Goal: Task Accomplishment & Management: Manage account settings

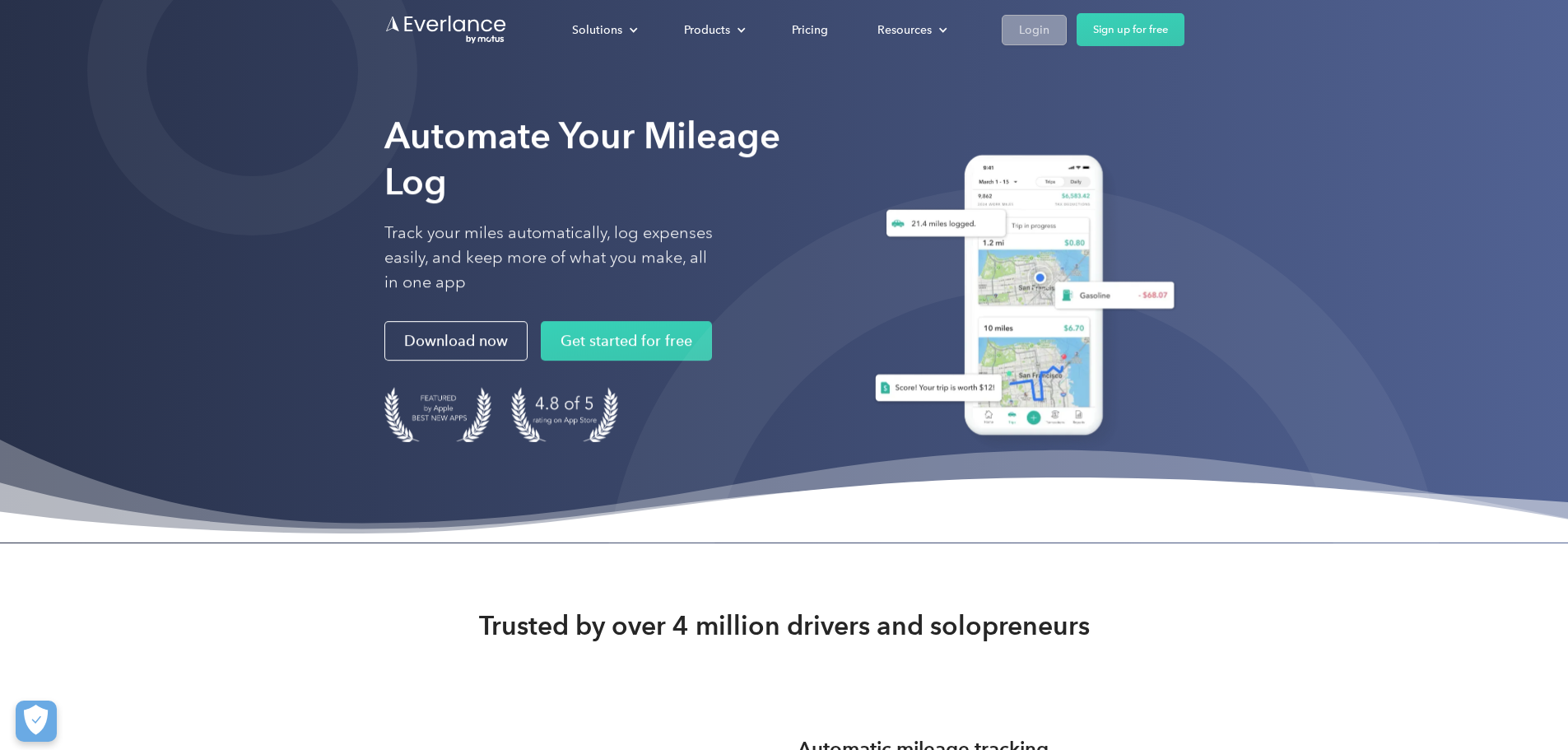
click at [1049, 30] on div "Login" at bounding box center [1034, 30] width 31 height 21
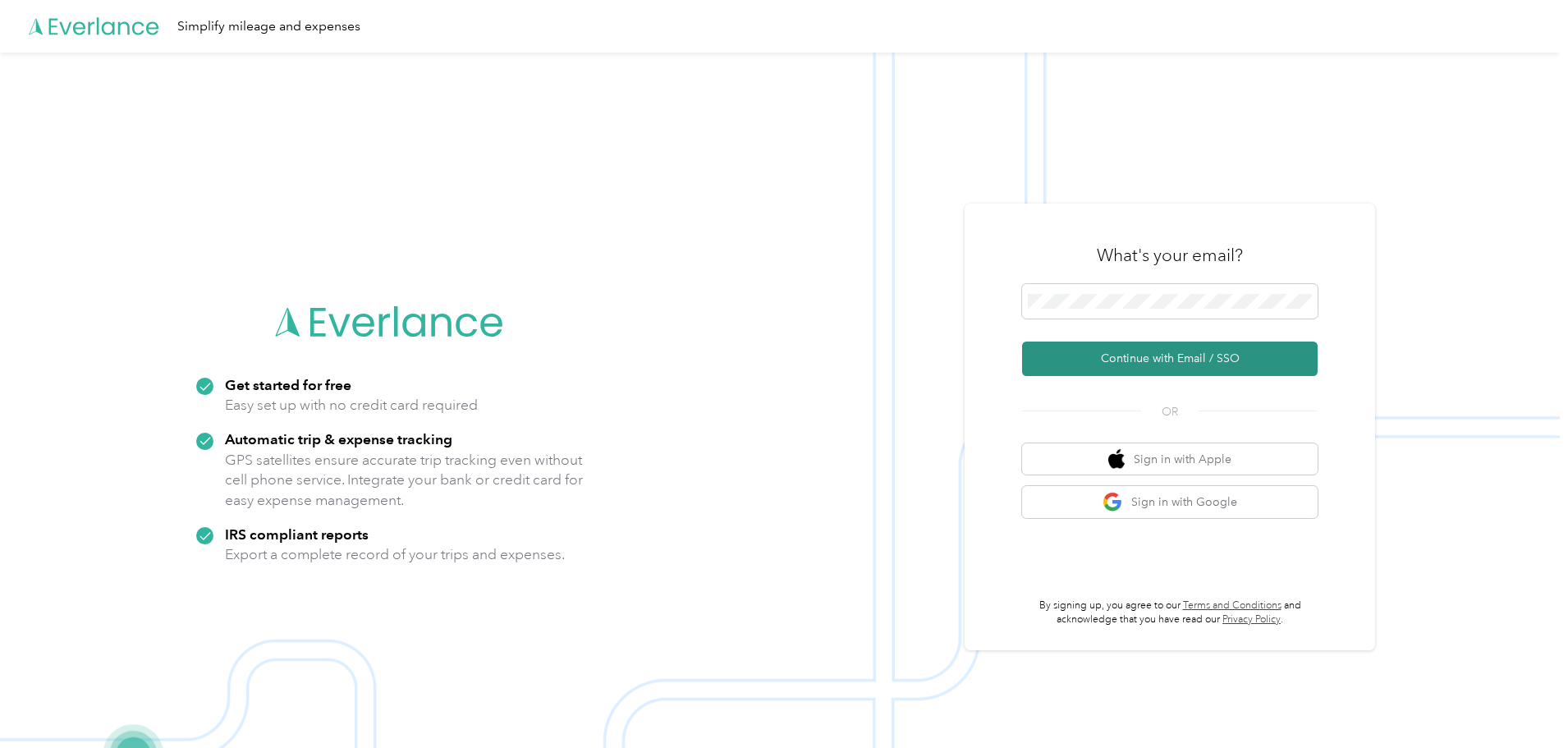
click at [1183, 367] on button "Continue with Email / SSO" at bounding box center [1169, 359] width 296 height 35
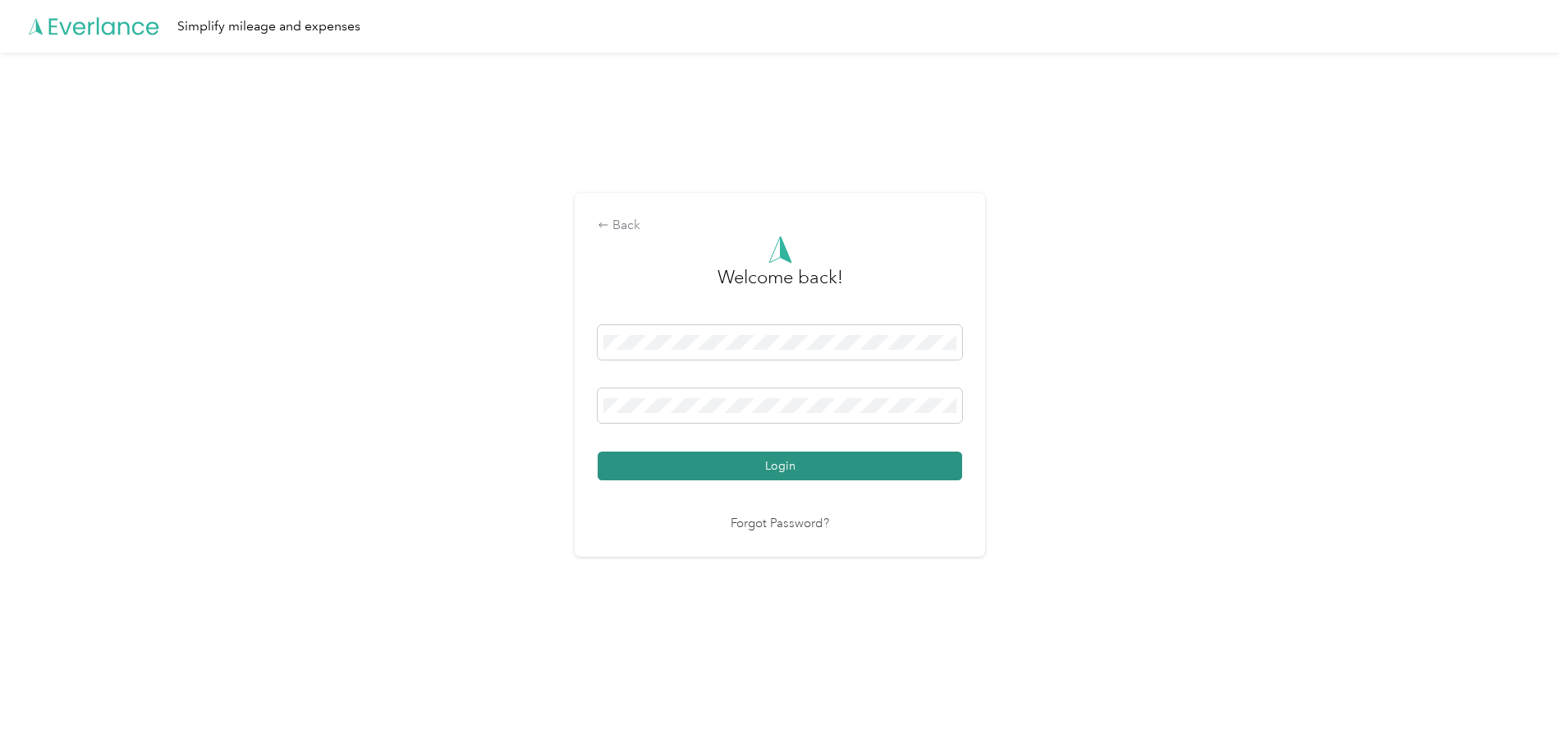
click at [791, 469] on button "Login" at bounding box center [780, 466] width 365 height 29
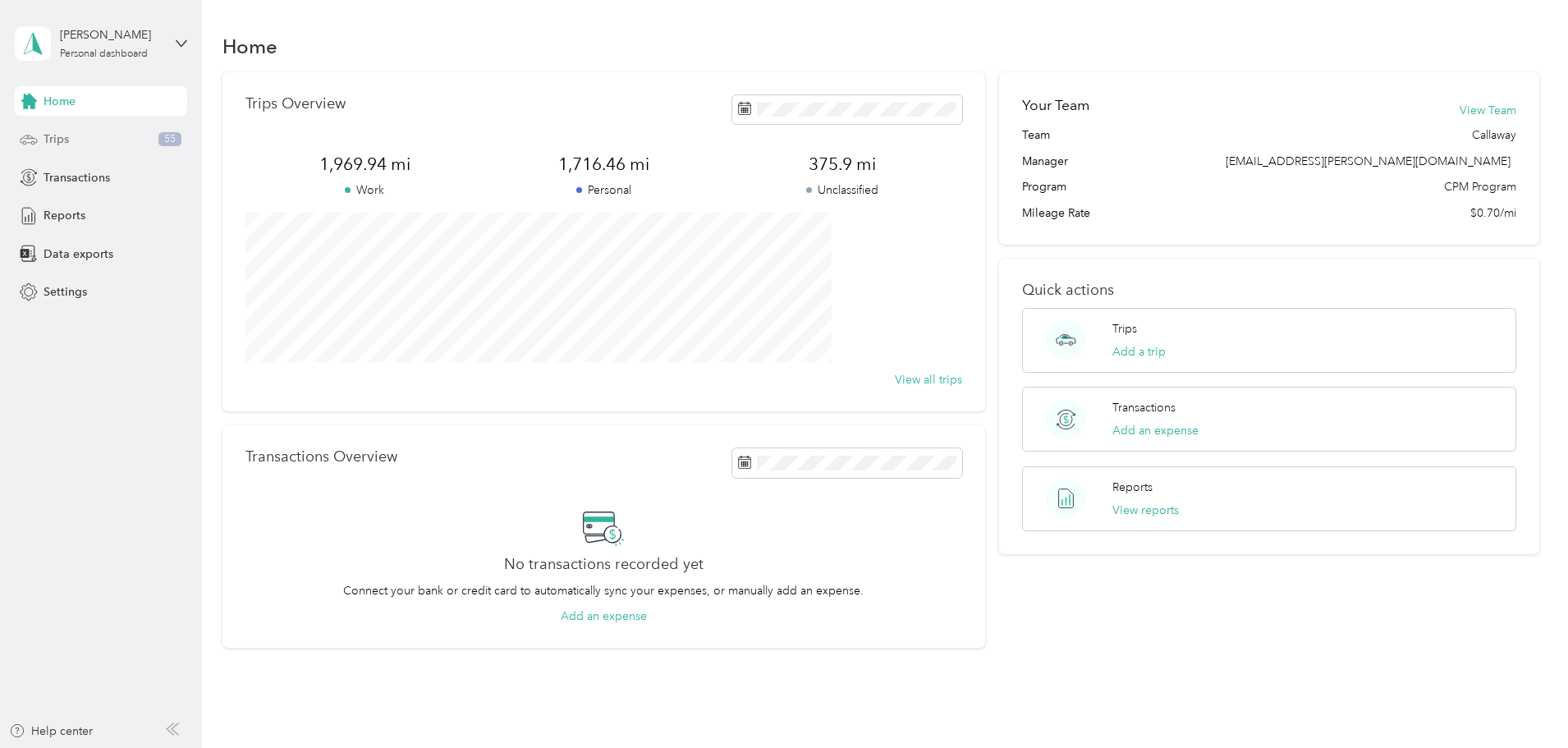
click at [75, 142] on div "Trips 55" at bounding box center [101, 140] width 172 height 30
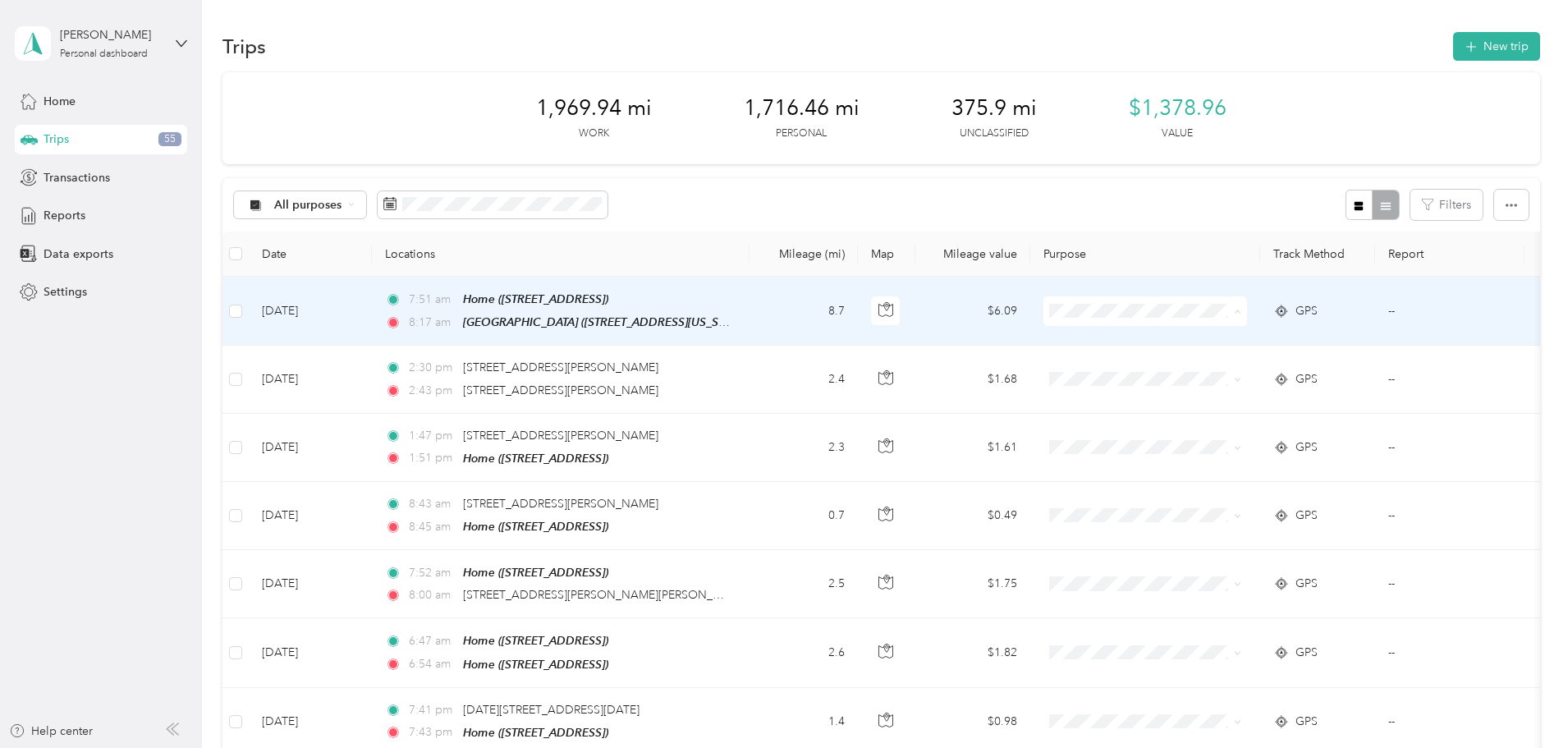
click at [1218, 343] on li "Cuyahoga DD" at bounding box center [1255, 341] width 204 height 29
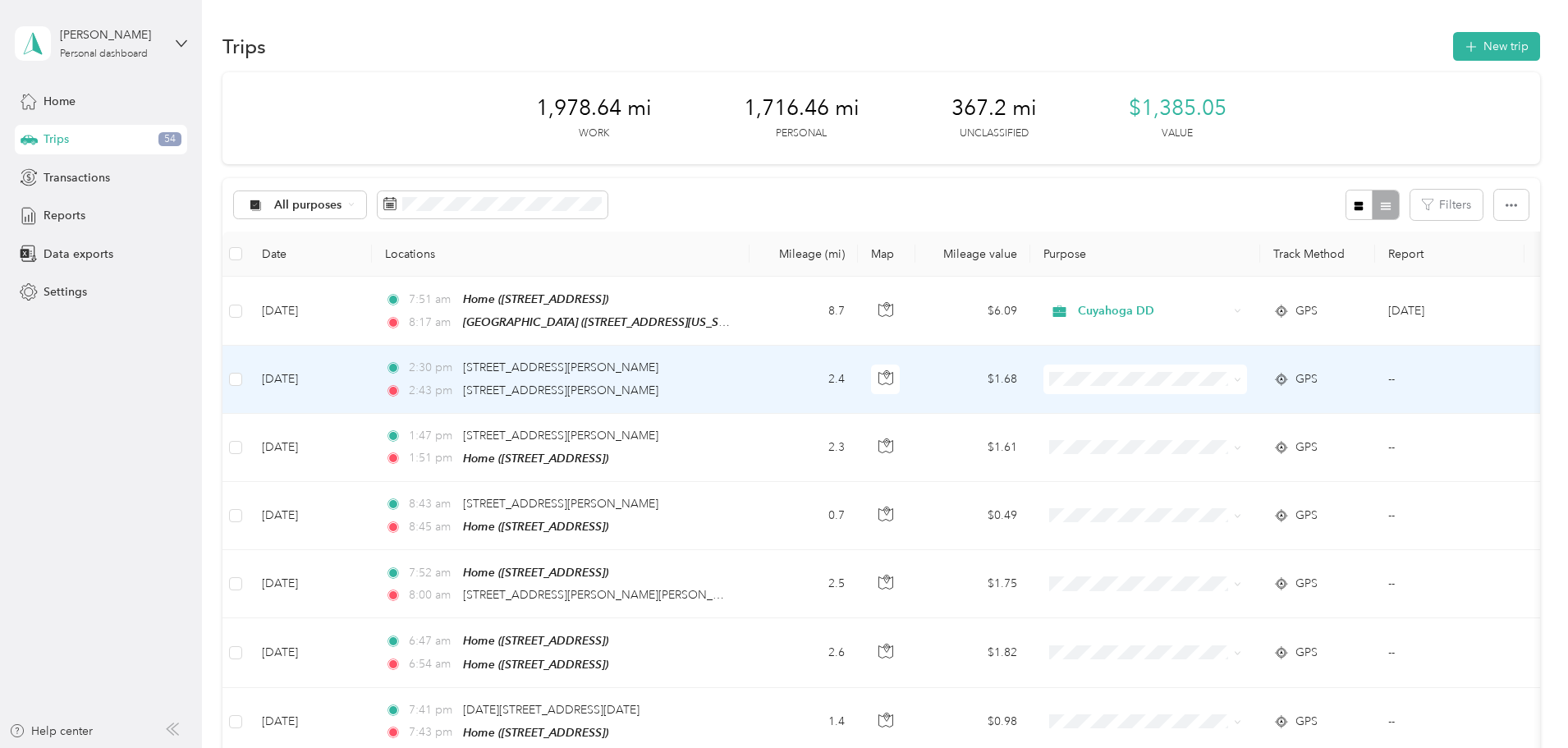
click at [1202, 431] on span "Personal" at bounding box center [1269, 434] width 152 height 17
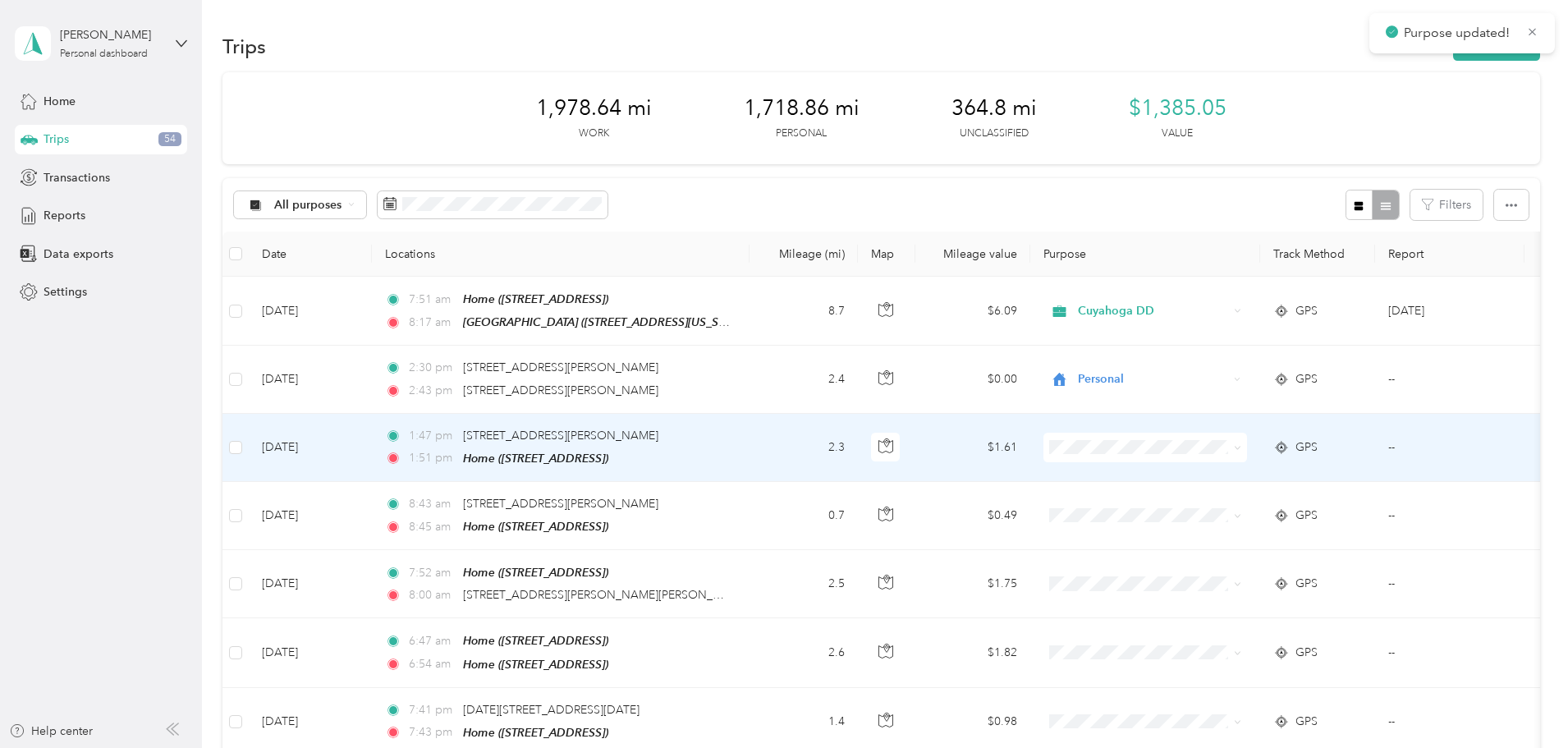
click at [1202, 436] on span at bounding box center [1145, 448] width 204 height 30
click at [1184, 507] on li "Personal" at bounding box center [1255, 504] width 204 height 29
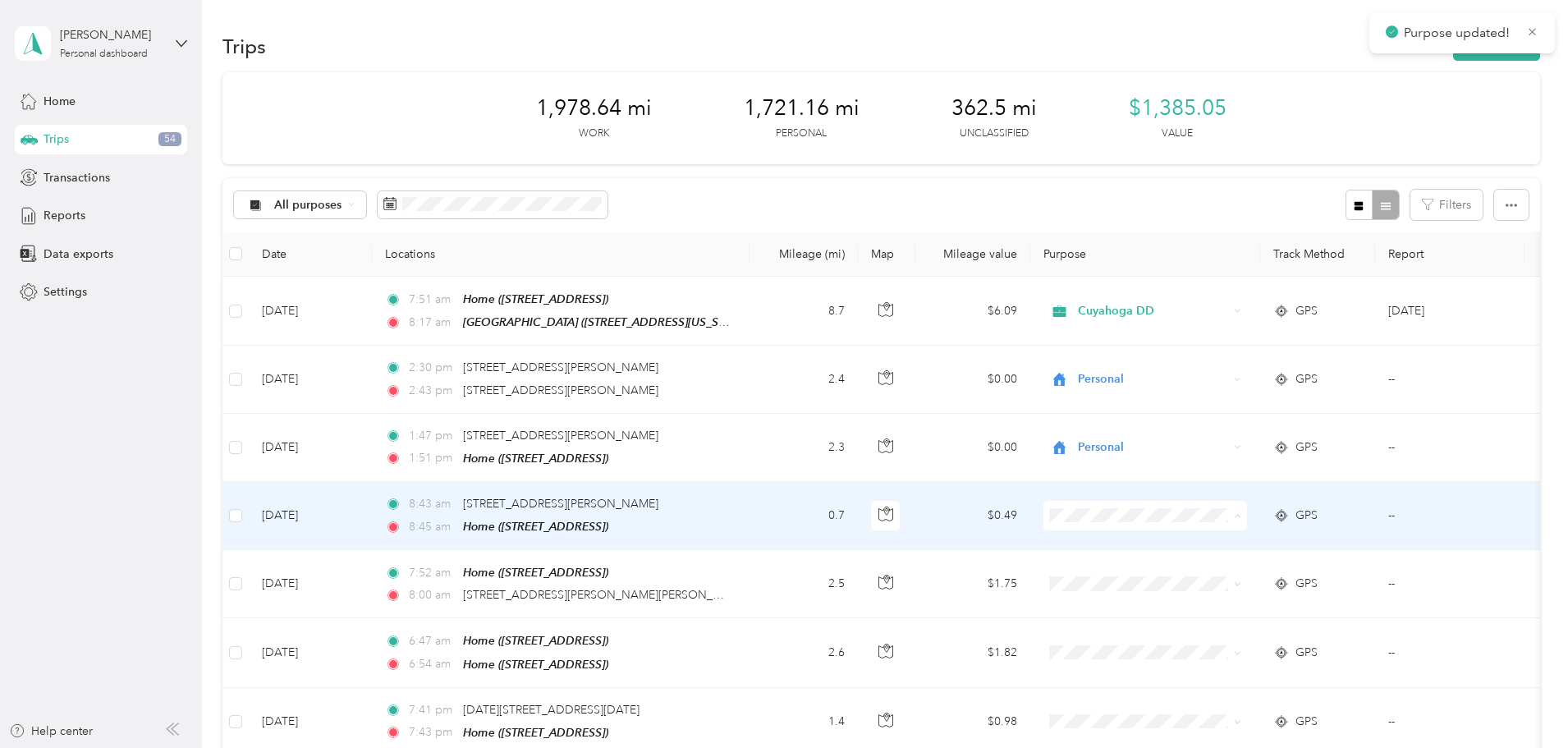
click at [1192, 567] on span "Personal" at bounding box center [1255, 572] width 181 height 17
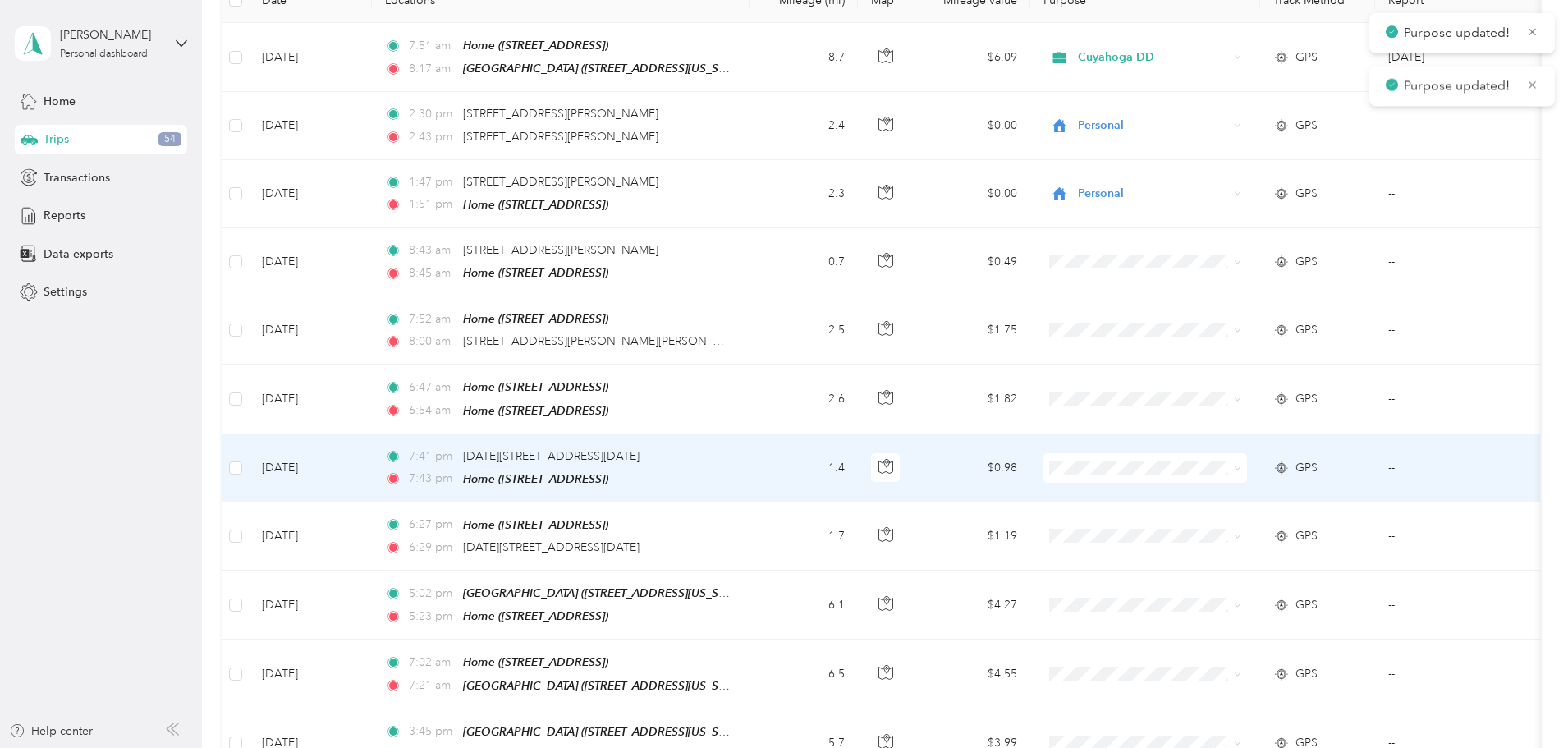
scroll to position [410, 0]
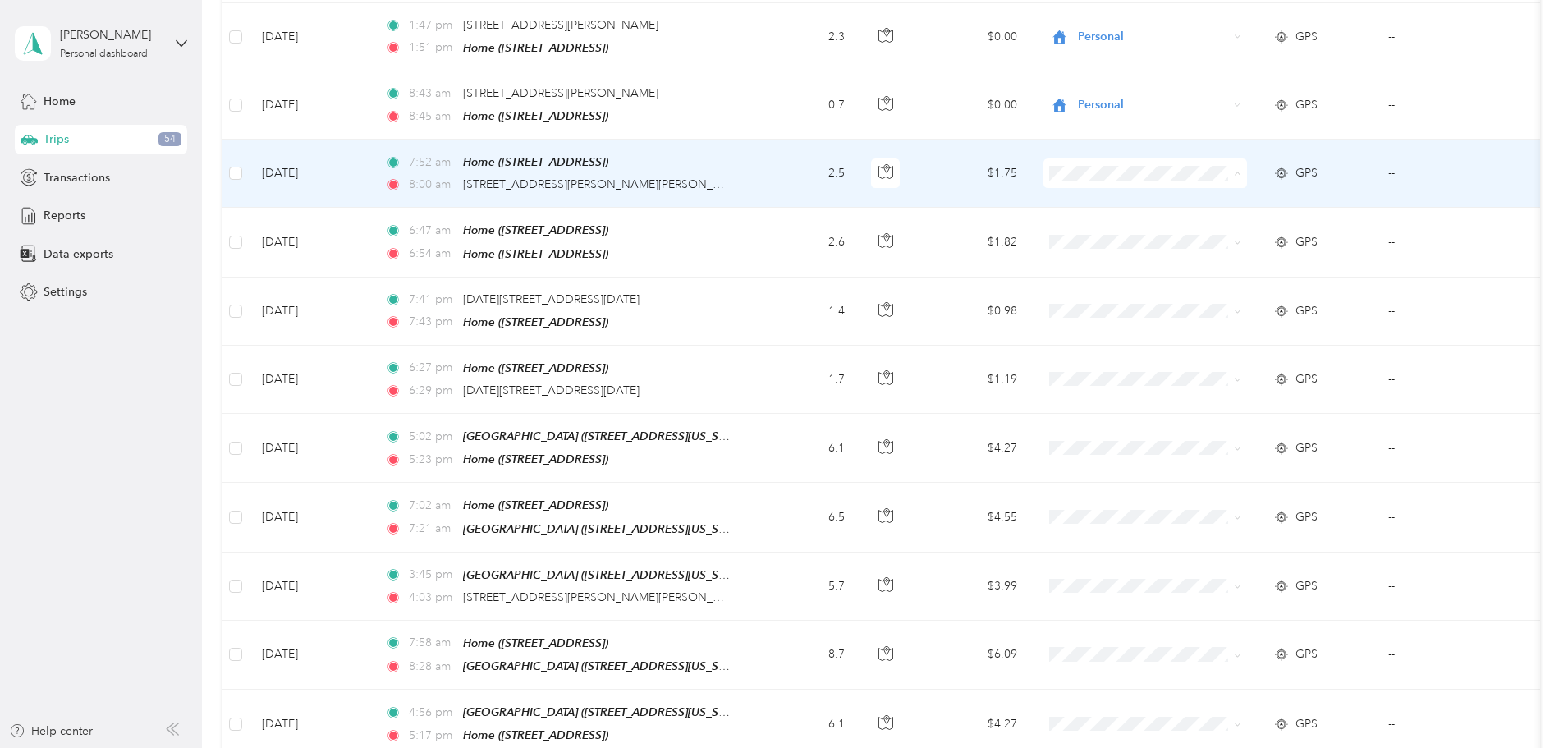
click at [1193, 235] on li "Personal" at bounding box center [1255, 230] width 204 height 29
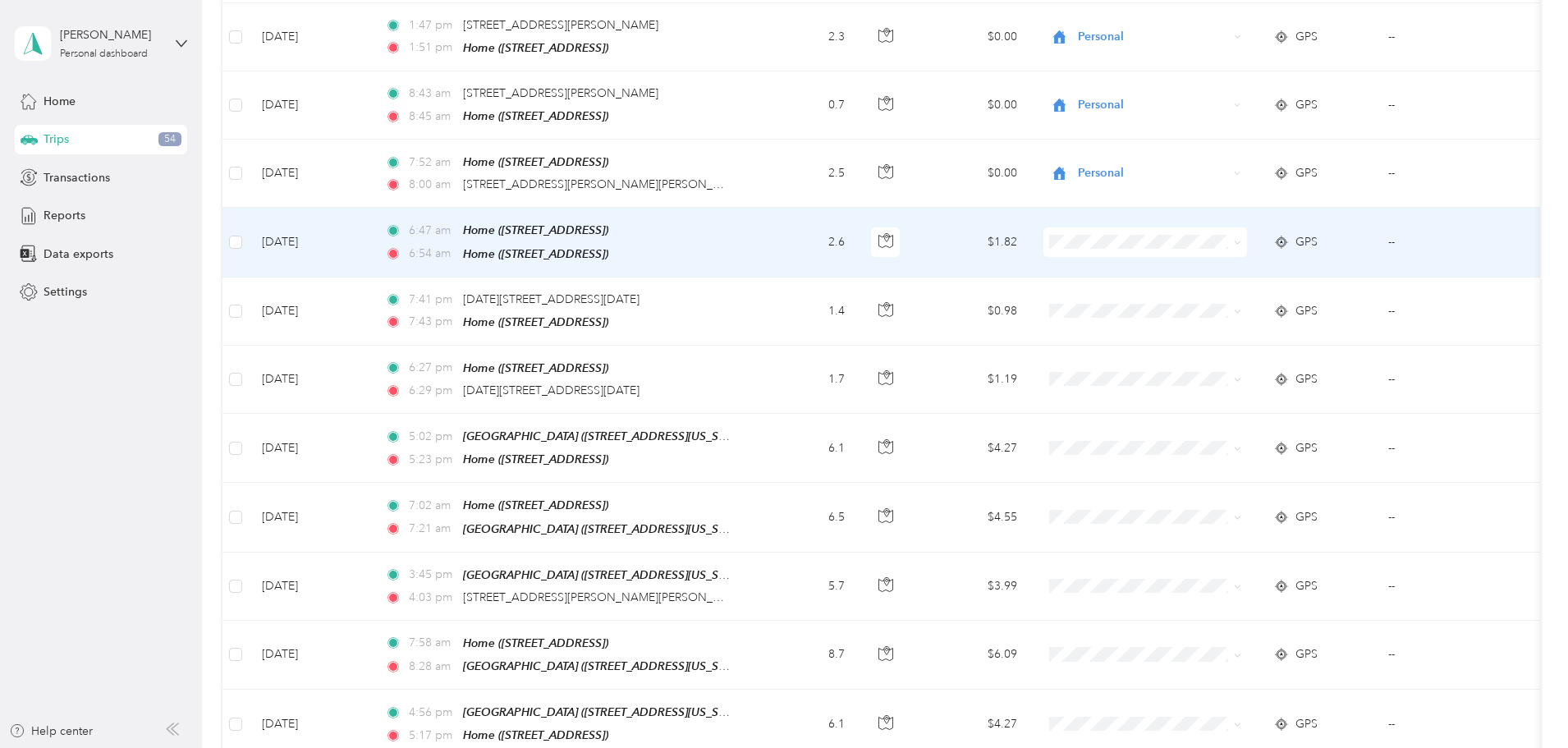
click at [1205, 301] on li "Personal" at bounding box center [1255, 295] width 204 height 29
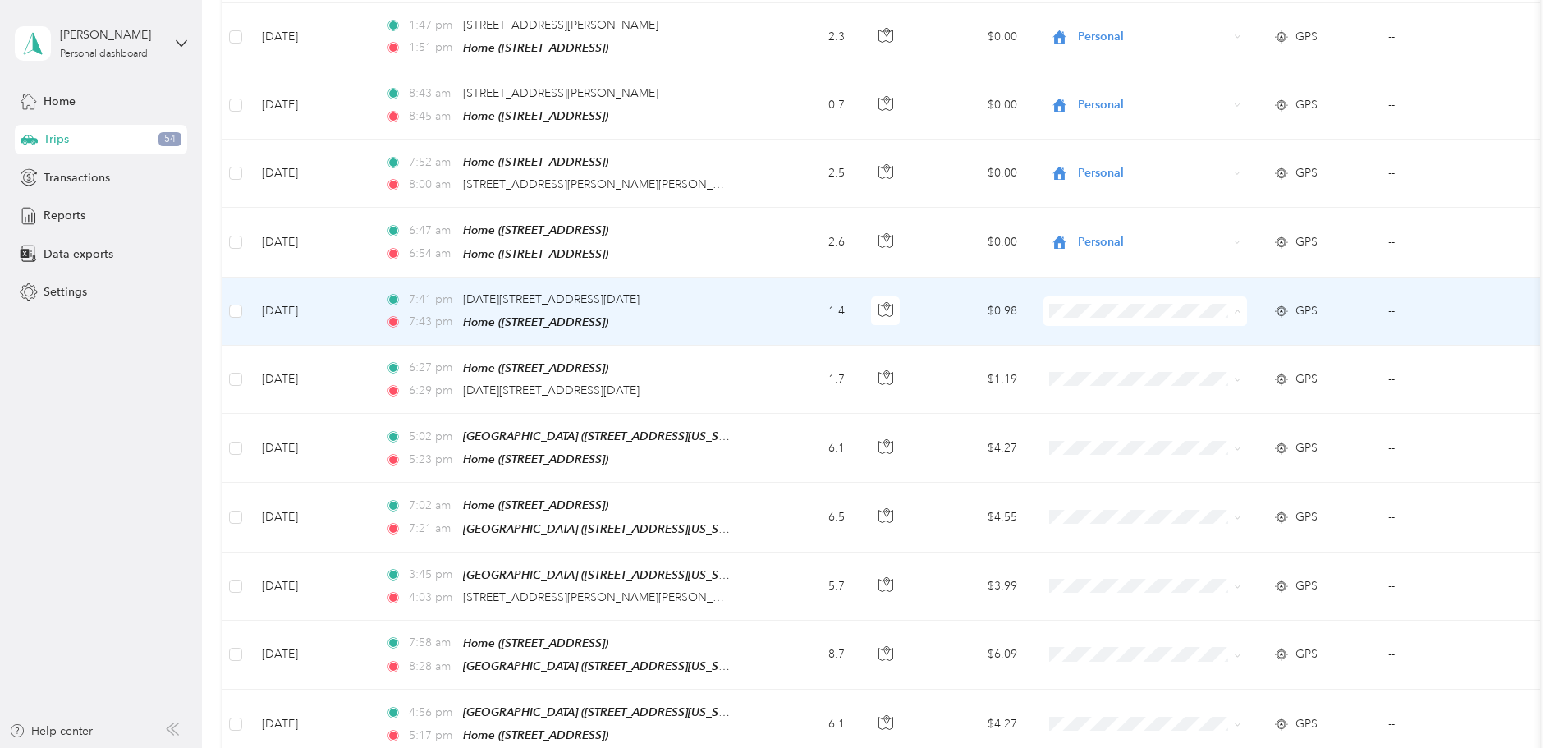
click at [1210, 364] on span "Personal" at bounding box center [1269, 364] width 152 height 17
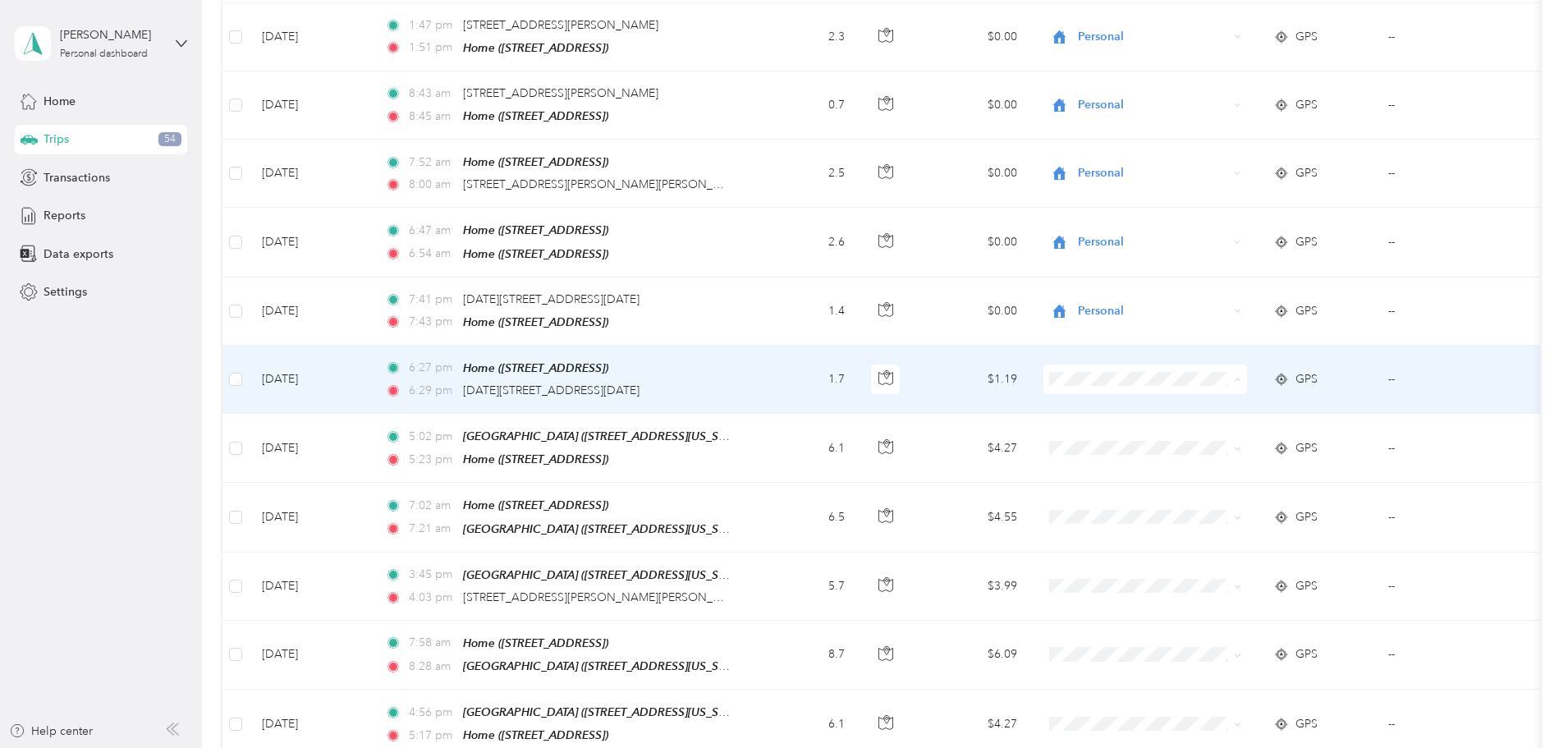
click at [1231, 435] on li "Personal" at bounding box center [1255, 431] width 204 height 29
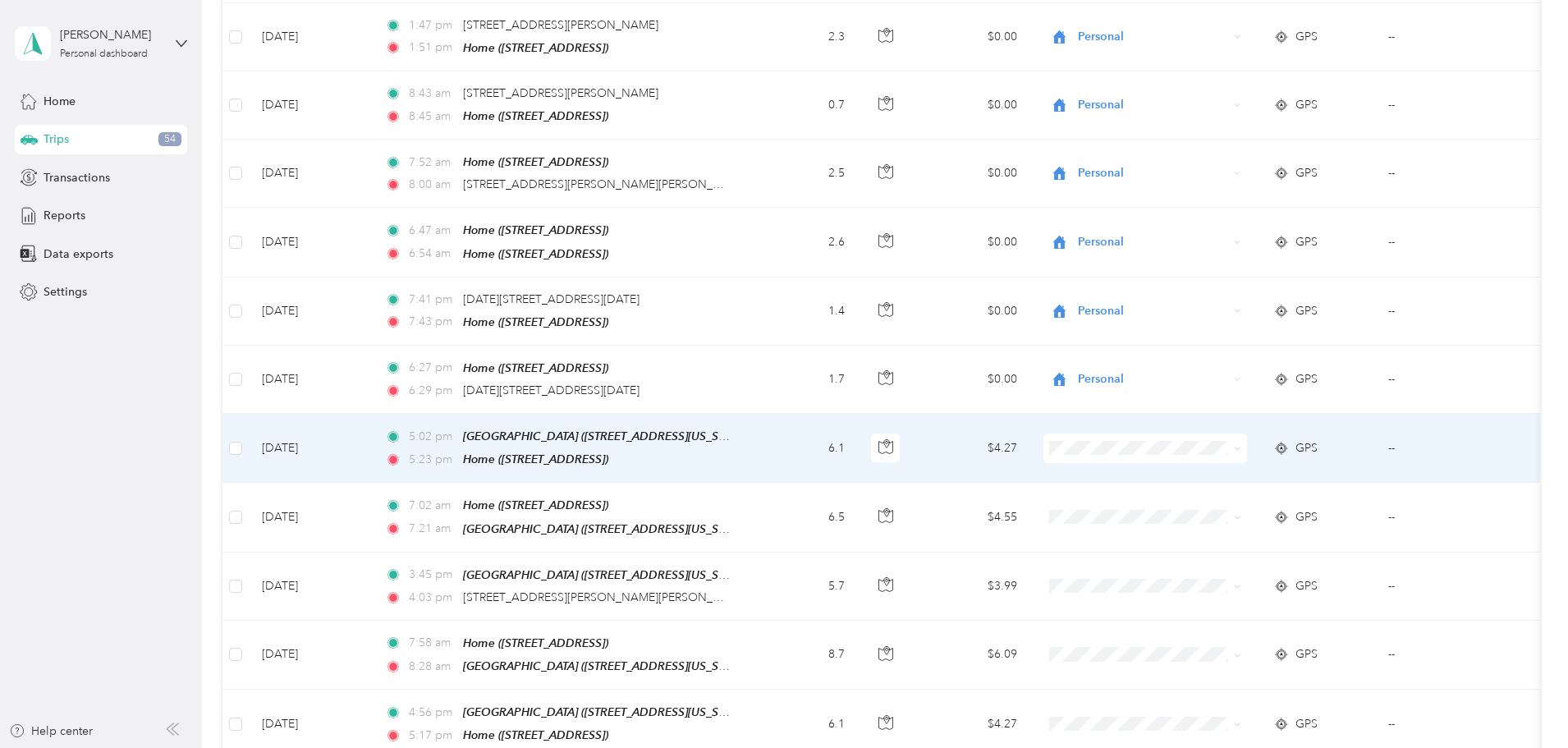
click at [1216, 470] on span "Cuyahoga DD" at bounding box center [1269, 471] width 152 height 17
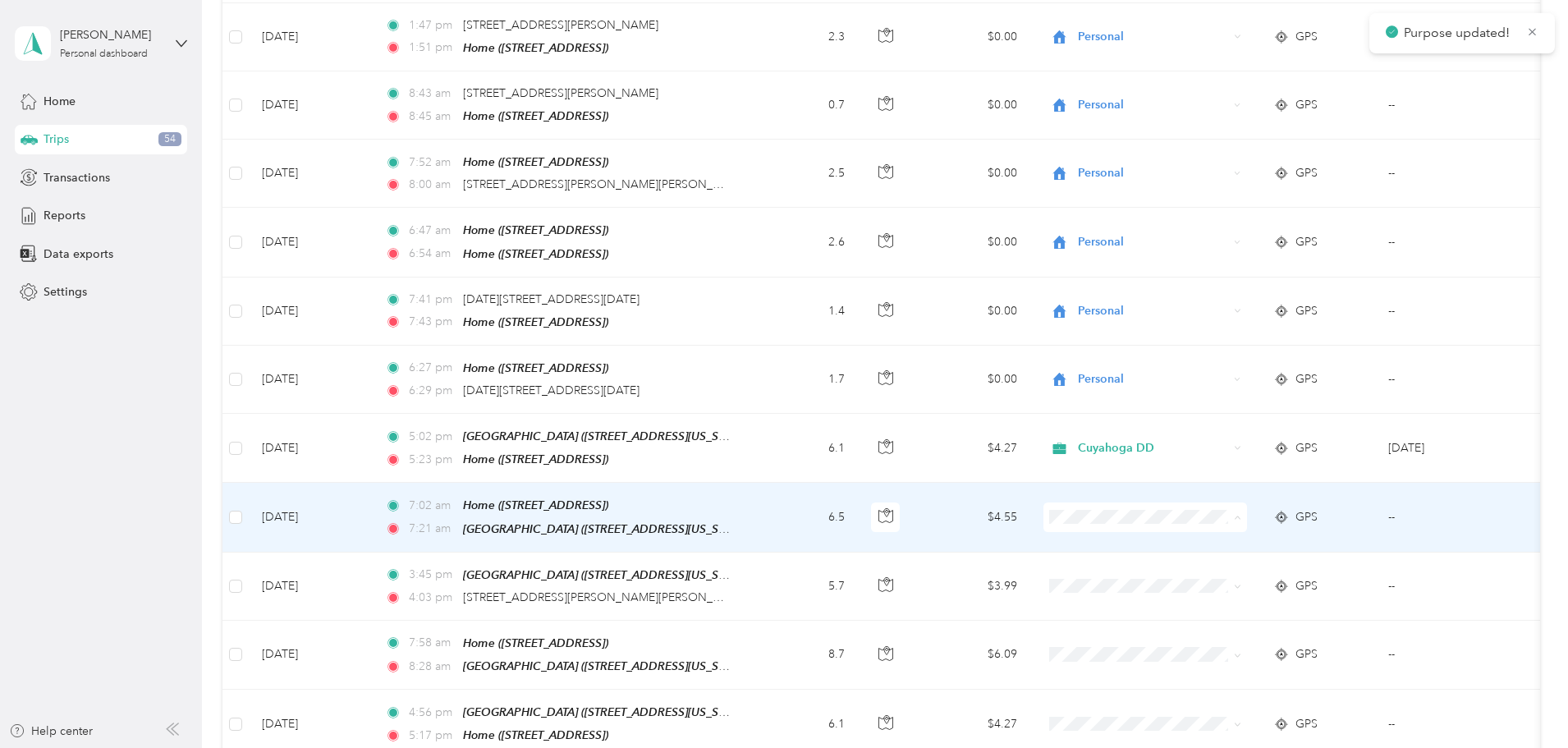
click at [1203, 533] on span "Cuyahoga DD" at bounding box center [1269, 538] width 152 height 17
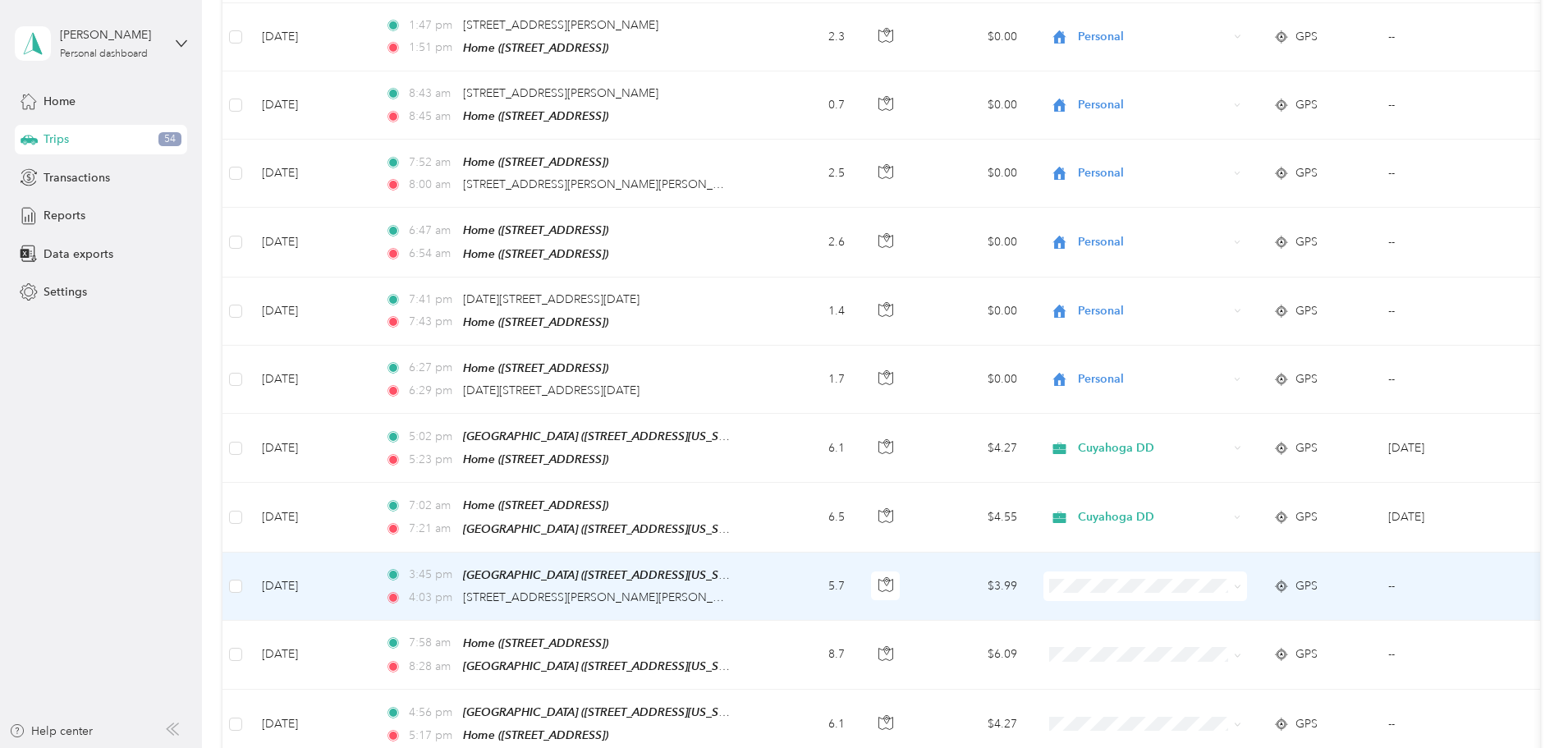
click at [1030, 577] on td "$3.99" at bounding box center [972, 587] width 115 height 68
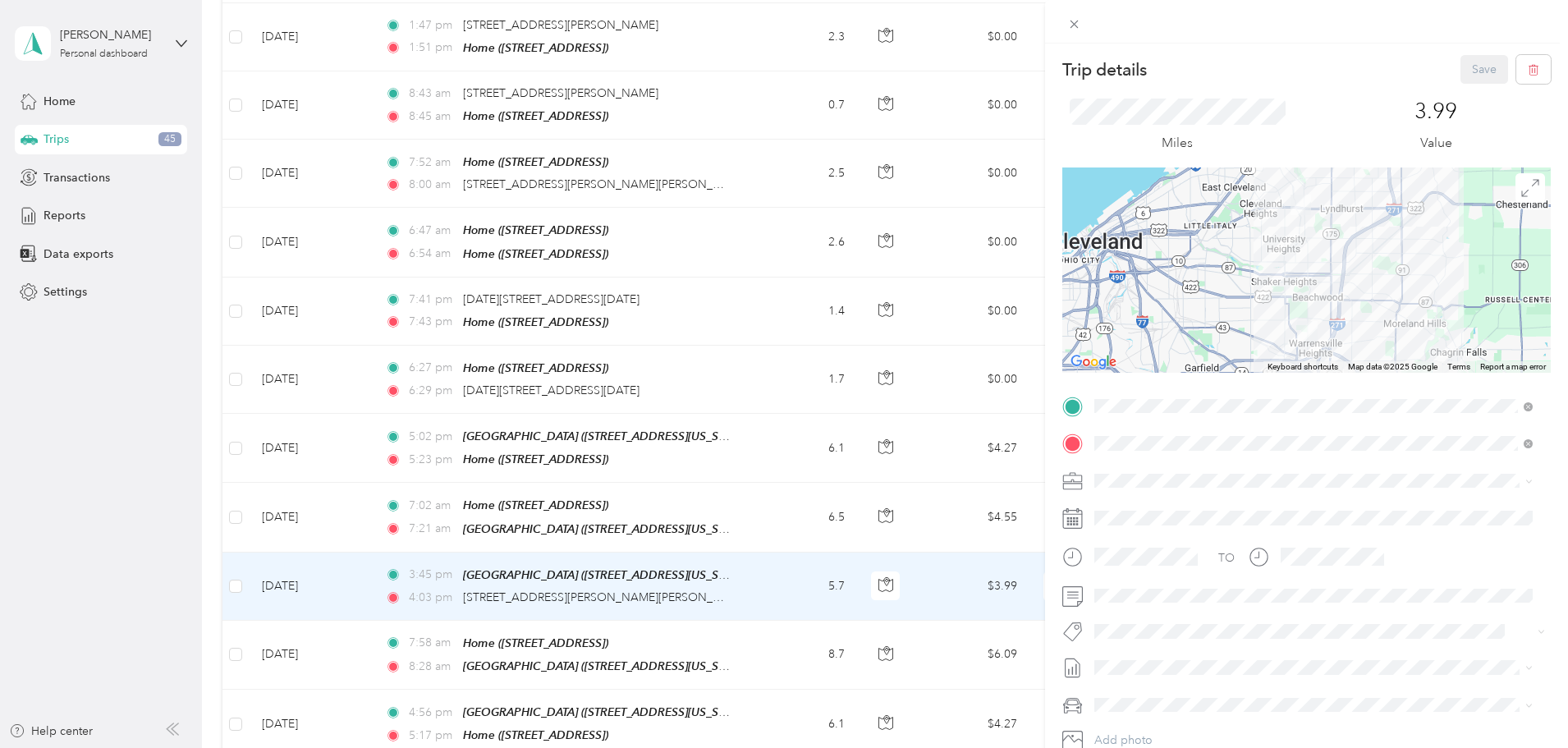
click at [1163, 514] on div "Home 4357 Tamalga Dr, 44121, South Euclid, OH, United States" at bounding box center [1178, 518] width 104 height 35
click at [1133, 509] on span "Cuyahoga DD" at bounding box center [1137, 509] width 75 height 14
drag, startPoint x: 1471, startPoint y: 72, endPoint x: 1469, endPoint y: 93, distance: 21.1
click at [1470, 72] on button "Save" at bounding box center [1483, 69] width 47 height 29
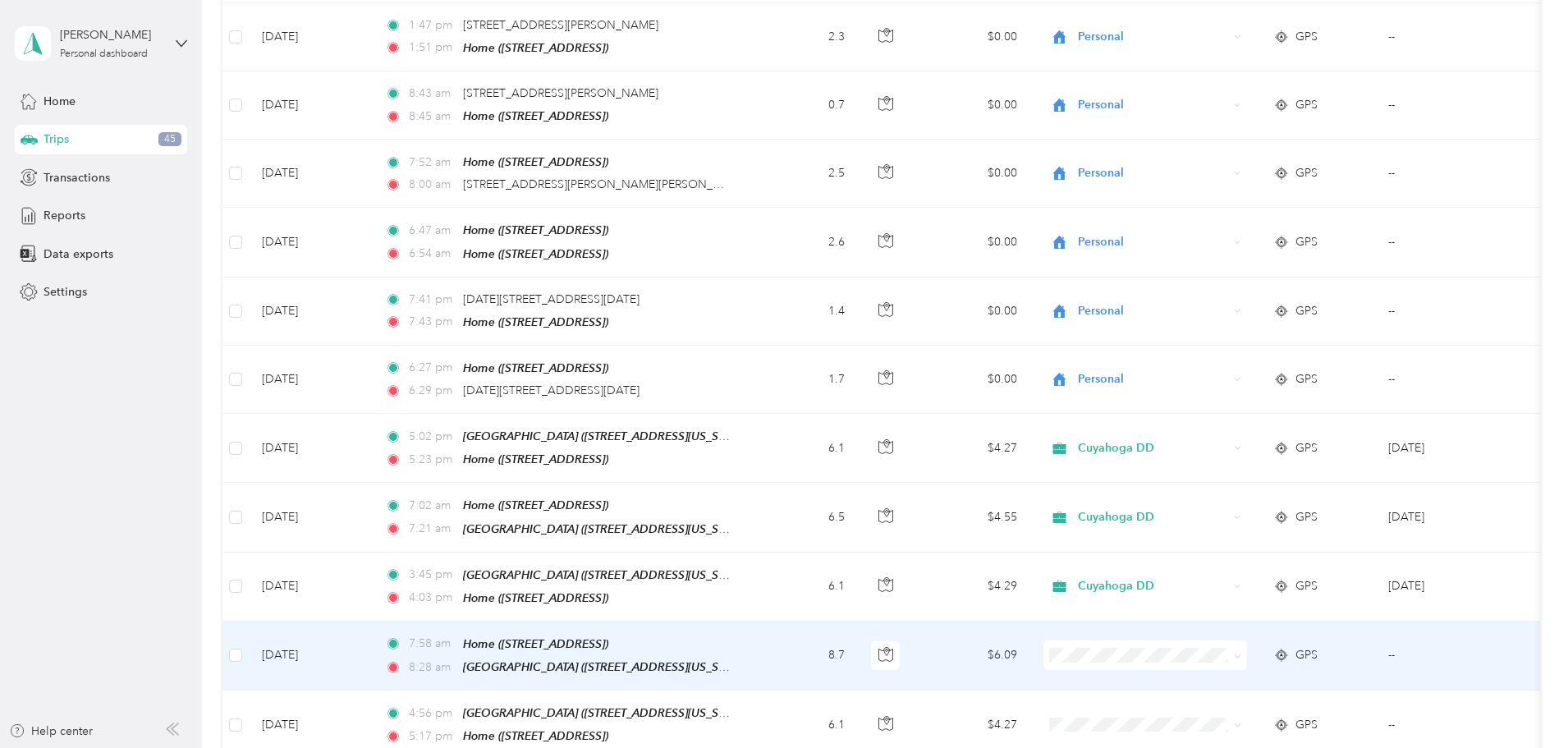
click at [1213, 672] on span "Cuyahoga DD" at bounding box center [1269, 667] width 152 height 17
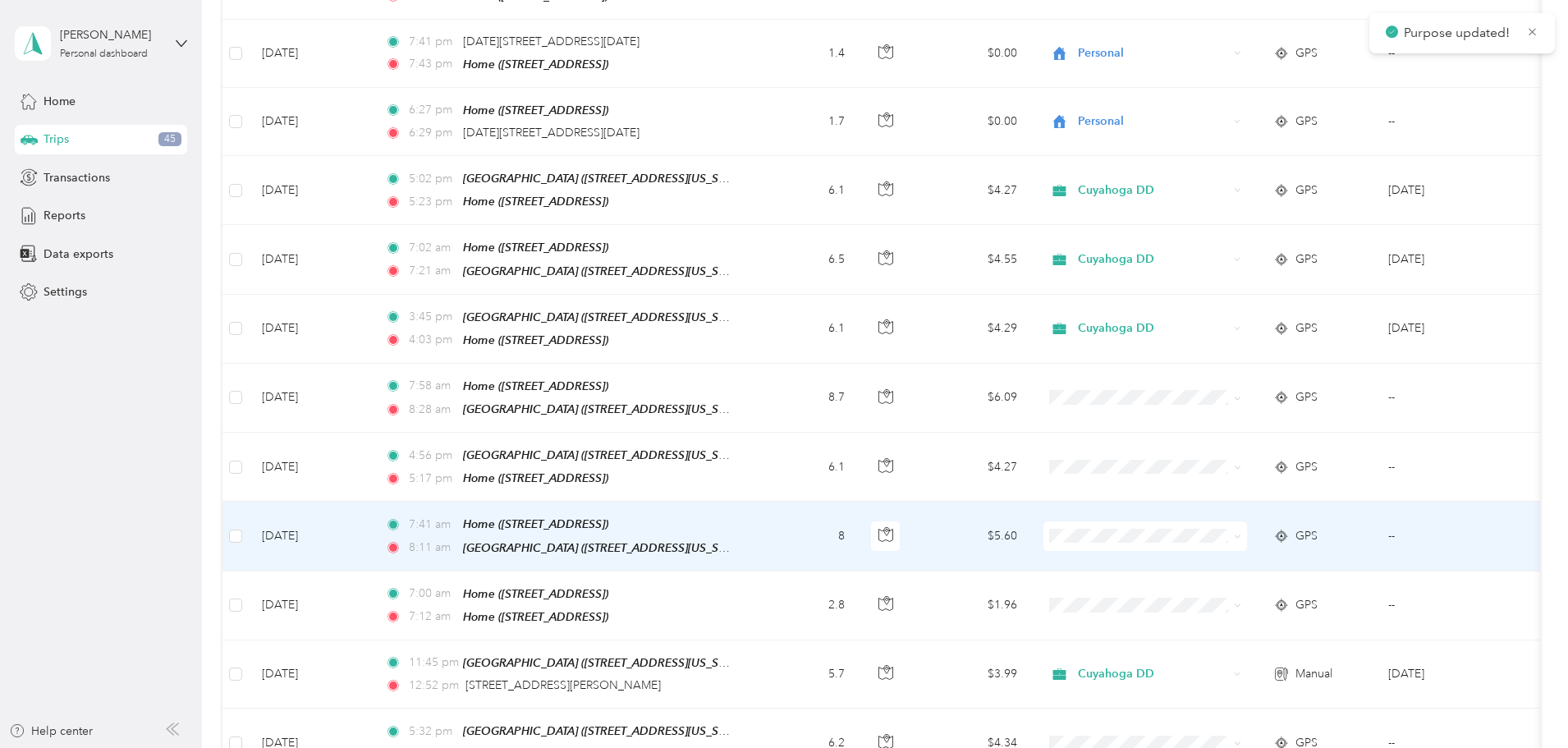
scroll to position [739, 0]
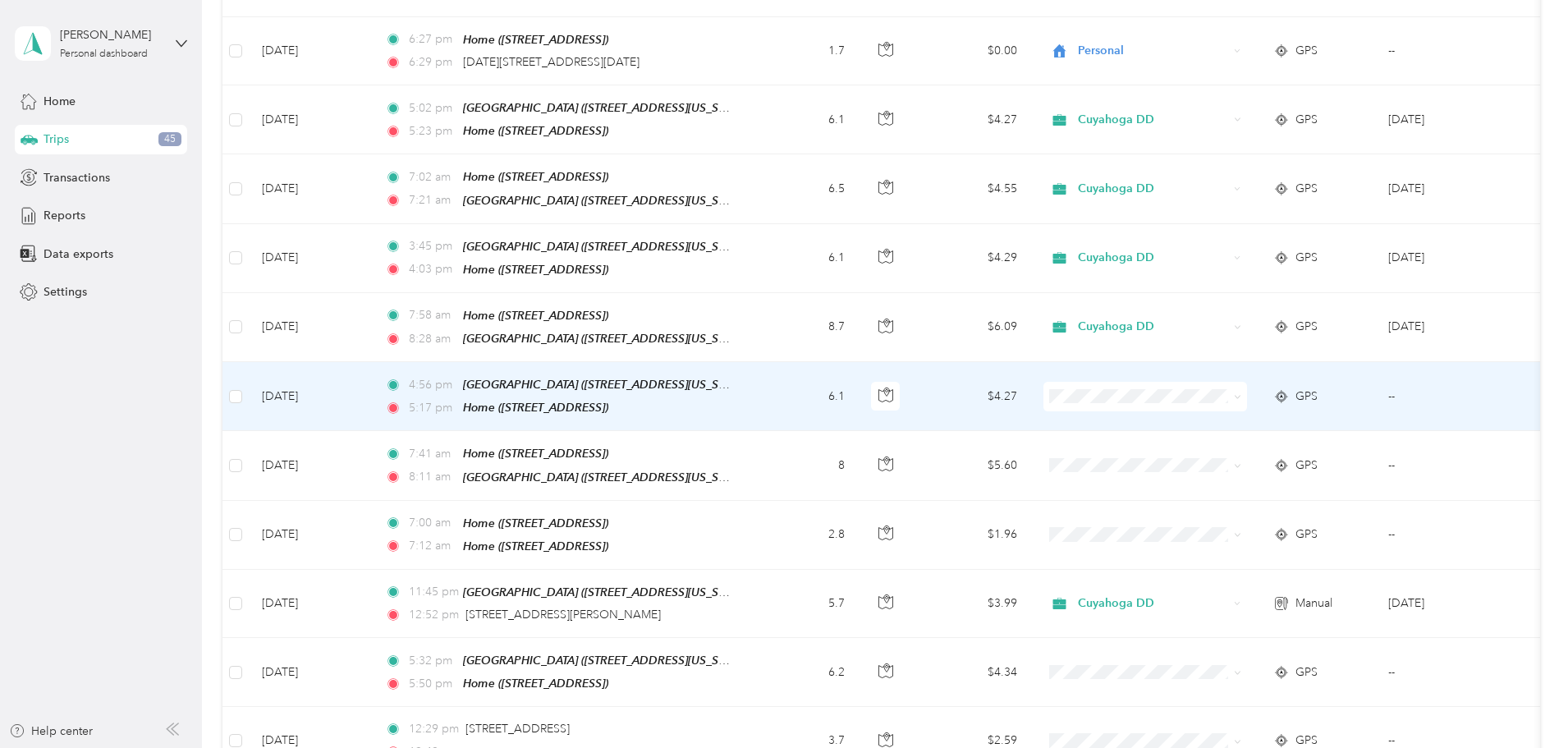
click at [1196, 409] on span "Cuyahoga DD" at bounding box center [1269, 405] width 152 height 17
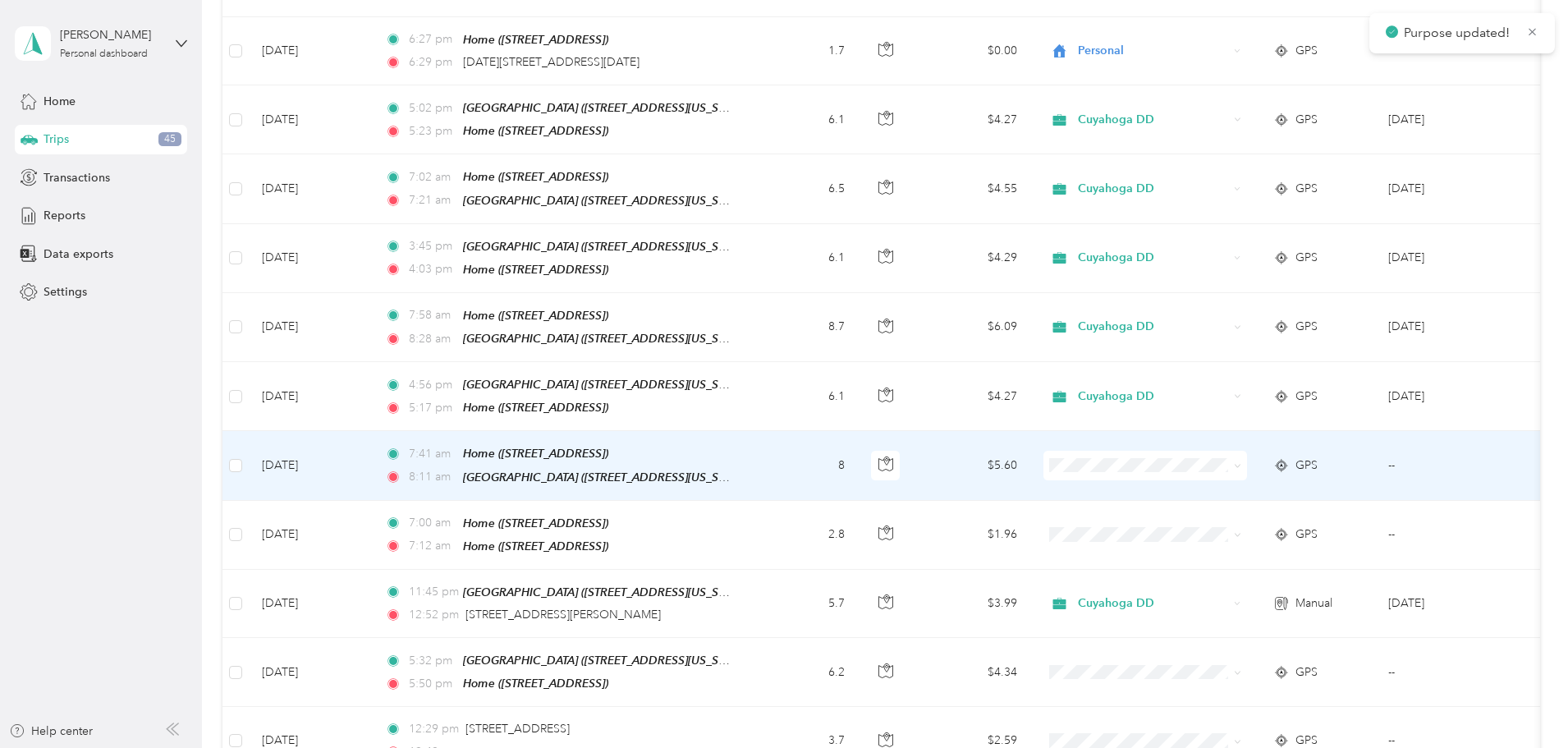
click at [1208, 473] on span "Cuyahoga DD" at bounding box center [1269, 472] width 152 height 17
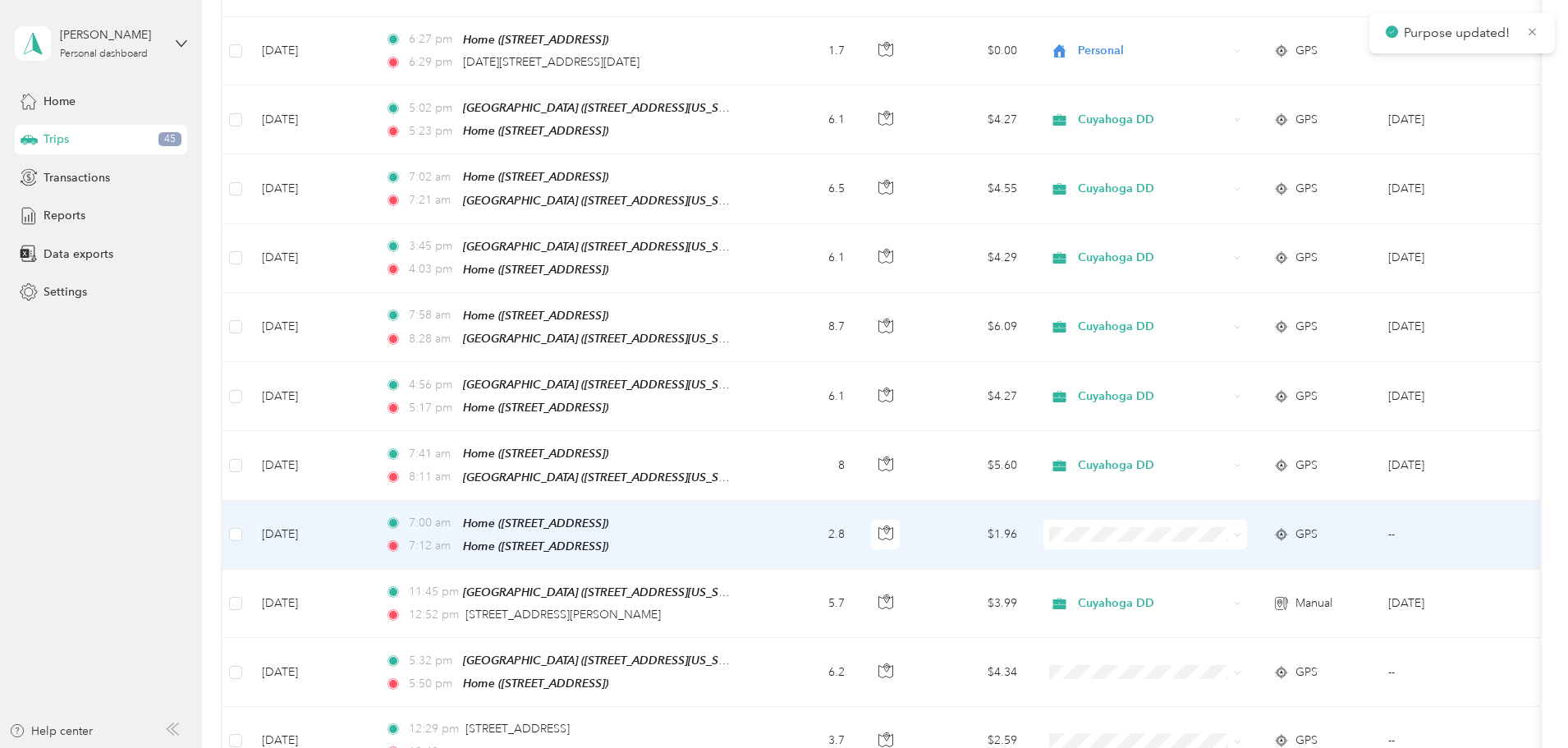
click at [1210, 575] on span "Personal" at bounding box center [1269, 573] width 152 height 17
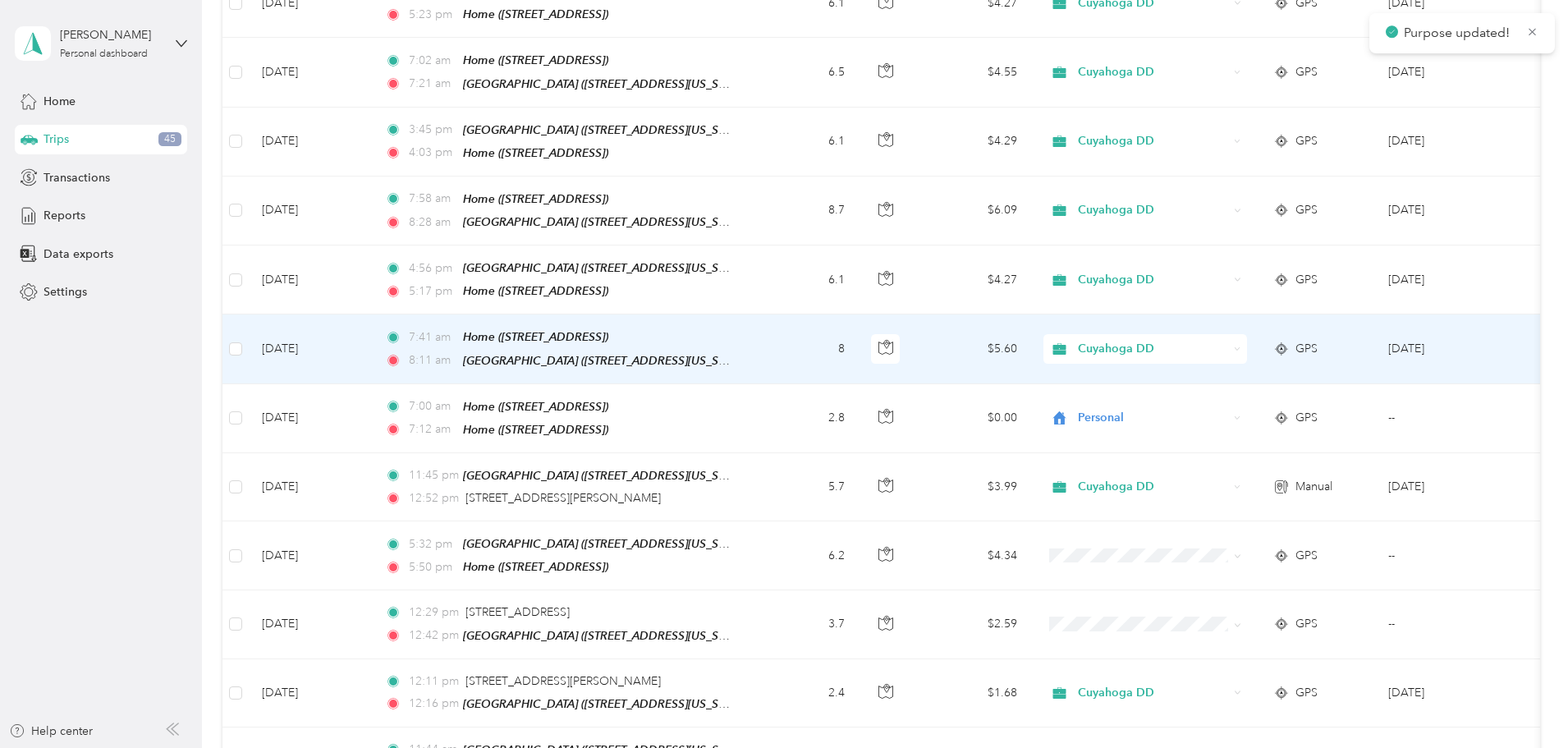
scroll to position [904, 0]
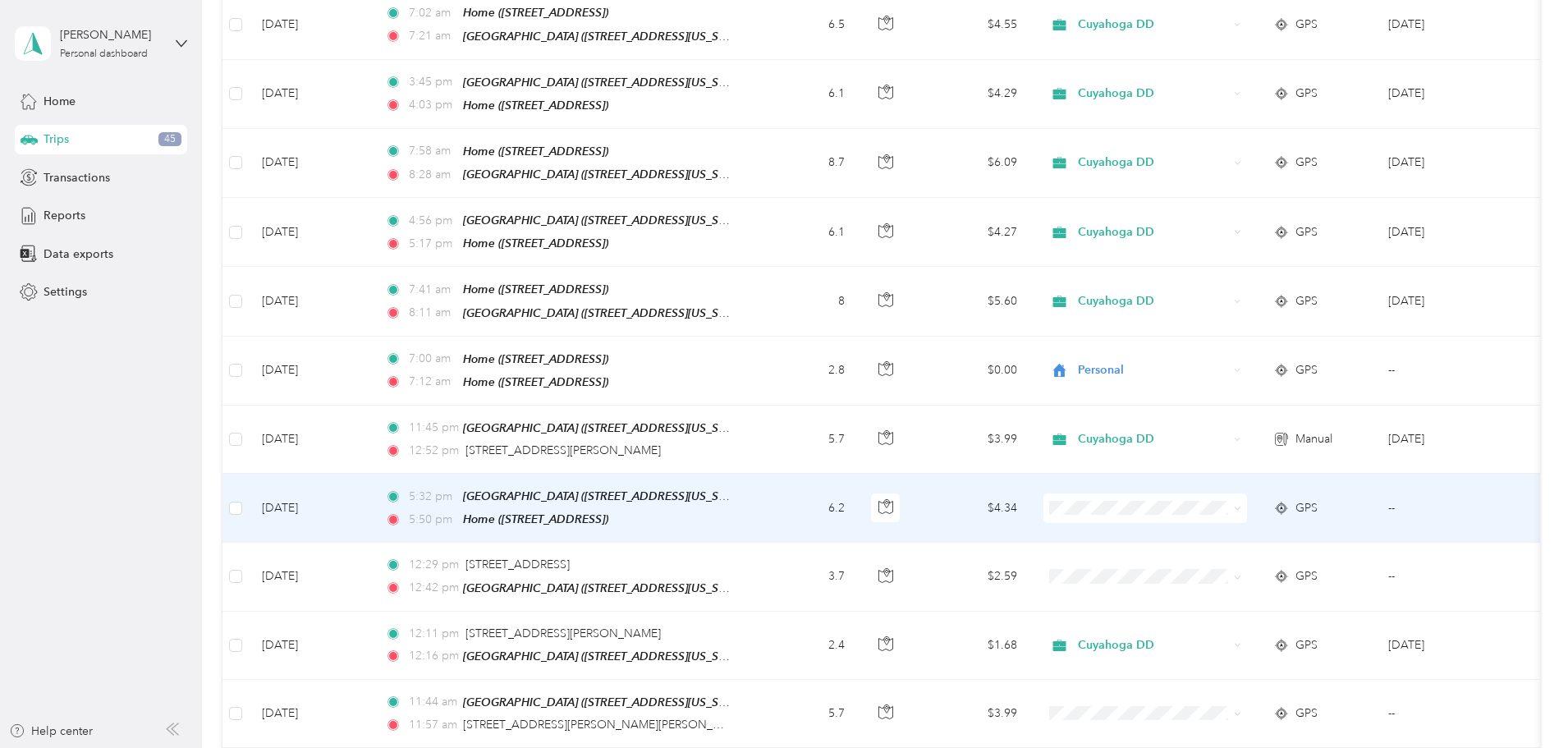
click at [1191, 493] on span at bounding box center [1145, 508] width 204 height 30
click at [1185, 518] on span "Cuyahoga DD" at bounding box center [1255, 518] width 181 height 17
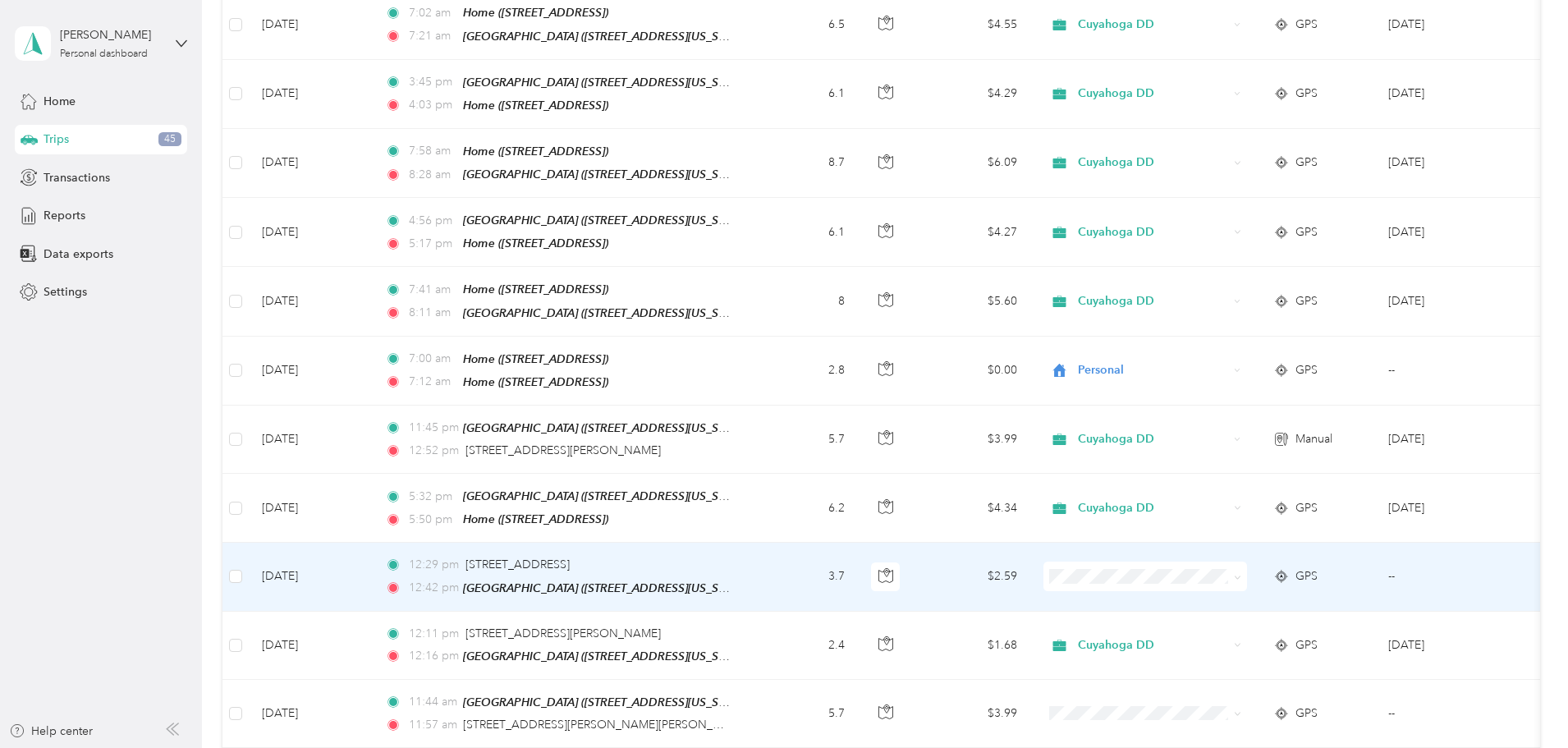
click at [1205, 580] on span "Cuyahoga DD" at bounding box center [1269, 584] width 152 height 17
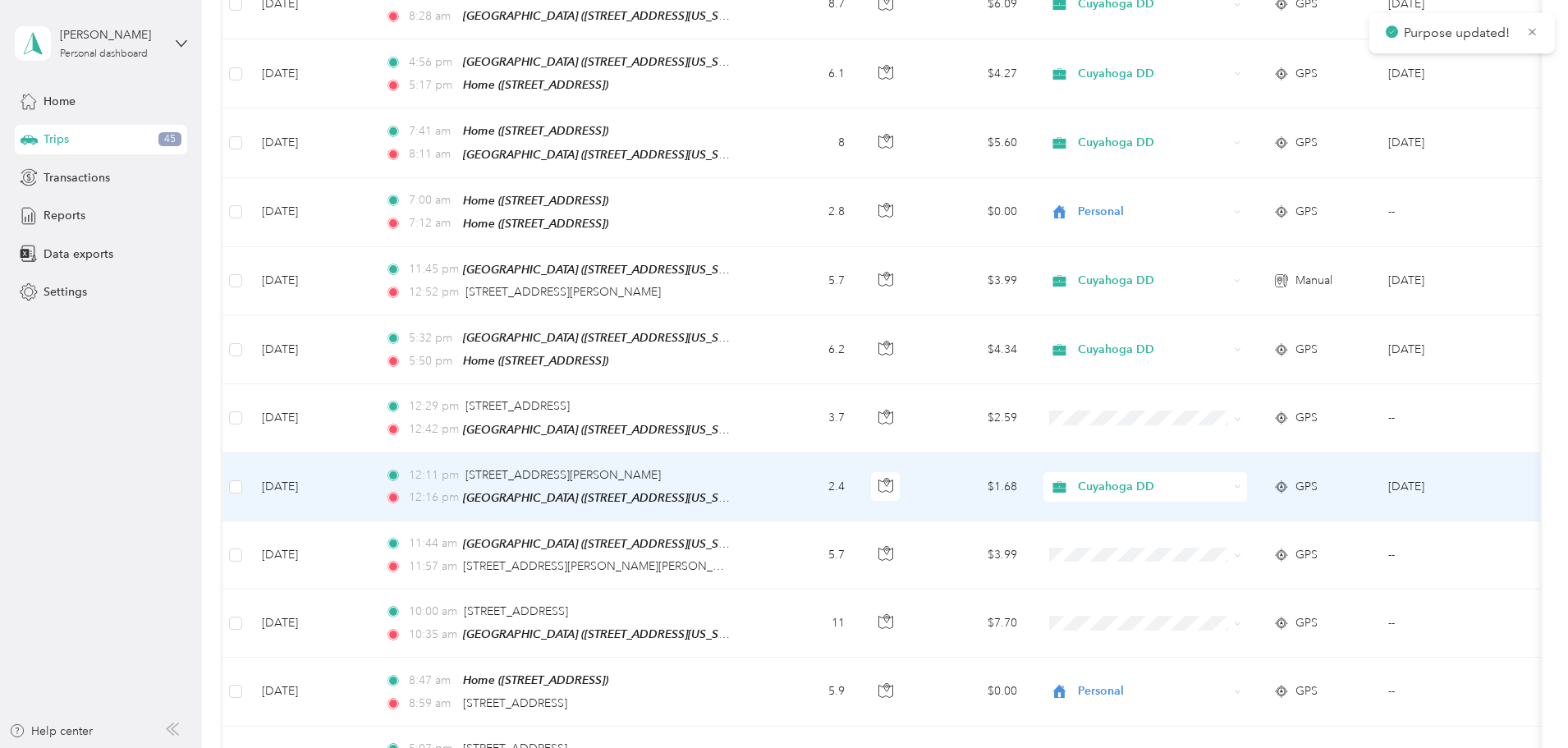
scroll to position [1150, 0]
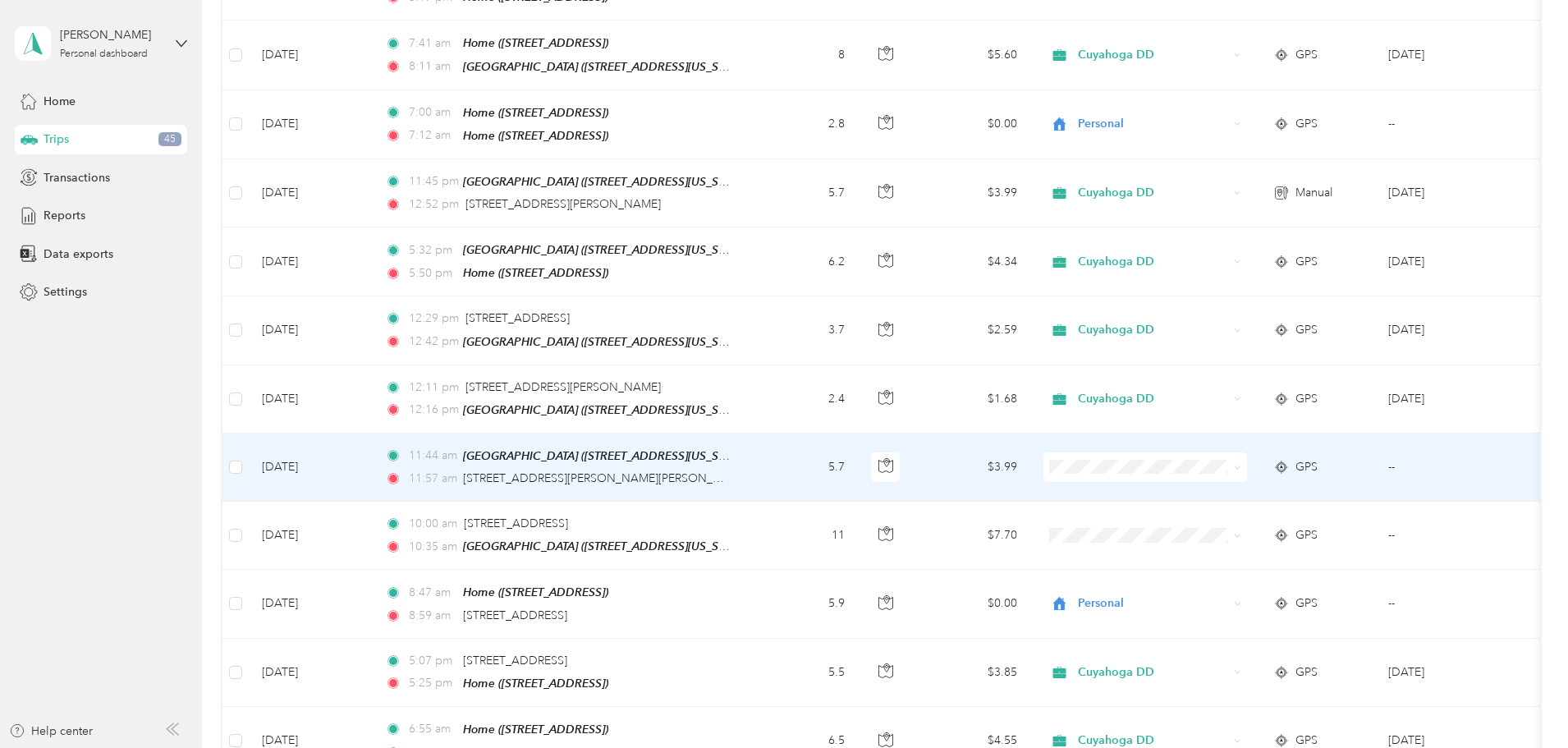
click at [1198, 478] on li "Cuyahoga DD" at bounding box center [1255, 466] width 204 height 29
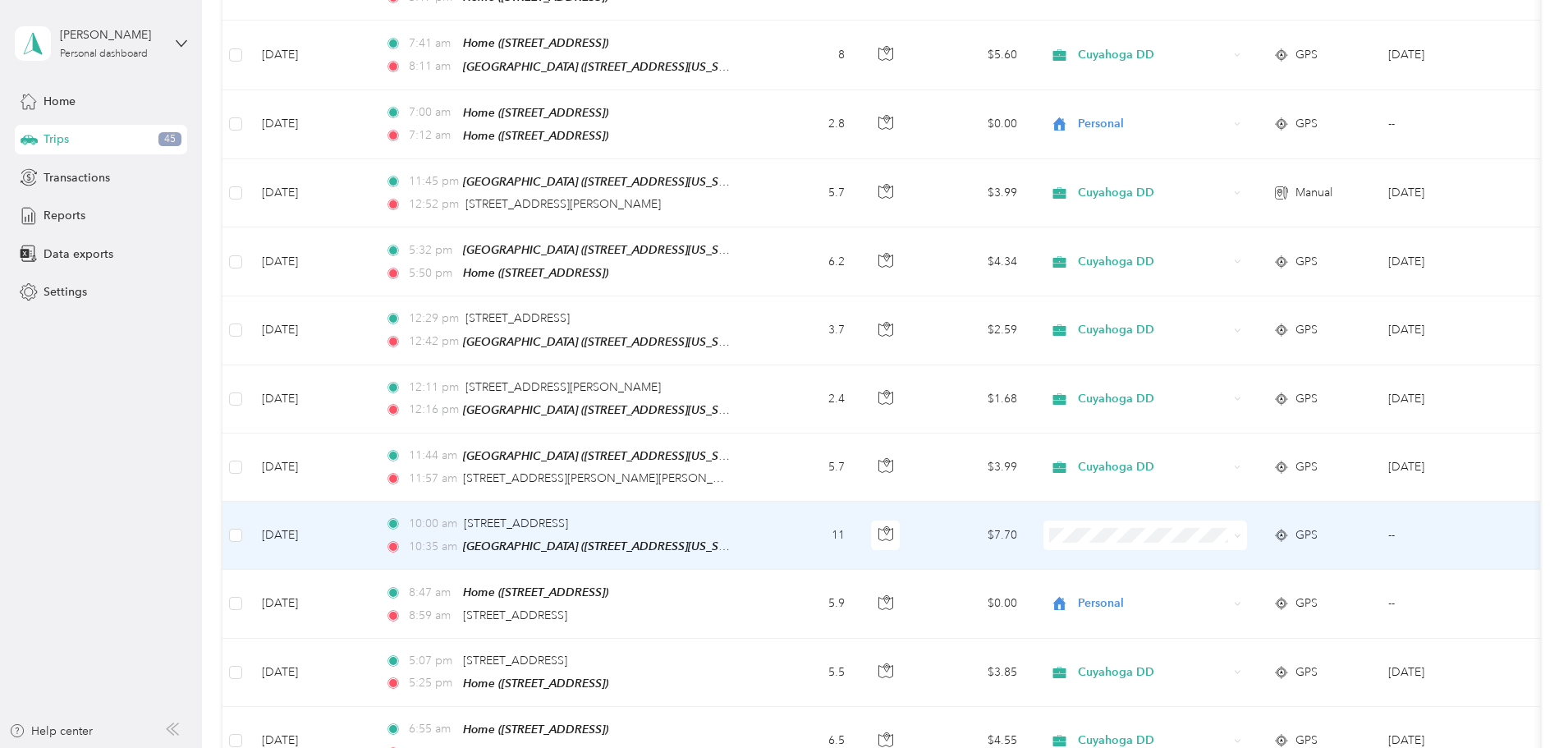
click at [1207, 544] on li "Cuyahoga DD" at bounding box center [1255, 535] width 204 height 29
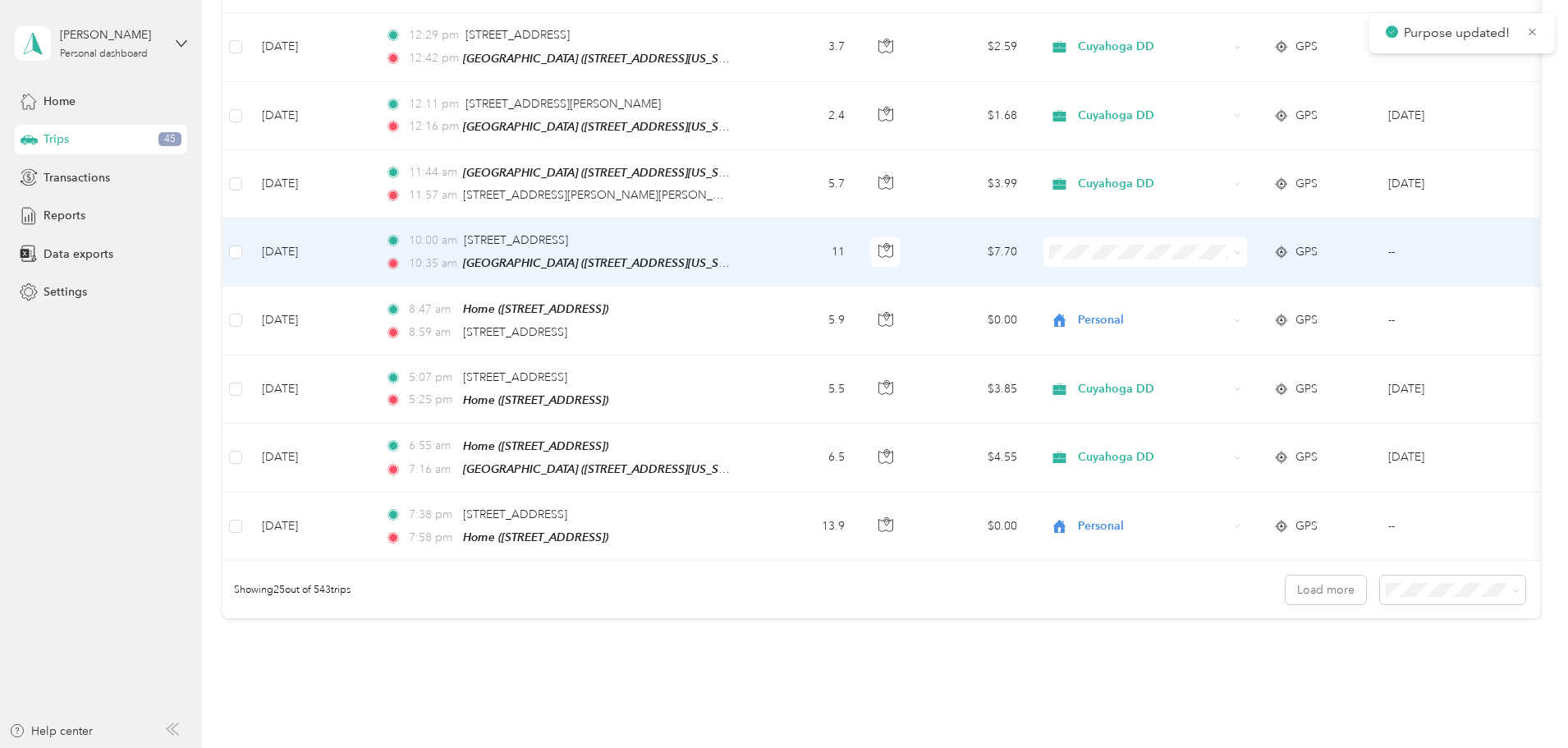
scroll to position [1515, 0]
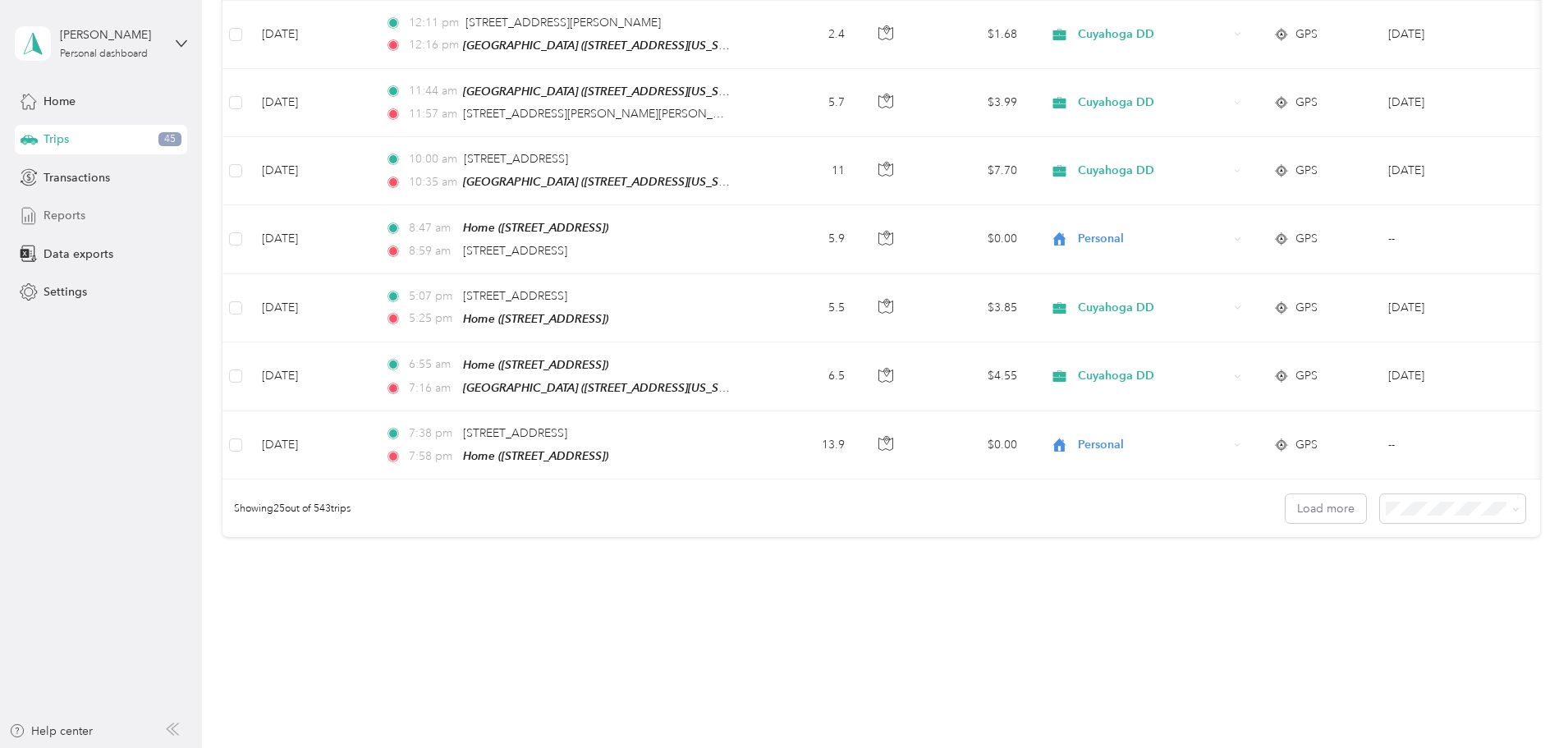
click at [75, 211] on span "Reports" at bounding box center [64, 216] width 42 height 17
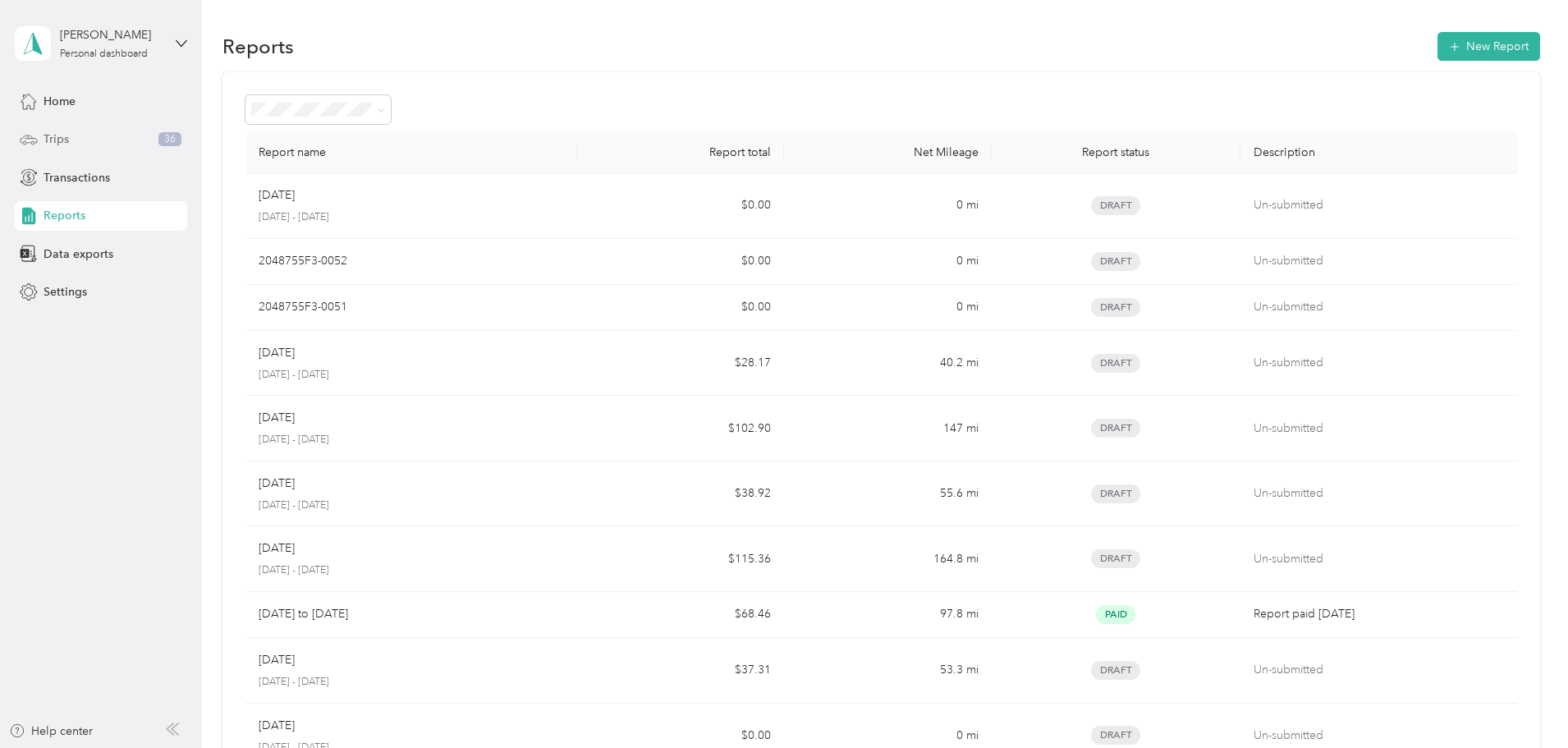
click at [61, 138] on span "Trips" at bounding box center [56, 138] width 26 height 17
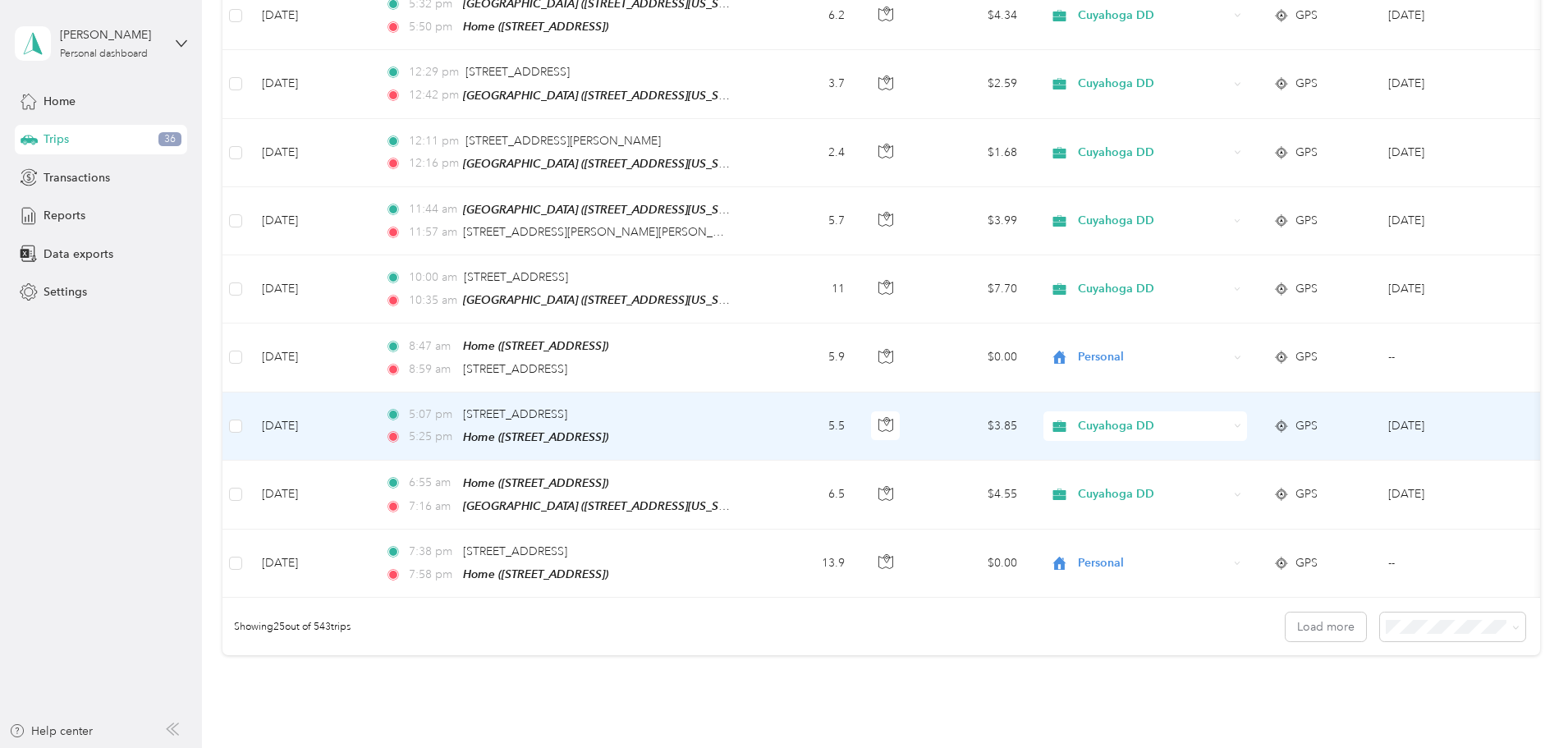
scroll to position [1515, 0]
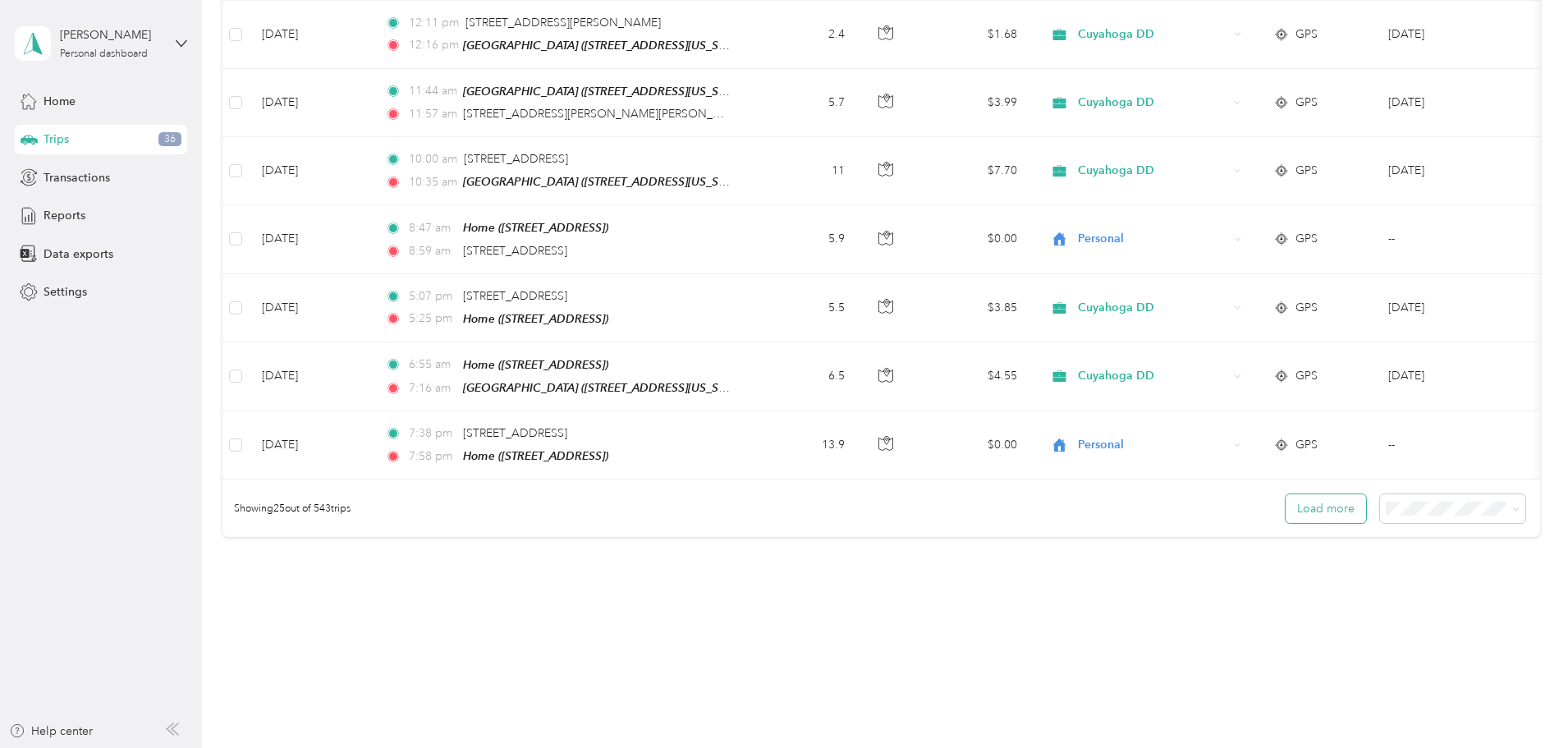
click at [1285, 494] on button "Load more" at bounding box center [1325, 508] width 80 height 29
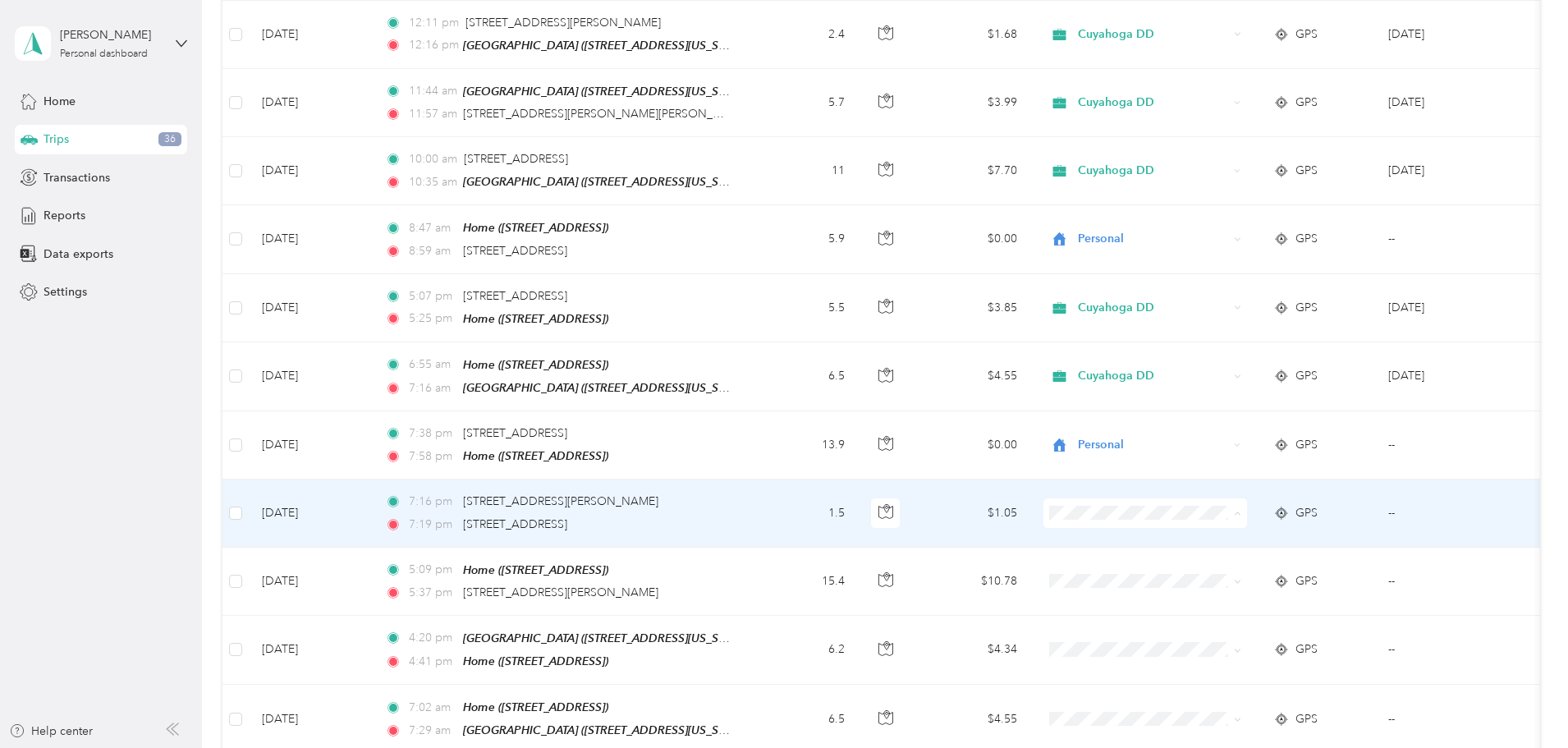
click at [1220, 544] on span "Personal" at bounding box center [1269, 544] width 152 height 17
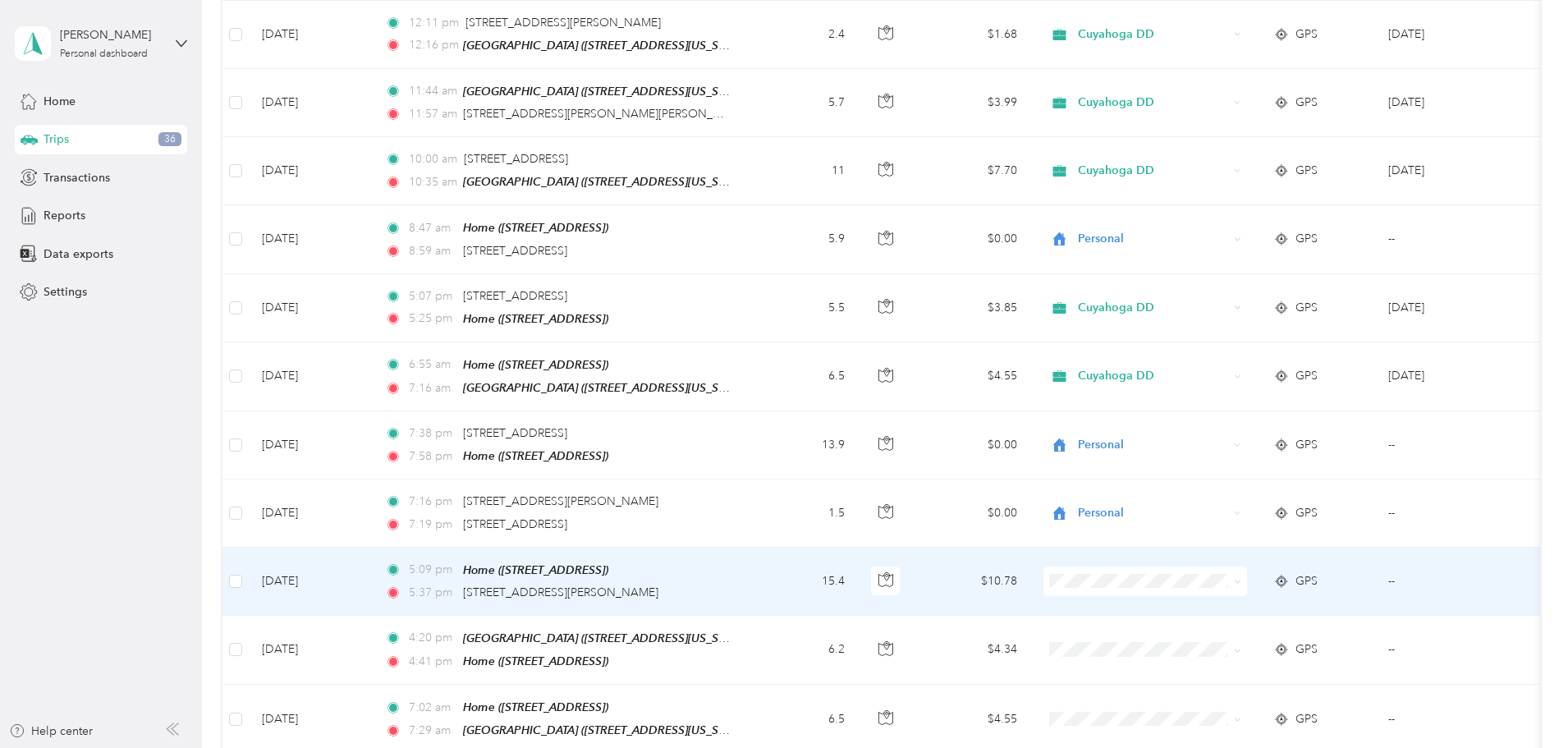
click at [1207, 604] on span "Personal" at bounding box center [1269, 611] width 152 height 17
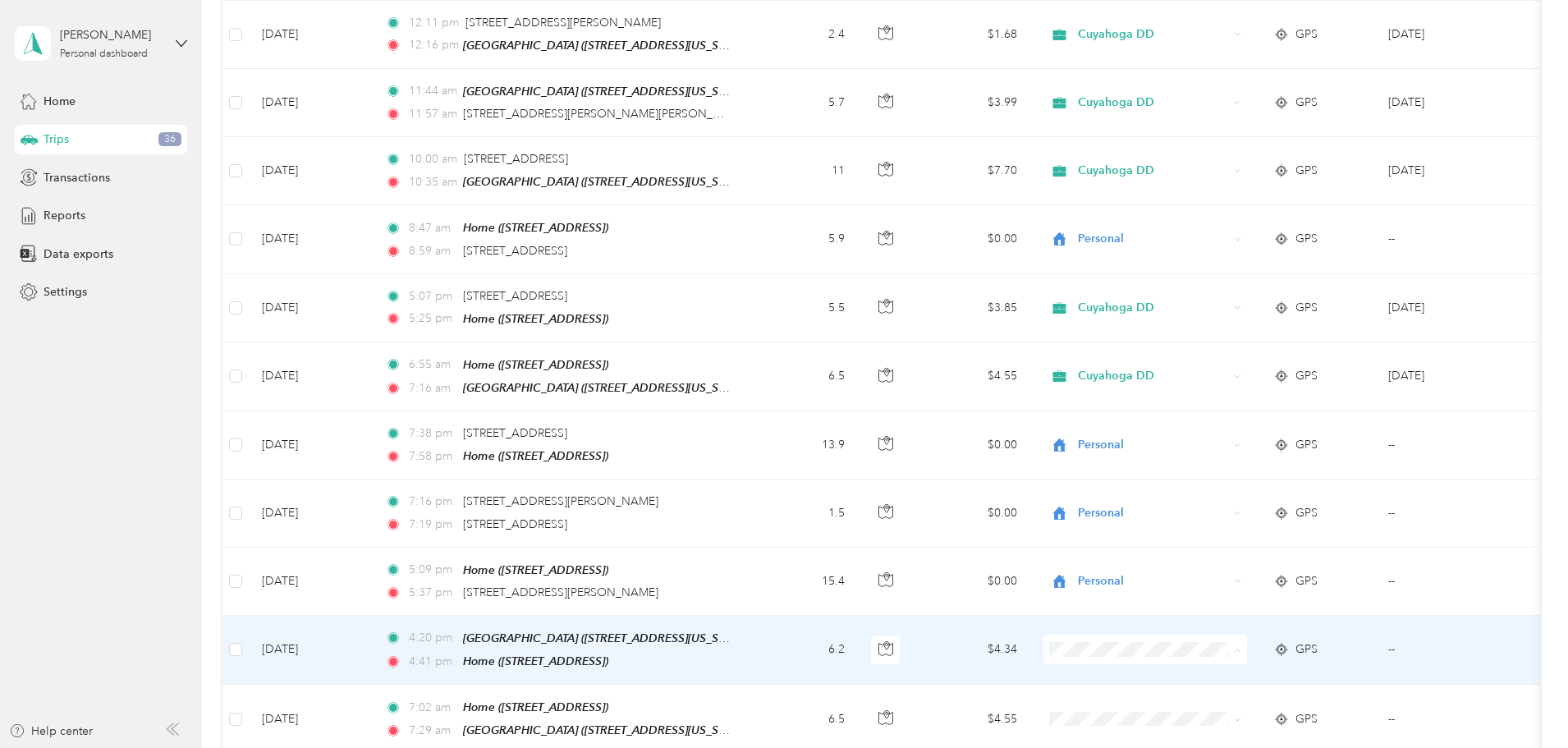
click at [1191, 644] on span "Cuyahoga DD" at bounding box center [1255, 650] width 181 height 17
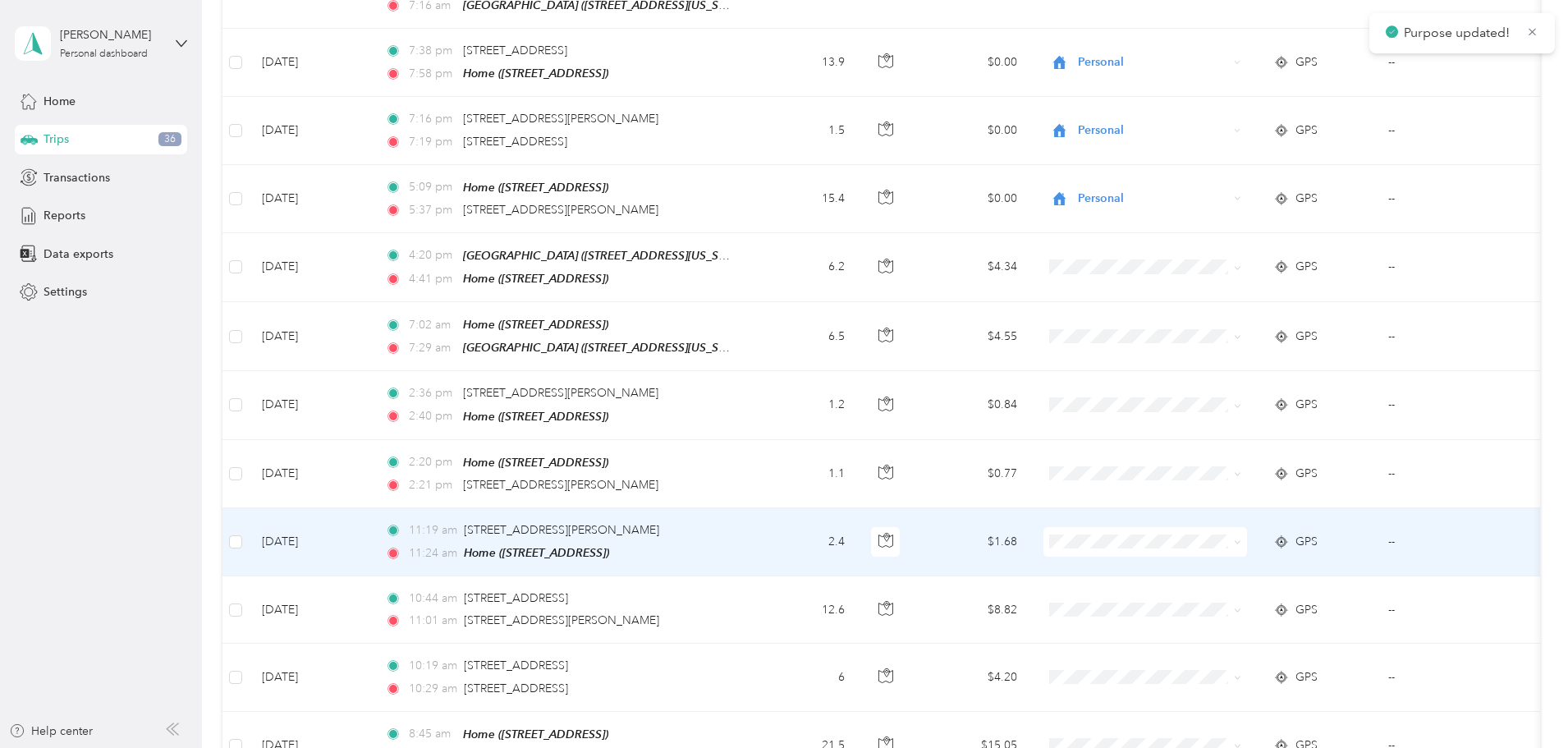
scroll to position [1926, 0]
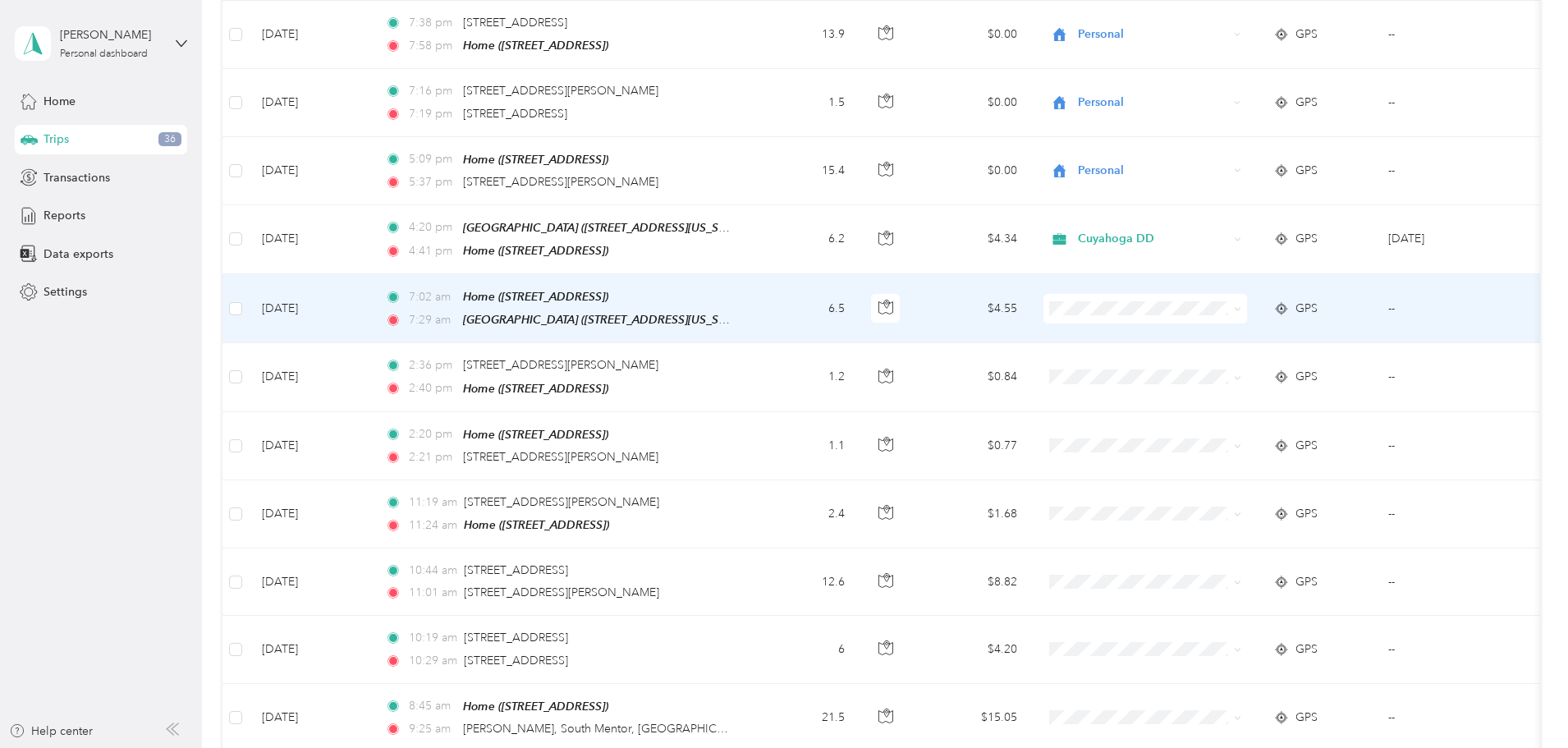
click at [1212, 312] on li "Cuyahoga DD" at bounding box center [1255, 300] width 204 height 29
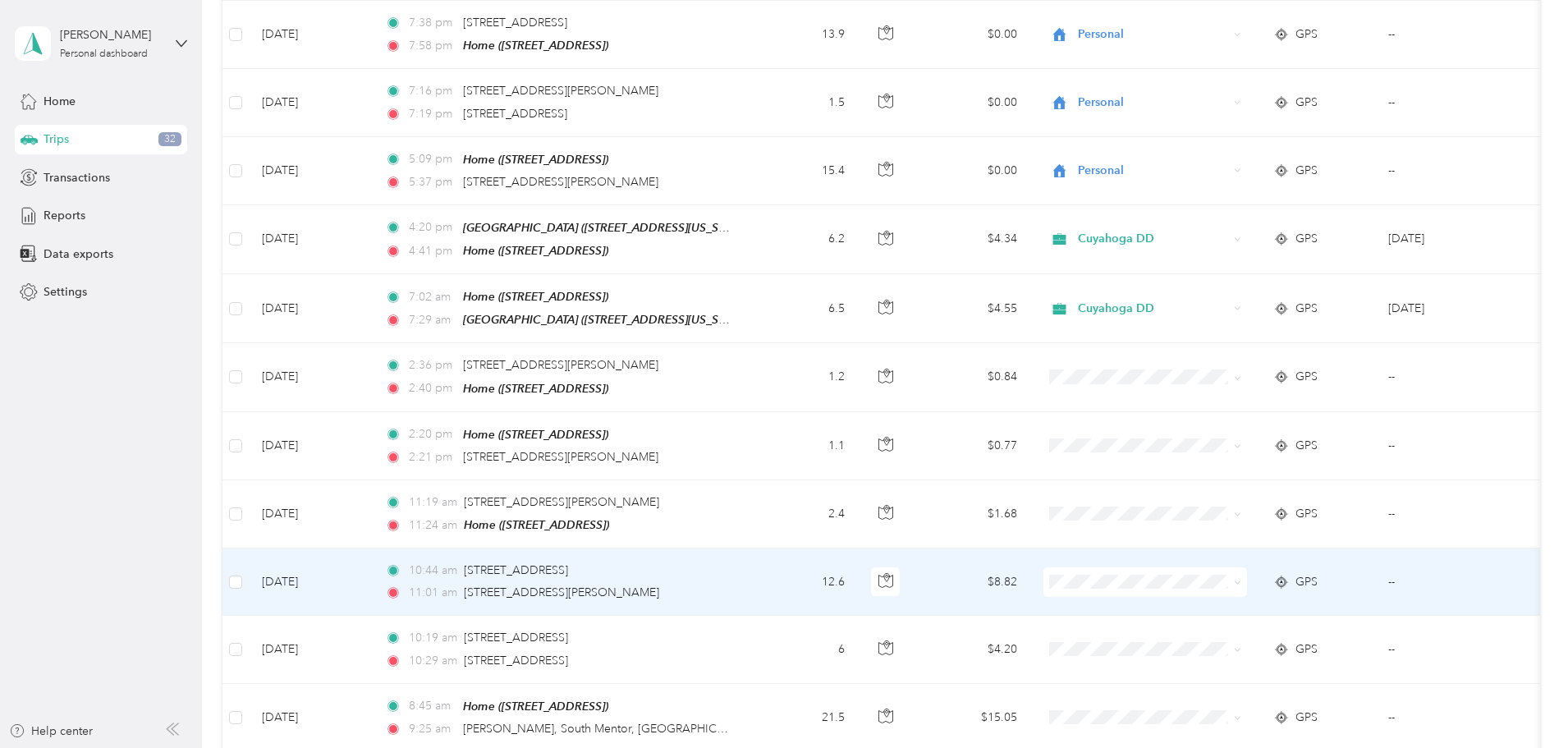
click at [1219, 608] on li "Personal" at bounding box center [1255, 598] width 204 height 29
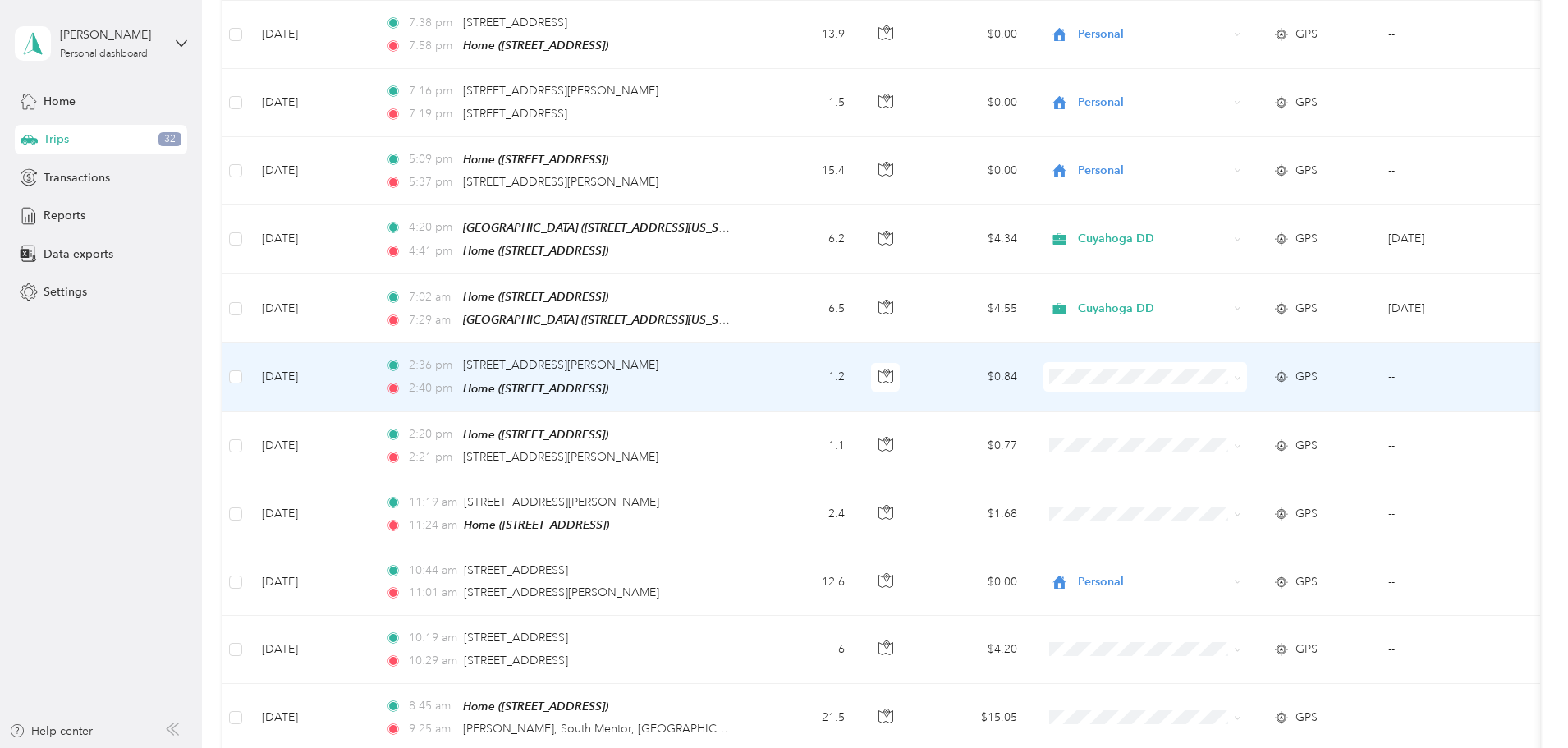
click at [858, 349] on td "1.2" at bounding box center [803, 377] width 109 height 68
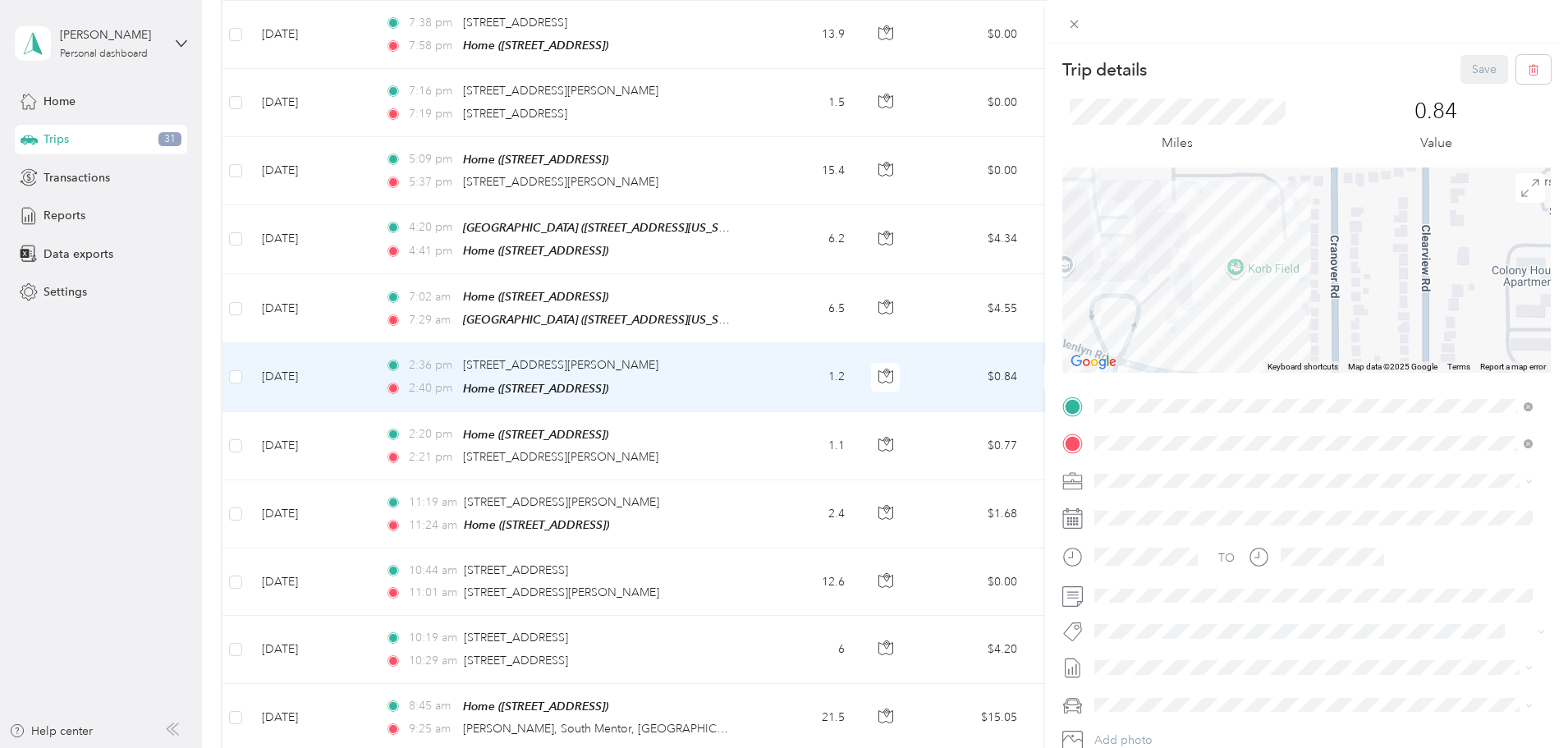
drag, startPoint x: 1451, startPoint y: 328, endPoint x: 1145, endPoint y: 267, distance: 312.0
click at [1145, 267] on div at bounding box center [1306, 270] width 488 height 206
drag, startPoint x: 1137, startPoint y: 262, endPoint x: 1537, endPoint y: 336, distance: 406.8
click at [1537, 336] on div at bounding box center [1306, 270] width 488 height 206
click at [1125, 473] on span at bounding box center [1319, 482] width 462 height 27
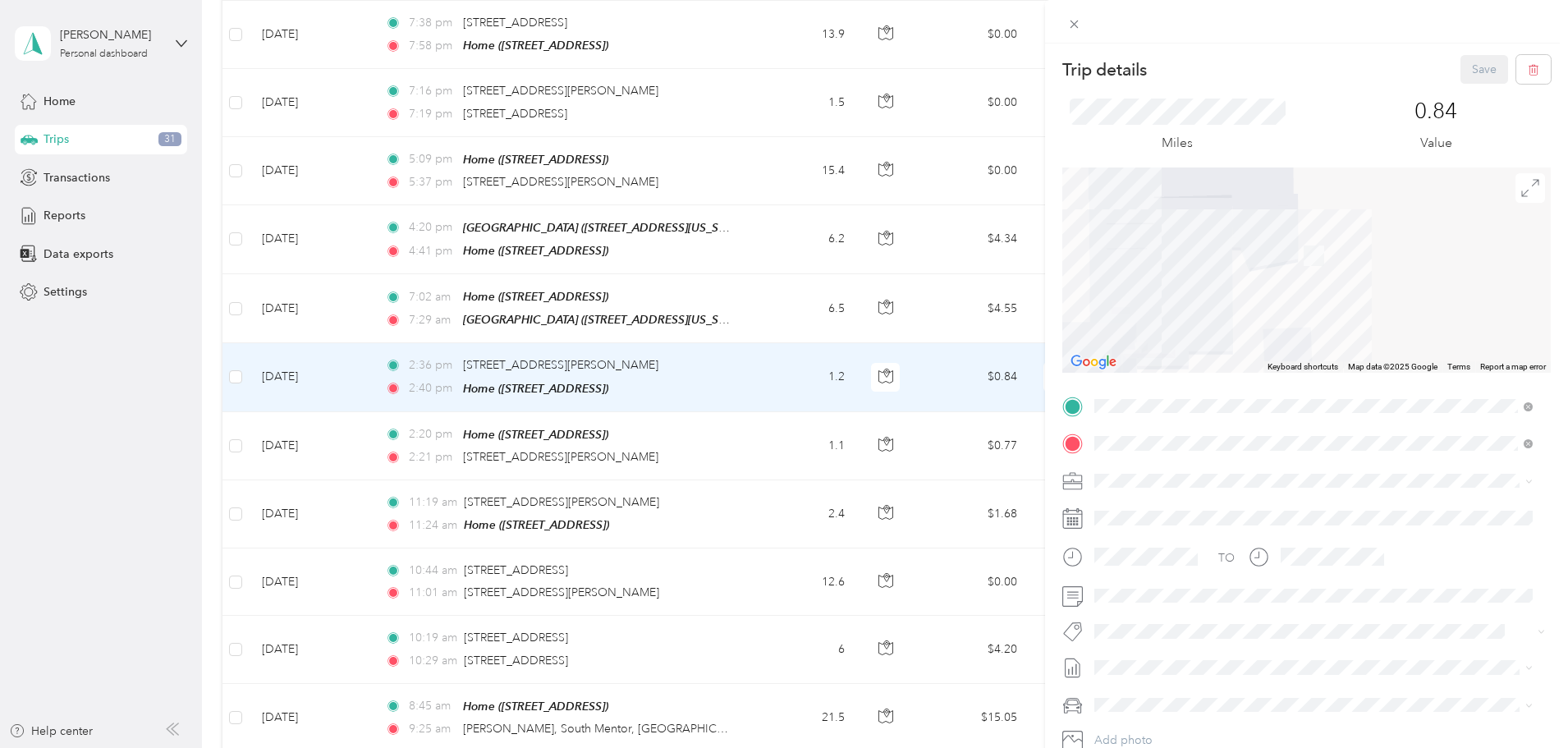
click at [1135, 539] on li "Personal" at bounding box center [1313, 531] width 450 height 29
click at [1473, 71] on button "Save" at bounding box center [1483, 69] width 47 height 29
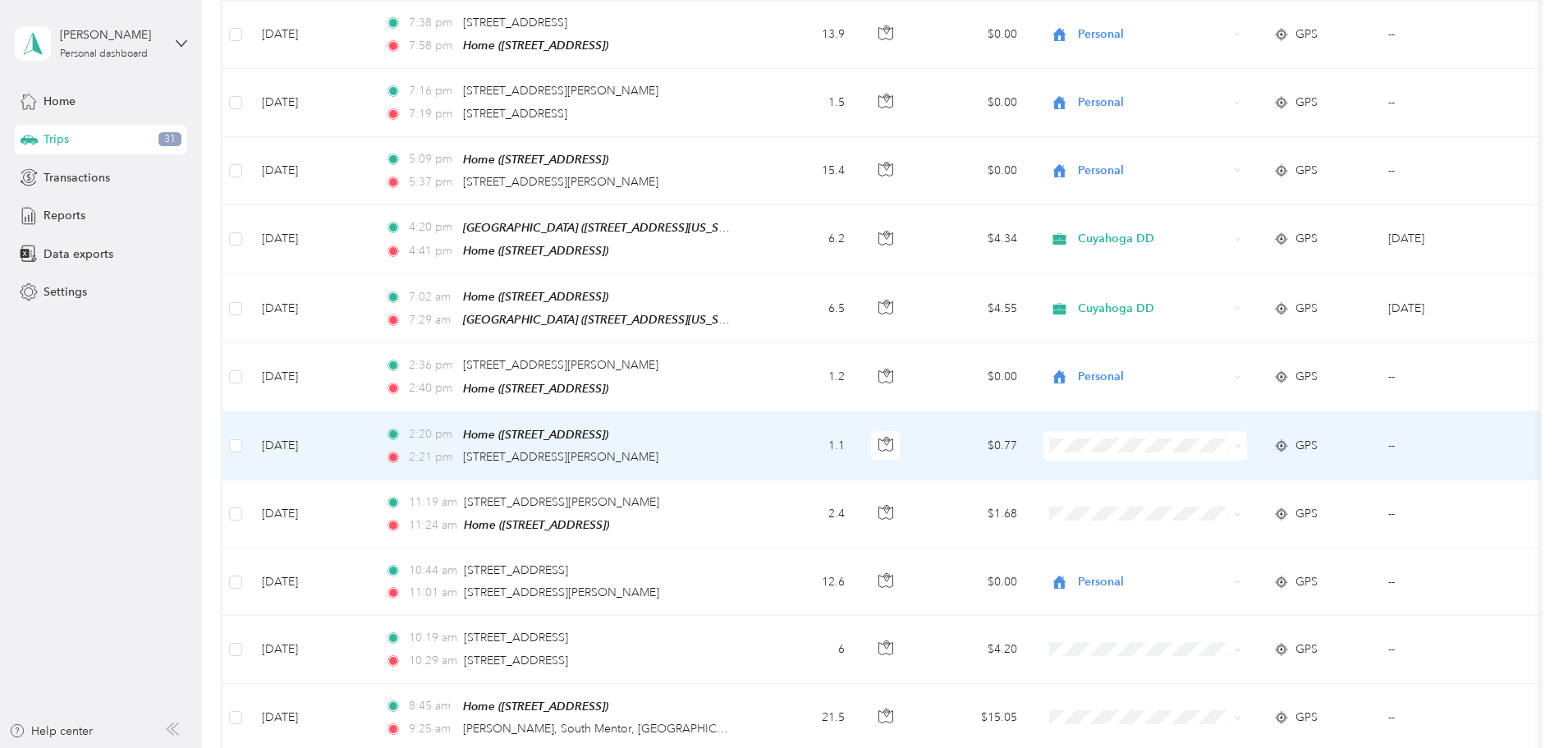
click at [1200, 469] on span "Personal" at bounding box center [1269, 471] width 152 height 17
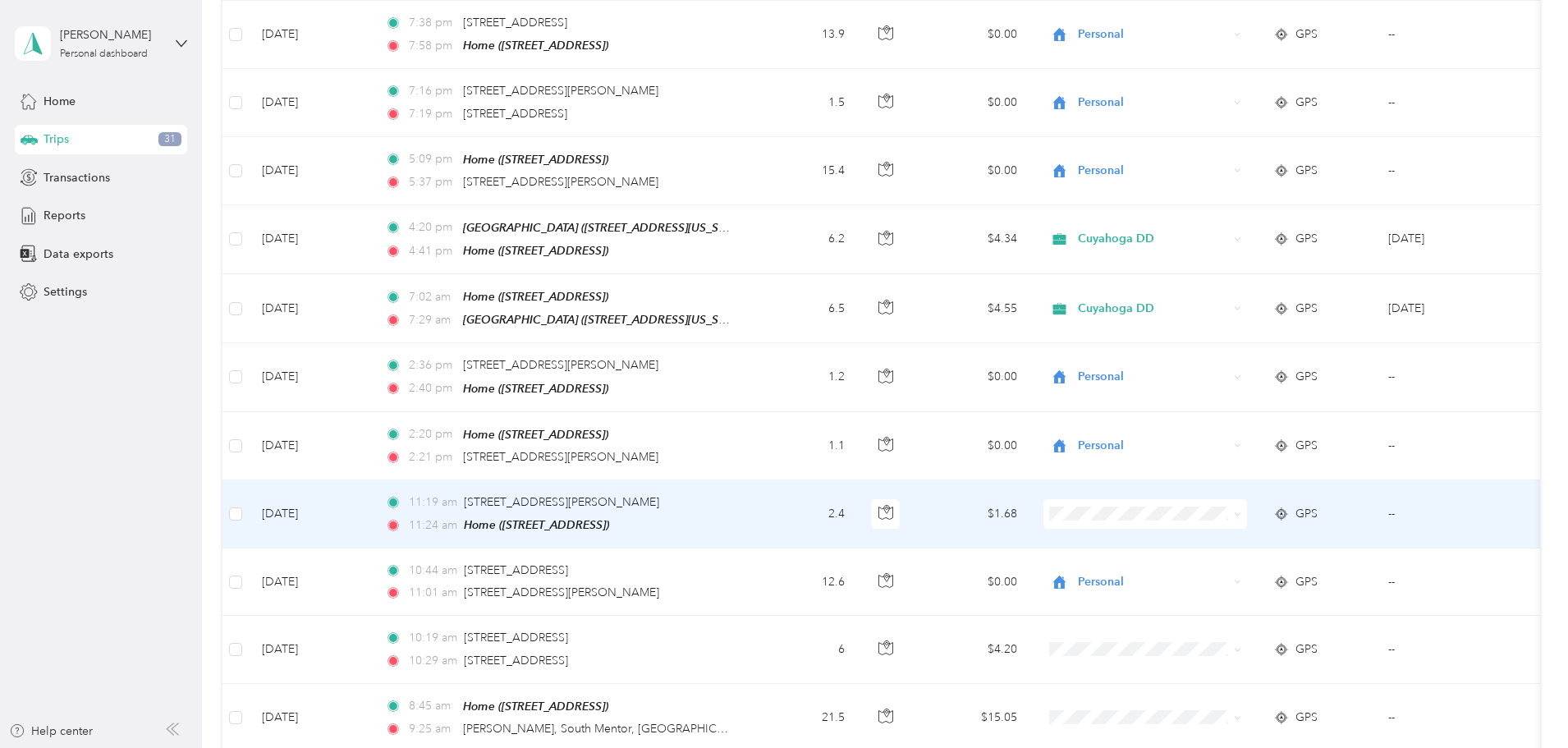
click at [1232, 499] on span at bounding box center [1145, 514] width 204 height 30
click at [1203, 543] on li "Personal" at bounding box center [1255, 538] width 204 height 29
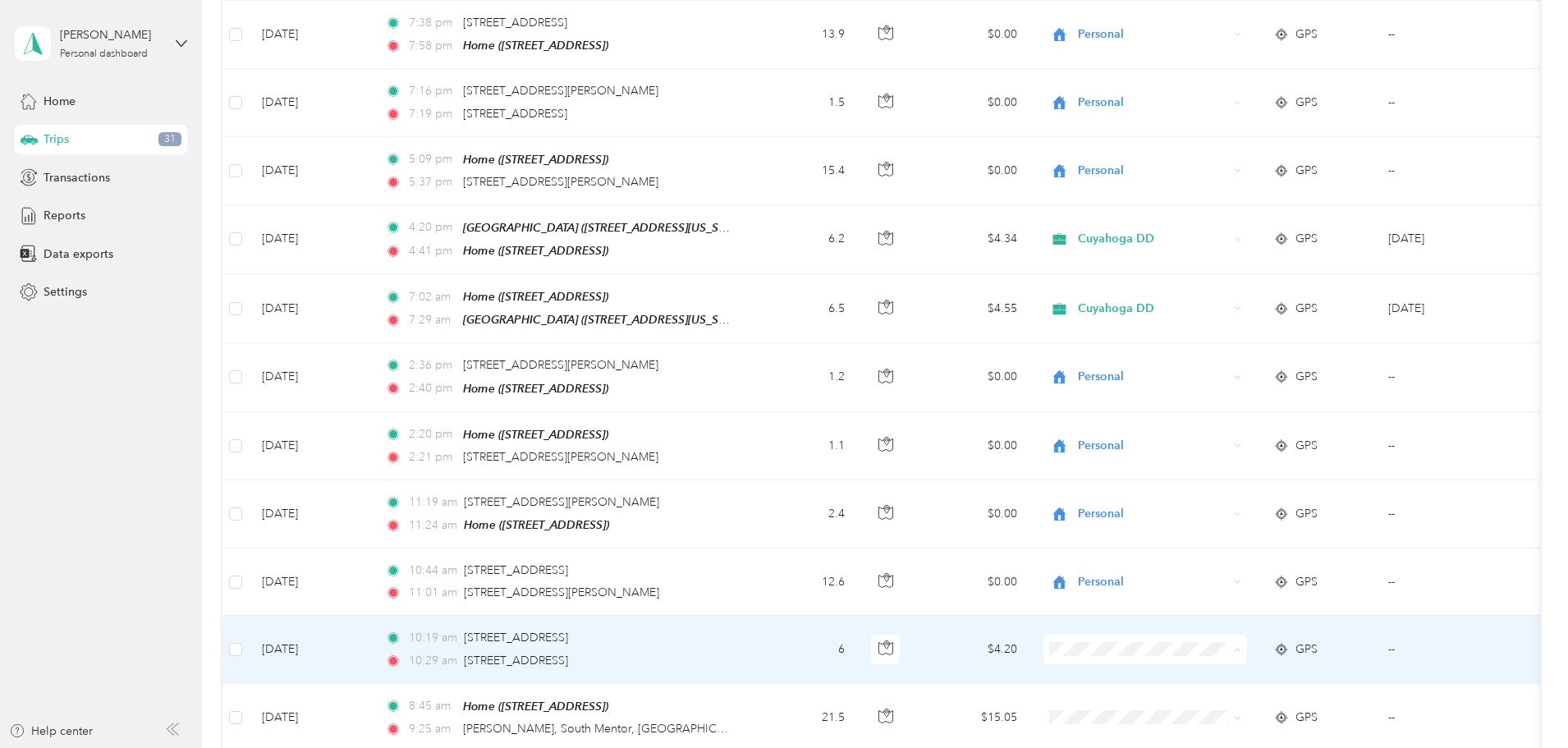
click at [1188, 670] on span "Personal" at bounding box center [1255, 673] width 181 height 17
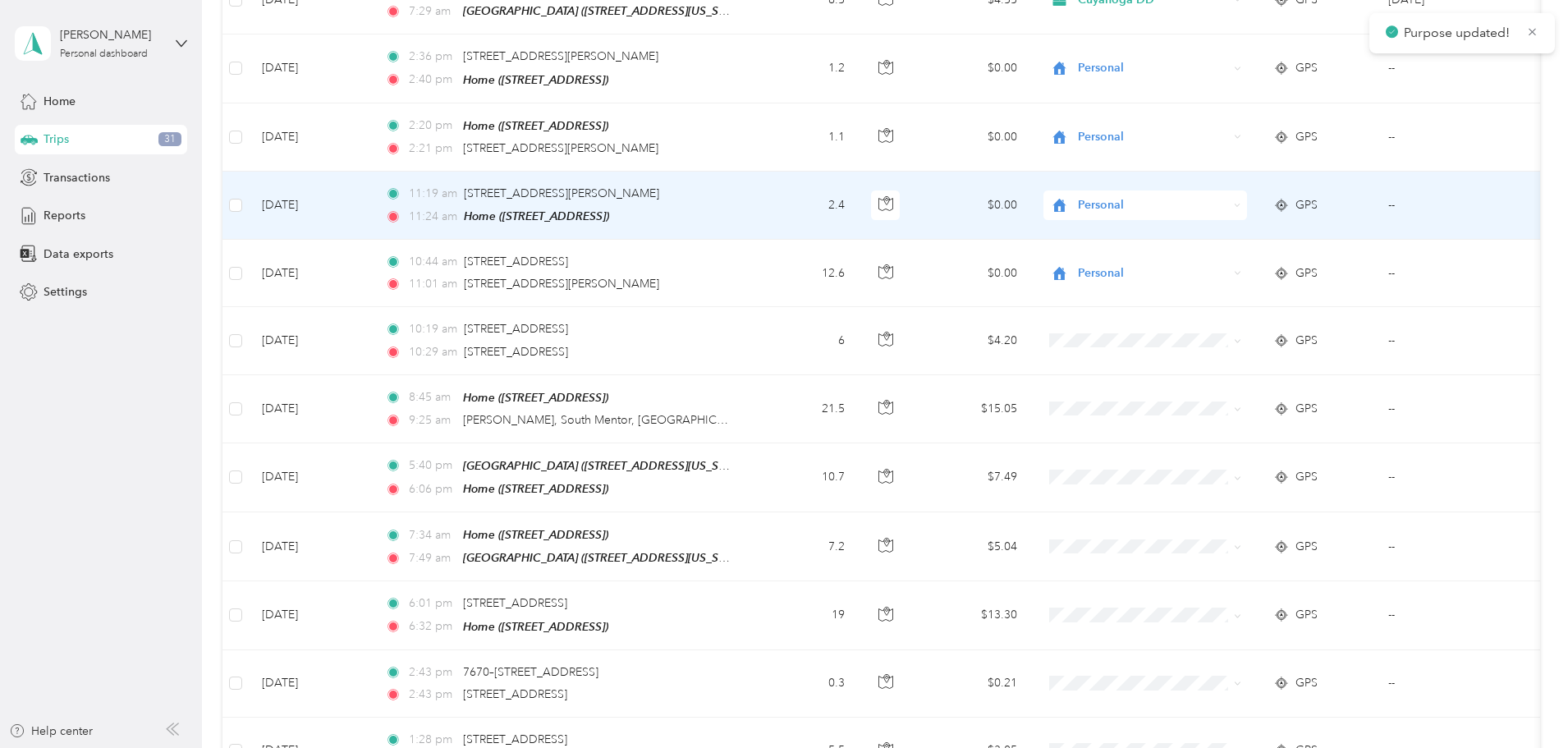
scroll to position [2254, 0]
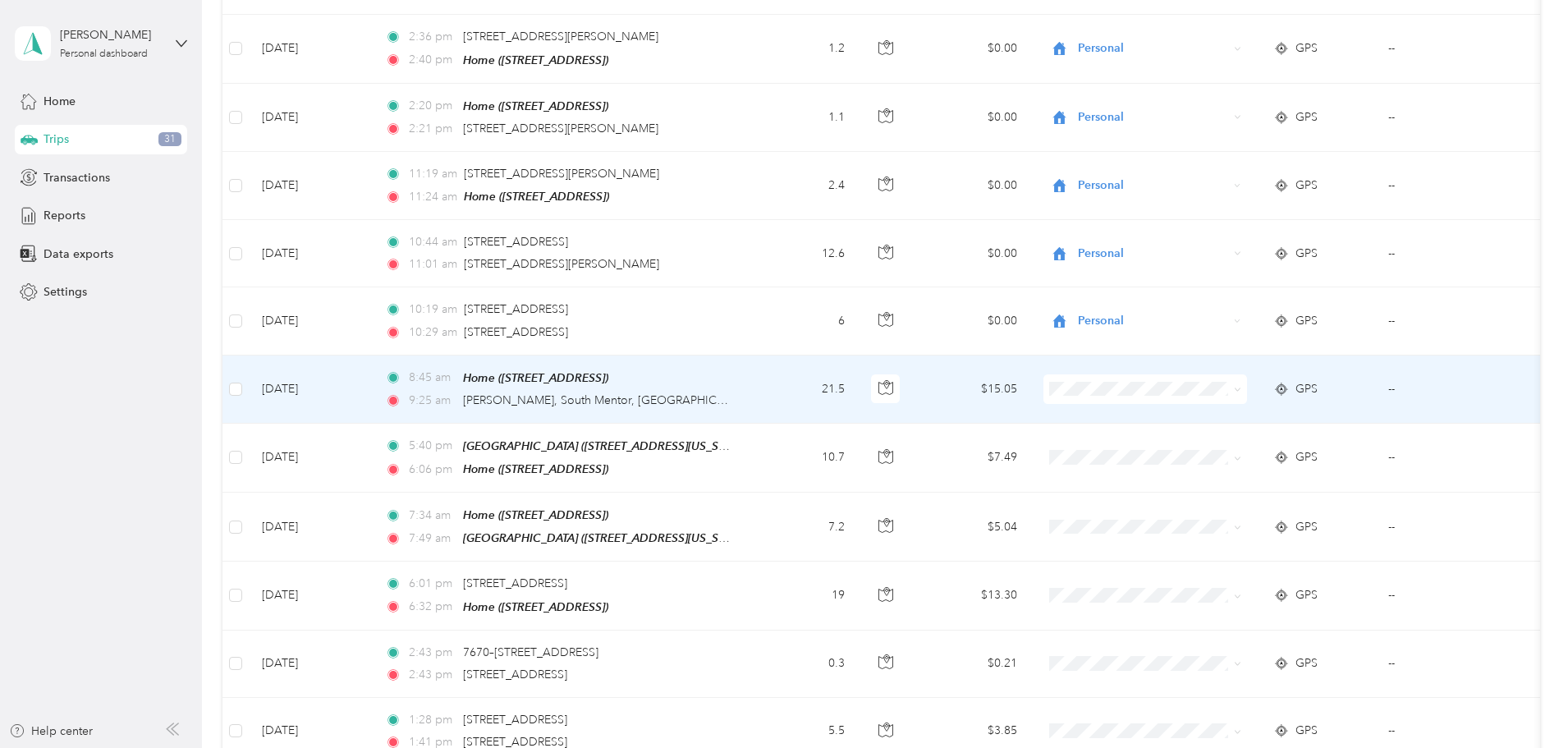
click at [1211, 406] on span "Personal" at bounding box center [1269, 409] width 152 height 17
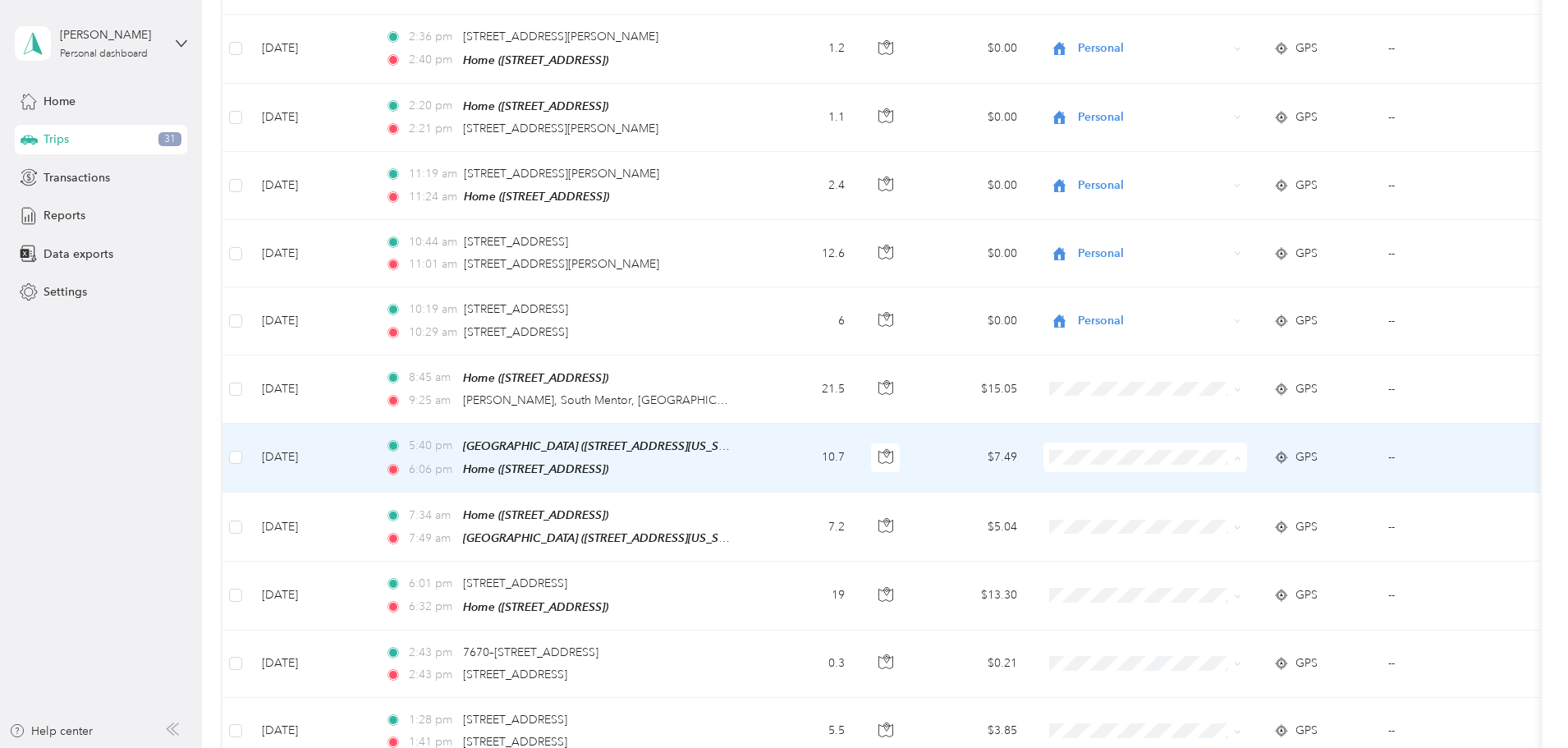
click at [1193, 450] on span "Cuyahoga DD" at bounding box center [1269, 451] width 152 height 17
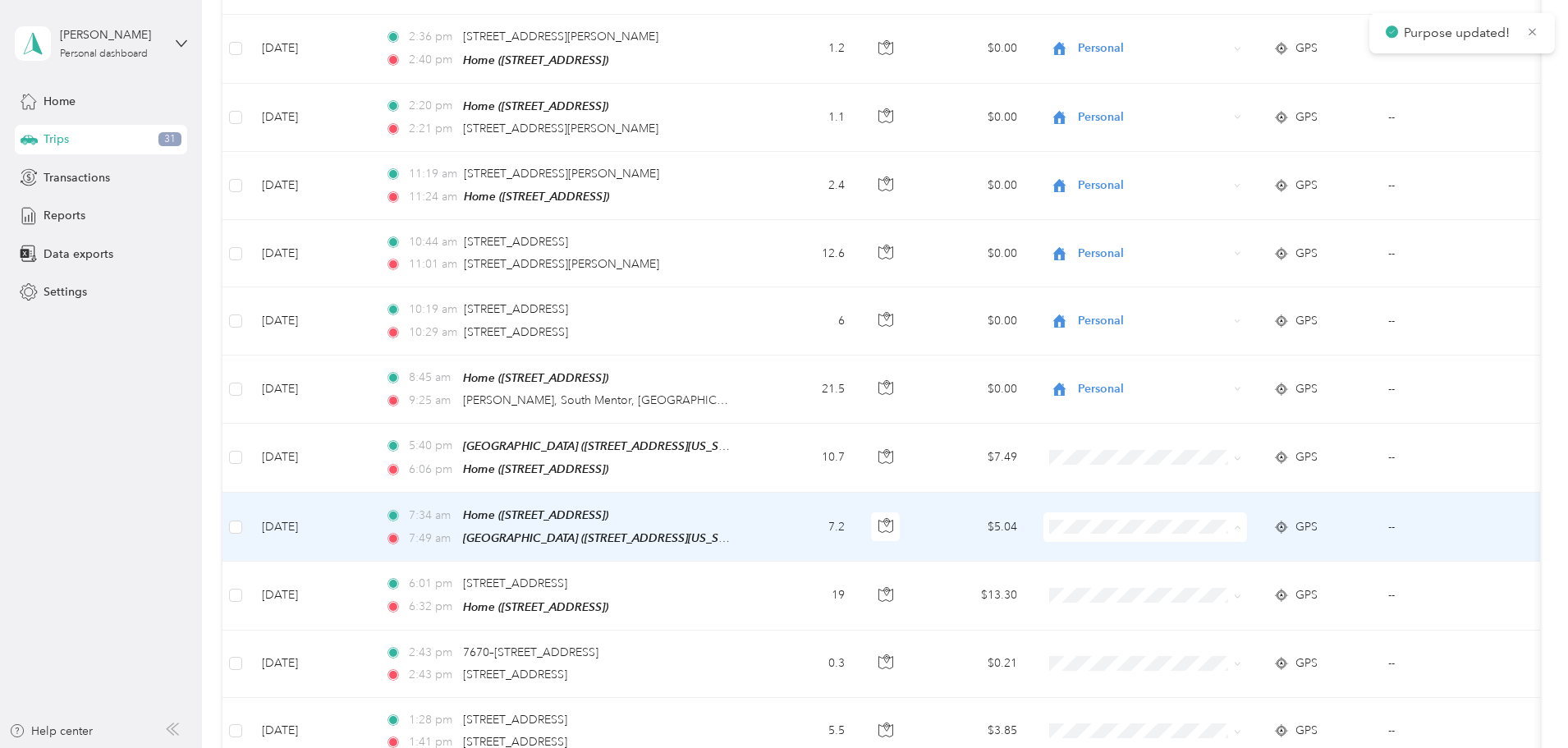
click at [1217, 516] on span "Cuyahoga DD" at bounding box center [1269, 519] width 152 height 17
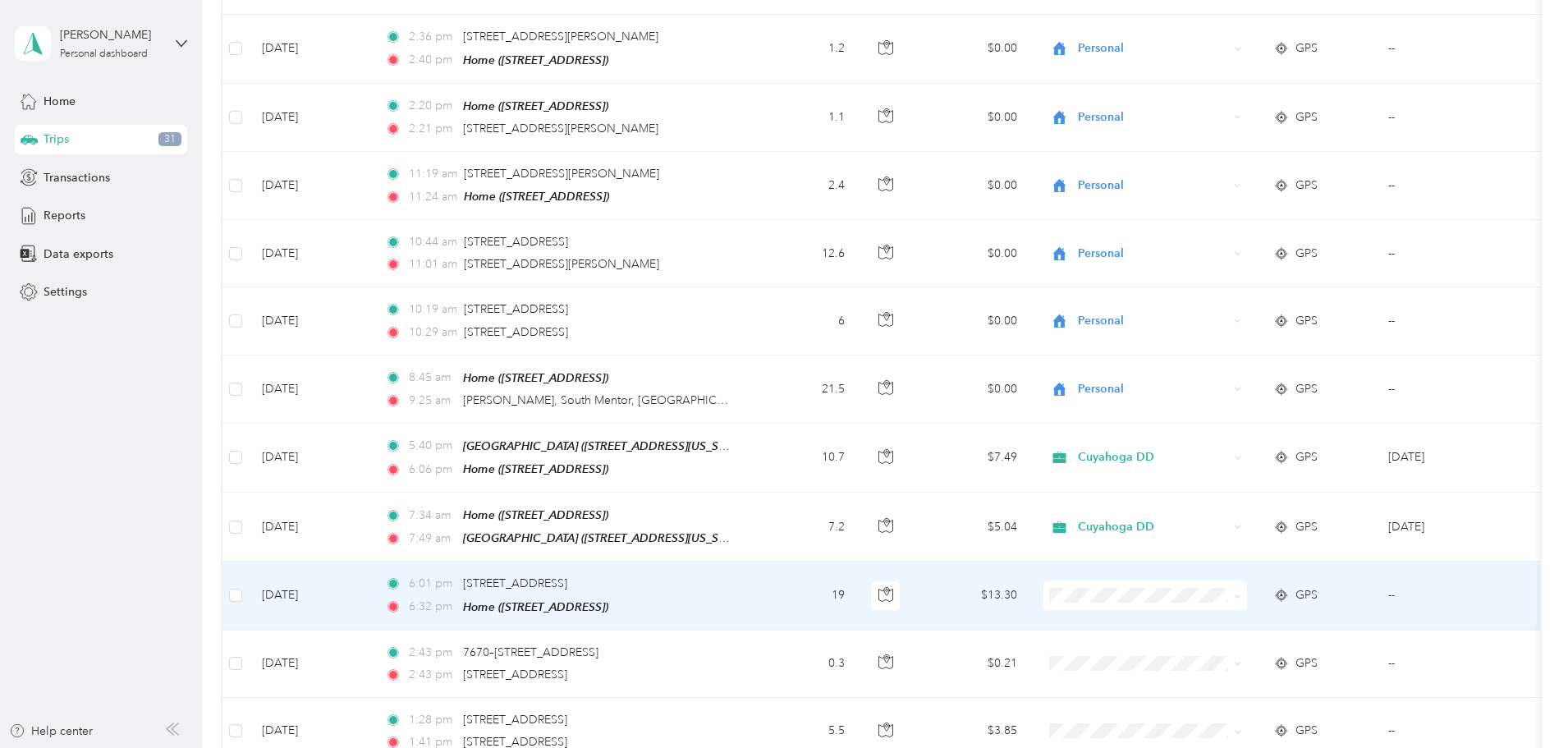
click at [1216, 614] on span "Personal" at bounding box center [1269, 615] width 152 height 17
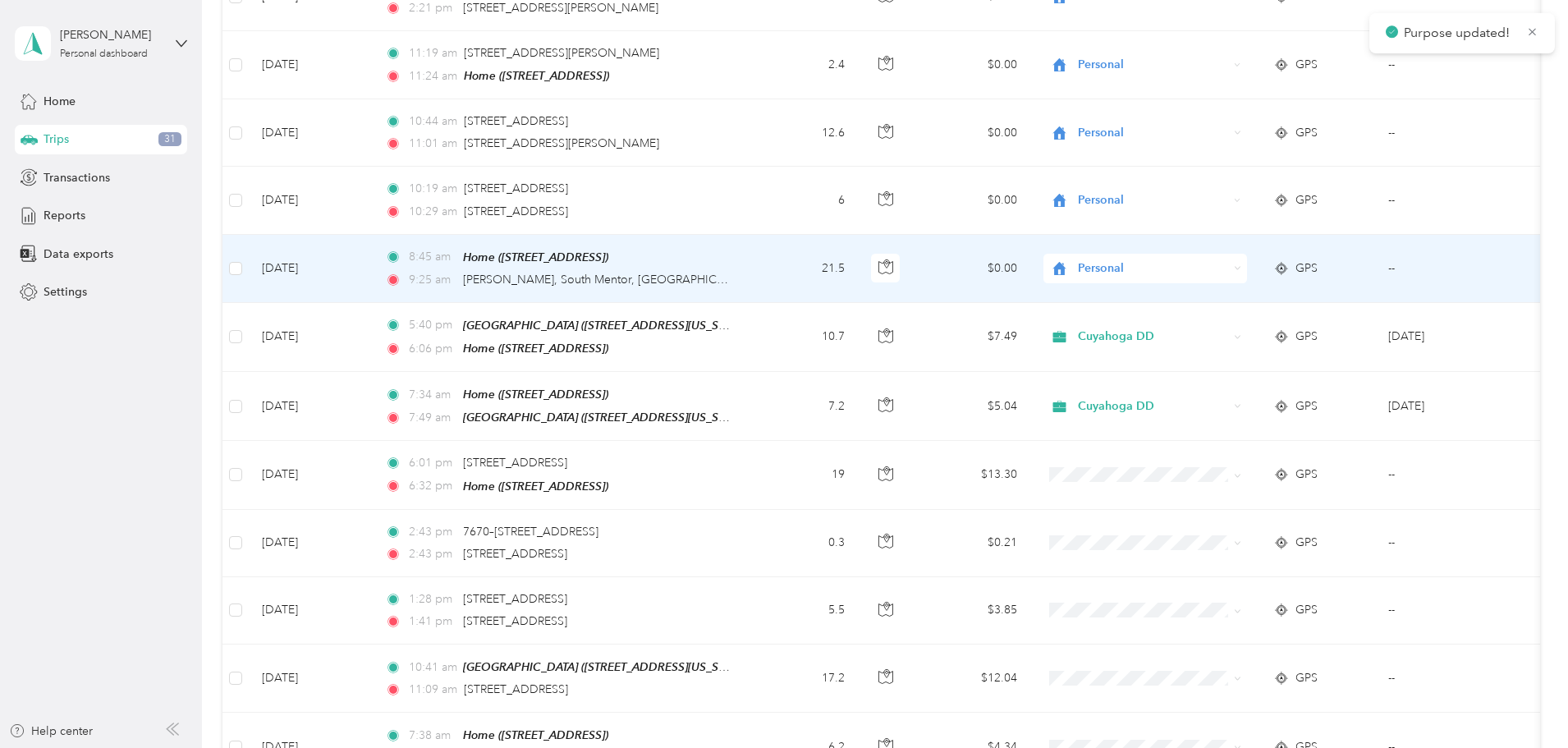
scroll to position [2418, 0]
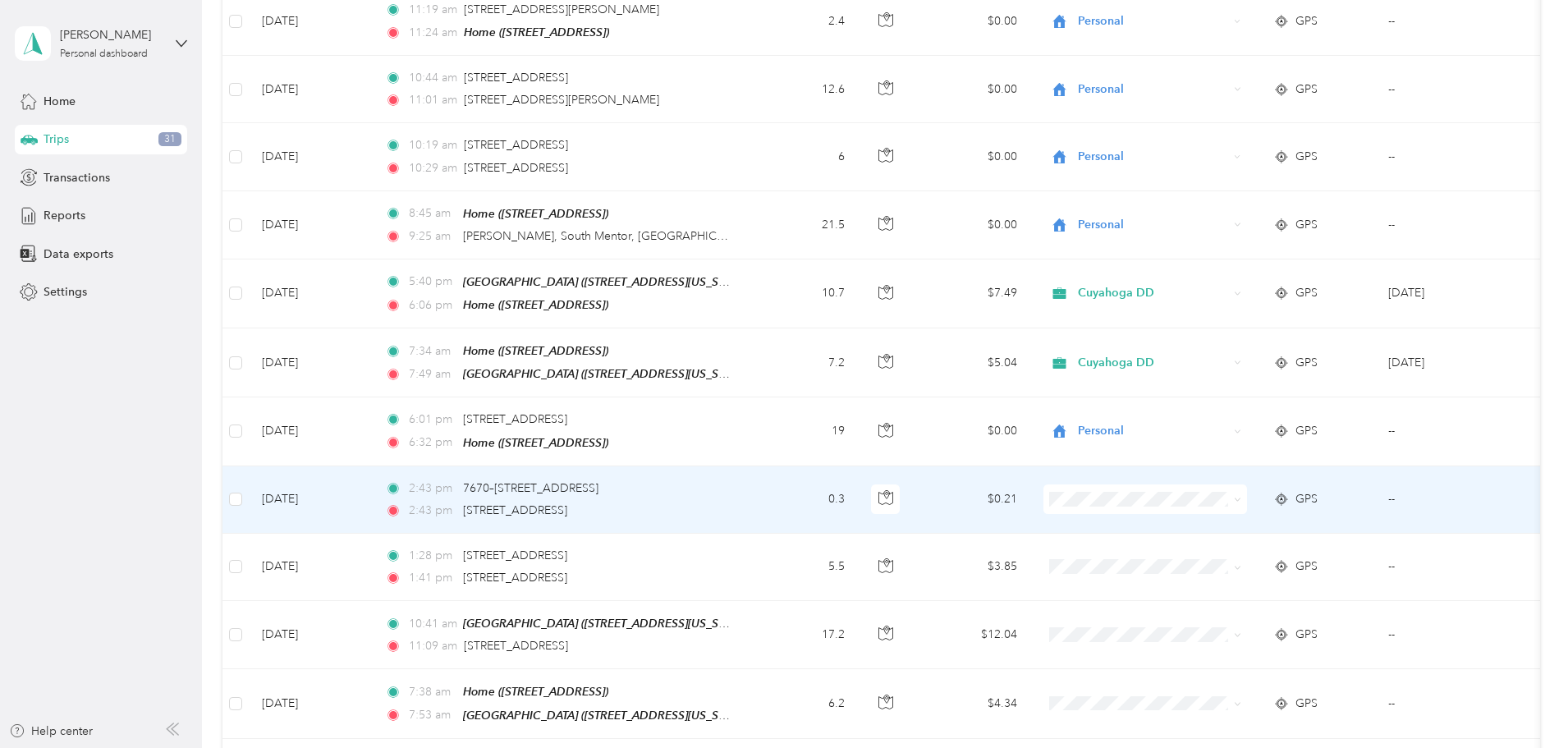
click at [1198, 521] on li "Personal" at bounding box center [1255, 512] width 204 height 29
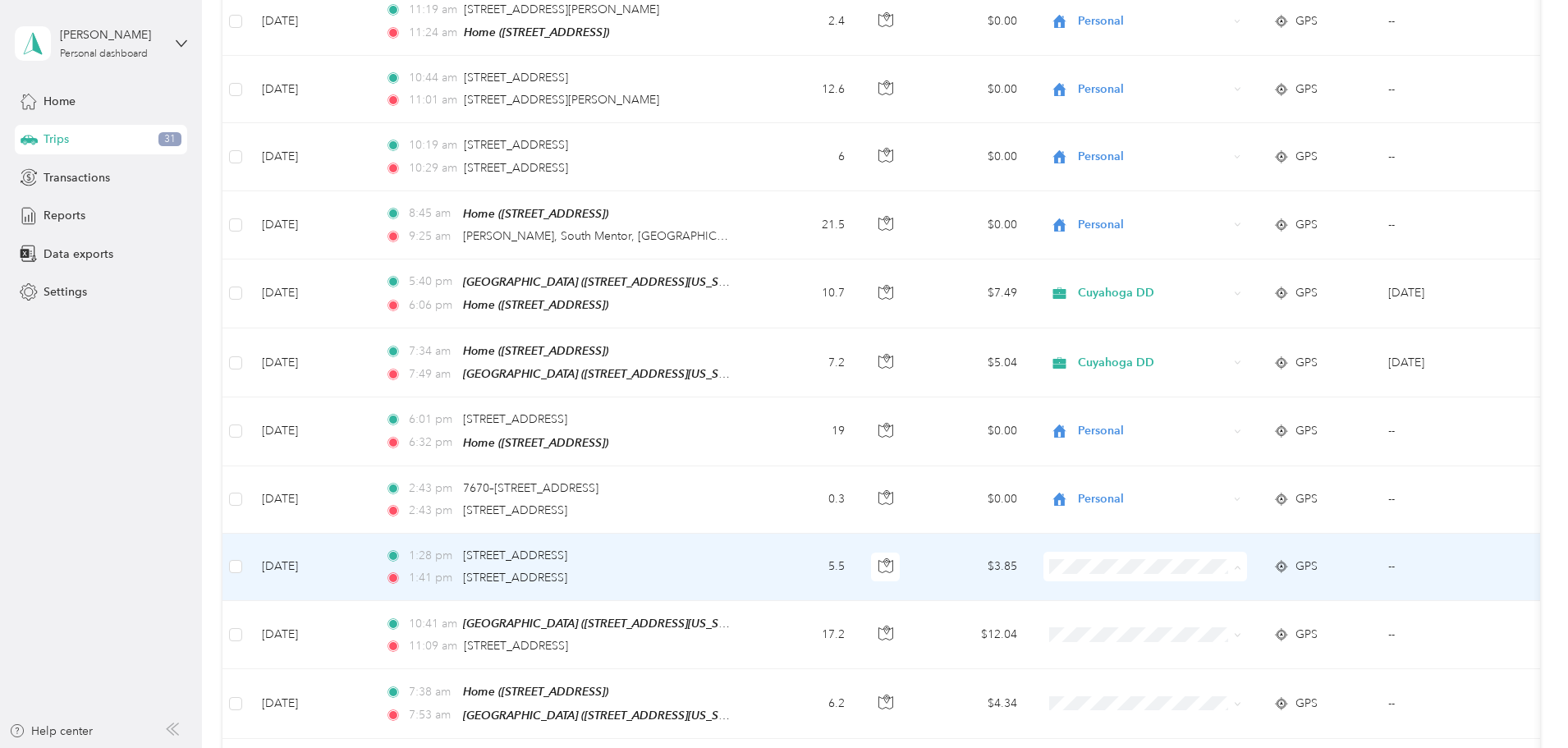
click at [1209, 555] on span "Cuyahoga DD" at bounding box center [1269, 557] width 152 height 17
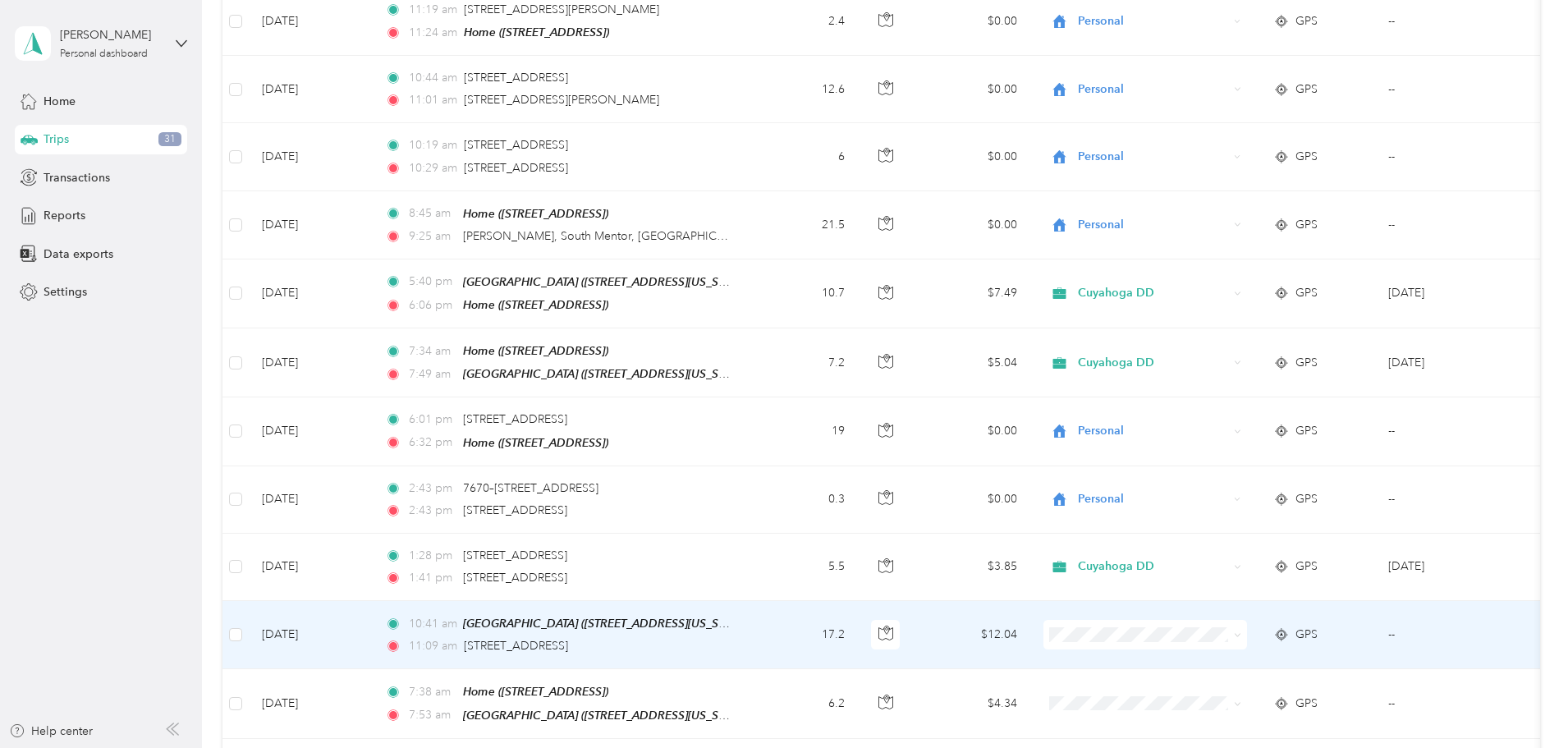
click at [1199, 624] on span "Cuyahoga DD" at bounding box center [1269, 625] width 152 height 17
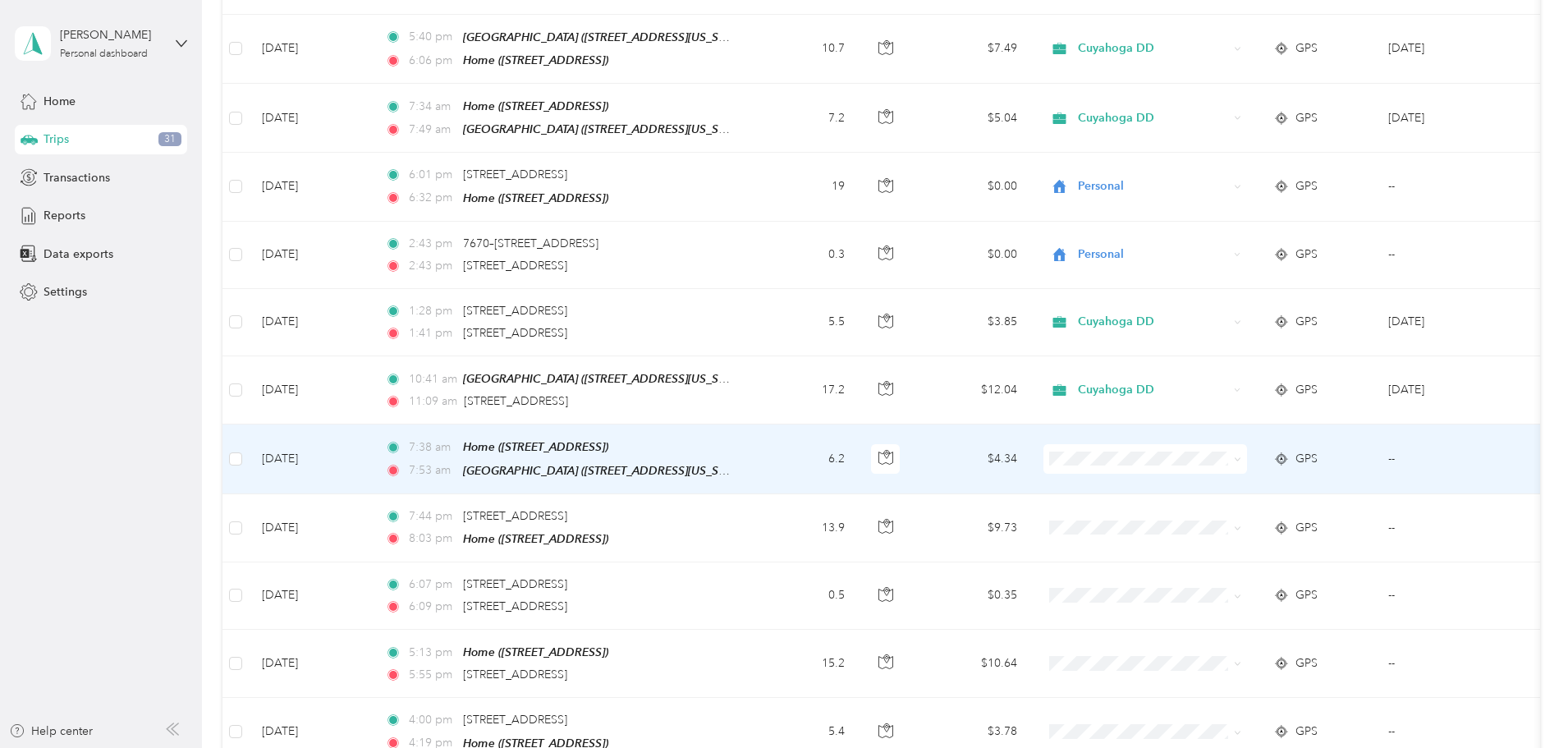
scroll to position [2664, 0]
click at [1204, 449] on li "Cuyahoga DD" at bounding box center [1255, 439] width 204 height 29
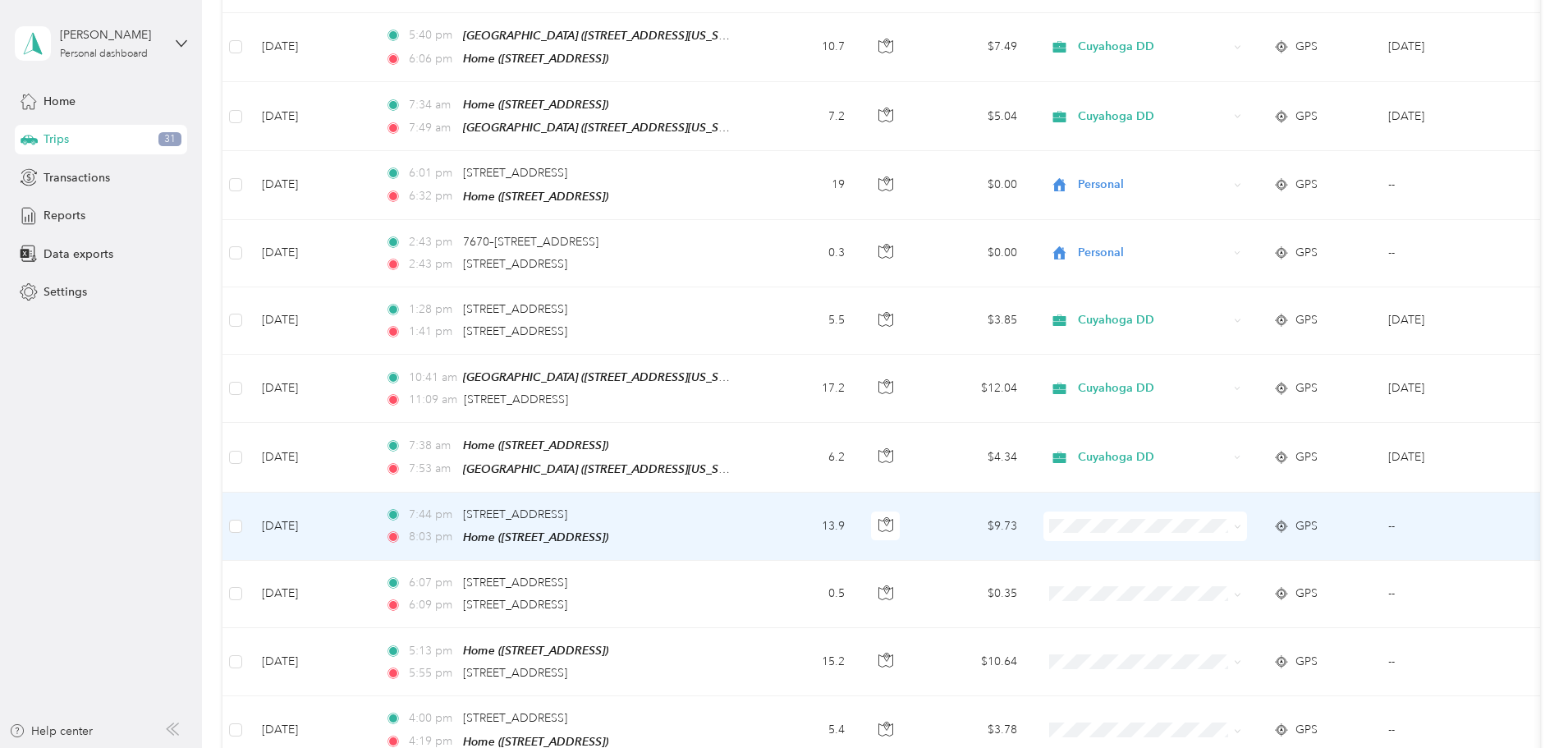
click at [1202, 542] on span "Personal" at bounding box center [1269, 537] width 152 height 17
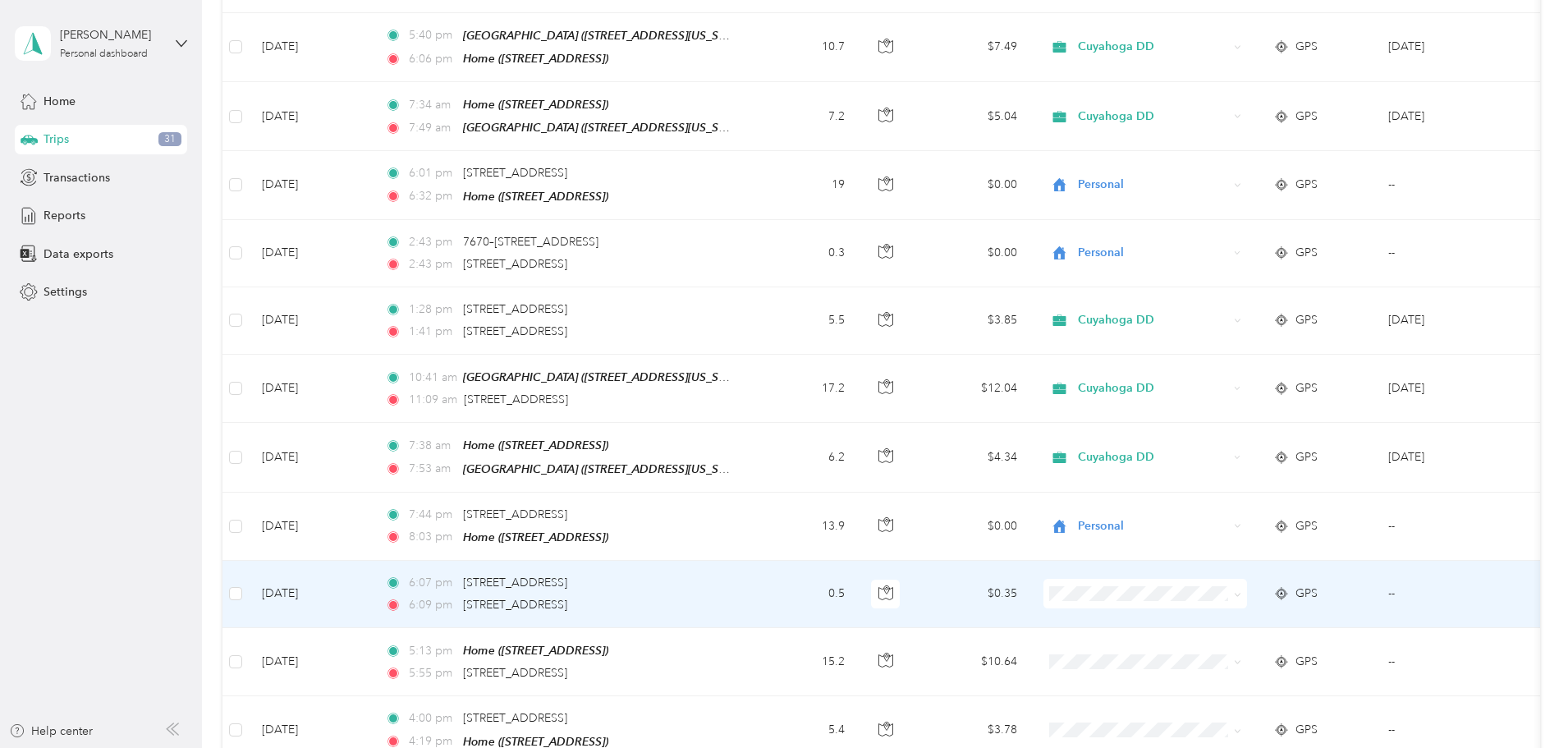
click at [1202, 605] on span "Personal" at bounding box center [1269, 610] width 152 height 17
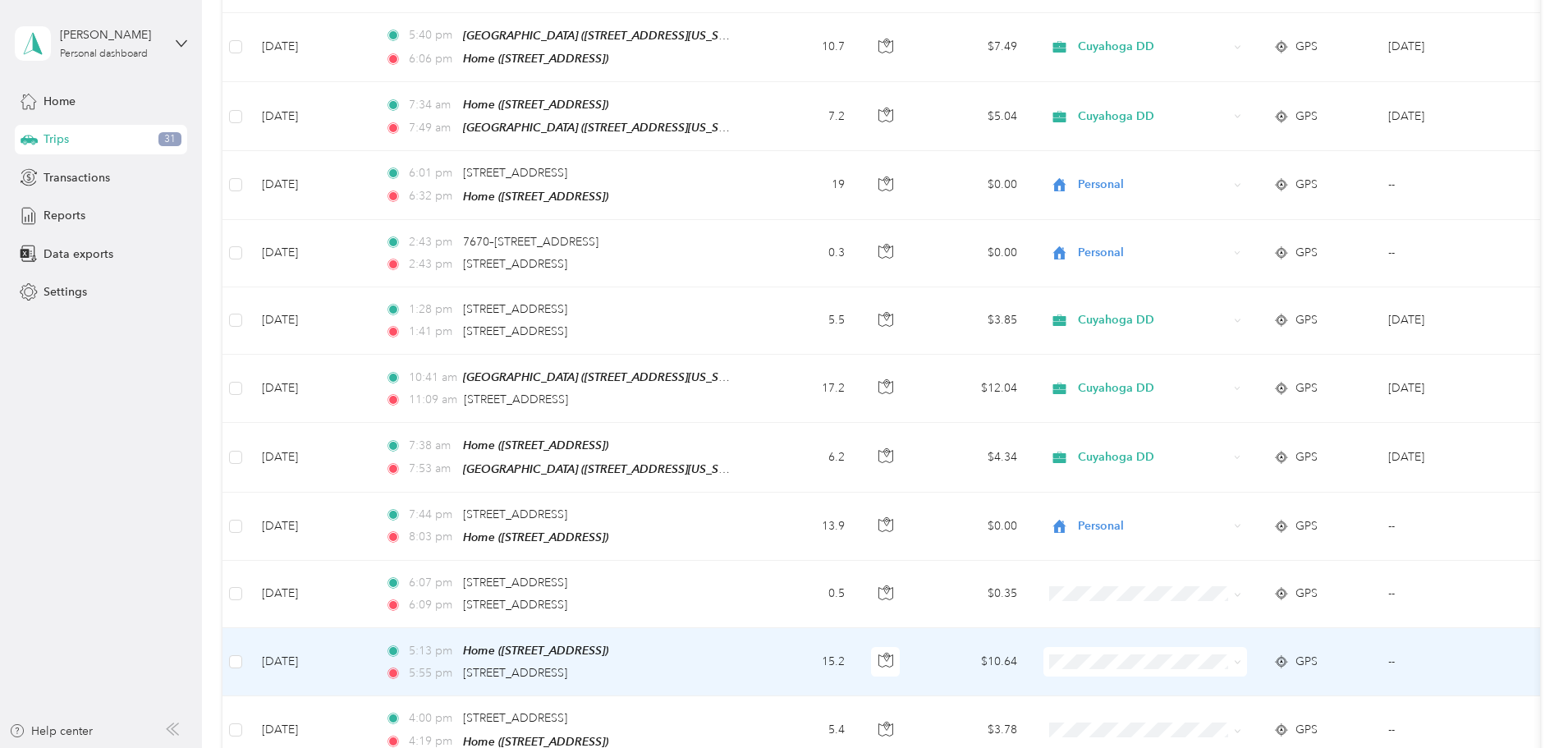
click at [1222, 674] on span "Personal" at bounding box center [1269, 673] width 152 height 17
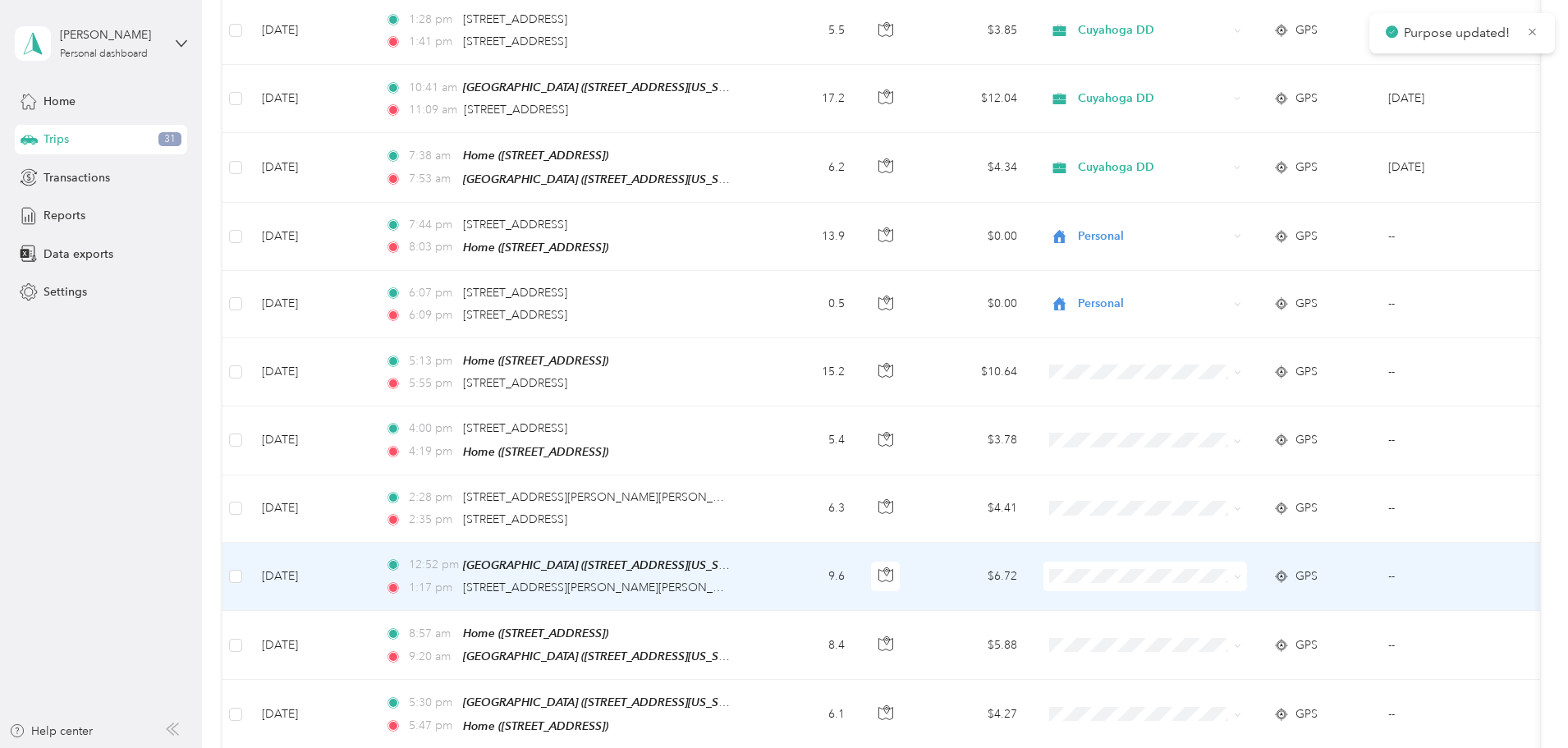
scroll to position [2994, 0]
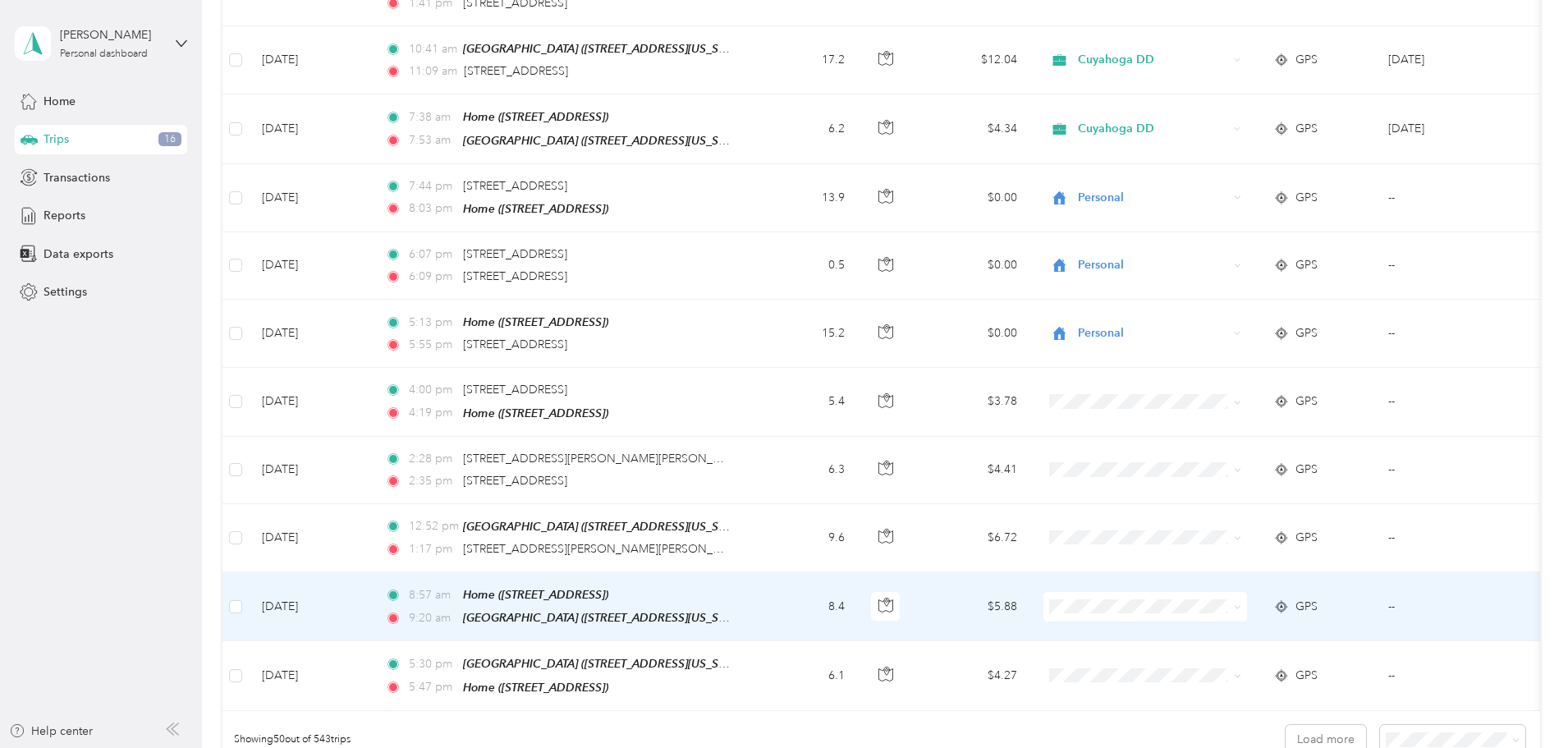
click at [1214, 587] on span "Cuyahoga DD" at bounding box center [1269, 583] width 152 height 17
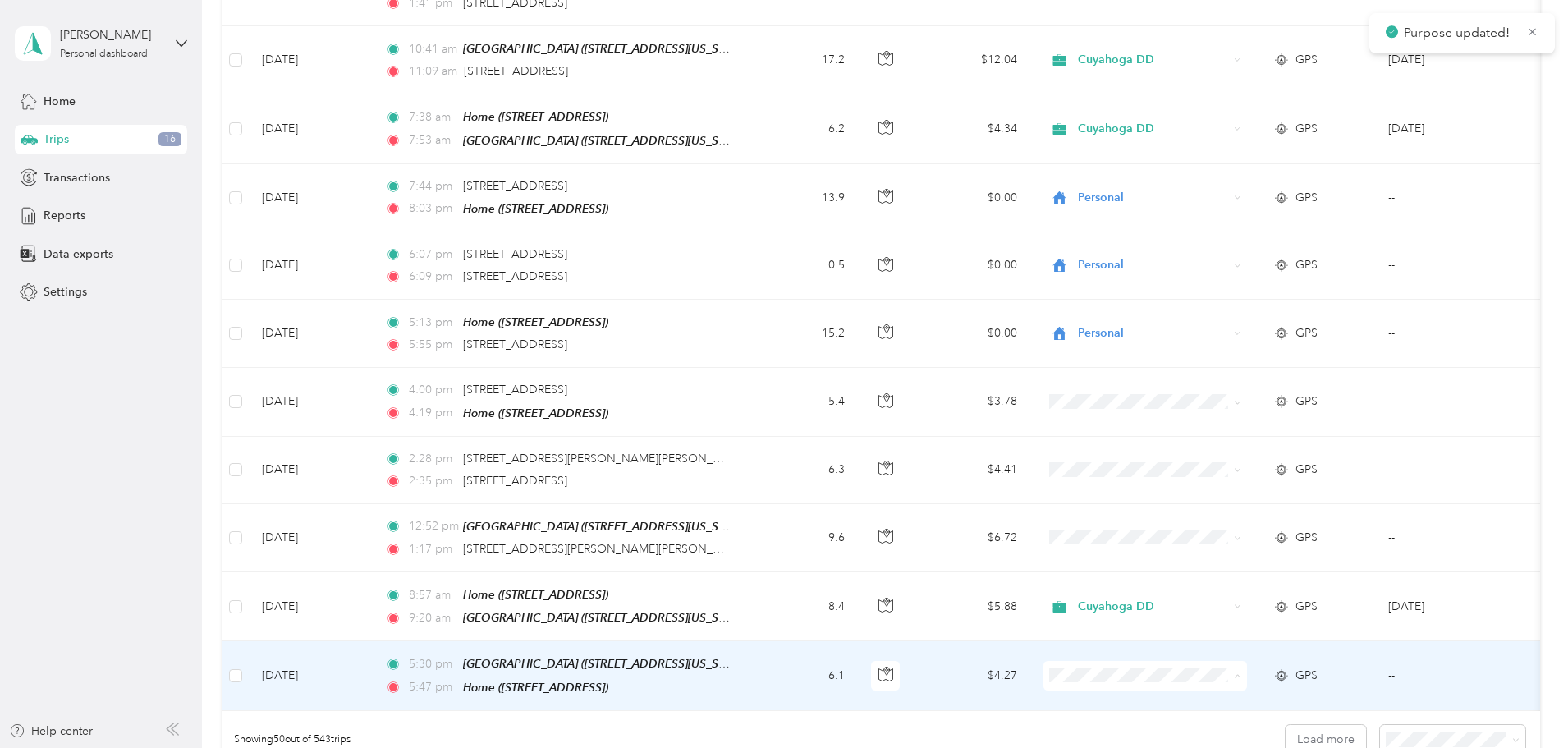
click at [1192, 660] on li "Cuyahoga DD" at bounding box center [1255, 658] width 204 height 29
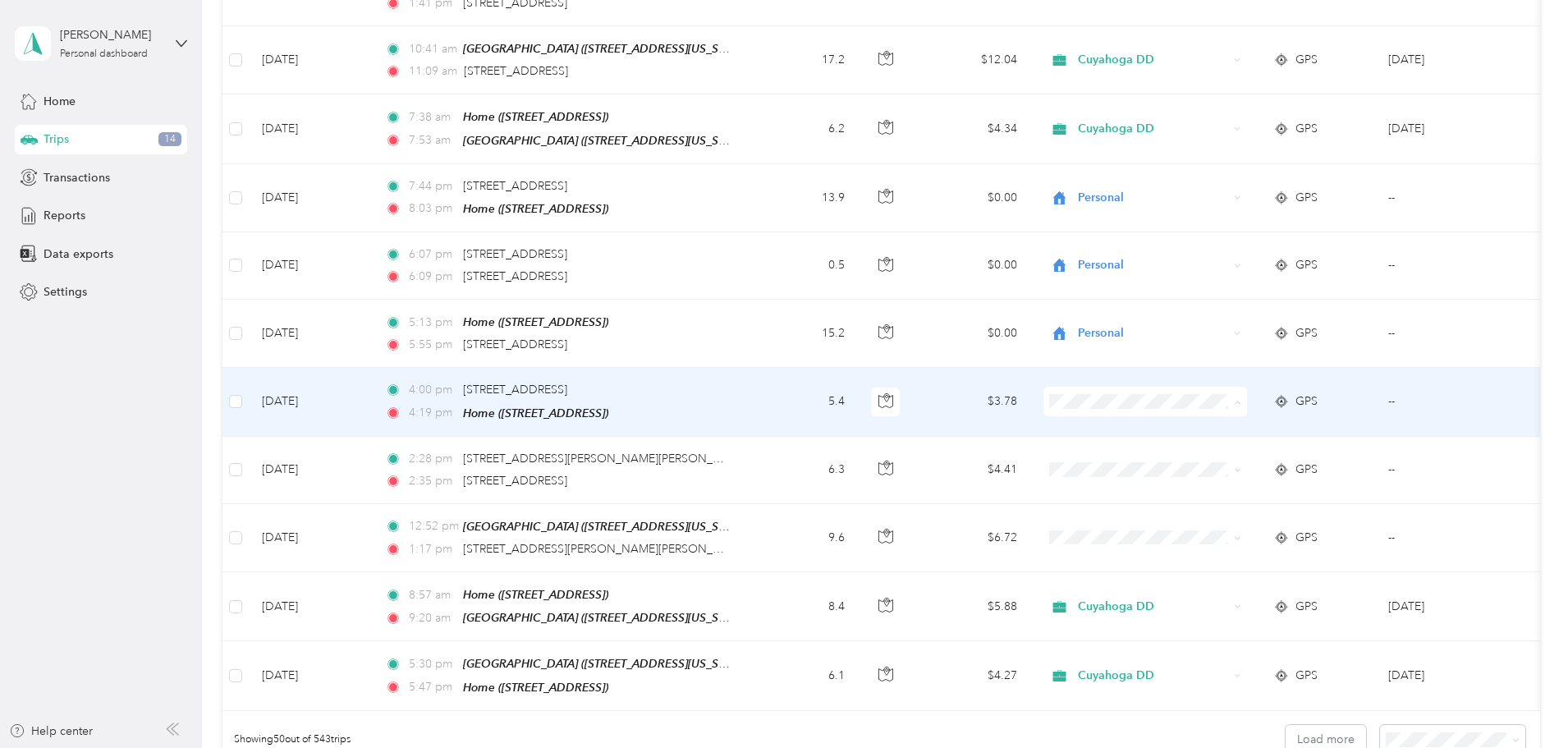
click at [1203, 417] on span "Personal" at bounding box center [1269, 416] width 152 height 17
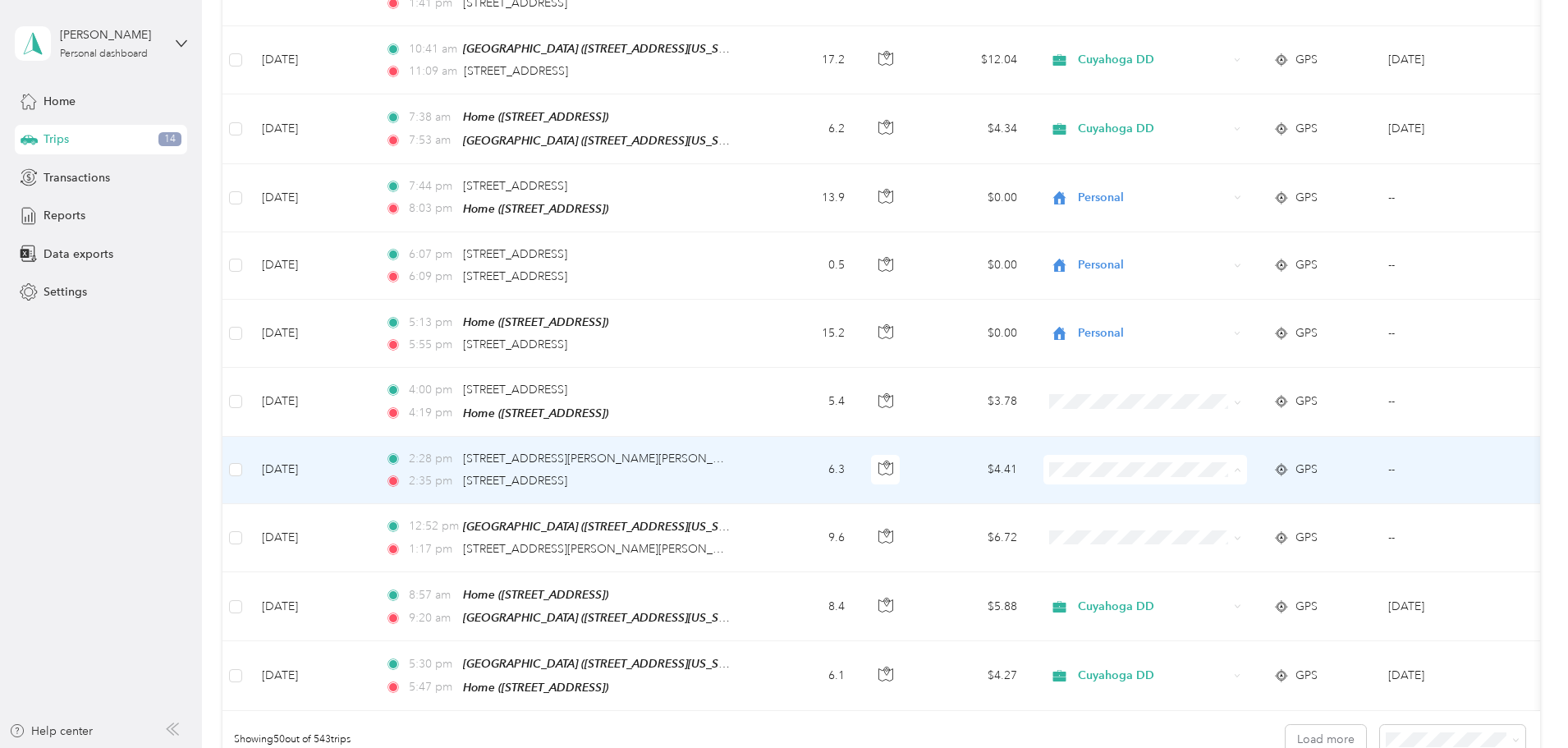
click at [1200, 481] on span "Personal" at bounding box center [1269, 484] width 152 height 17
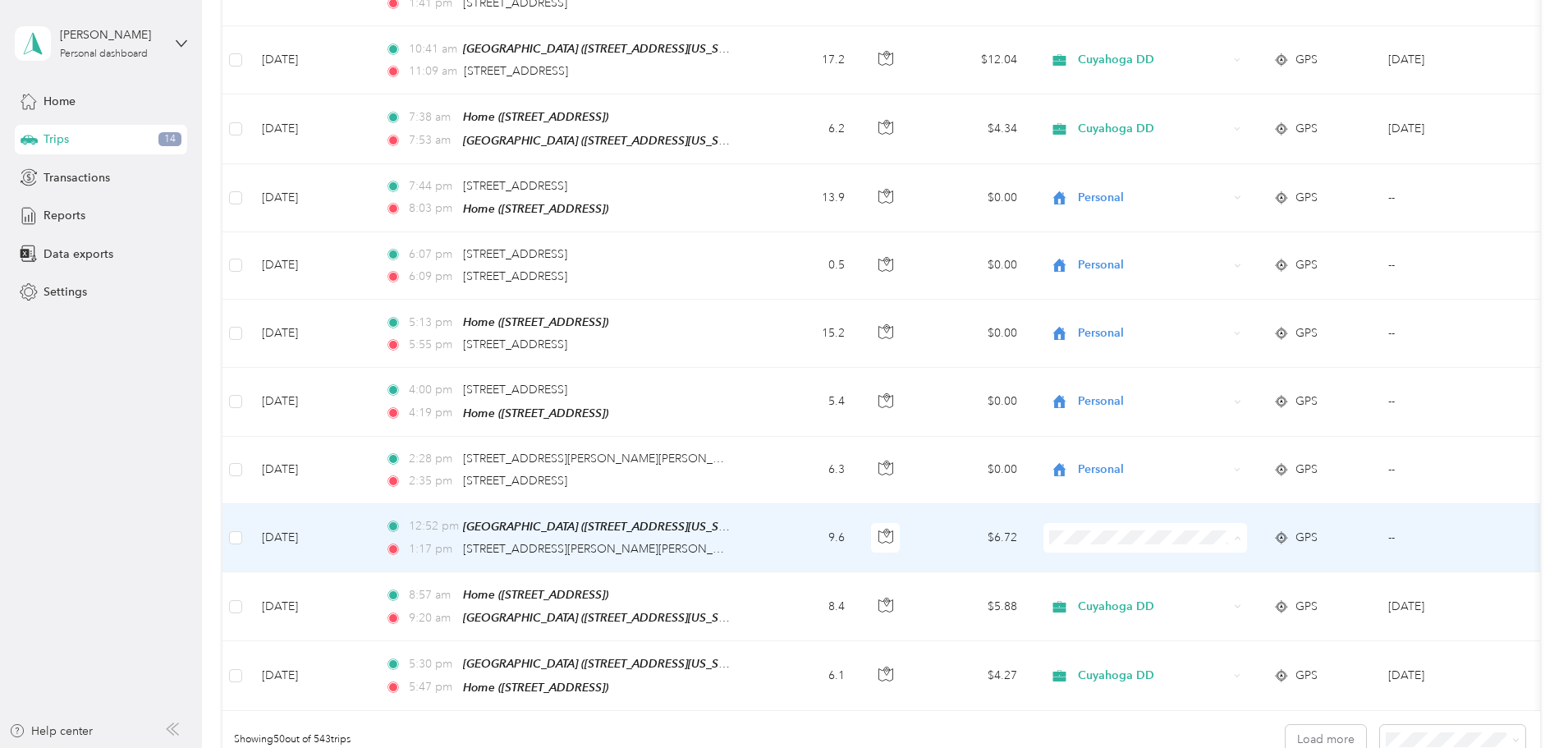
click at [1203, 521] on span "Cuyahoga DD" at bounding box center [1269, 522] width 152 height 17
click at [858, 504] on td "9.6" at bounding box center [803, 538] width 109 height 68
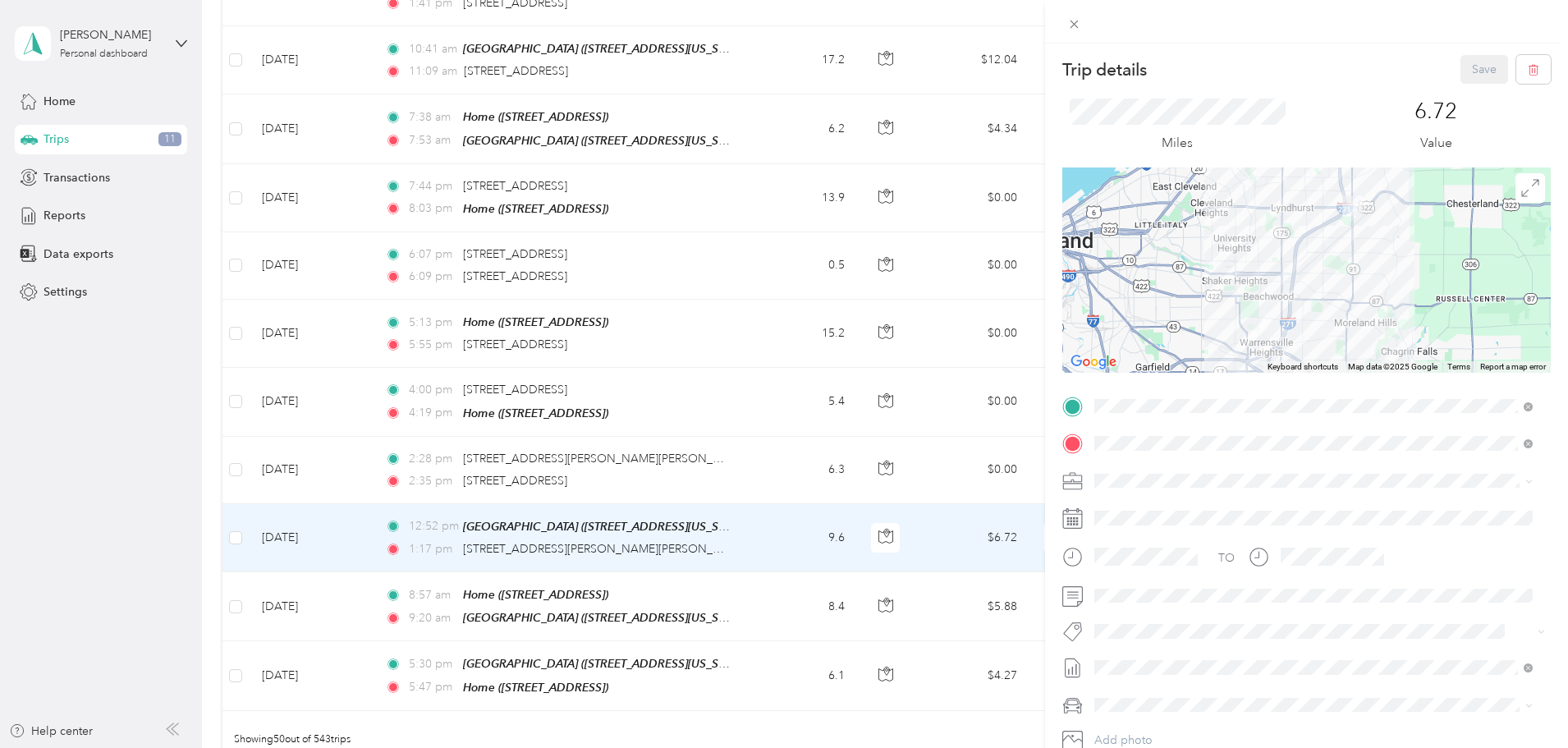
click at [1160, 514] on div "Home 4357 Tamalga Dr, 44121, South Euclid, OH, United States" at bounding box center [1178, 518] width 104 height 35
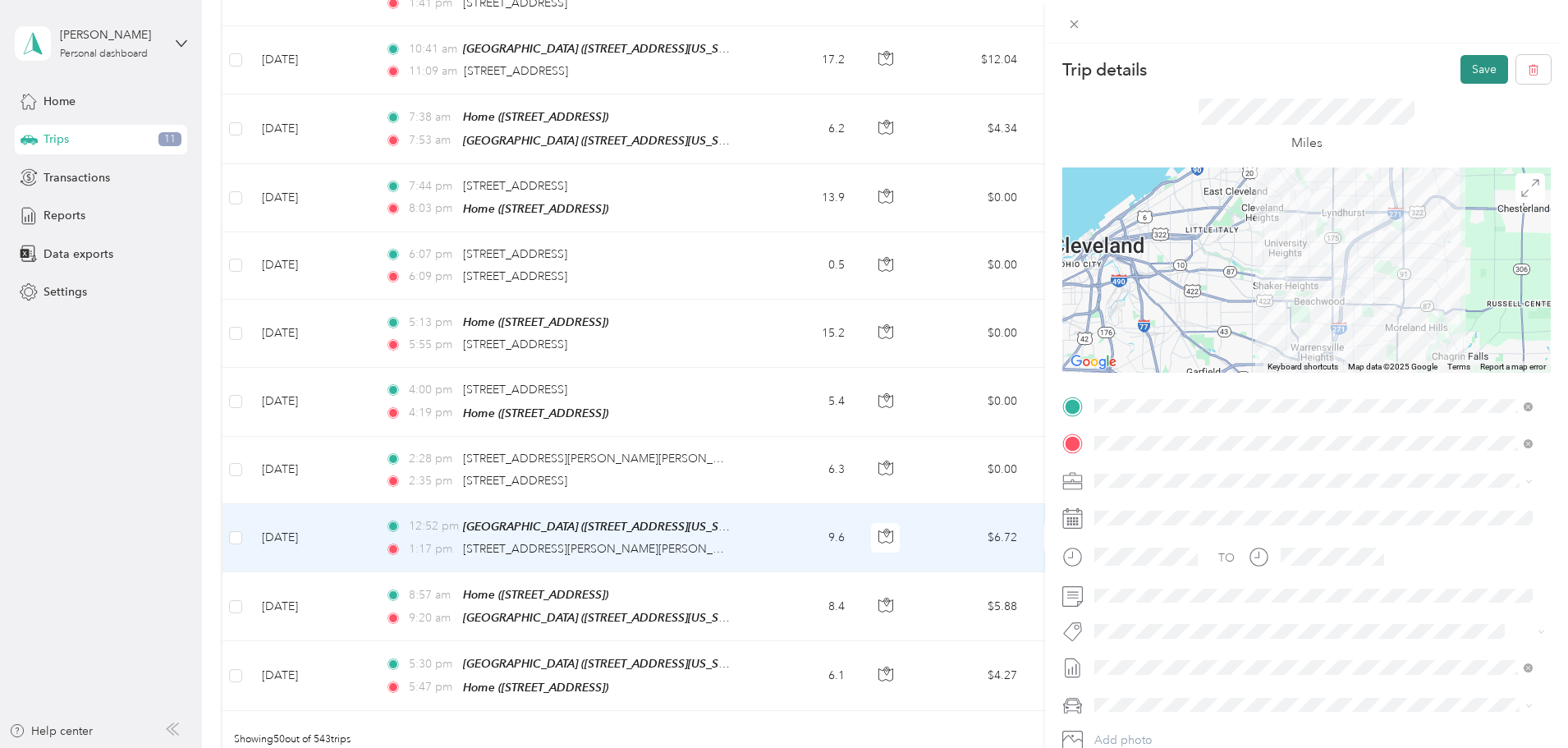
click at [1470, 67] on button "Save" at bounding box center [1483, 69] width 47 height 29
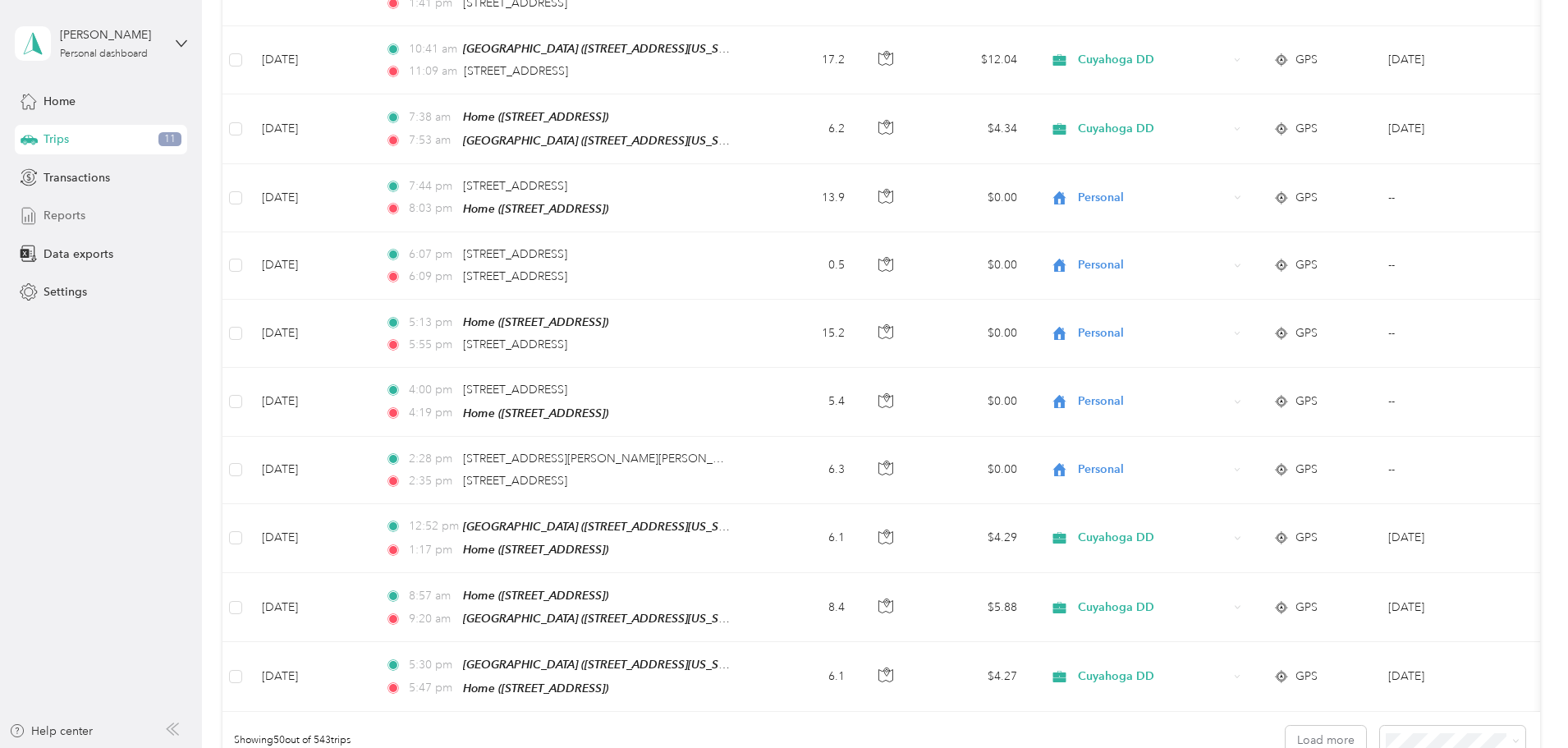
click at [72, 214] on span "Reports" at bounding box center [64, 216] width 42 height 17
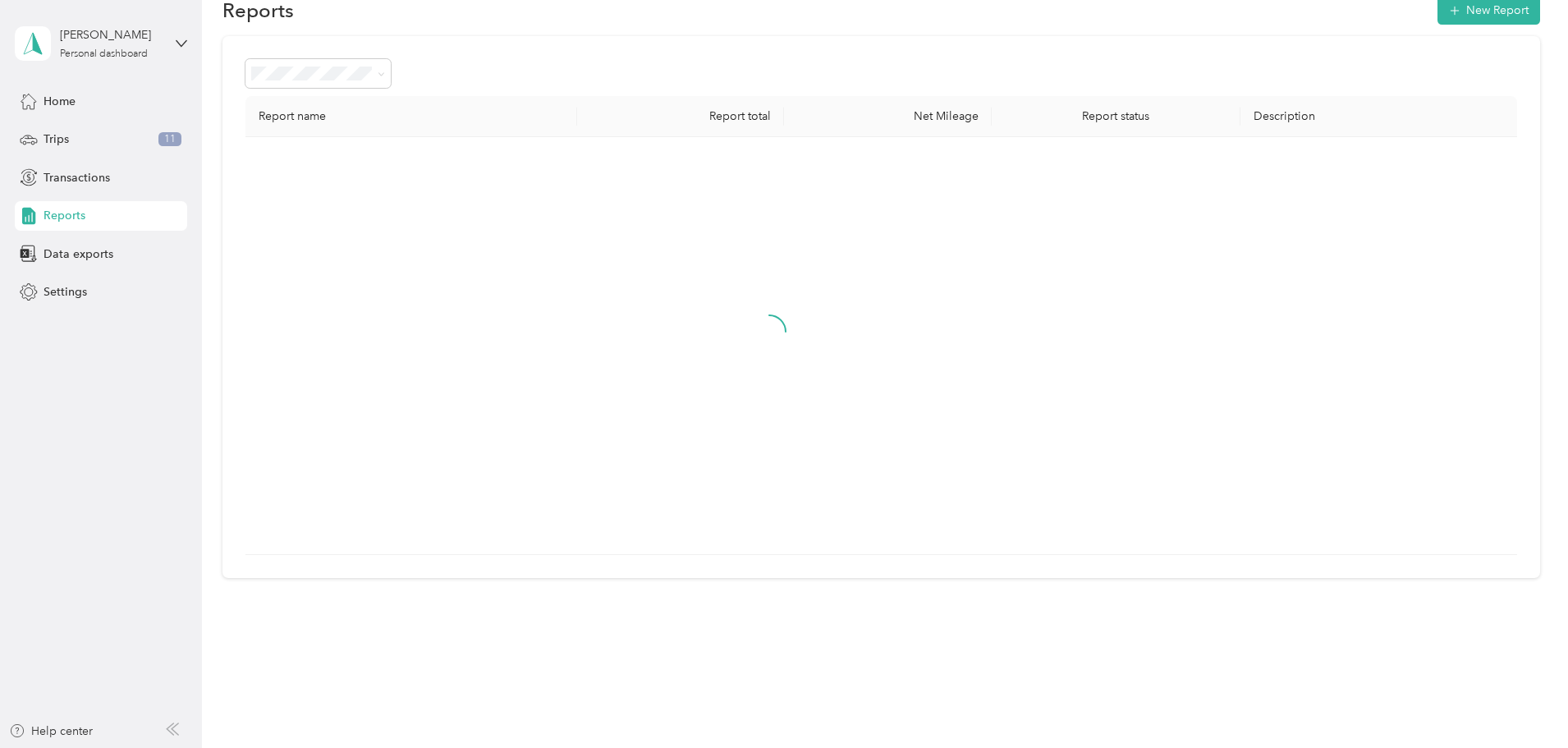
scroll to position [260, 0]
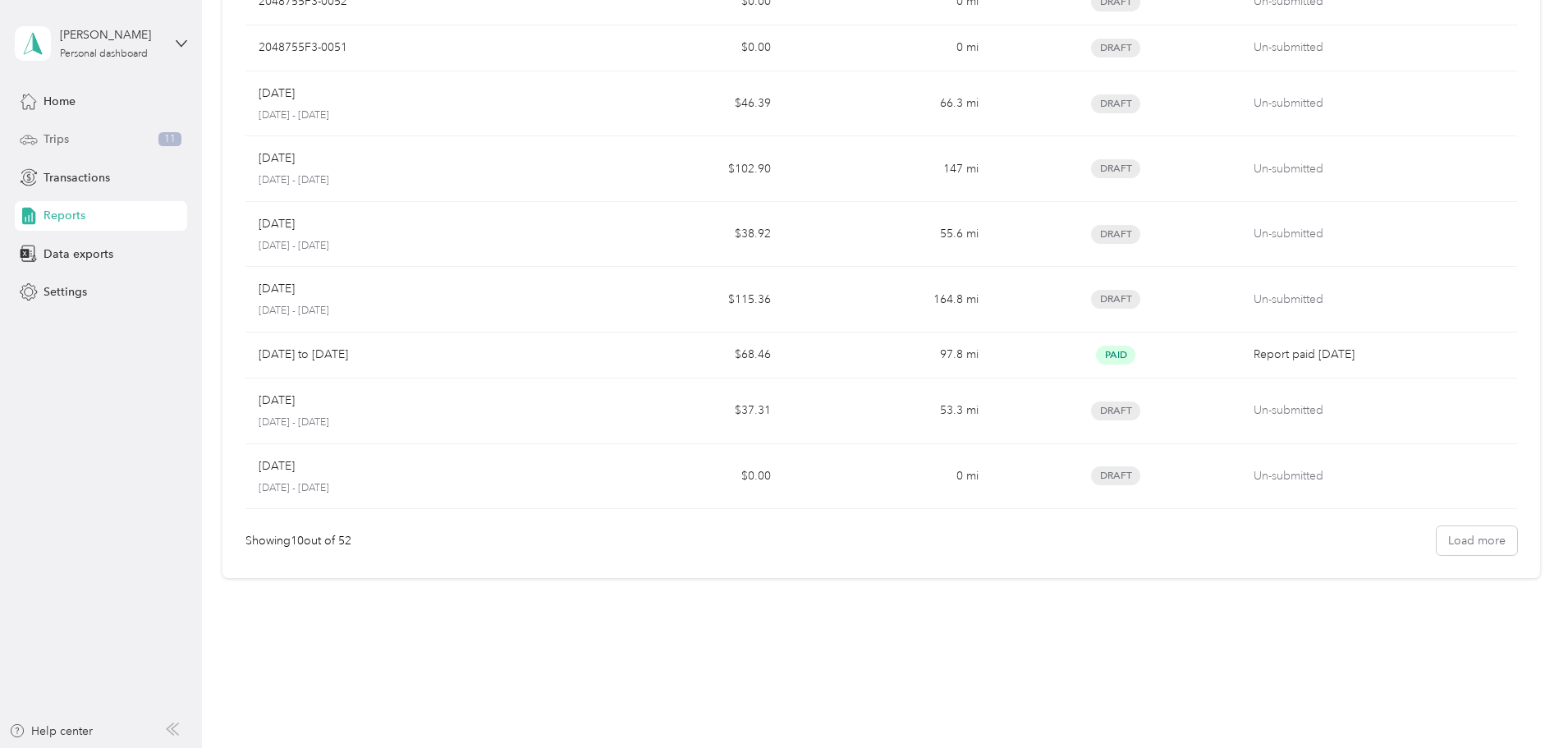
click at [49, 143] on span "Trips" at bounding box center [56, 138] width 26 height 17
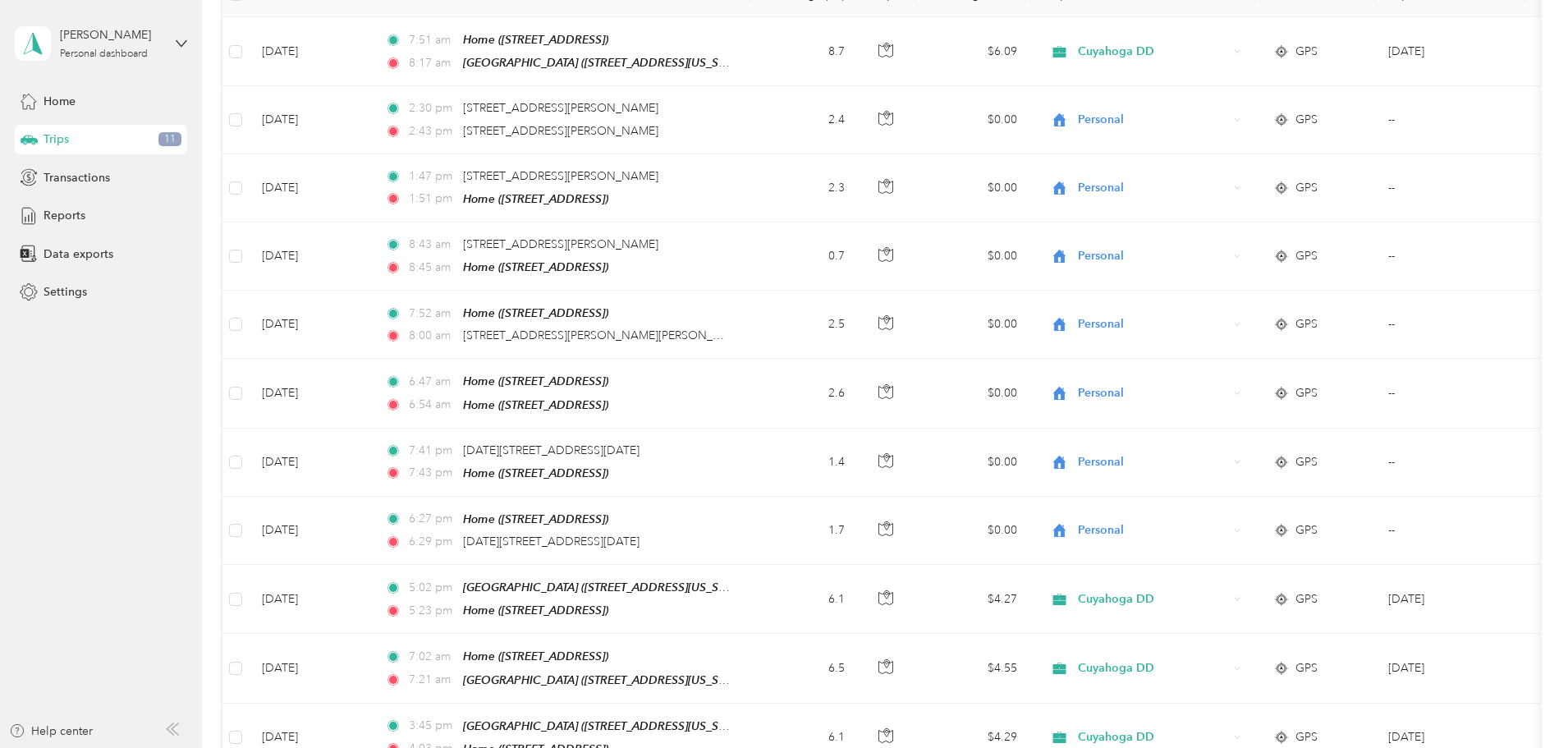
scroll to position [2994, 0]
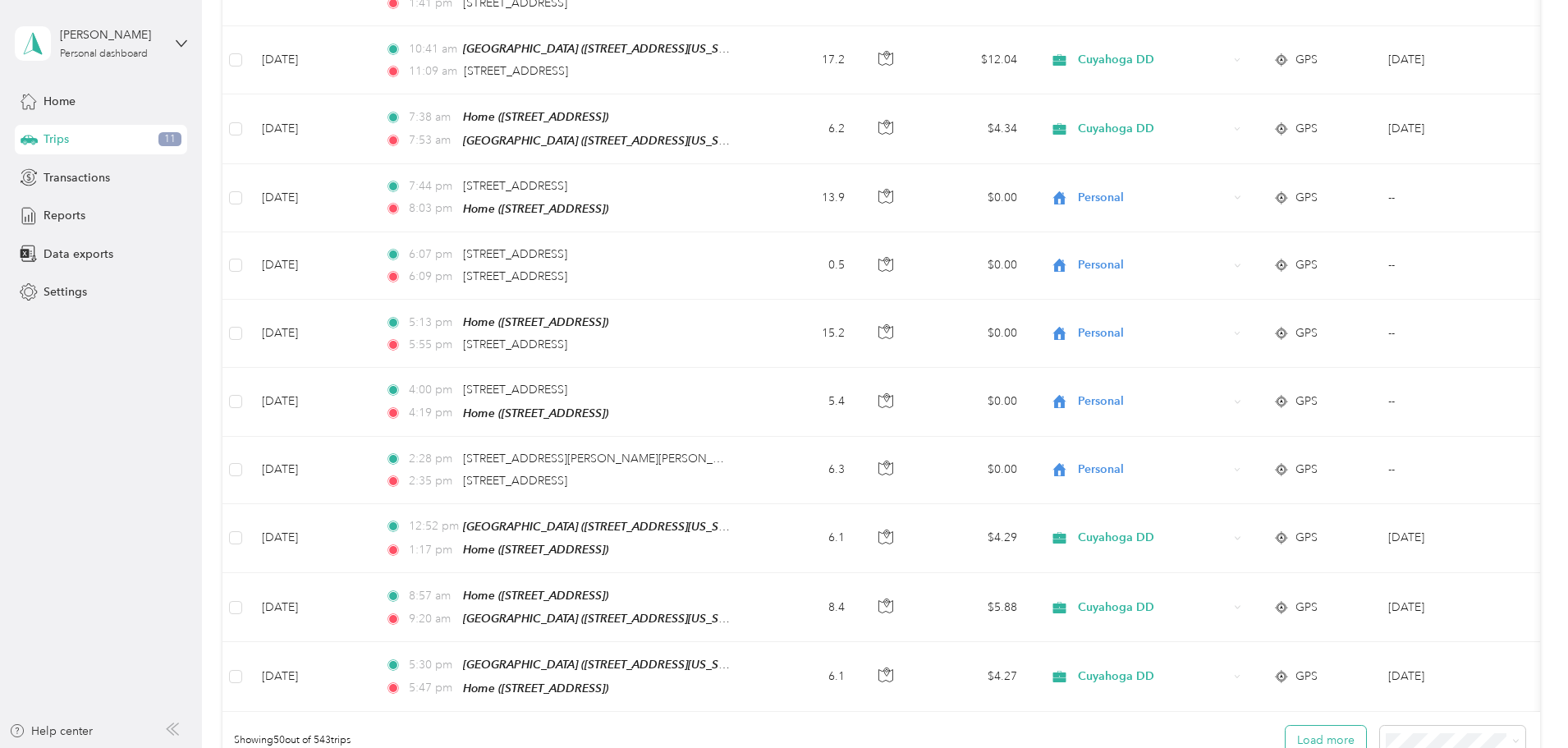
click at [1285, 726] on button "Load more" at bounding box center [1325, 741] width 80 height 29
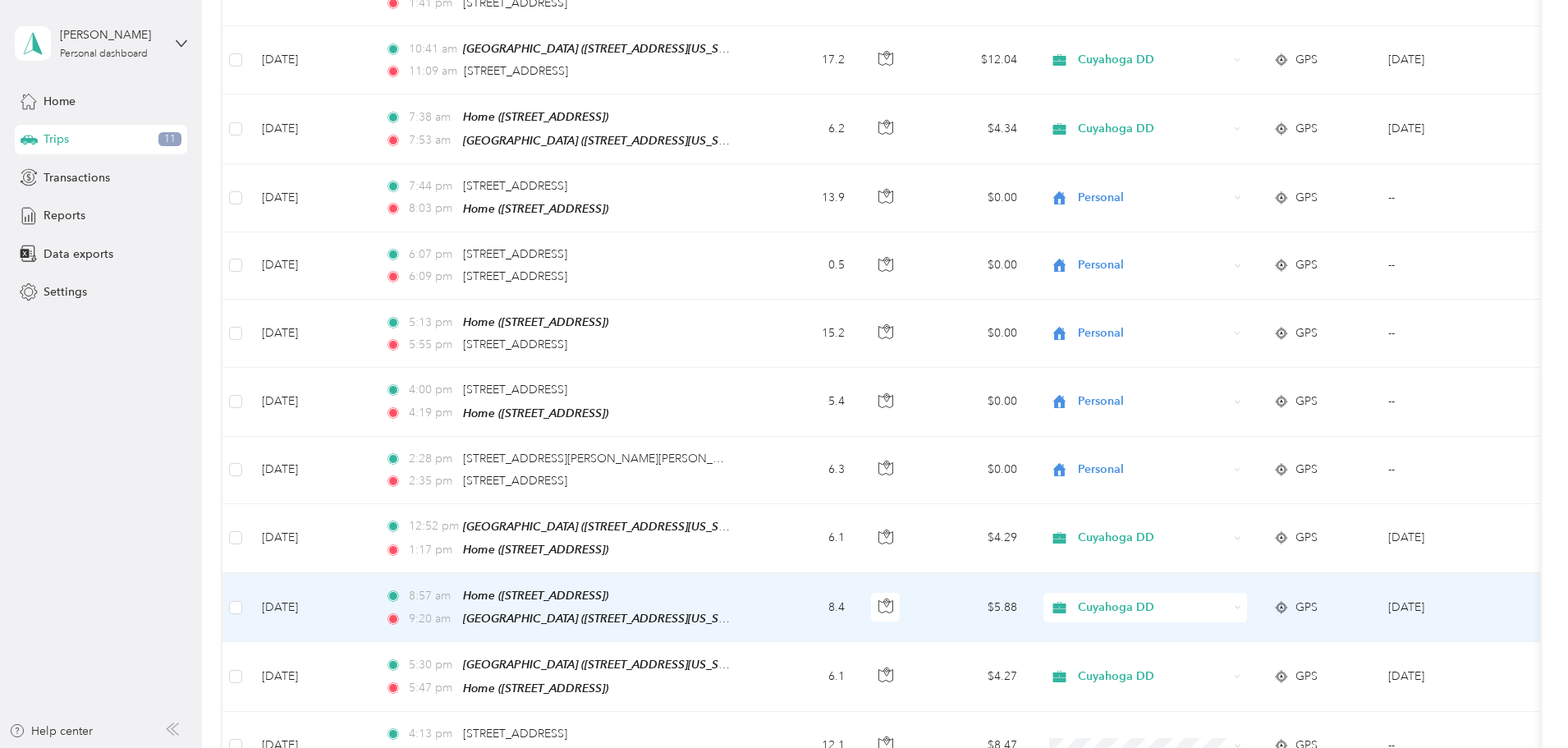
scroll to position [3404, 0]
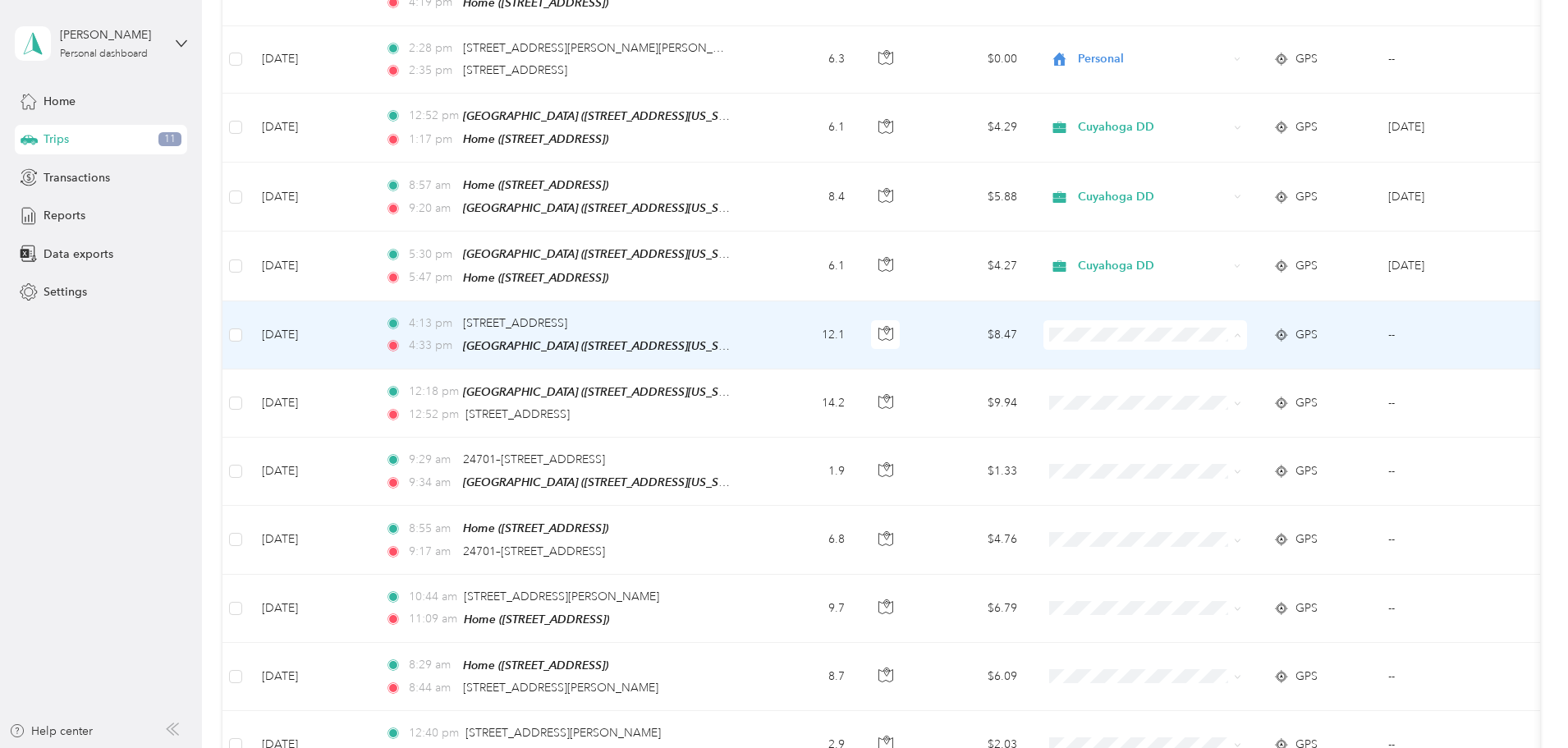
click at [1227, 311] on span "Cuyahoga DD" at bounding box center [1269, 314] width 152 height 17
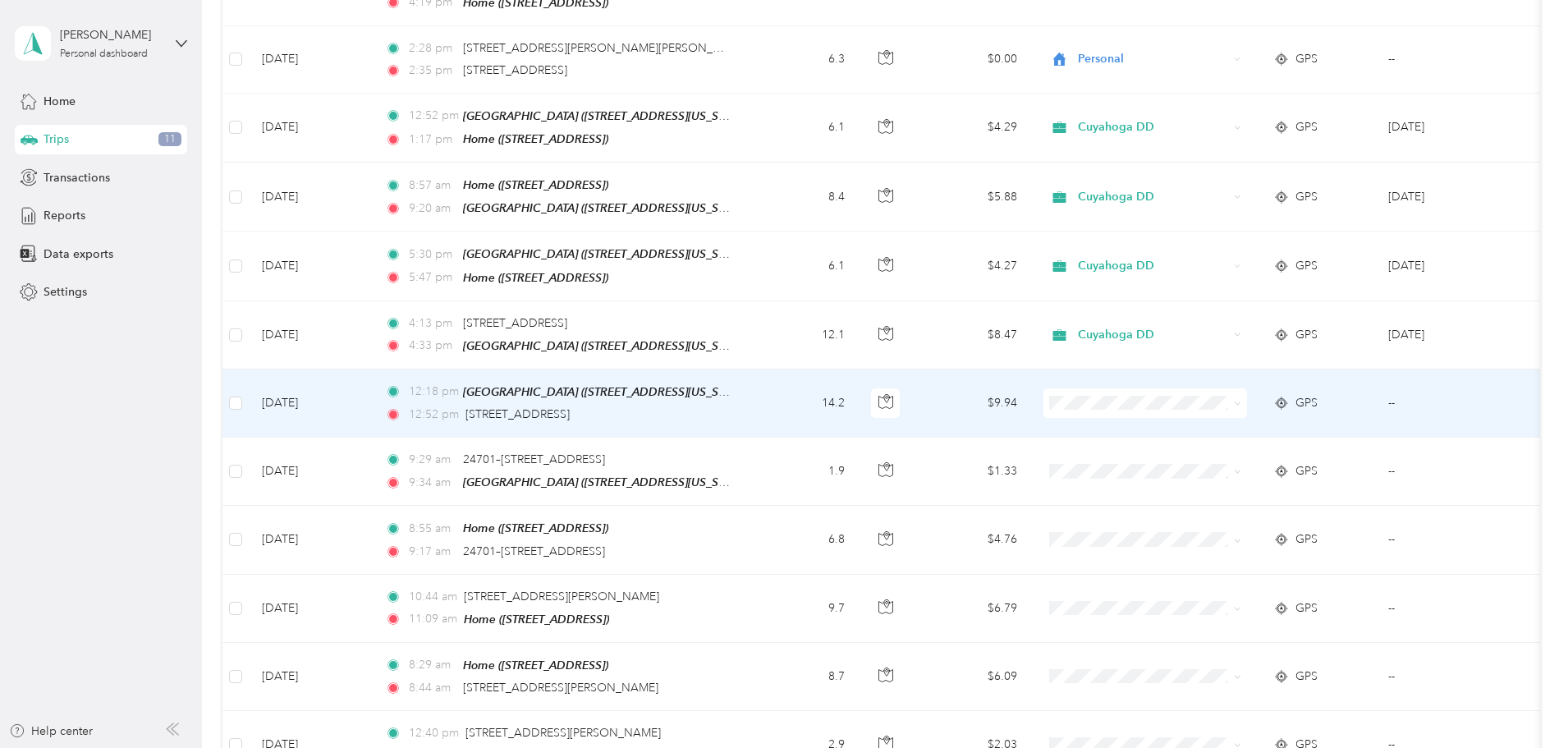
click at [1203, 383] on li "Cuyahoga DD" at bounding box center [1255, 376] width 204 height 29
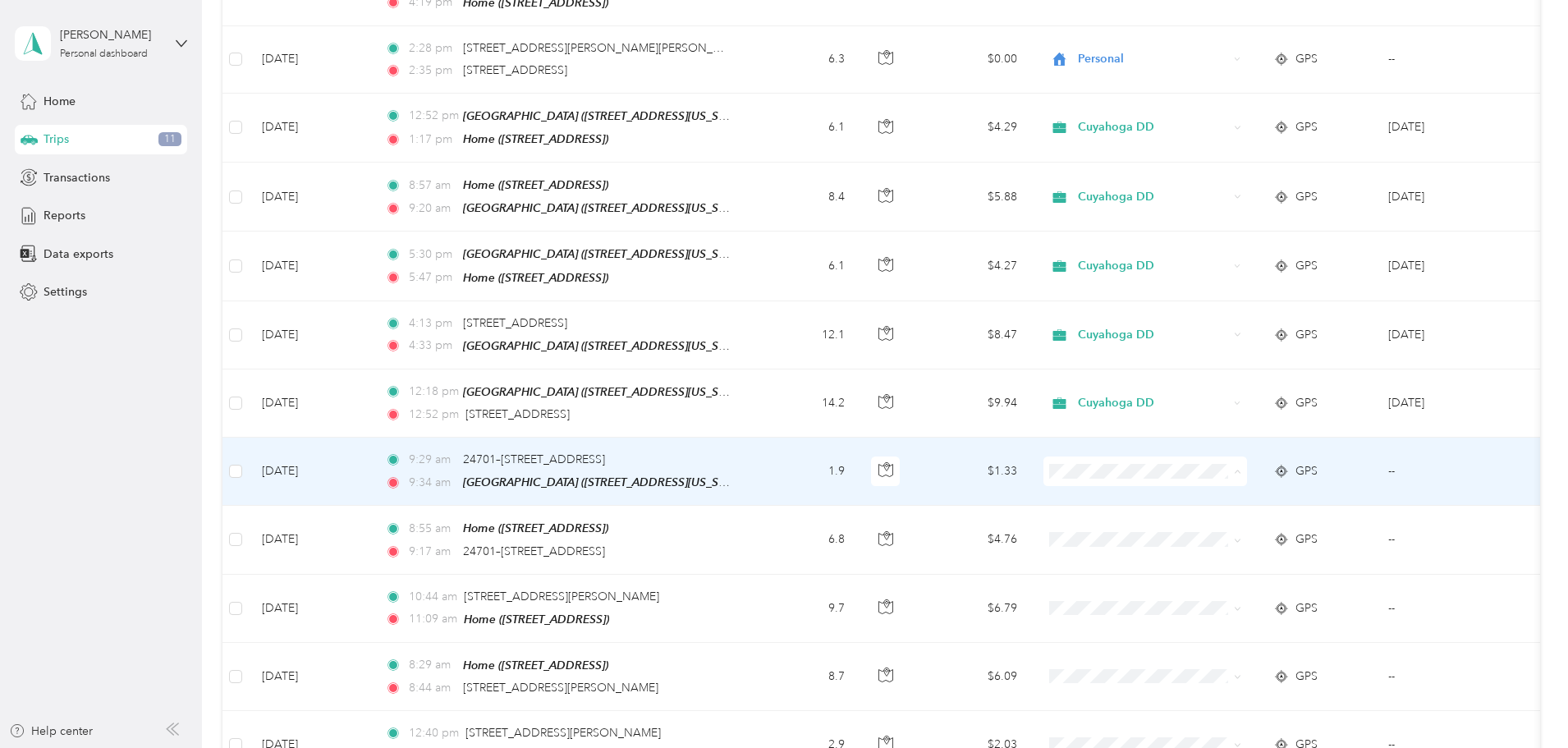
click at [1222, 452] on li "Cuyahoga DD" at bounding box center [1255, 450] width 204 height 29
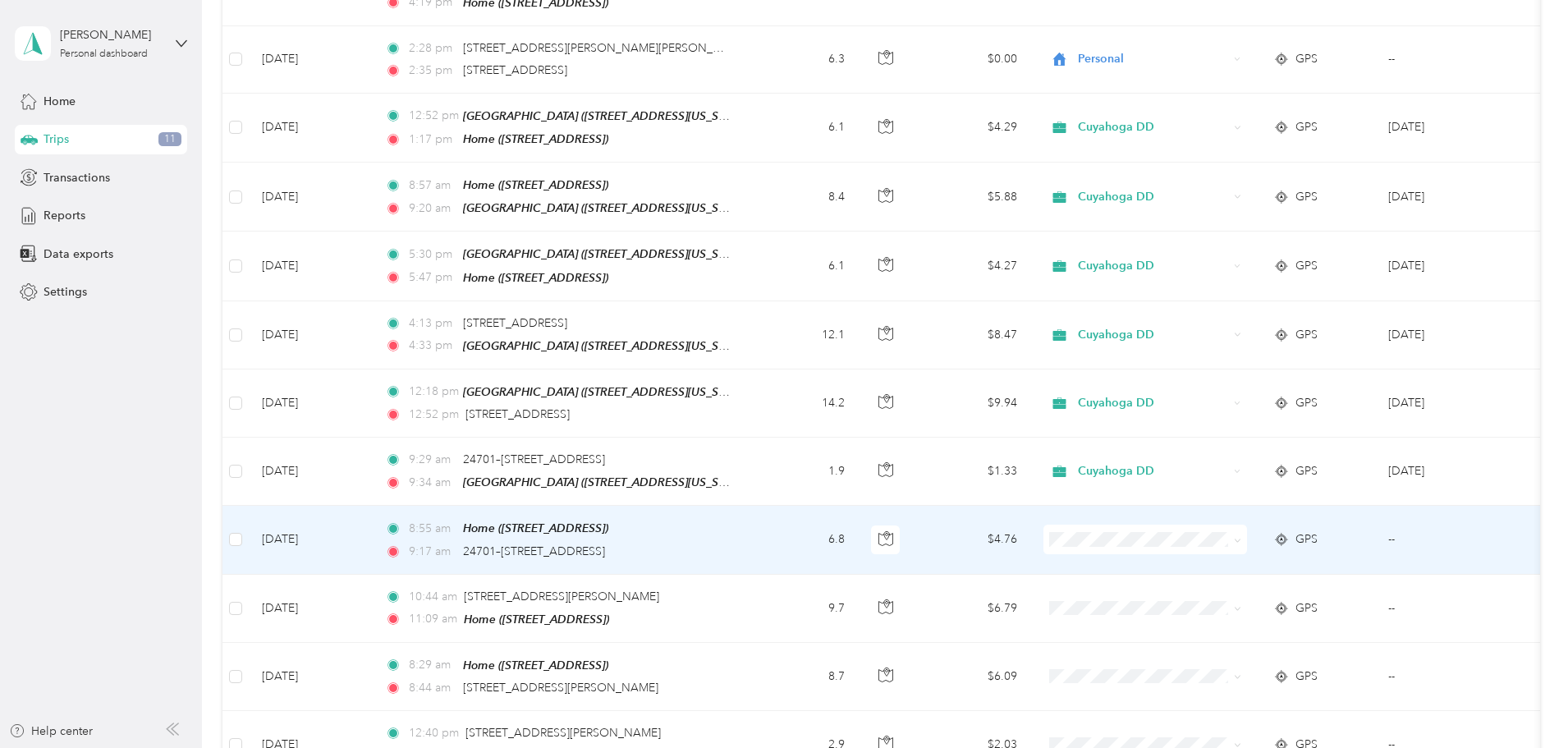
click at [1199, 547] on span "Personal" at bounding box center [1269, 539] width 152 height 17
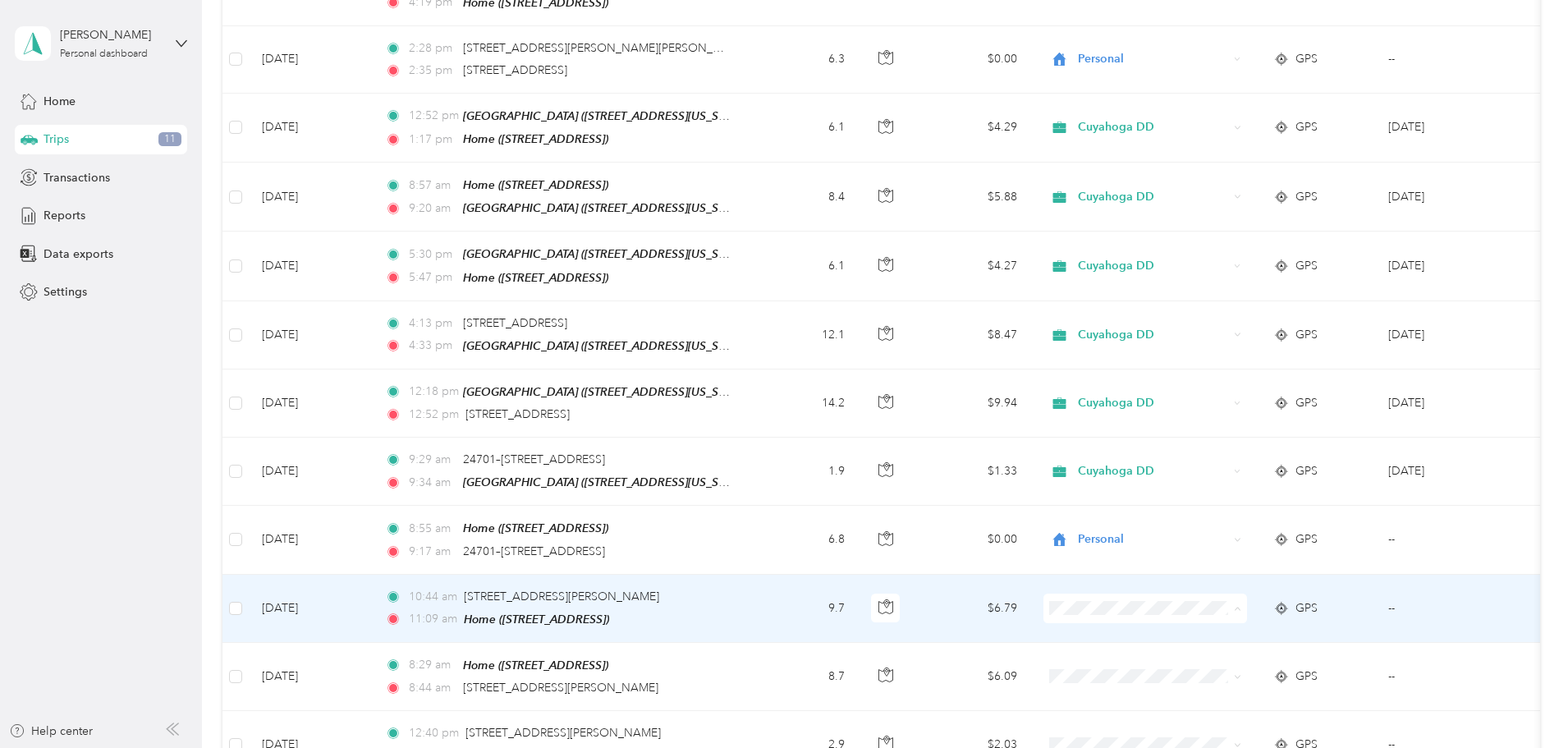
click at [1217, 616] on li "Personal" at bounding box center [1255, 614] width 204 height 29
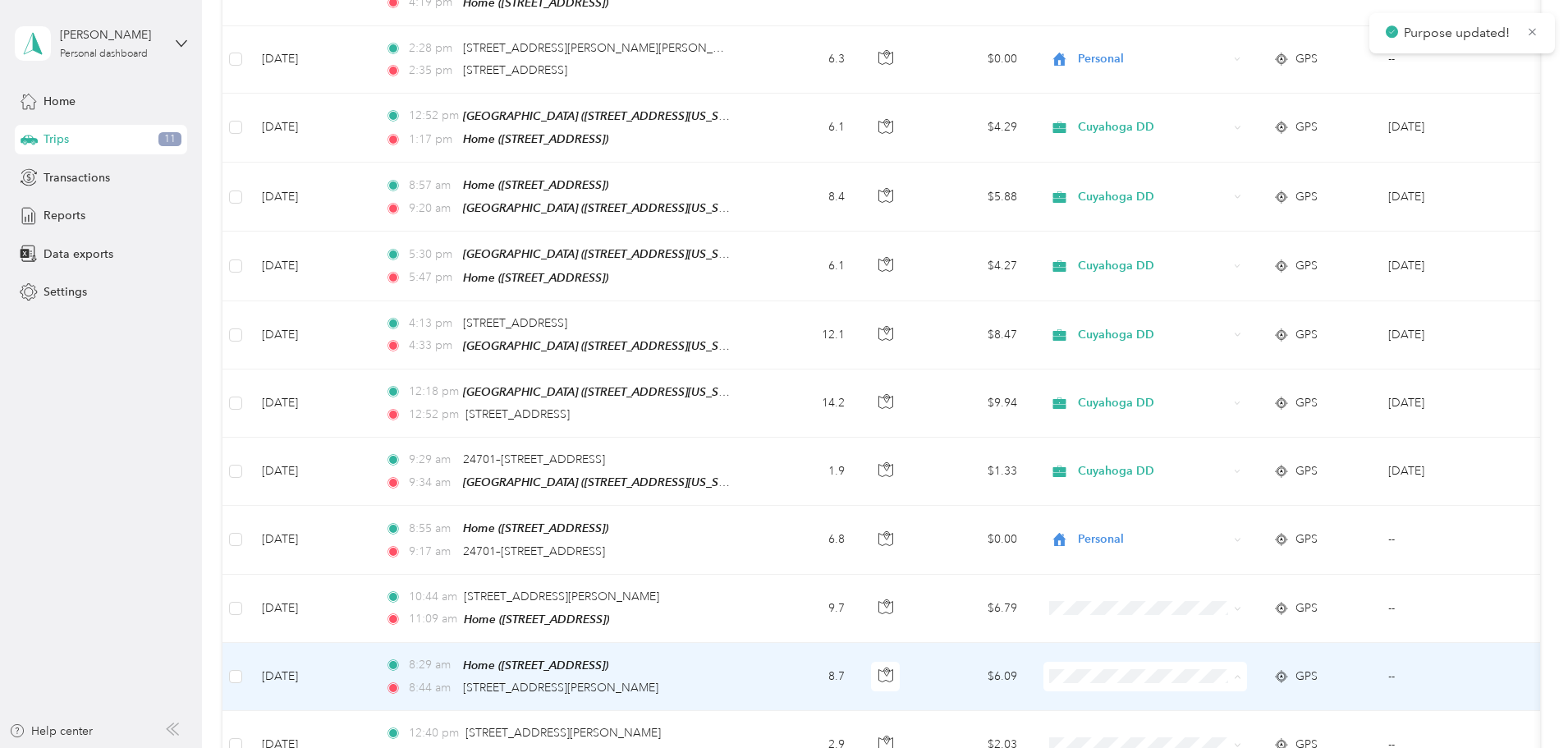
click at [1197, 678] on span "Personal" at bounding box center [1269, 681] width 152 height 17
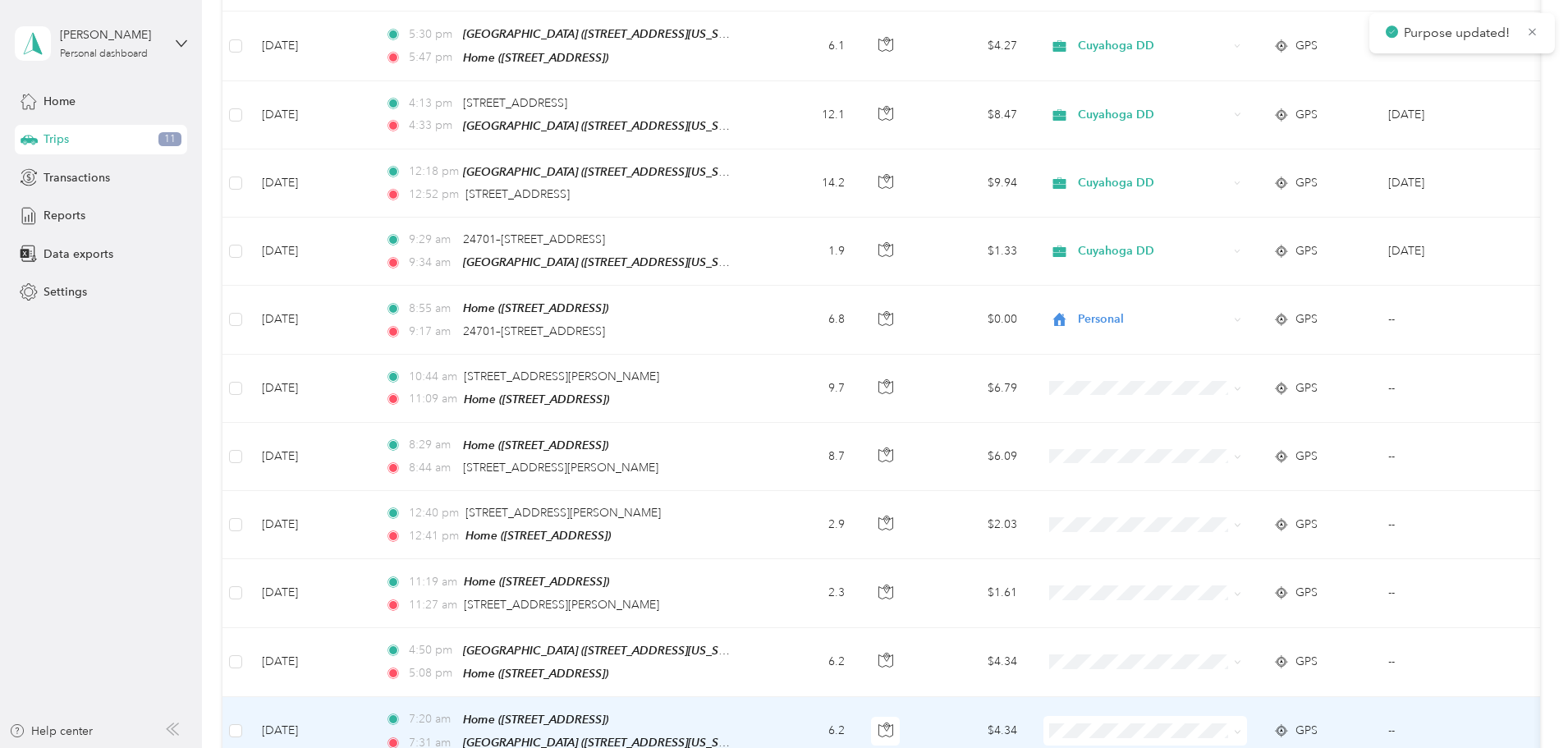
scroll to position [3733, 0]
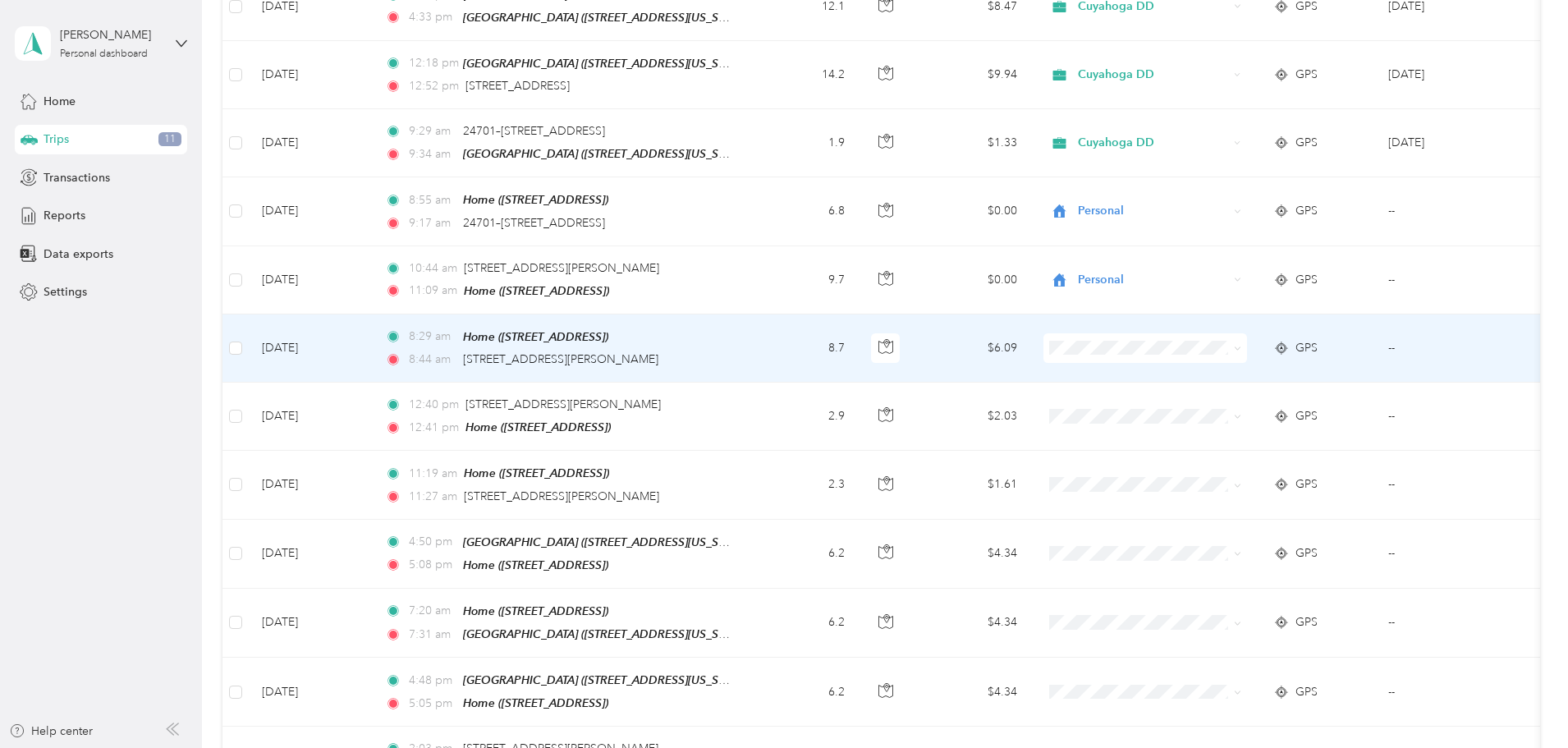
click at [1207, 350] on span "Personal" at bounding box center [1269, 352] width 152 height 17
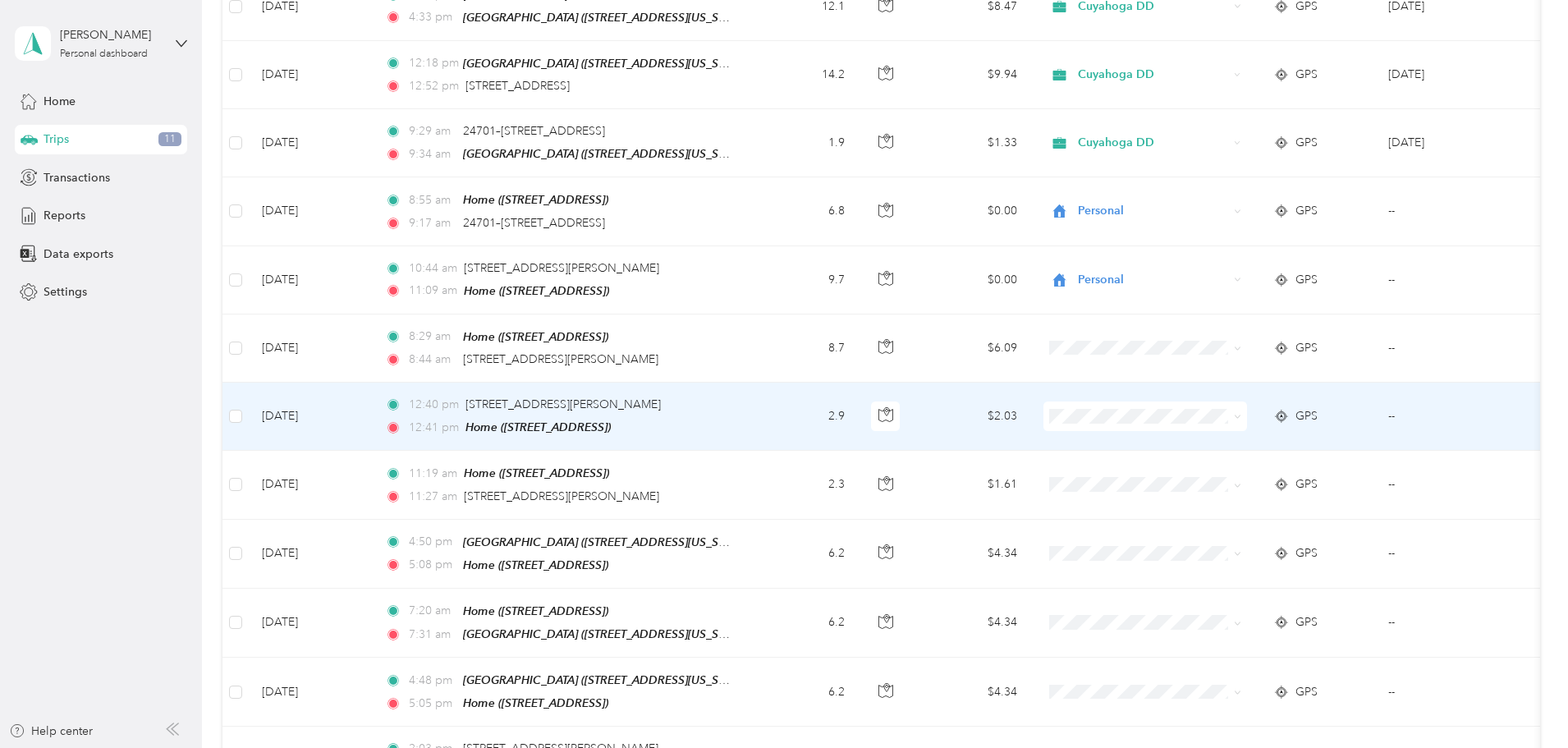
click at [1207, 421] on li "Personal" at bounding box center [1255, 415] width 204 height 29
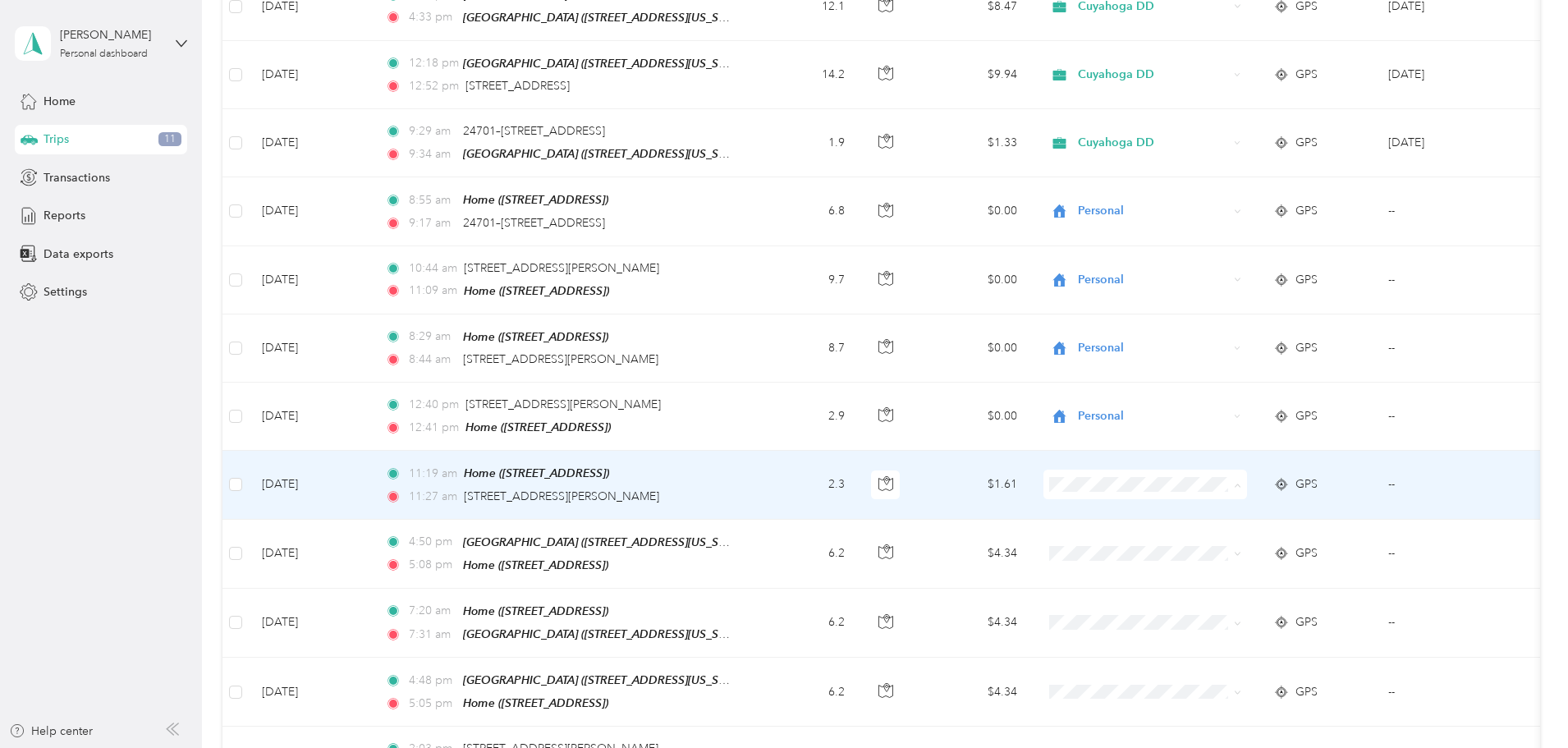
click at [1198, 489] on span "Personal" at bounding box center [1269, 488] width 152 height 17
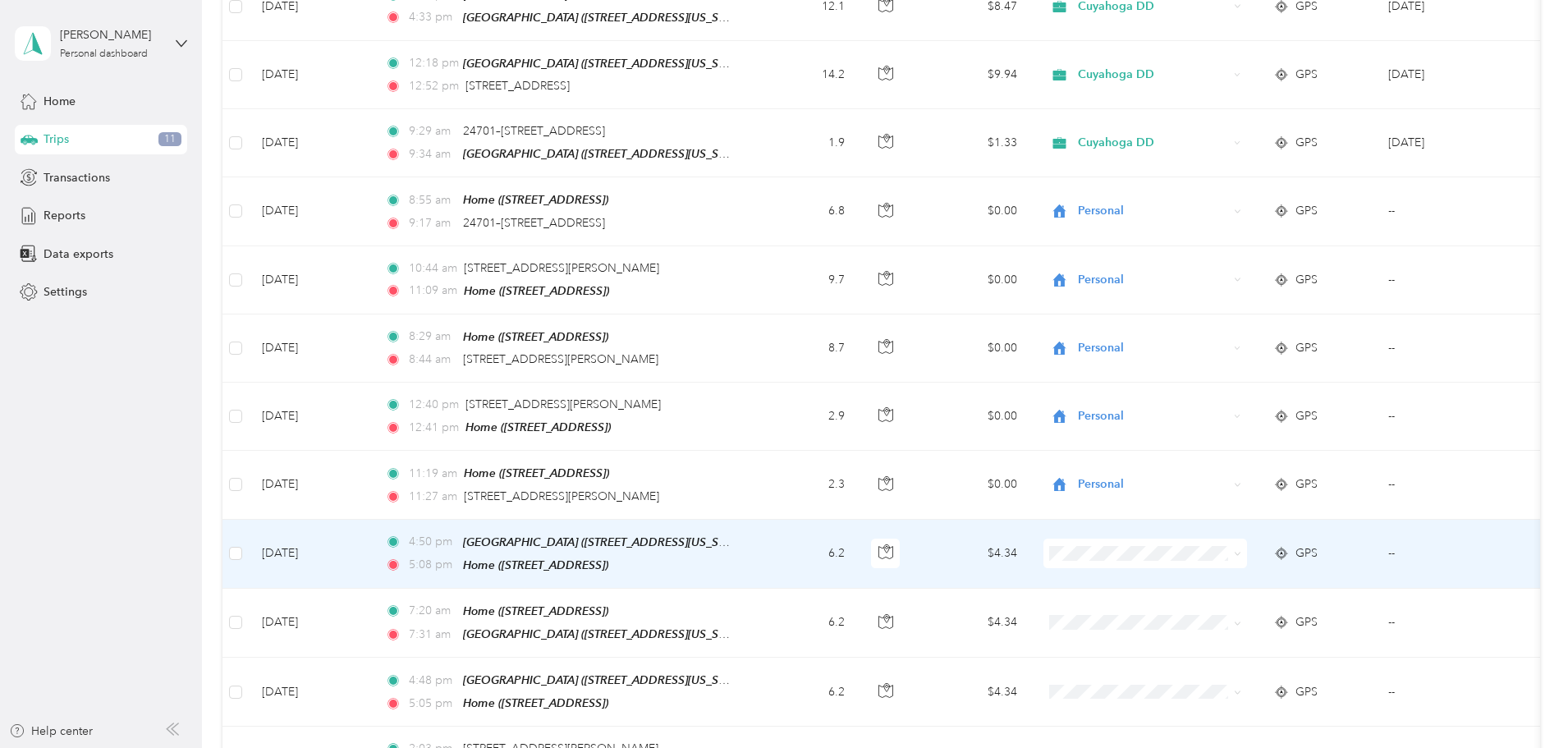
click at [1196, 524] on span "Cuyahoga DD" at bounding box center [1269, 527] width 152 height 17
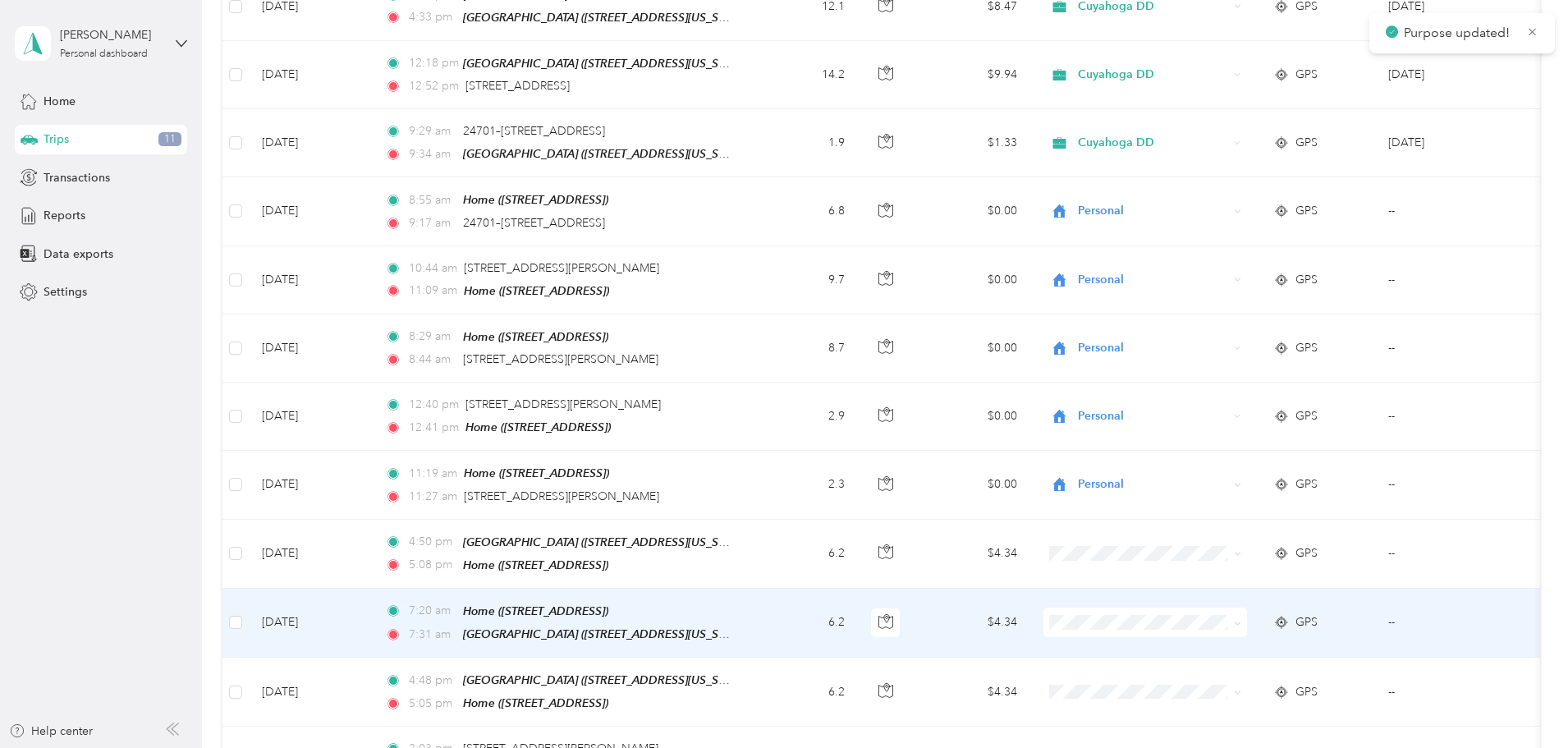
click at [1201, 590] on span "Cuyahoga DD" at bounding box center [1269, 592] width 152 height 17
click at [1212, 592] on span "Cuyahoga DD" at bounding box center [1269, 585] width 152 height 17
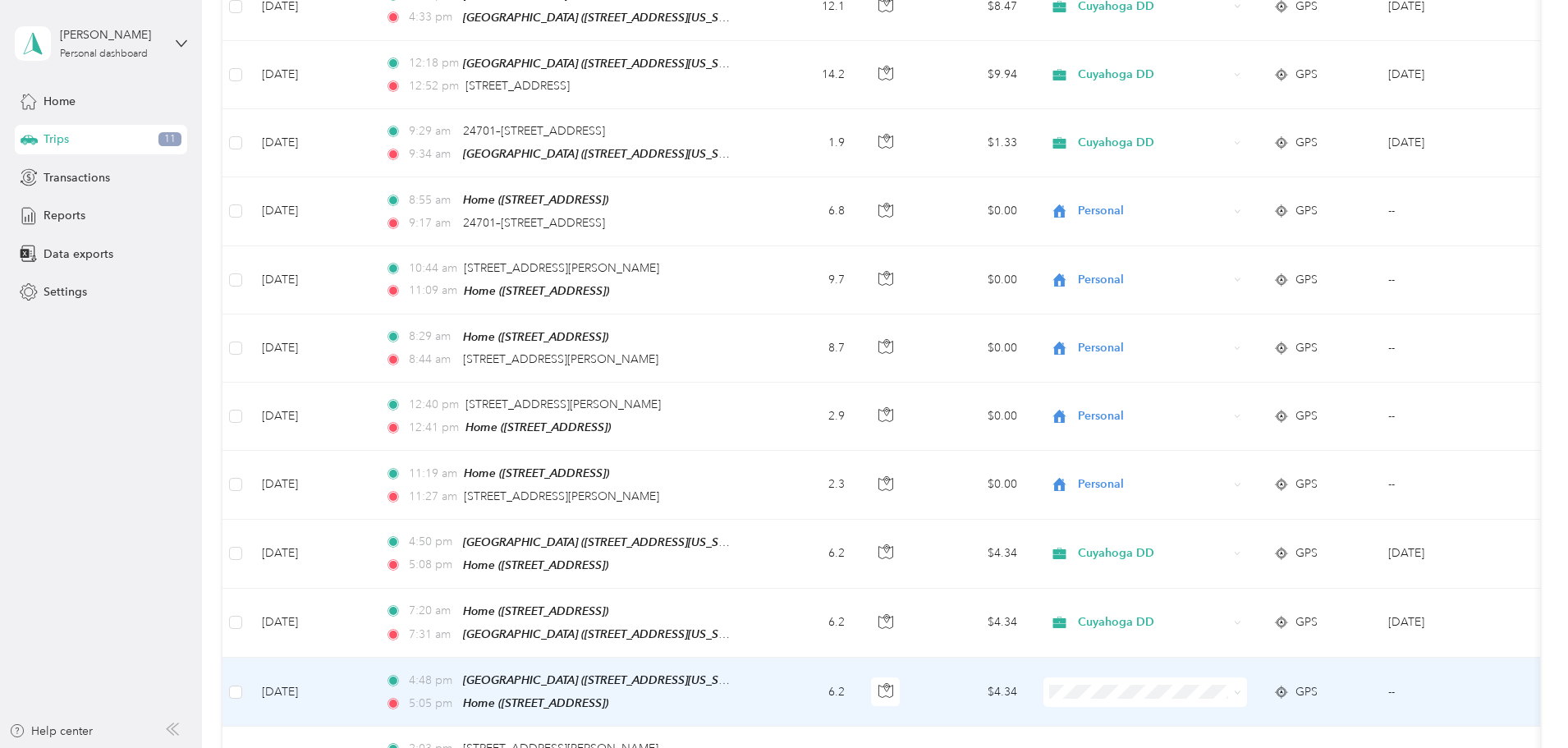
click at [1217, 662] on li "Cuyahoga DD" at bounding box center [1255, 662] width 204 height 29
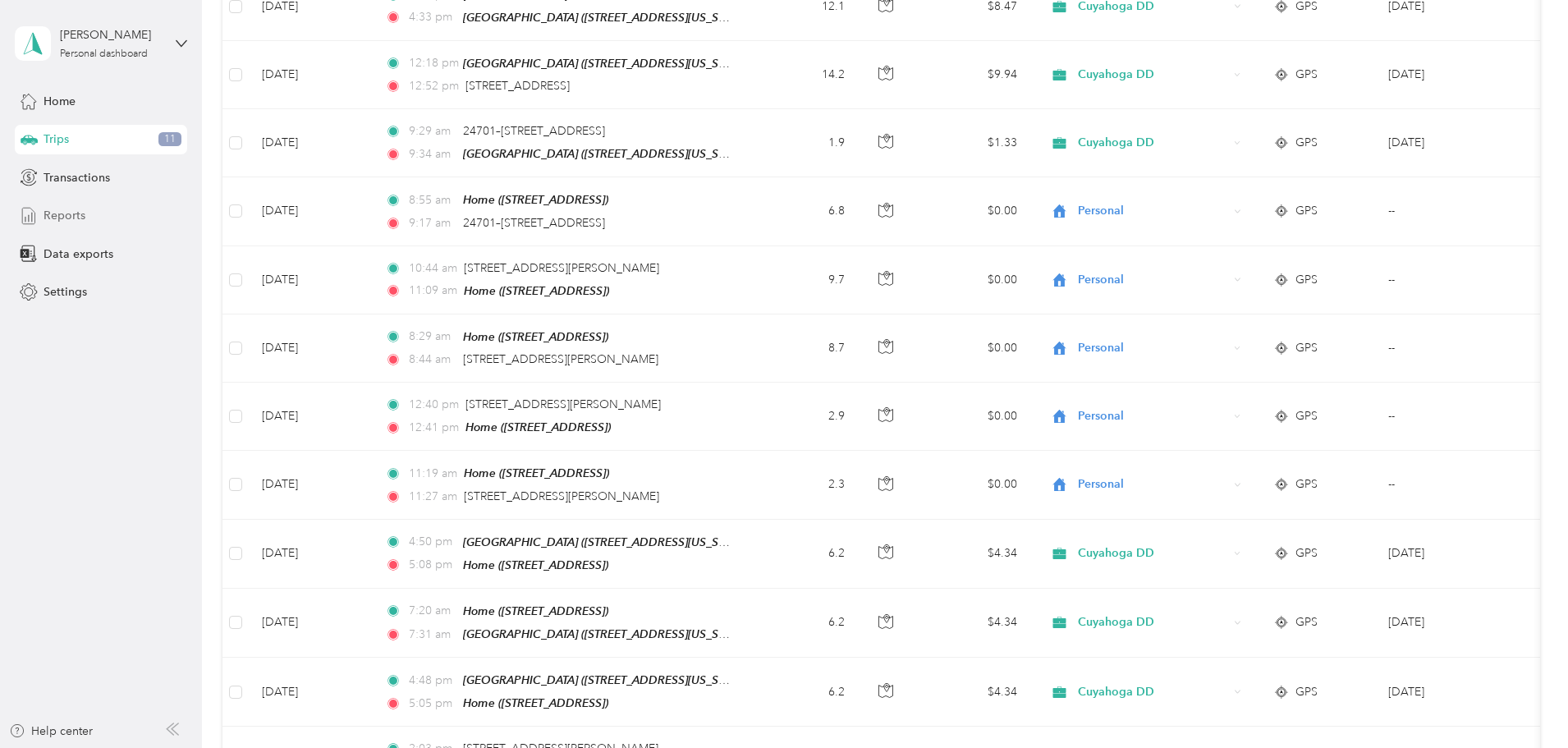
click at [65, 215] on span "Reports" at bounding box center [64, 216] width 42 height 17
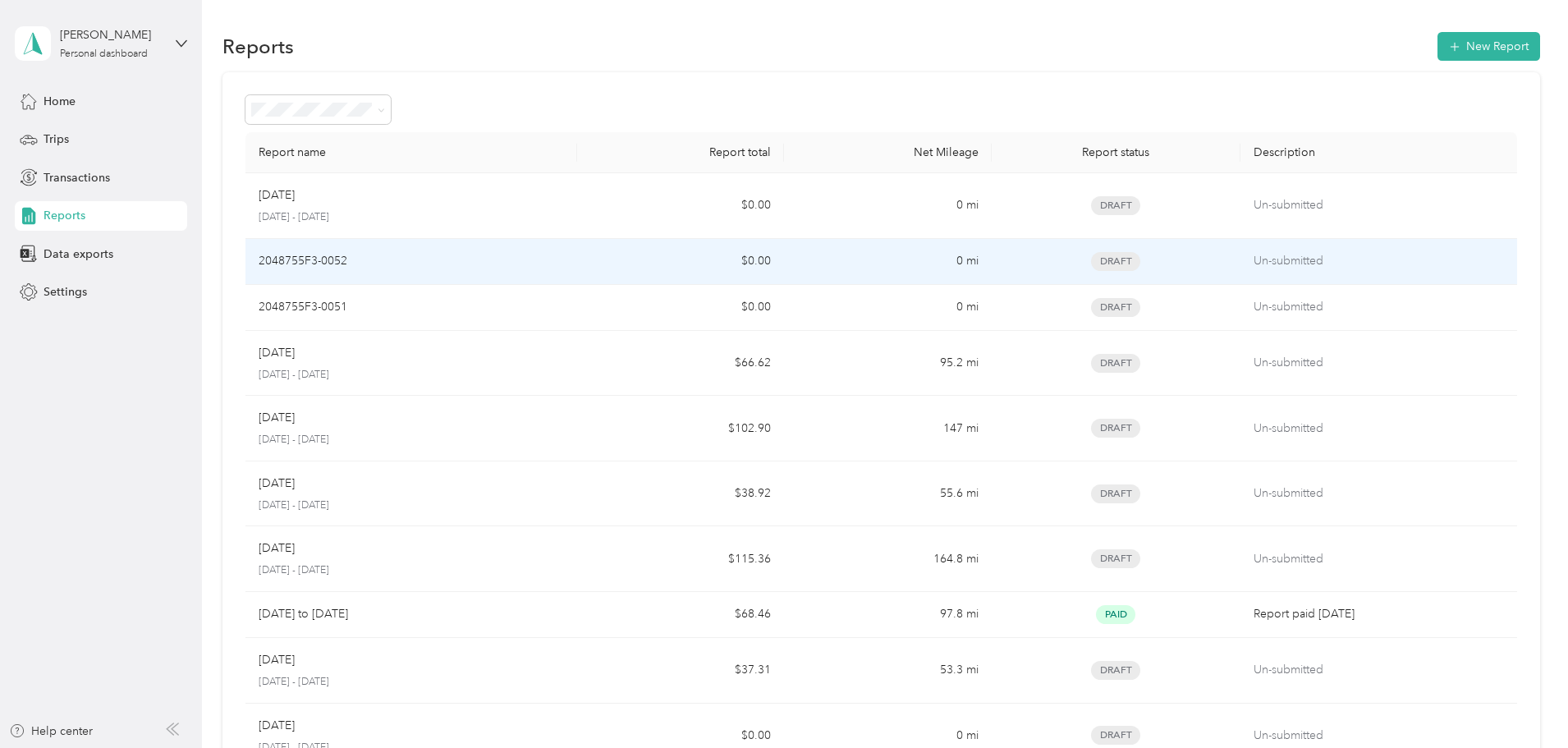
click at [549, 266] on div "2048755F3-0052" at bounding box center [411, 261] width 305 height 18
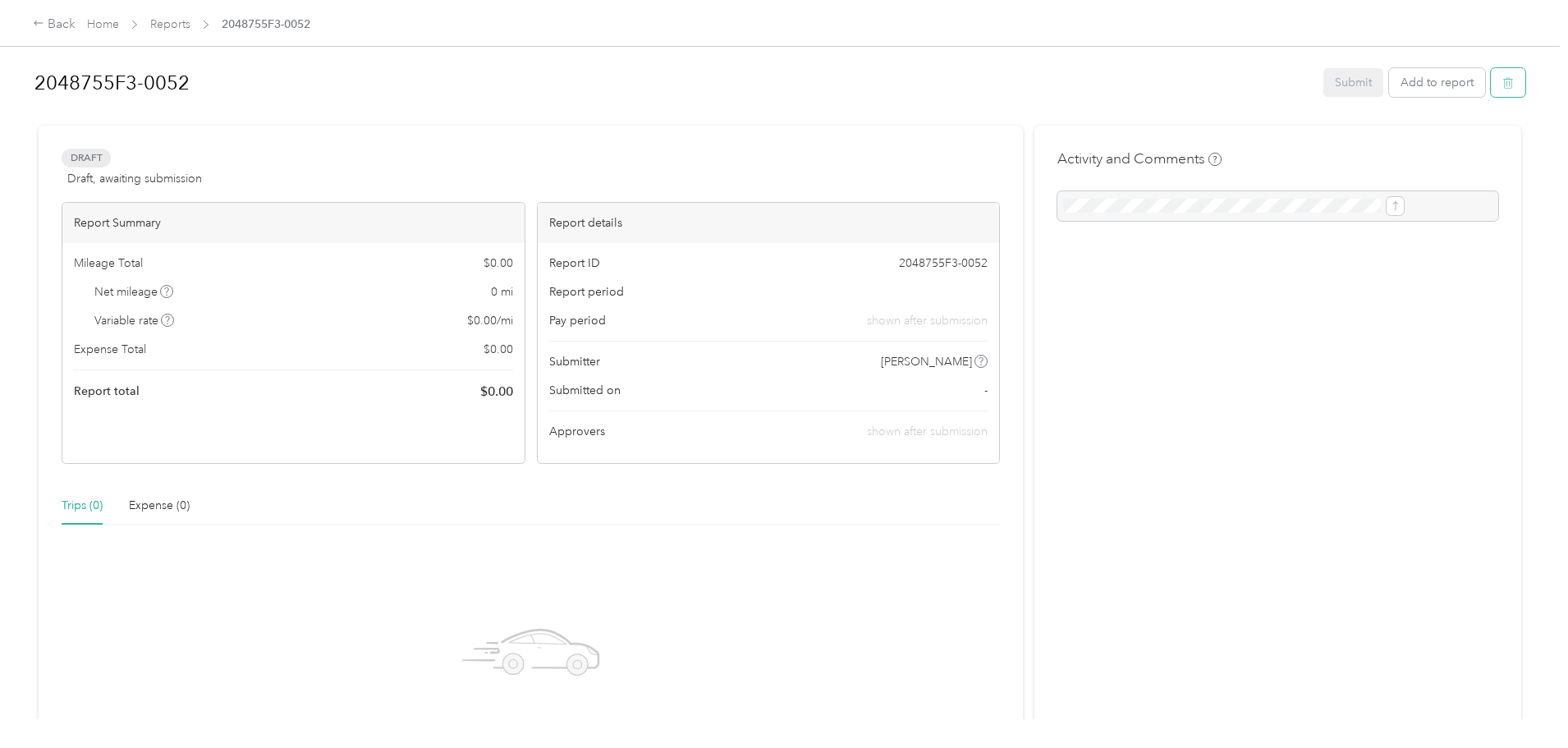
click at [1503, 85] on icon "button" at bounding box center [1508, 83] width 12 height 12
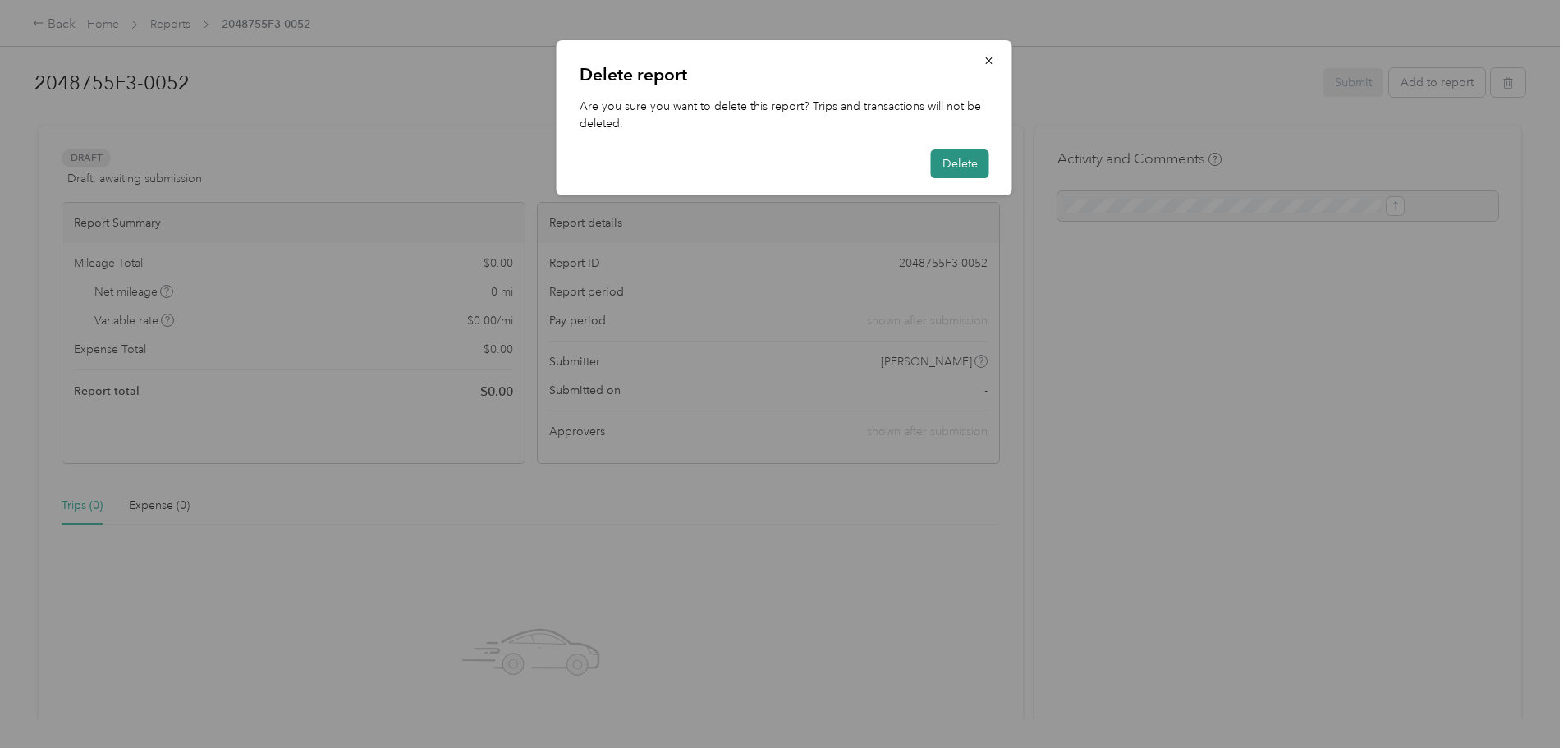
click at [959, 158] on button "Delete" at bounding box center [960, 163] width 58 height 29
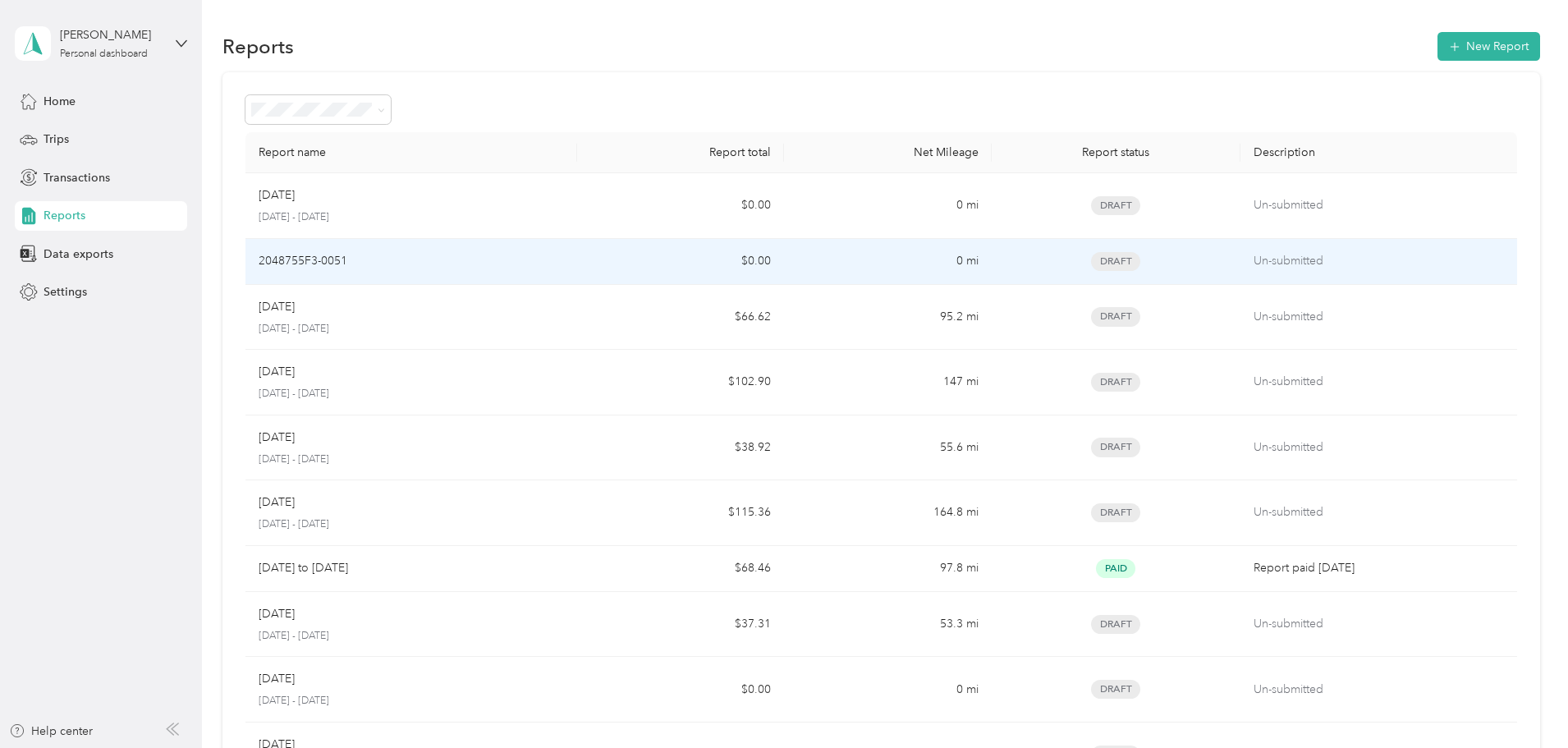
click at [643, 267] on td "$0.00" at bounding box center [680, 261] width 207 height 46
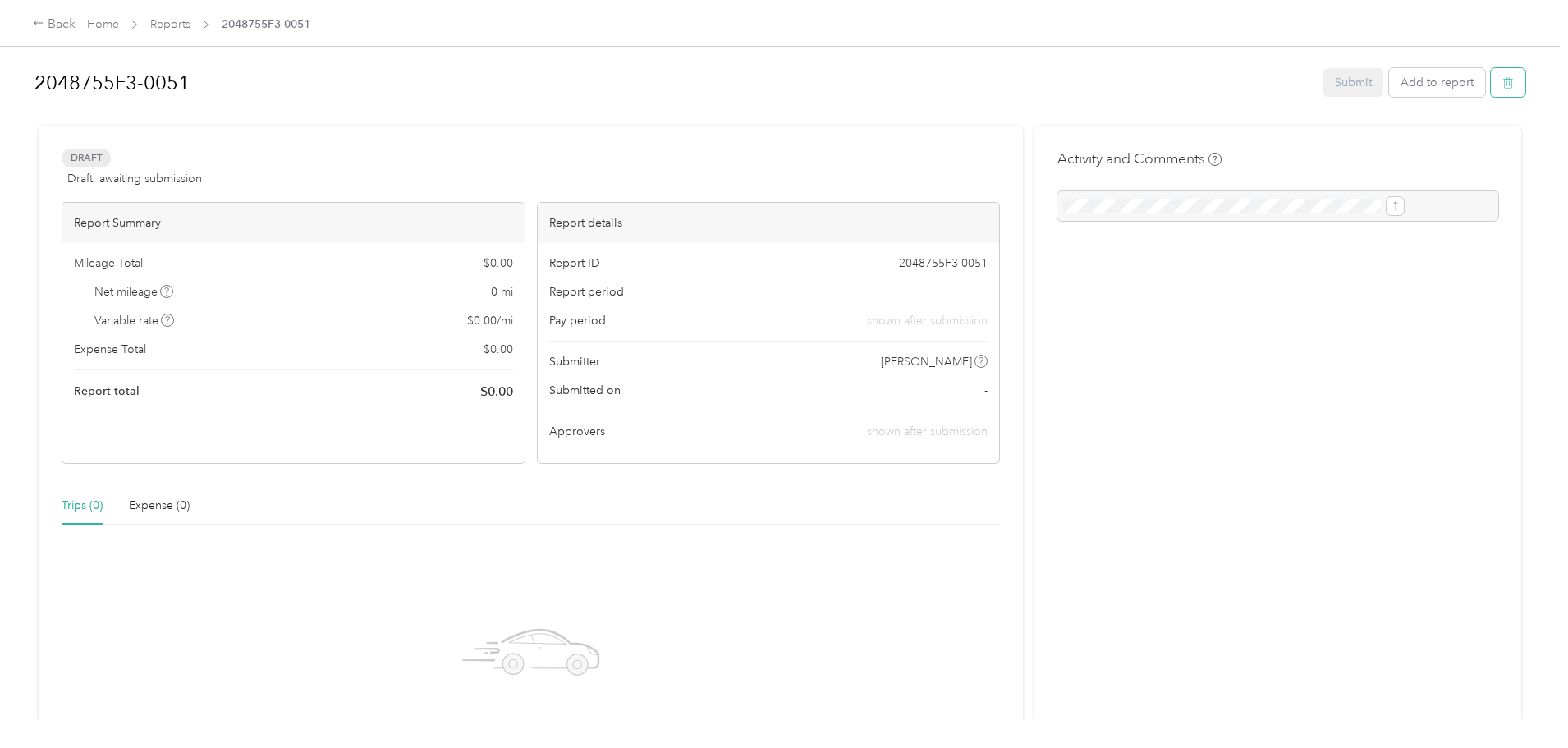
click at [1503, 79] on icon "button" at bounding box center [1508, 83] width 12 height 12
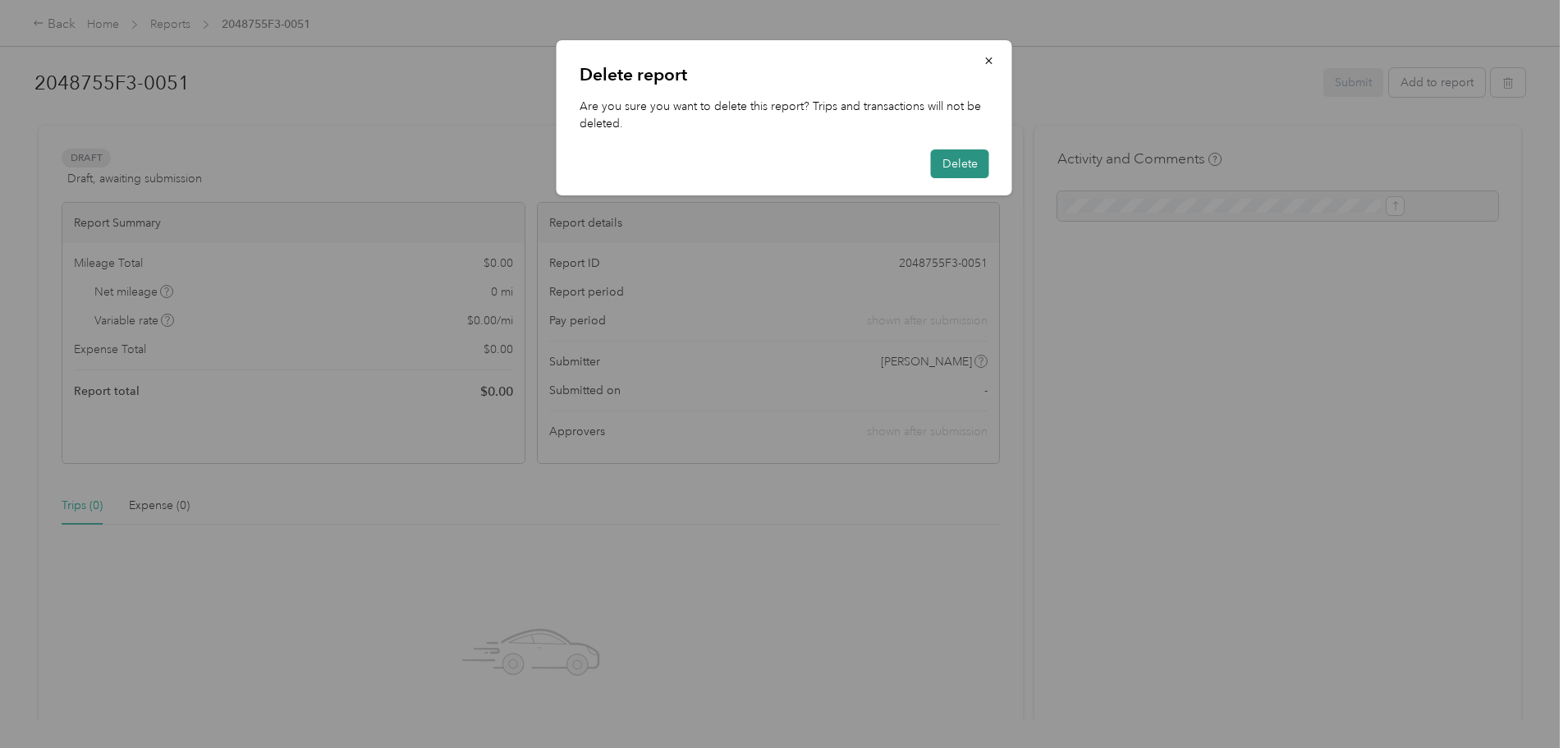
click at [961, 159] on button "Delete" at bounding box center [960, 163] width 58 height 29
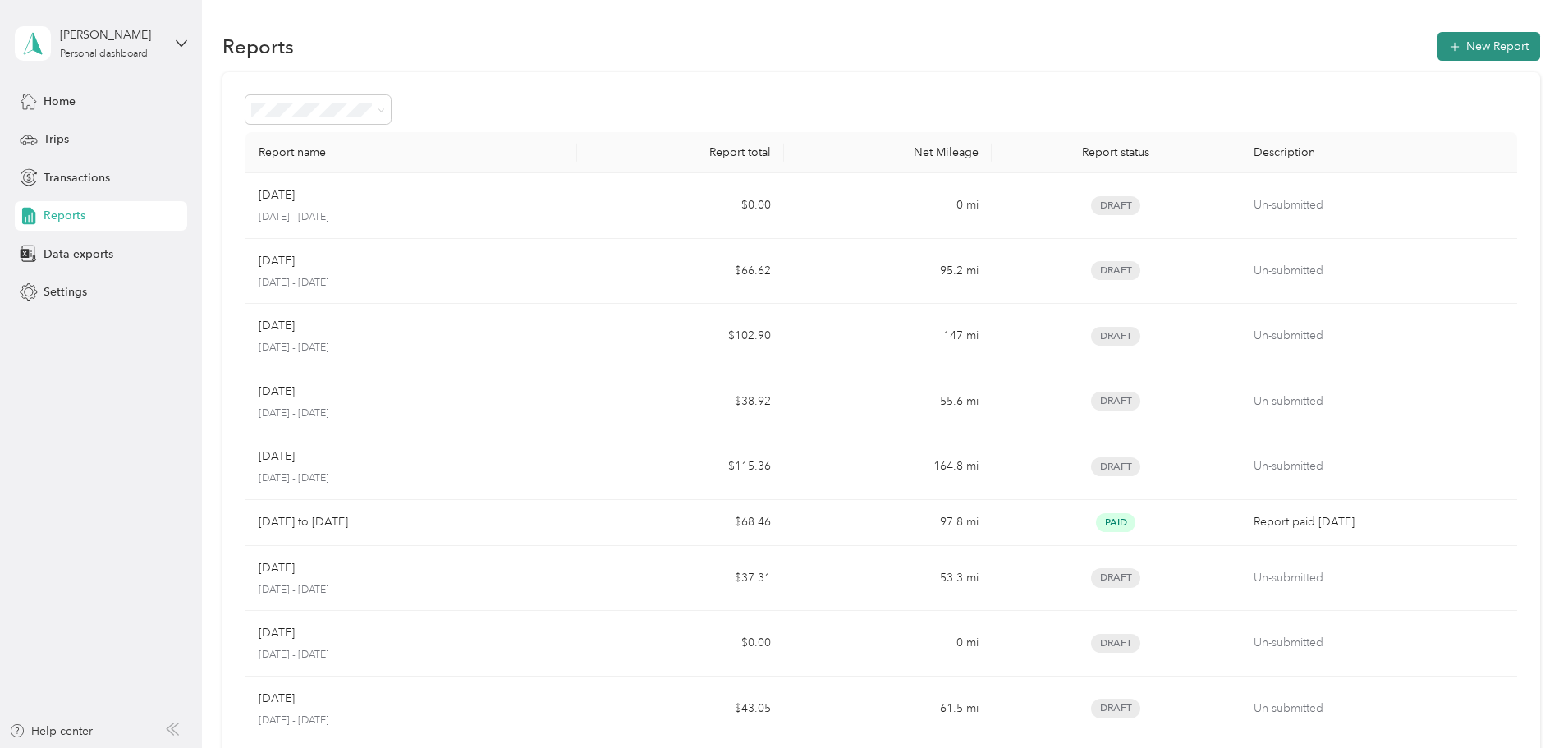
click at [1437, 45] on button "New Report" at bounding box center [1488, 46] width 103 height 29
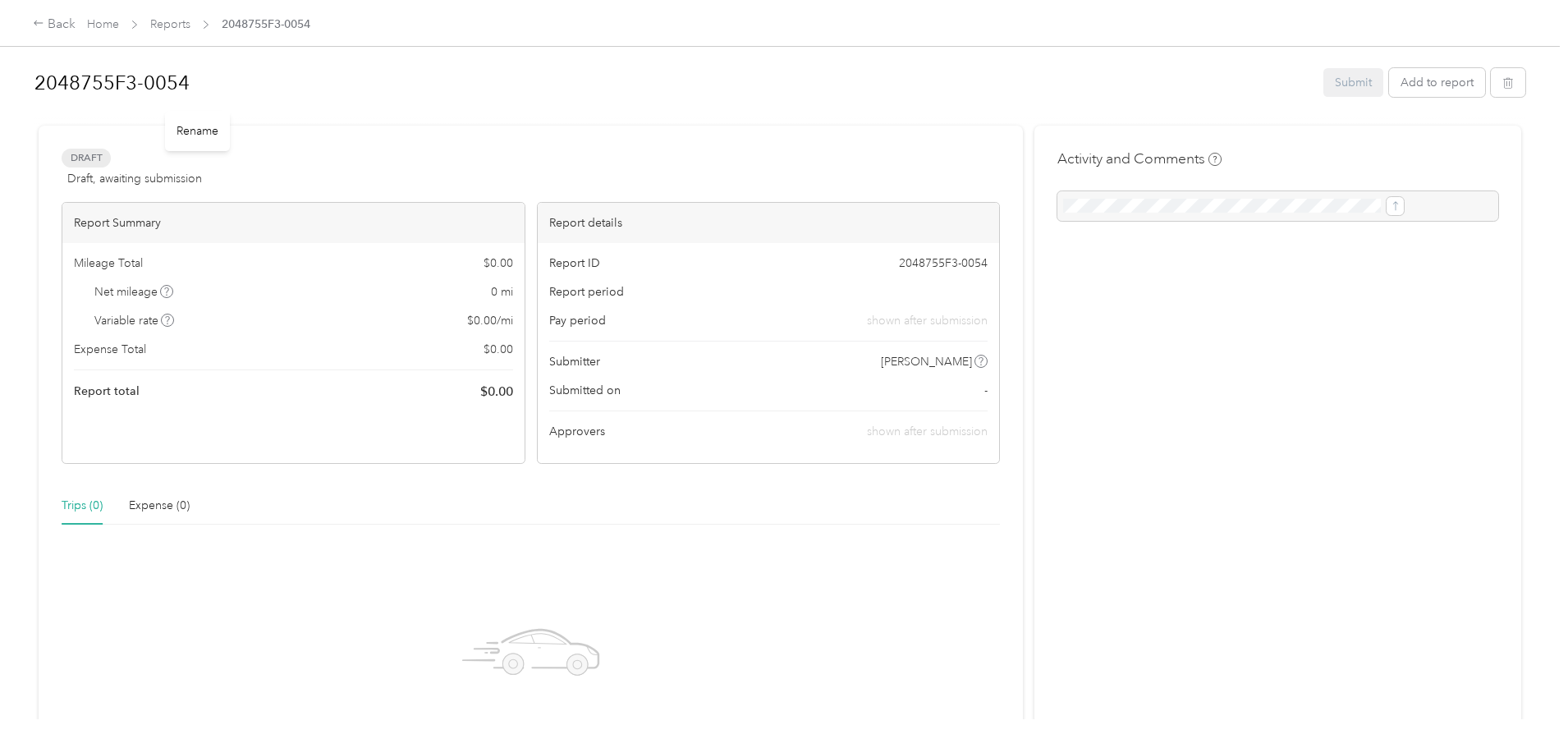
click at [213, 126] on div "Rename" at bounding box center [197, 131] width 65 height 41
click at [204, 137] on div "Rename" at bounding box center [197, 131] width 65 height 41
drag, startPoint x: 331, startPoint y: 69, endPoint x: 147, endPoint y: 93, distance: 185.6
click at [147, 93] on div "2048755F3-0054 Submit Add to report Draft Draft, awaiting submission View activ…" at bounding box center [780, 360] width 1560 height 720
click at [249, 70] on h1 "2048755F3-0054" at bounding box center [673, 83] width 1277 height 40
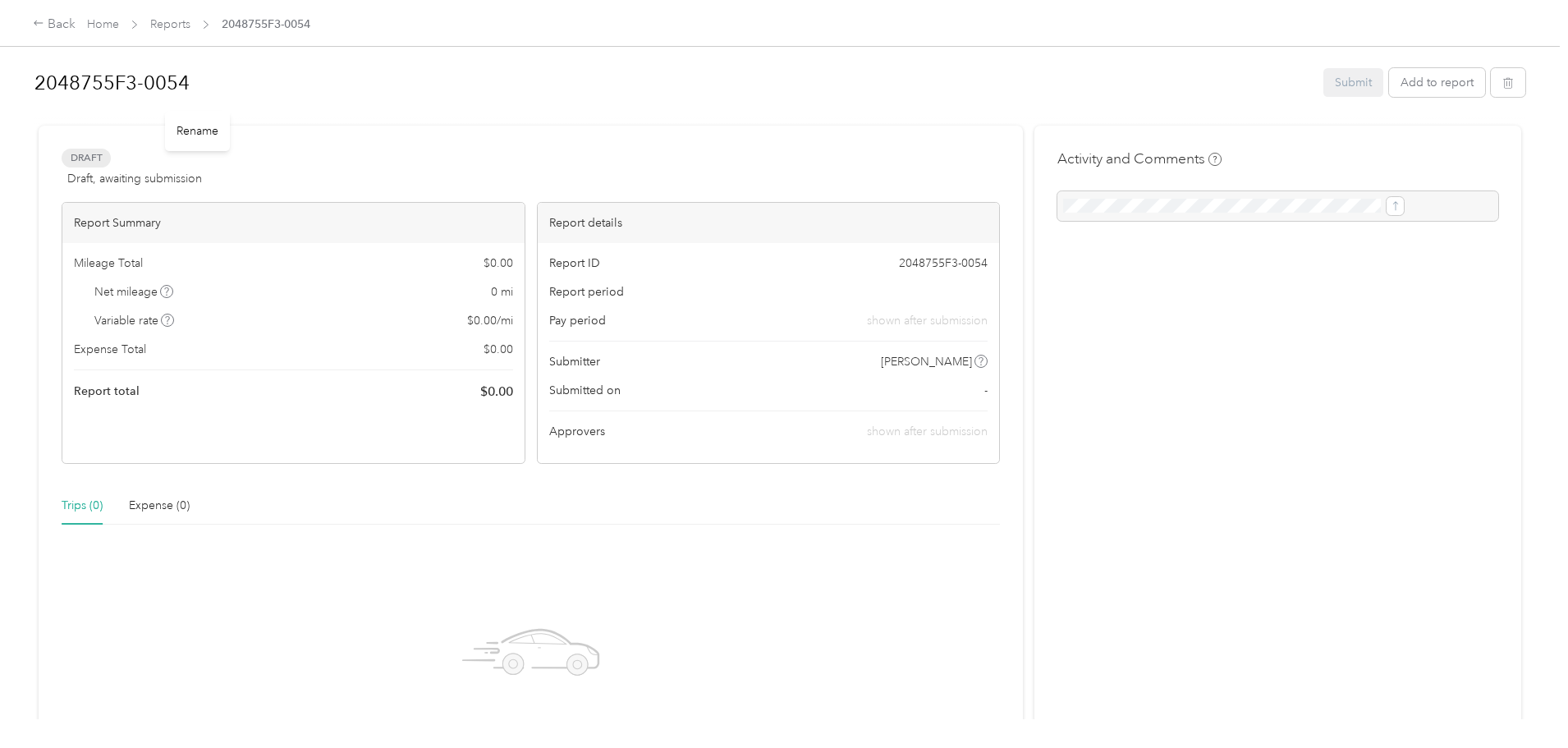
click at [194, 134] on div "Rename" at bounding box center [197, 131] width 65 height 41
click at [325, 77] on h1 "2048755F3-0054" at bounding box center [673, 83] width 1277 height 40
click at [696, 138] on div "Draft Draft, awaiting submission View activity & comments Report Summary Mileag…" at bounding box center [531, 498] width 985 height 745
click at [1389, 86] on button "Add to report" at bounding box center [1437, 82] width 96 height 29
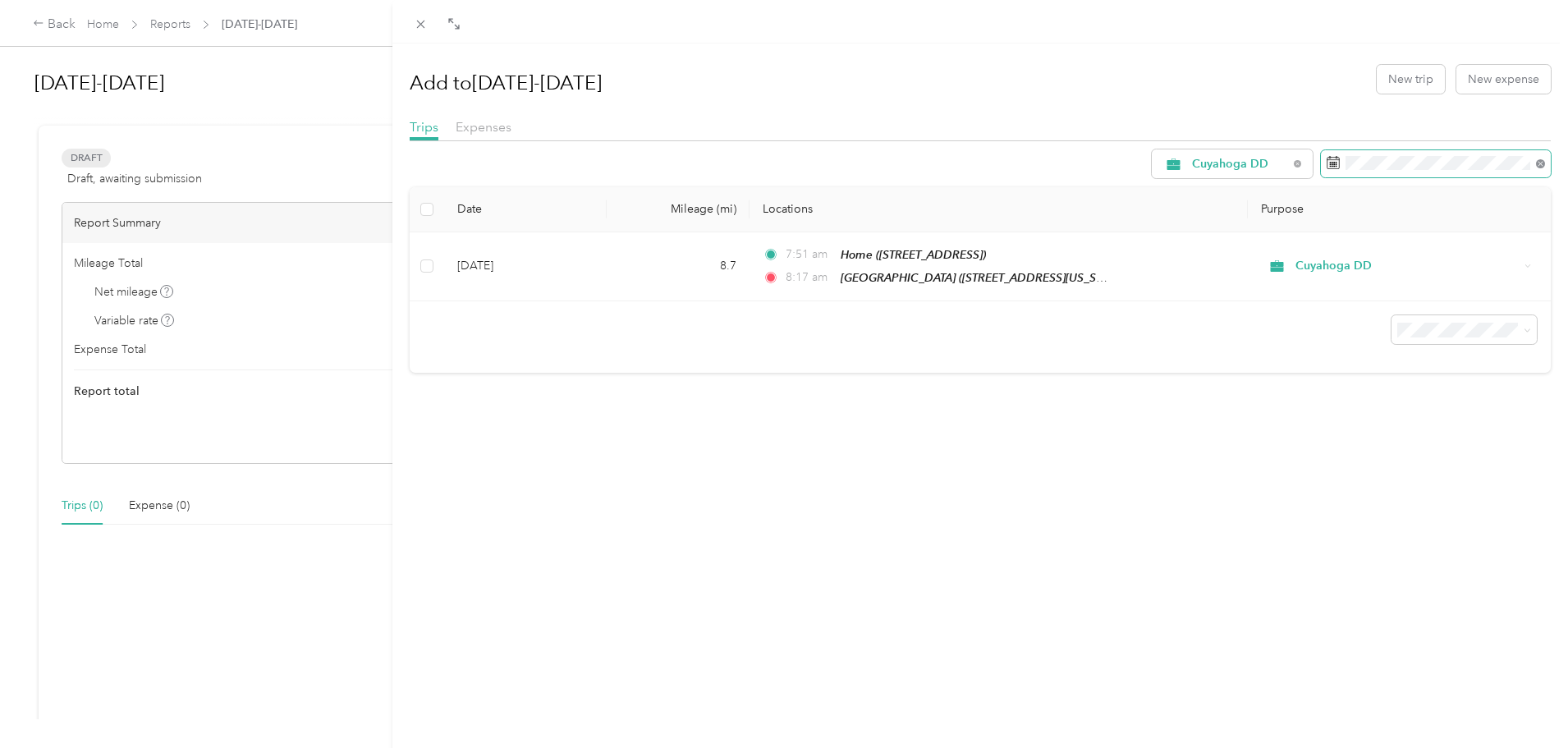
click at [1536, 164] on icon at bounding box center [1540, 163] width 9 height 9
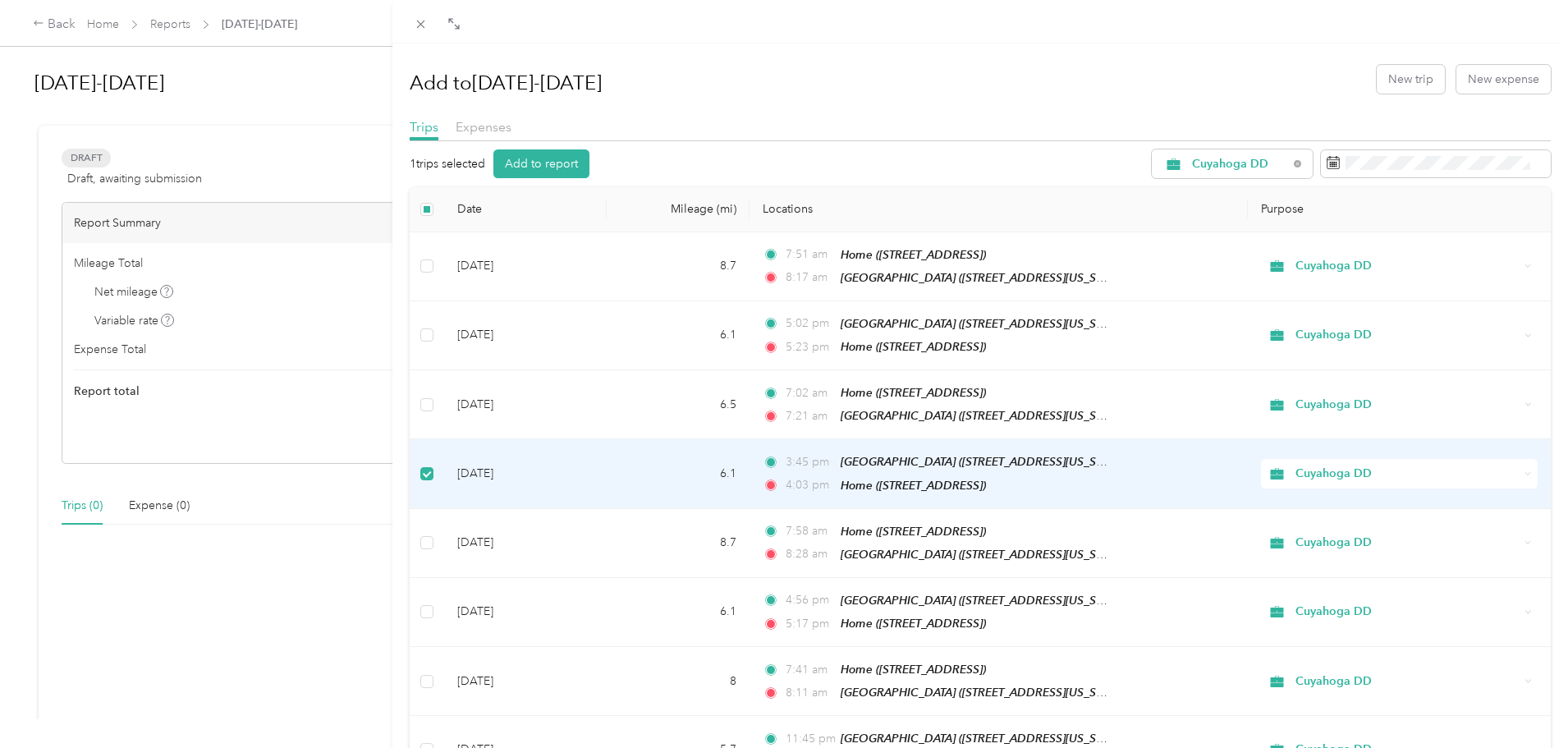
drag, startPoint x: 433, startPoint y: 469, endPoint x: 541, endPoint y: 396, distance: 130.4
click at [434, 462] on td at bounding box center [427, 474] width 35 height 69
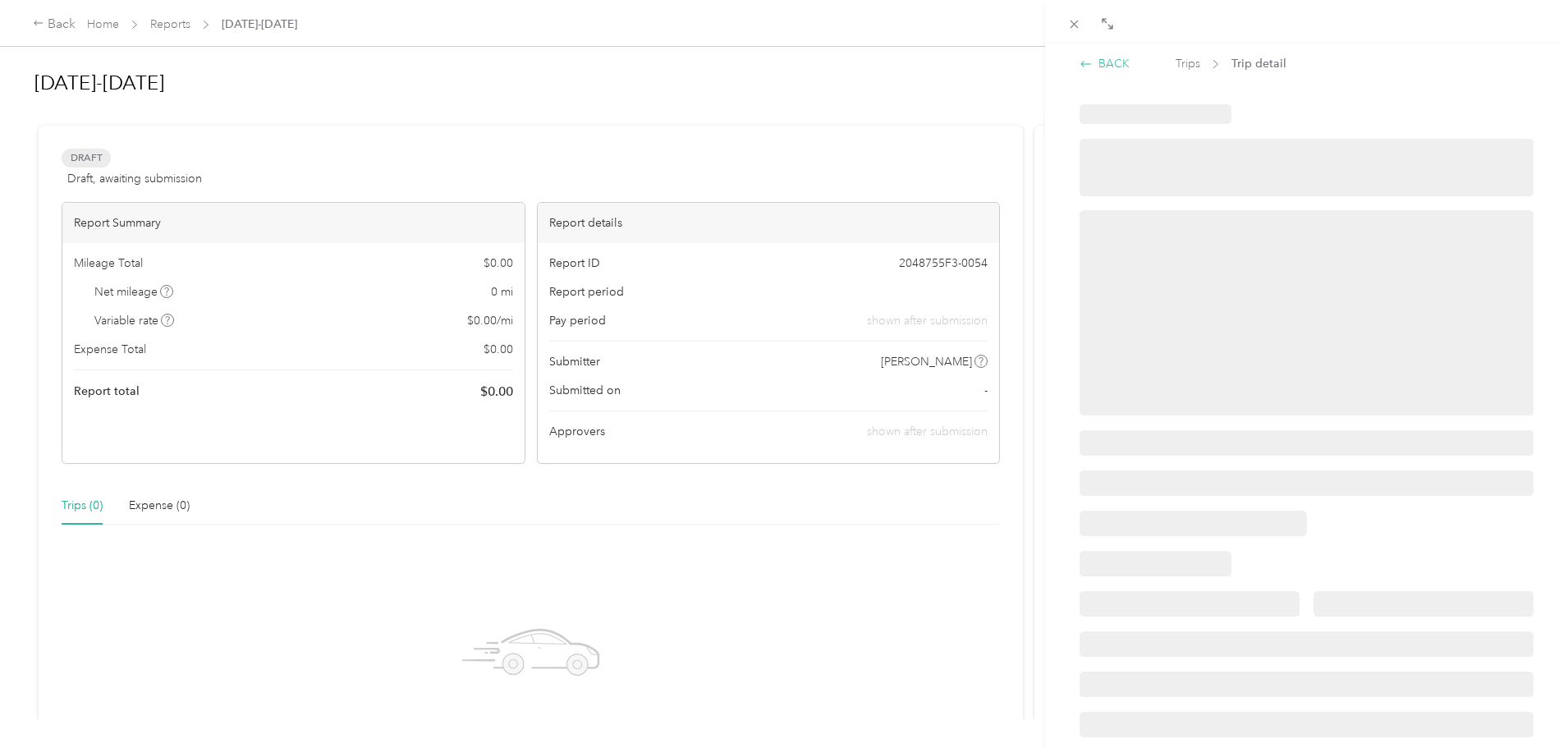
click at [1106, 57] on div "BACK" at bounding box center [1105, 63] width 50 height 17
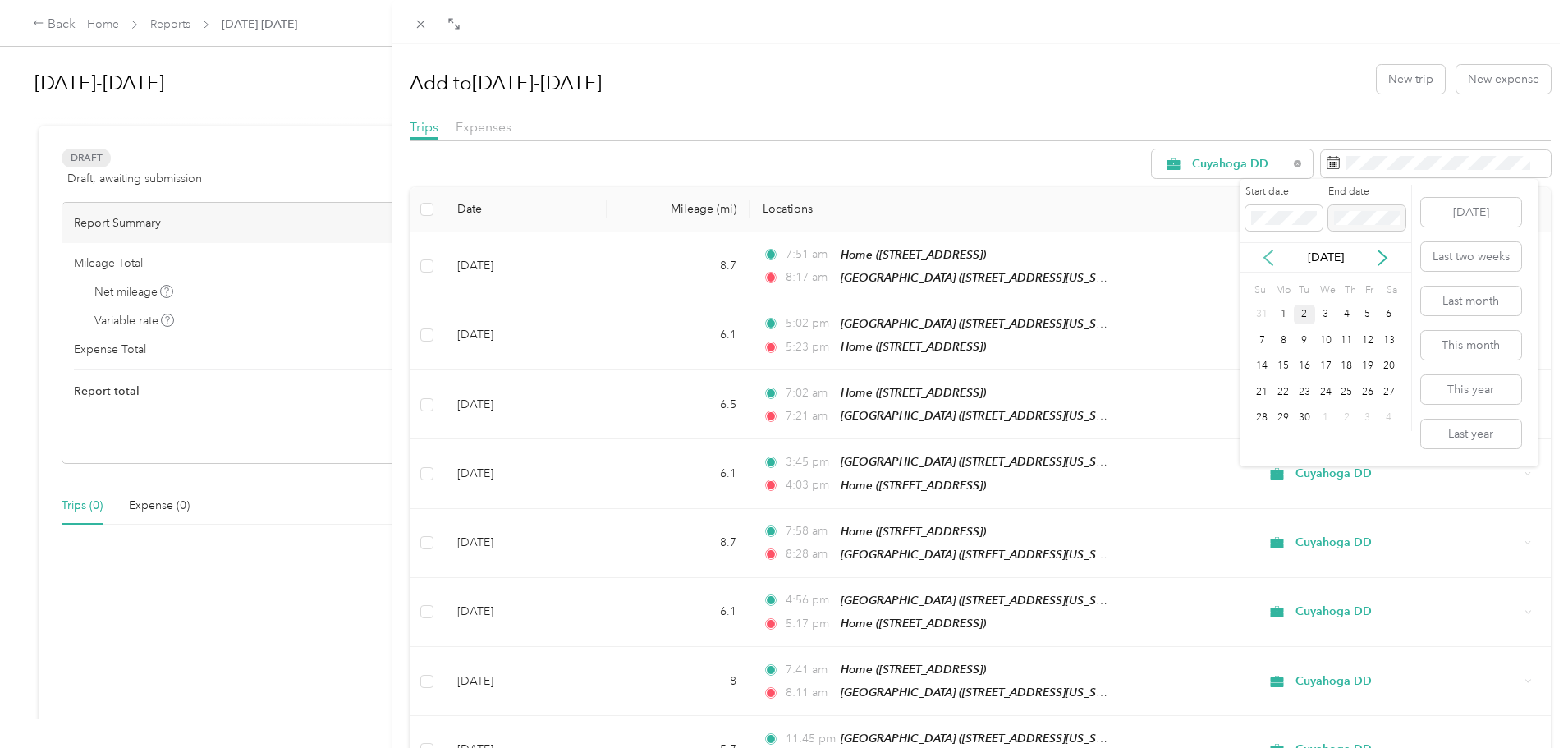
click at [1262, 254] on icon at bounding box center [1269, 258] width 17 height 17
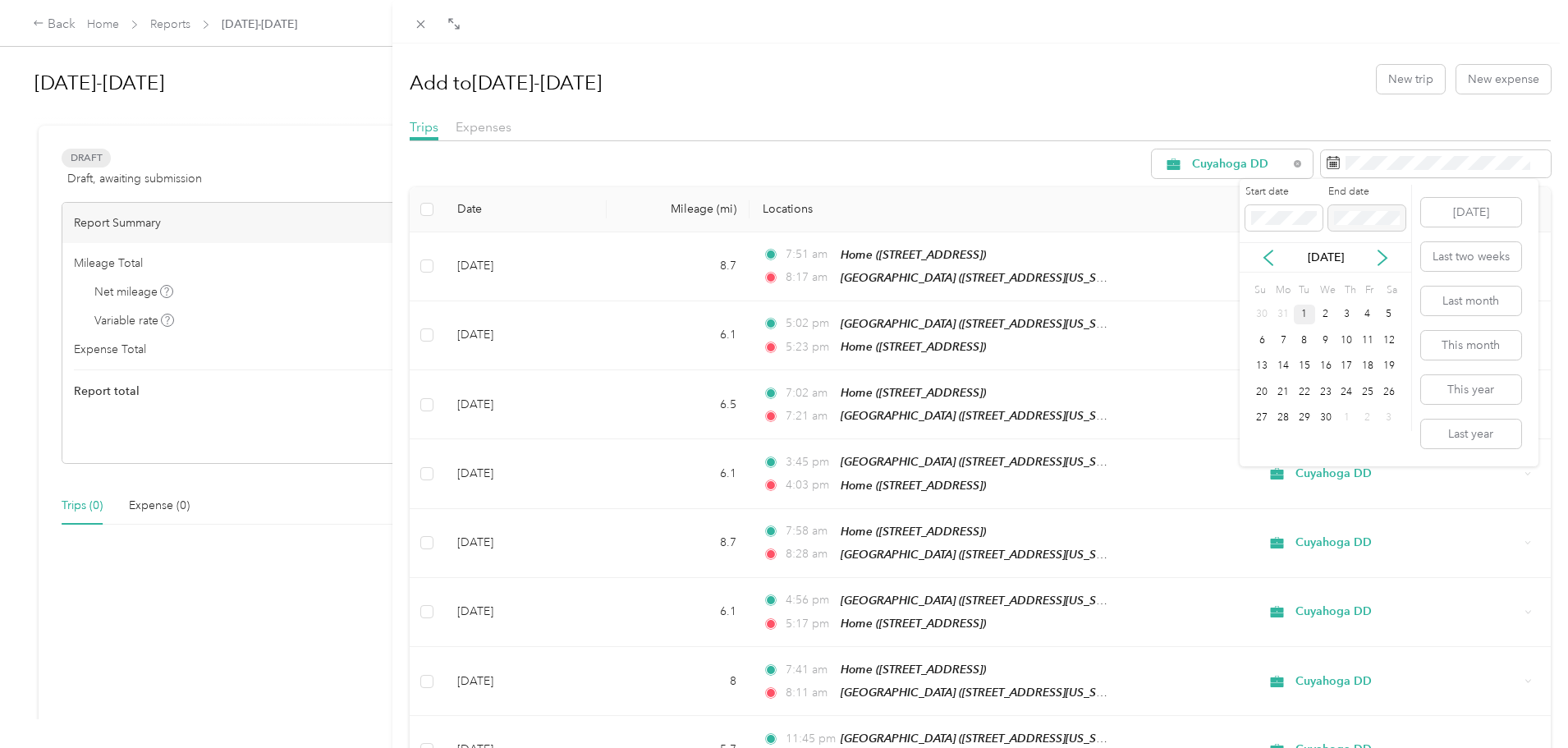
click at [1305, 313] on div "1" at bounding box center [1304, 314] width 22 height 21
click at [1386, 255] on icon at bounding box center [1382, 258] width 17 height 17
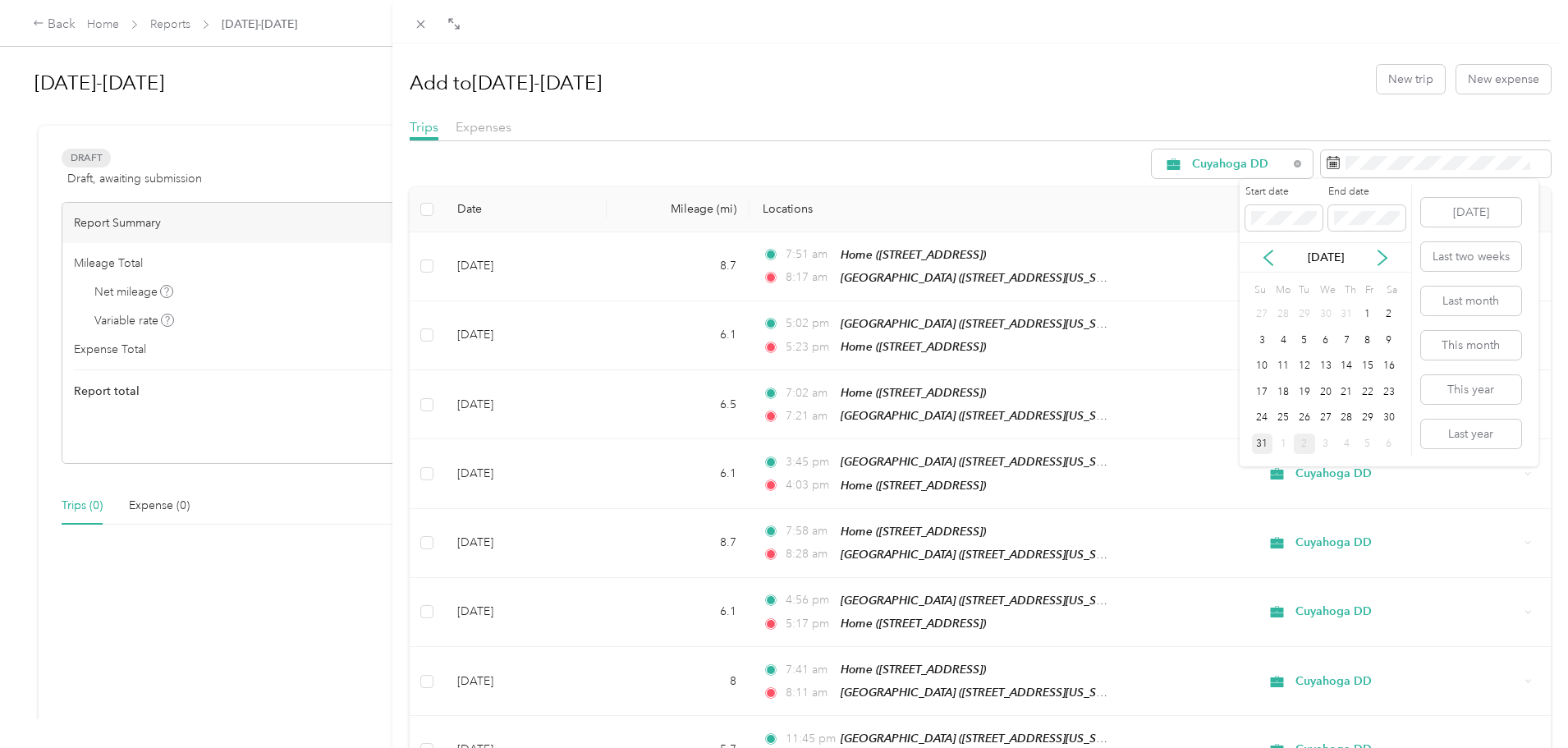
click at [1261, 441] on div "31" at bounding box center [1263, 444] width 22 height 21
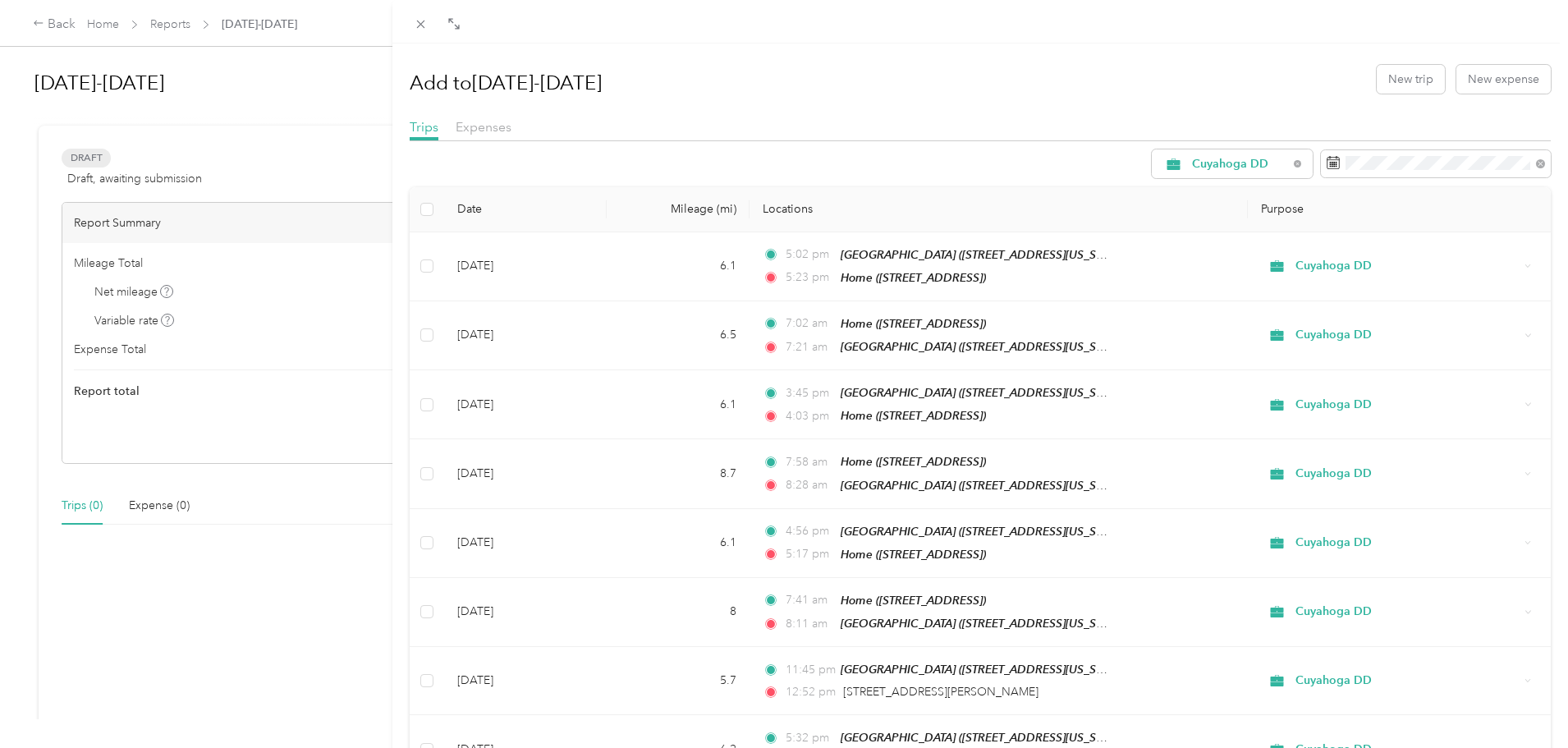
click at [278, 224] on div "Add to 4/1/25-8/31/25 New trip New expense Trips Expenses Cuyahoga DD Date Mile…" at bounding box center [784, 374] width 1568 height 748
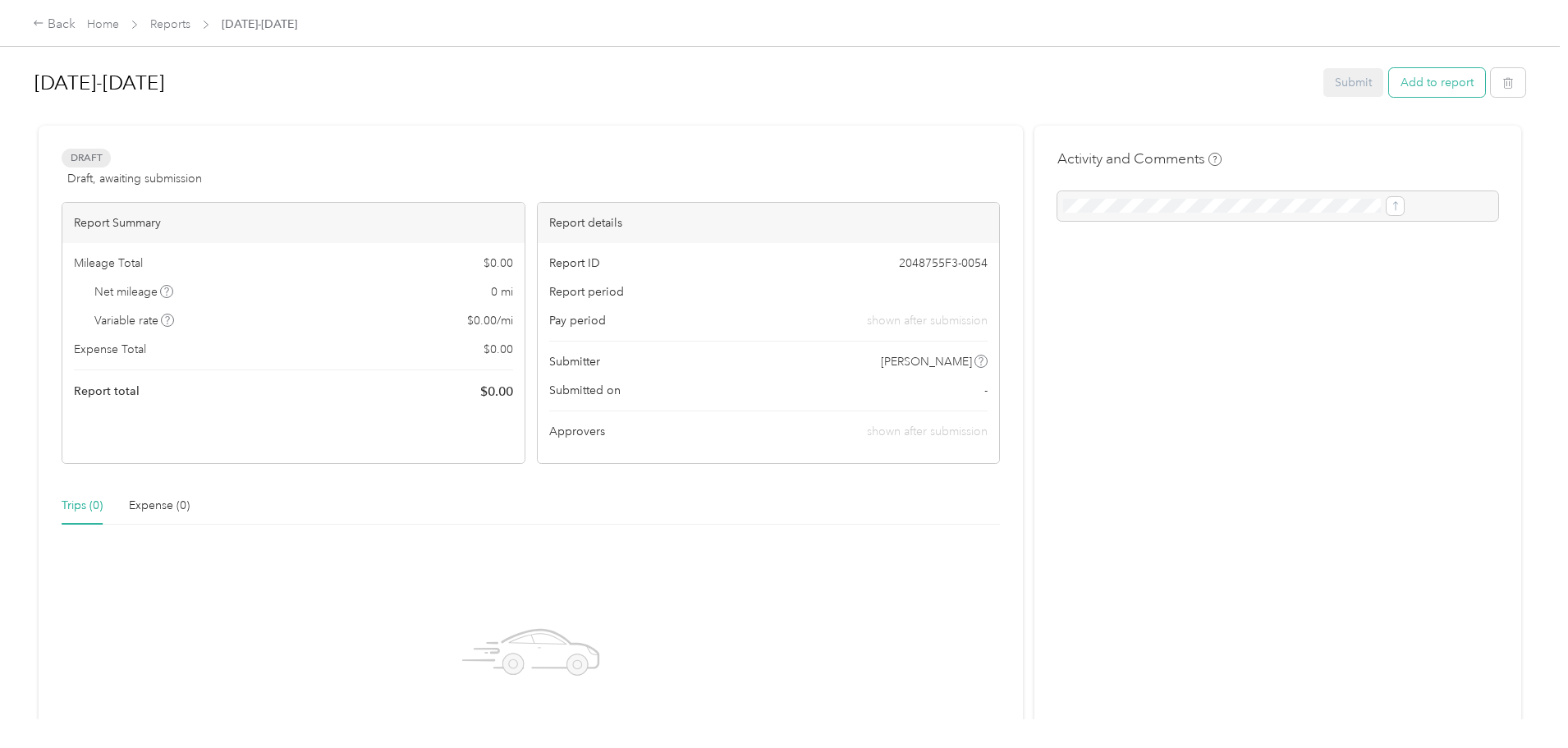
click at [1389, 77] on button "Add to report" at bounding box center [1437, 82] width 96 height 29
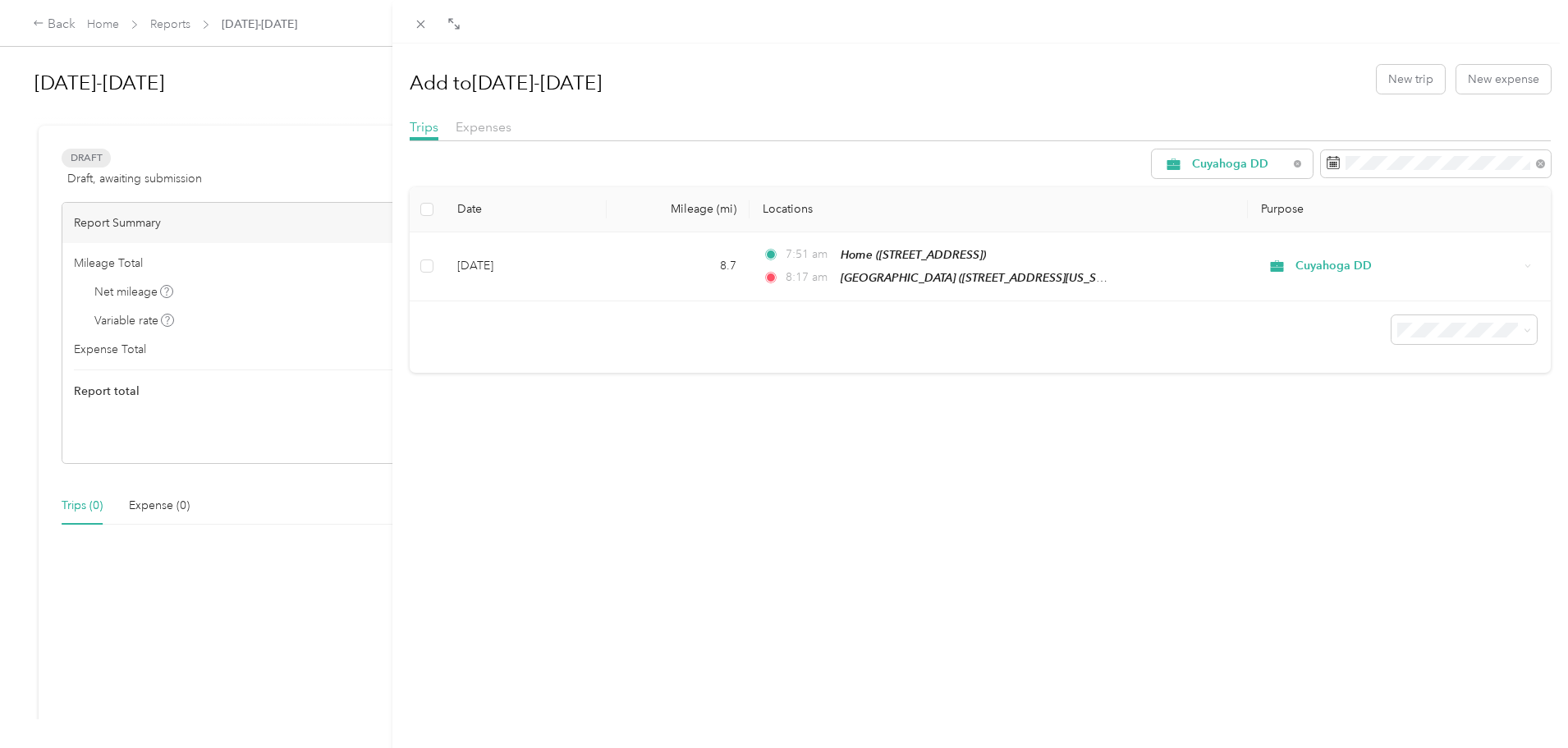
click at [302, 504] on div "Add to 4/1/25-8/31/25 New trip New expense Trips Expenses Cuyahoga DD Date Mile…" at bounding box center [784, 374] width 1568 height 748
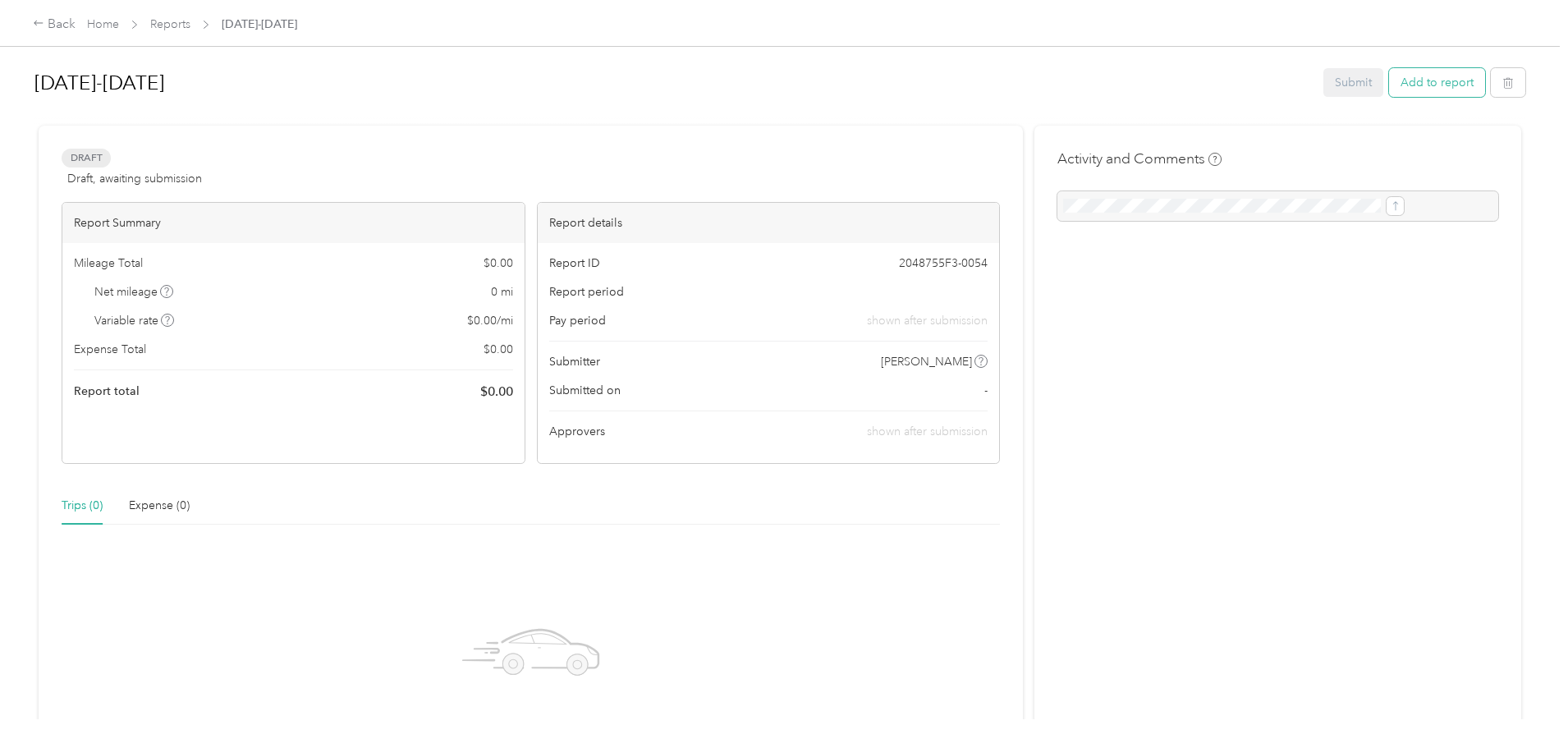
click at [1389, 88] on button "Add to report" at bounding box center [1437, 82] width 96 height 29
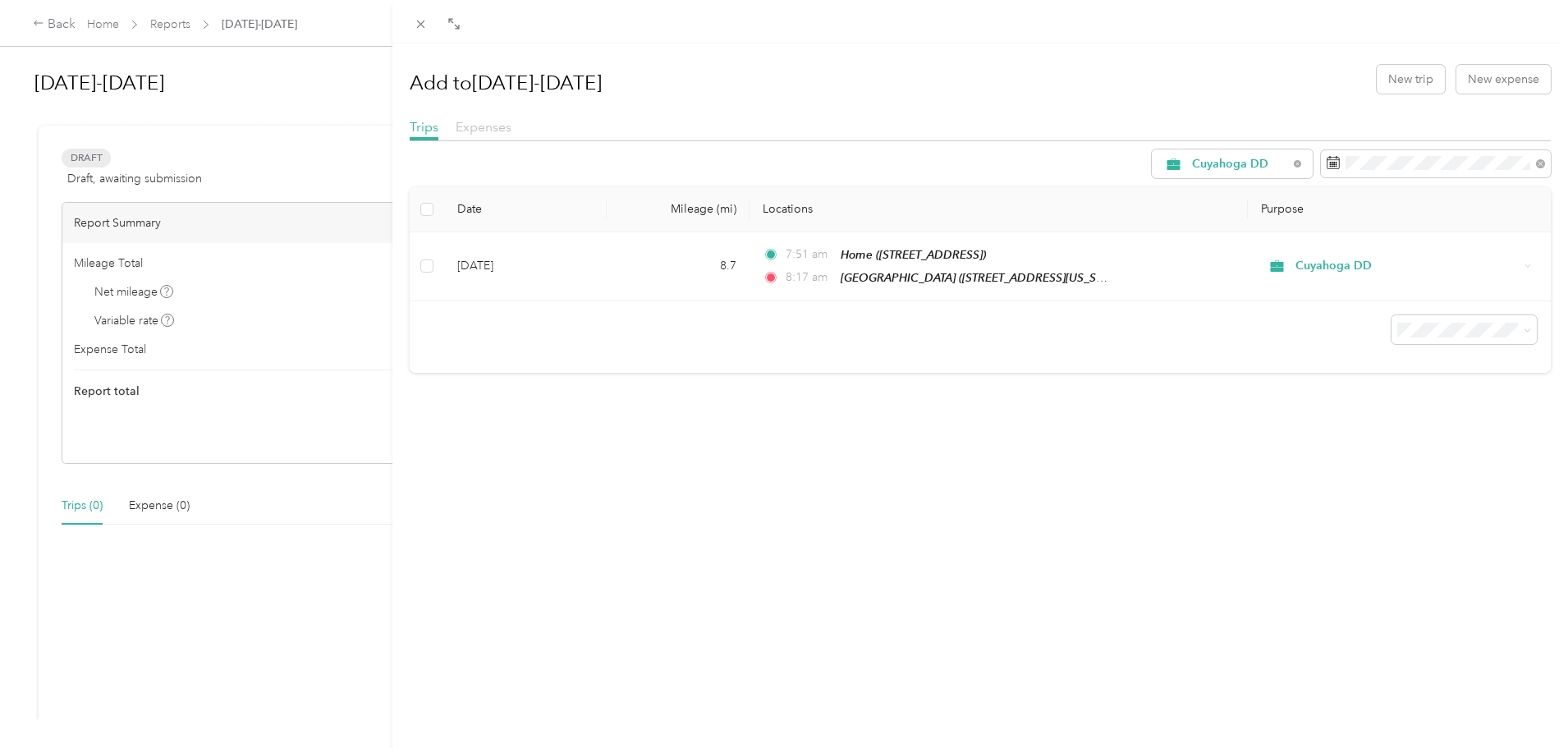
click at [488, 130] on span "Expenses" at bounding box center [483, 127] width 56 height 16
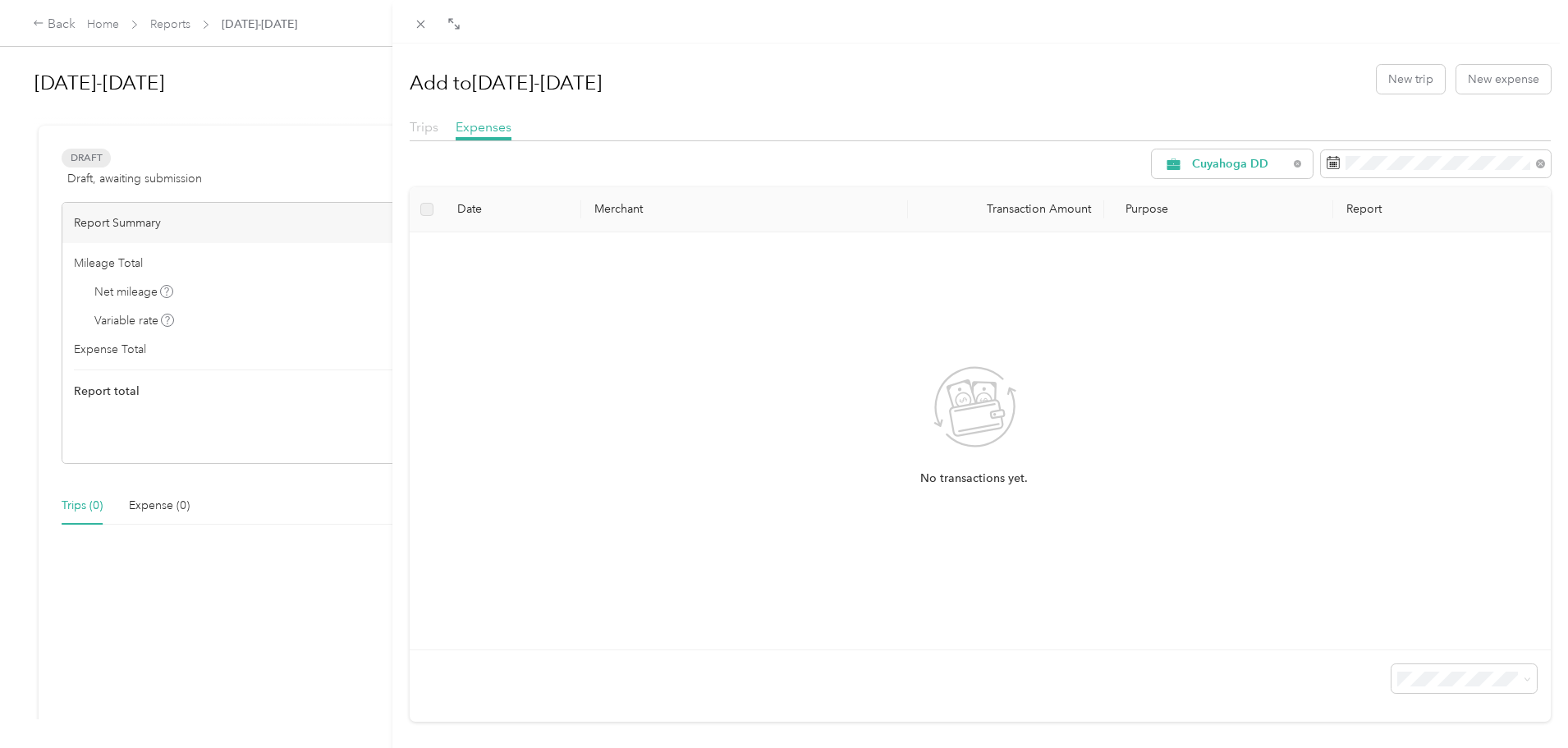
click at [430, 129] on span "Trips" at bounding box center [423, 127] width 29 height 16
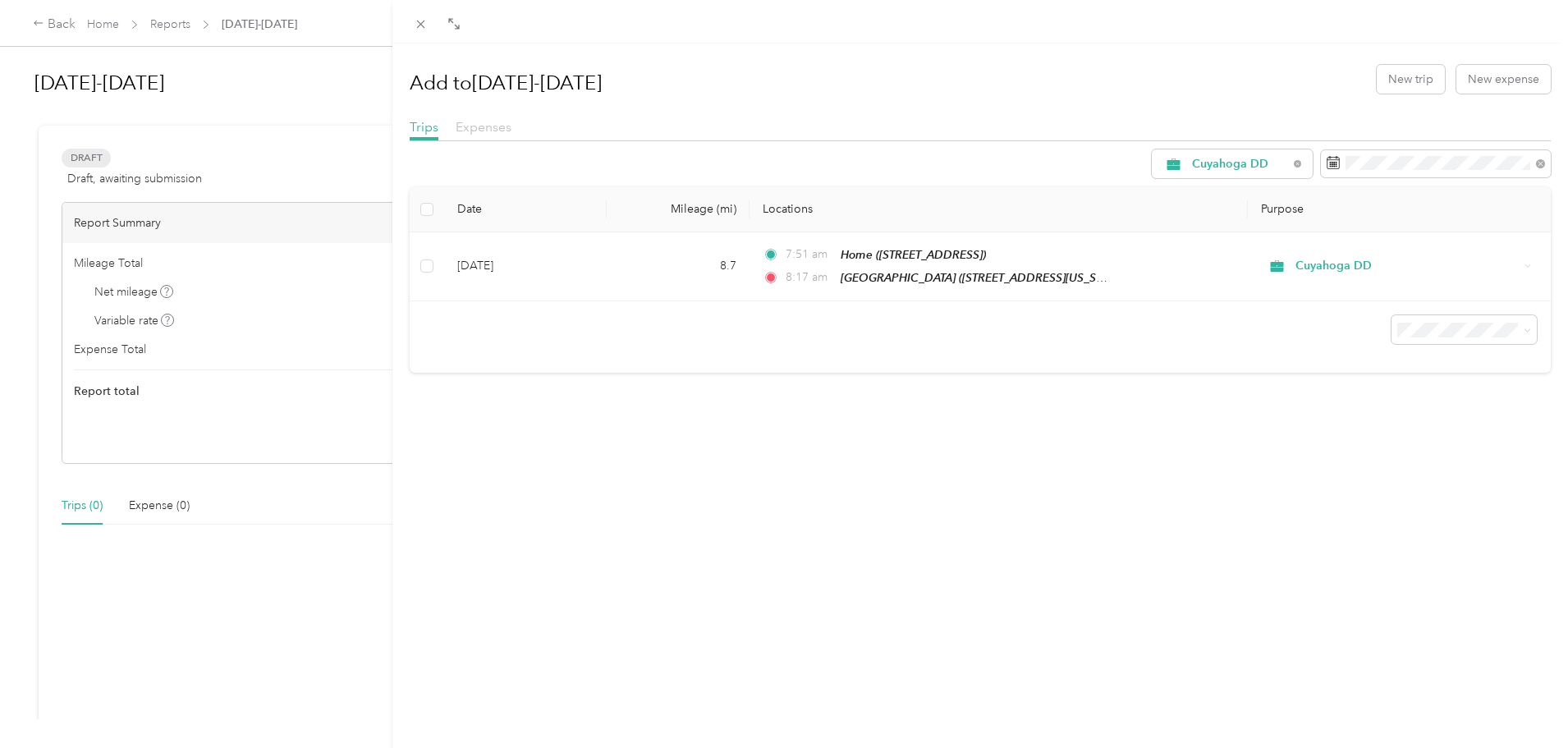
click at [486, 130] on span "Expenses" at bounding box center [483, 127] width 56 height 16
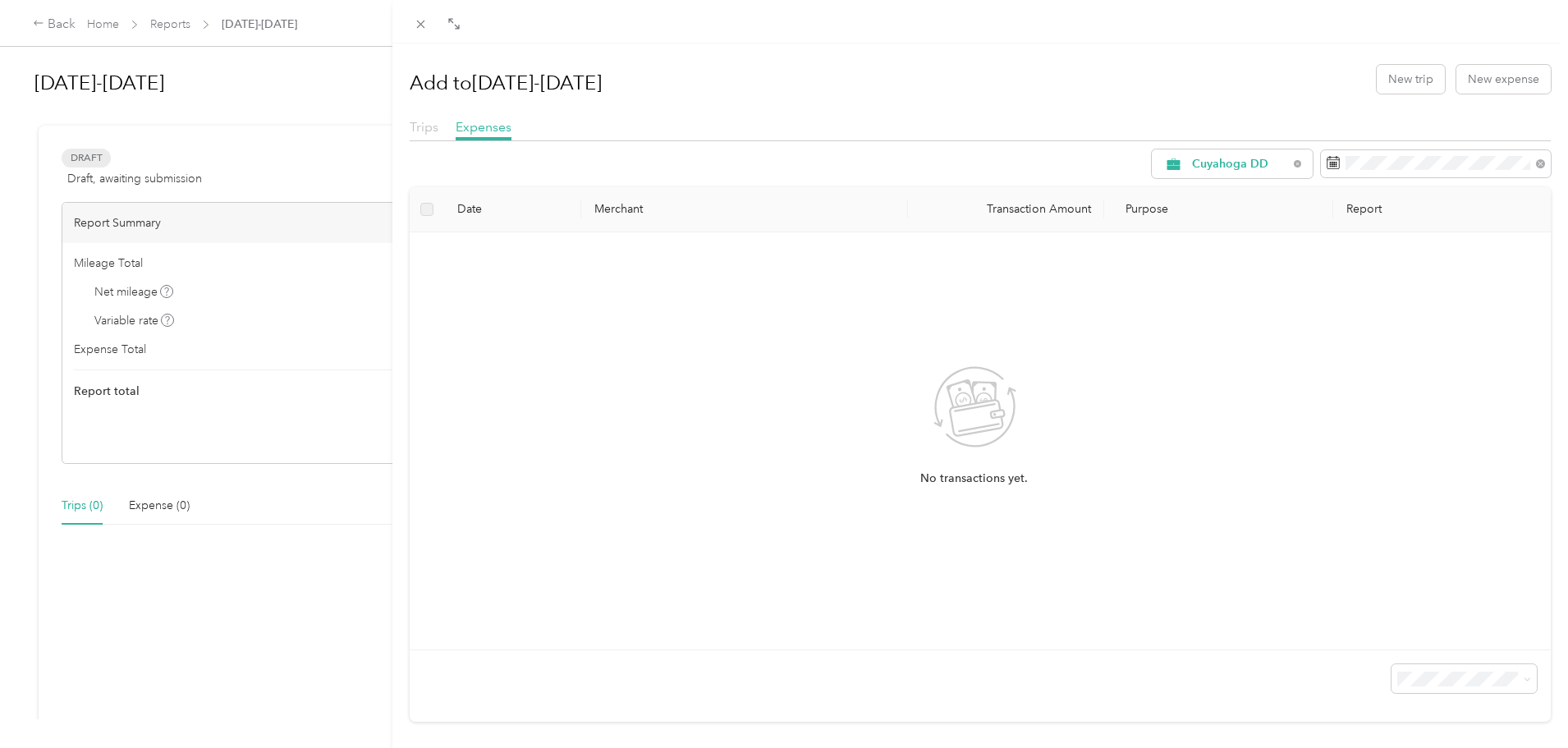
click at [423, 130] on span "Trips" at bounding box center [423, 127] width 29 height 16
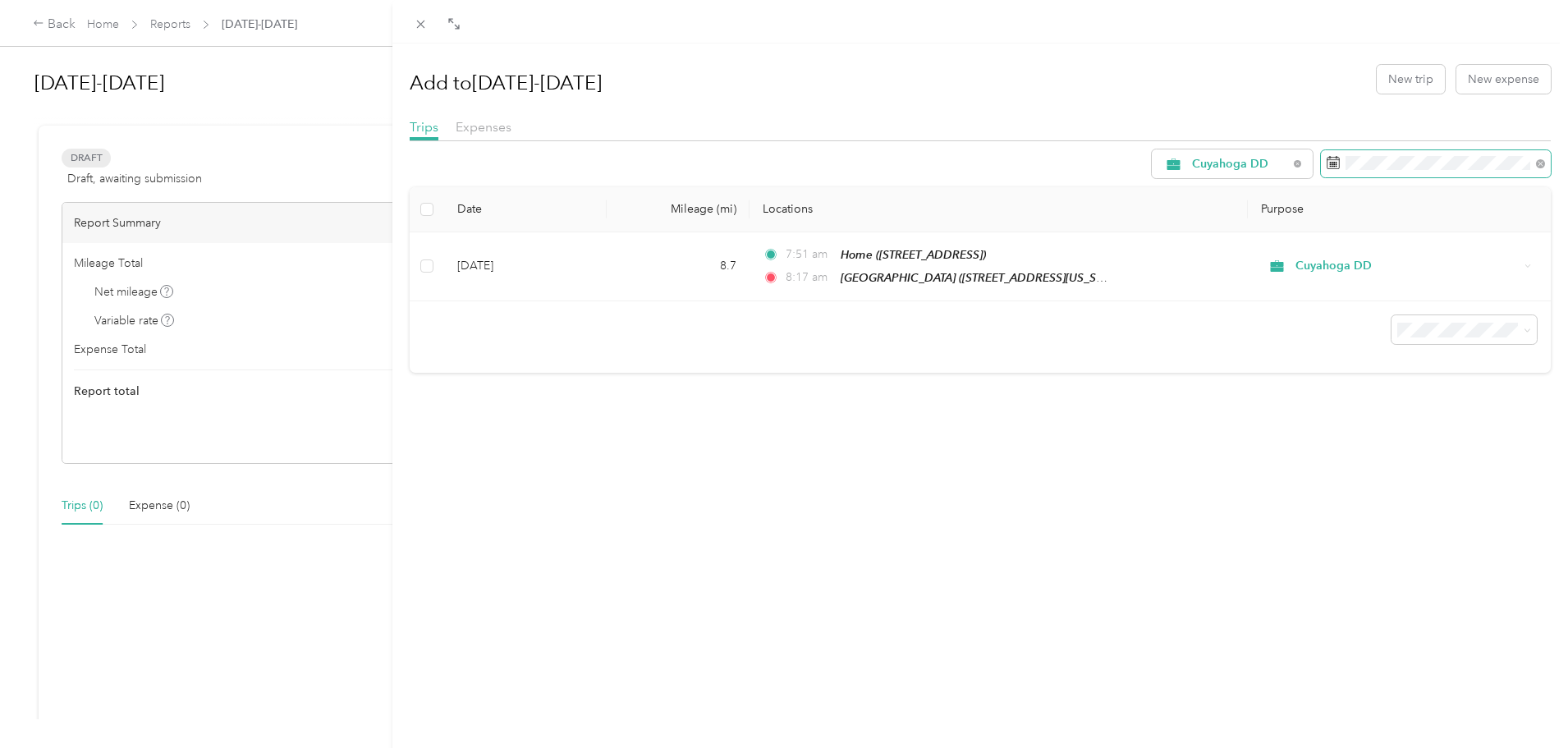
click at [1536, 158] on span at bounding box center [1540, 163] width 9 height 14
click at [1241, 159] on form "Cuyahoga DD" at bounding box center [1352, 163] width 399 height 29
click at [1327, 165] on icon at bounding box center [1333, 163] width 13 height 13
click at [1328, 166] on icon at bounding box center [1333, 163] width 12 height 12
click at [1327, 160] on icon at bounding box center [1333, 163] width 13 height 13
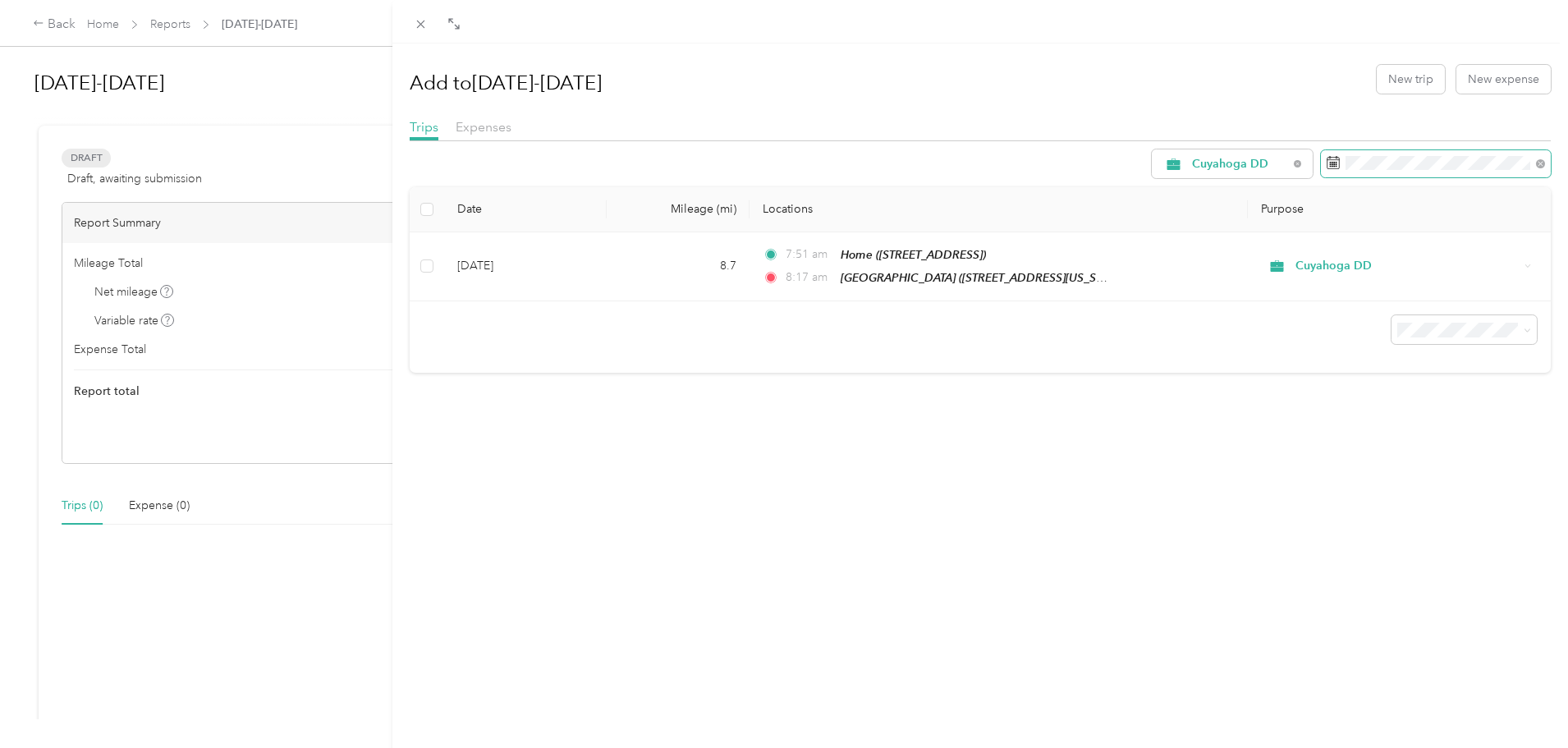
click at [1330, 163] on rect at bounding box center [1331, 163] width 2 height 2
click at [1327, 164] on icon at bounding box center [1333, 163] width 13 height 13
click at [1327, 165] on icon at bounding box center [1333, 163] width 13 height 13
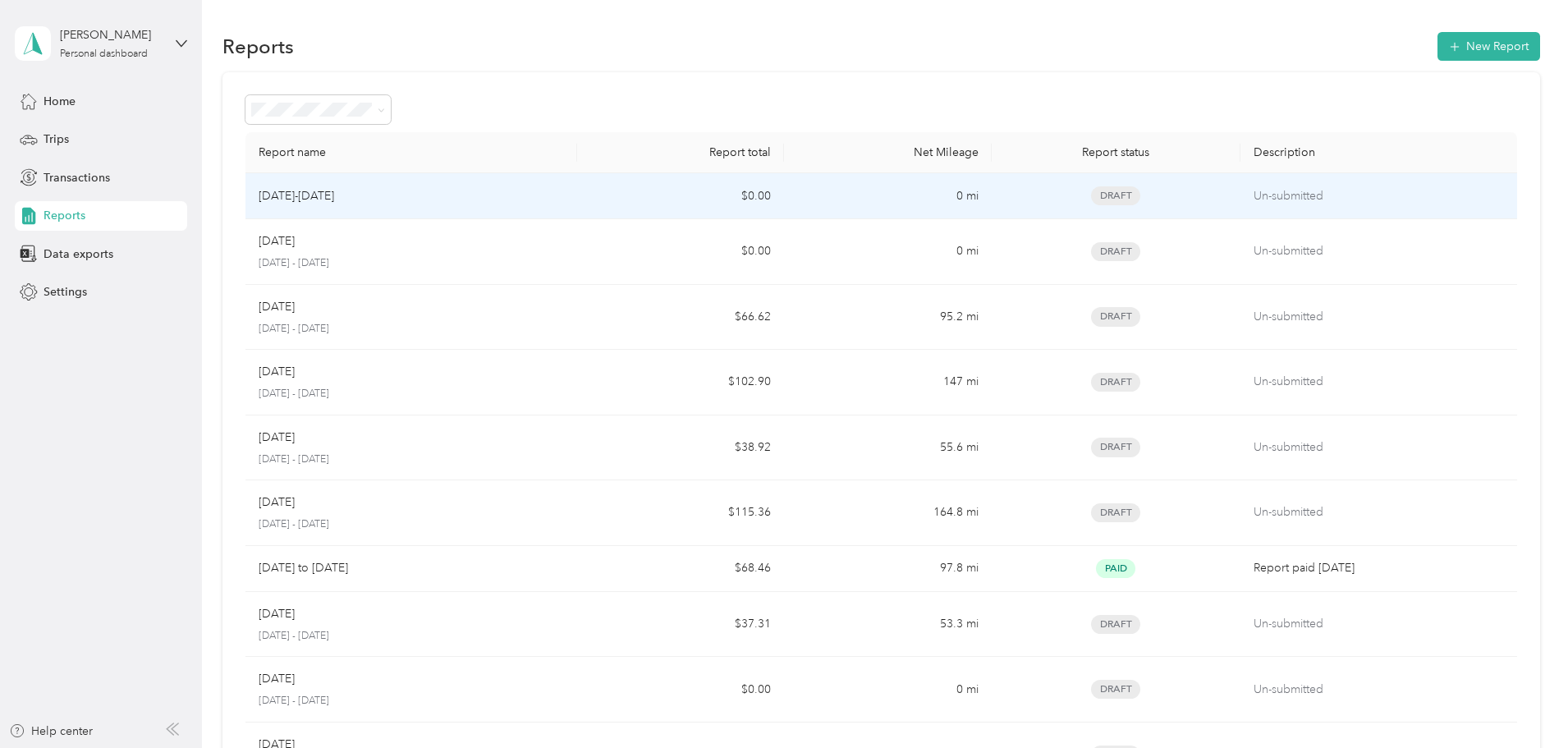
click at [672, 197] on td "$0.00" at bounding box center [680, 196] width 207 height 46
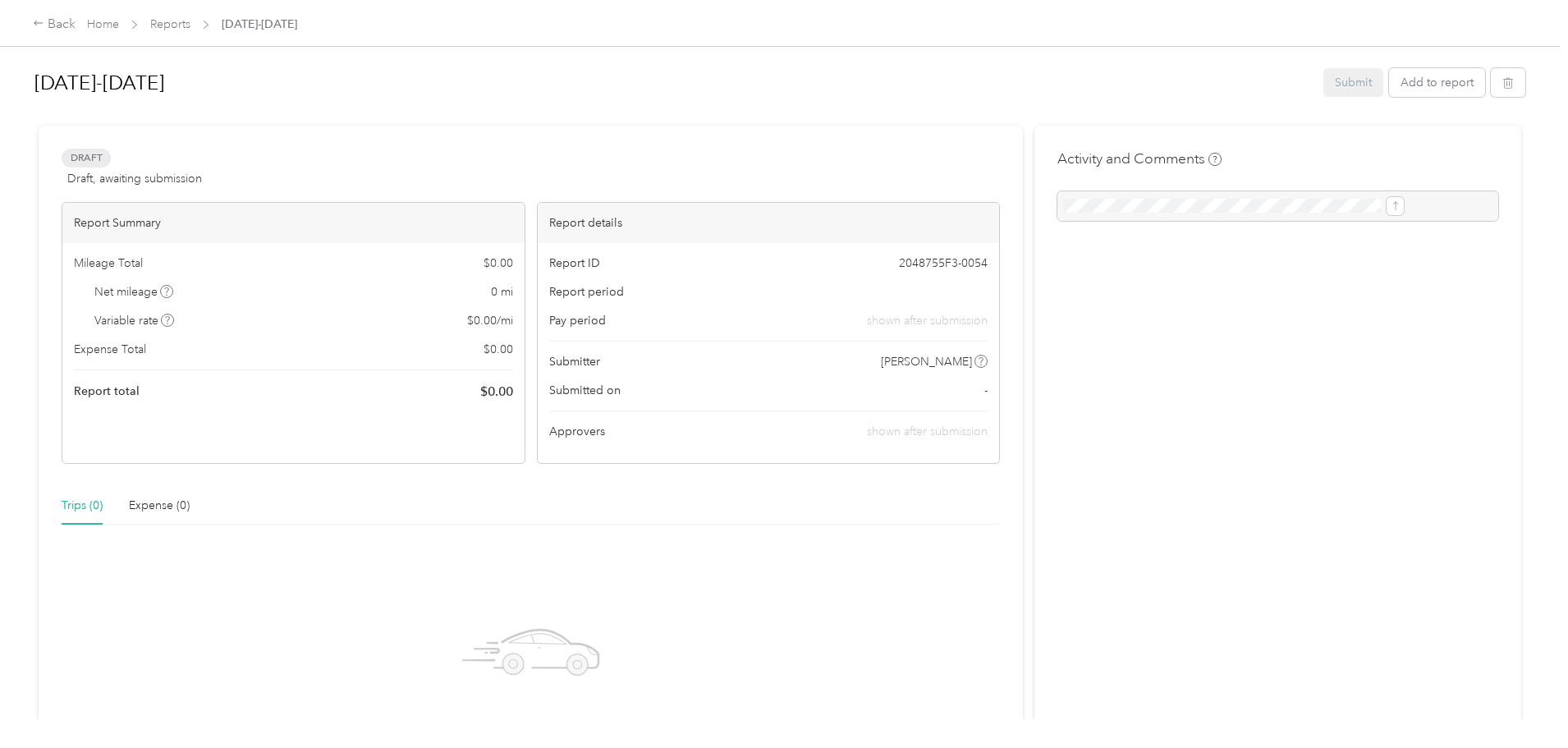
click at [103, 509] on div "Trips (0)" at bounding box center [82, 506] width 41 height 18
click at [1389, 86] on button "Add to report" at bounding box center [1437, 82] width 96 height 29
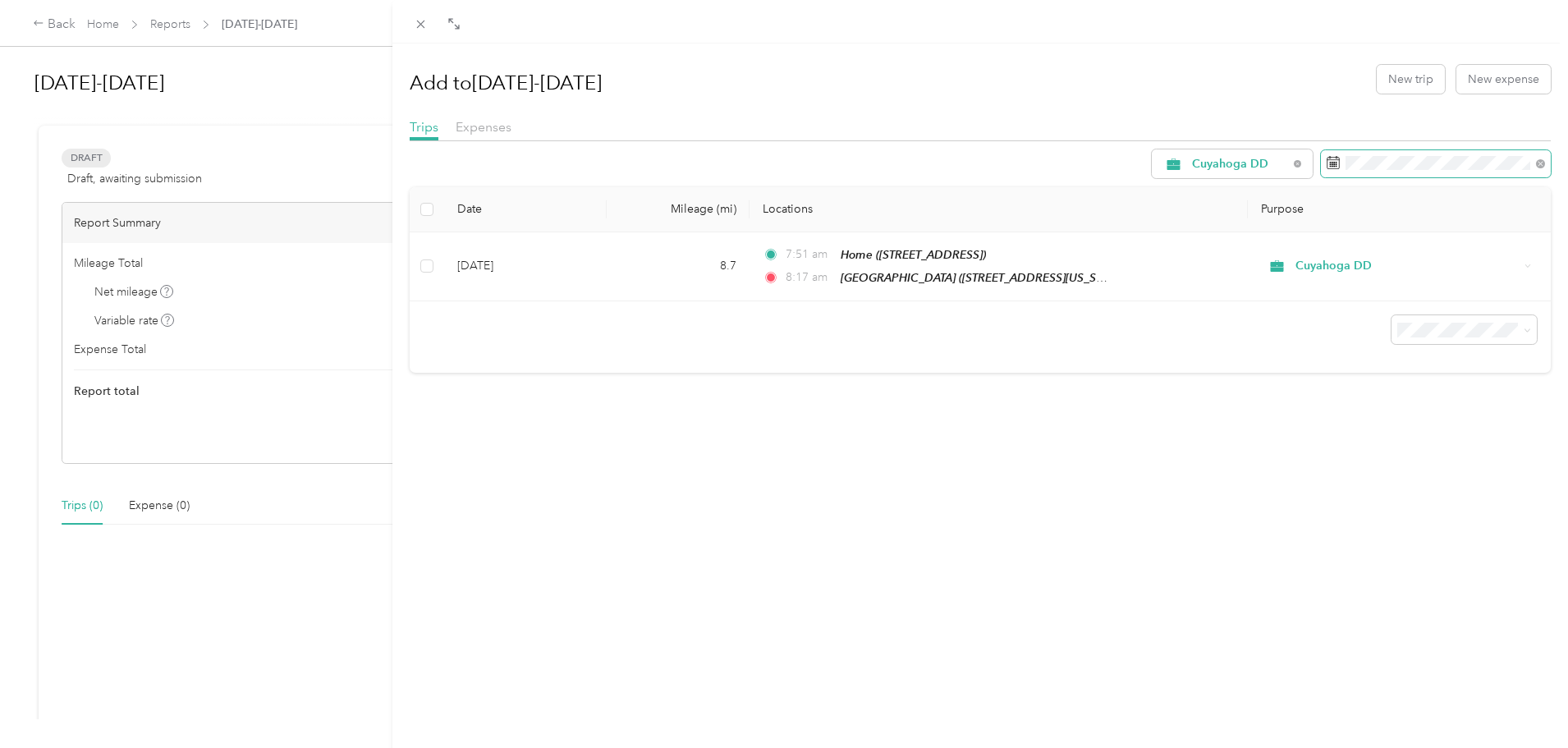
click at [1327, 161] on icon at bounding box center [1333, 163] width 13 height 13
click at [1333, 164] on rect at bounding box center [1334, 164] width 2 height 2
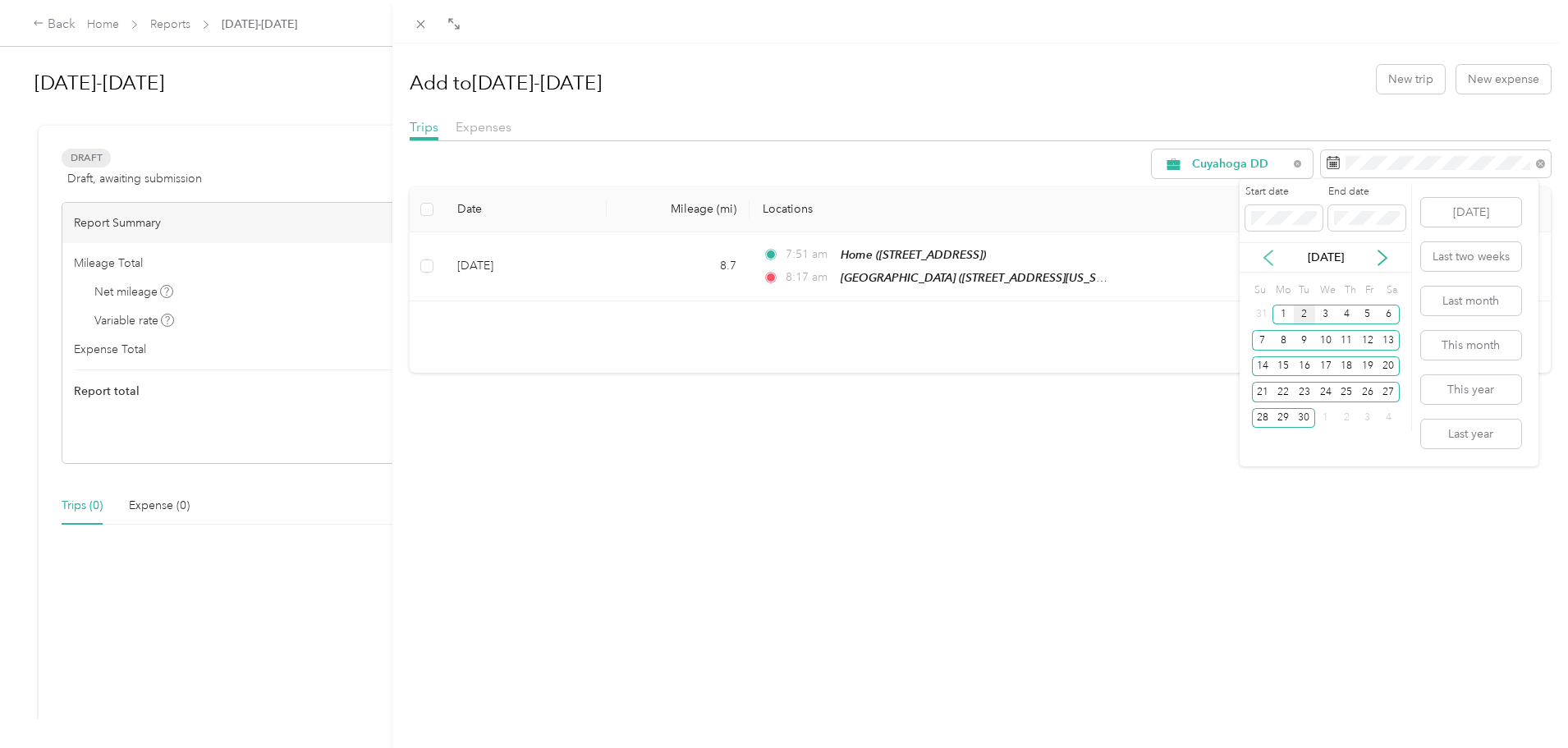
click at [1268, 258] on icon at bounding box center [1269, 258] width 17 height 17
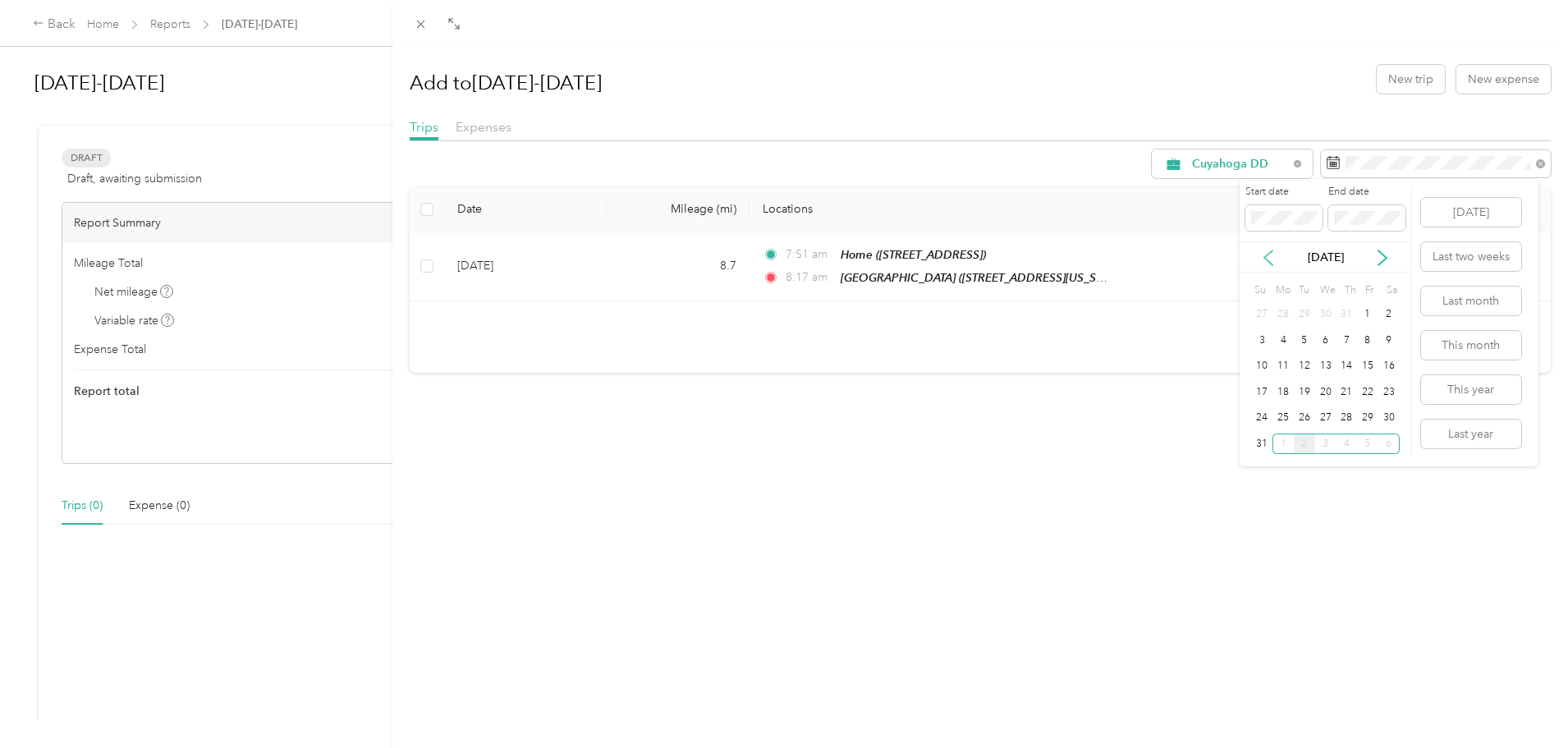
click at [1268, 258] on icon at bounding box center [1269, 258] width 17 height 17
click at [1268, 256] on icon at bounding box center [1269, 258] width 17 height 17
click at [1303, 311] on div "1" at bounding box center [1304, 314] width 22 height 21
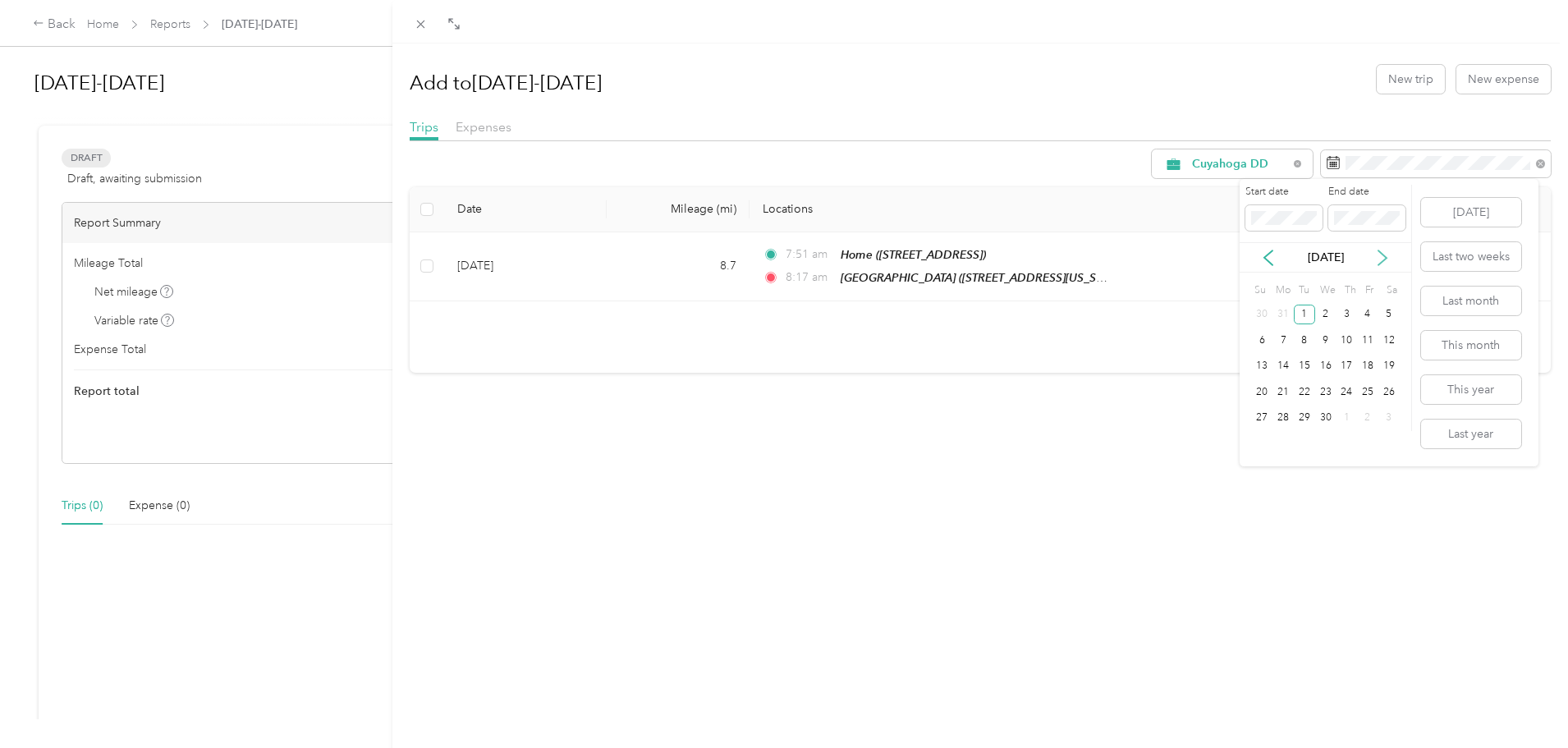
click at [1381, 260] on icon at bounding box center [1382, 258] width 17 height 17
click at [1208, 58] on div "Add to 4/1/25-8/31/25 New trip New expense" at bounding box center [980, 78] width 1142 height 47
click at [1262, 313] on div "31" at bounding box center [1263, 314] width 22 height 21
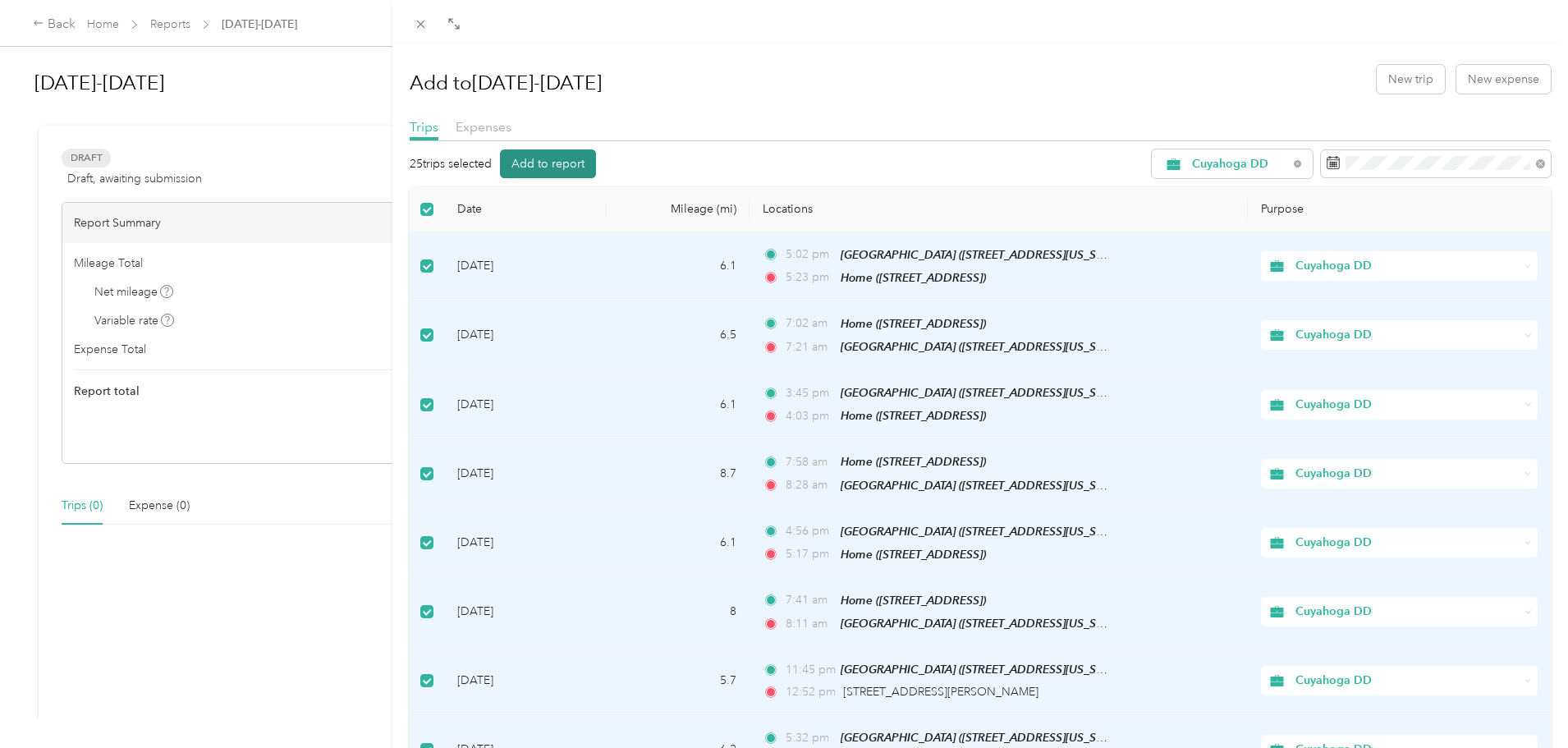
click at [574, 164] on button "Add to report" at bounding box center [548, 163] width 96 height 29
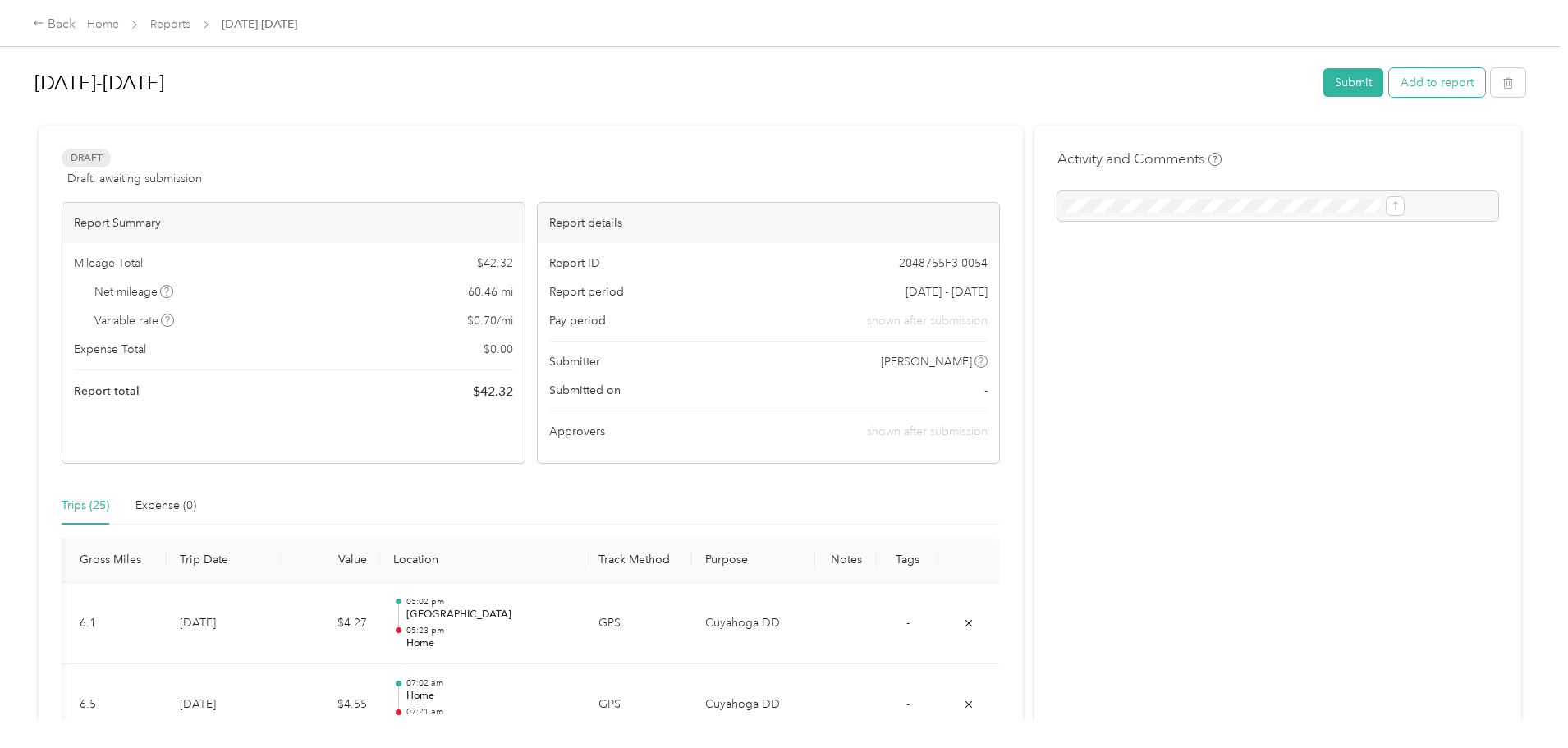
click at [1389, 80] on button "Add to report" at bounding box center [1437, 82] width 96 height 29
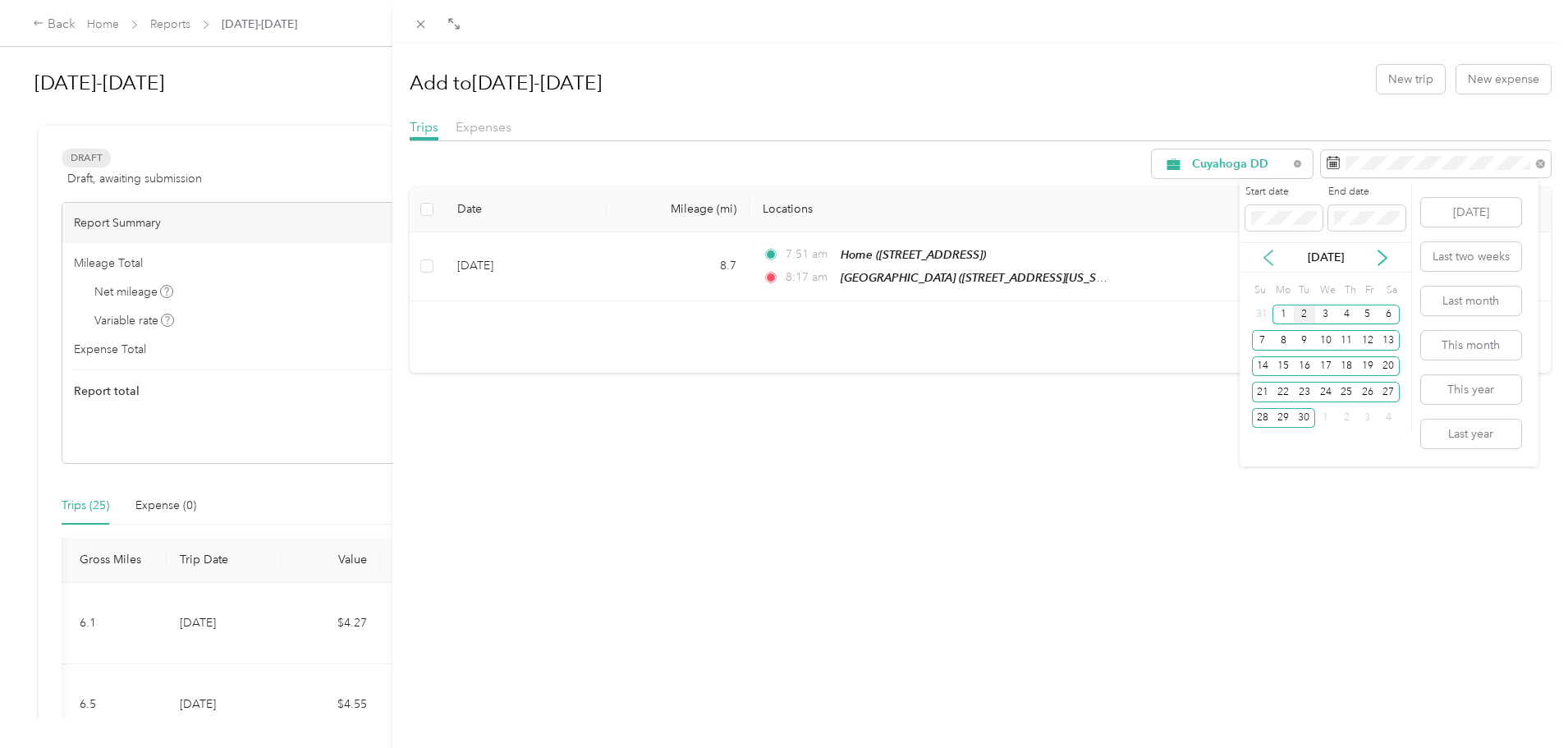
click at [1266, 255] on icon at bounding box center [1268, 258] width 8 height 15
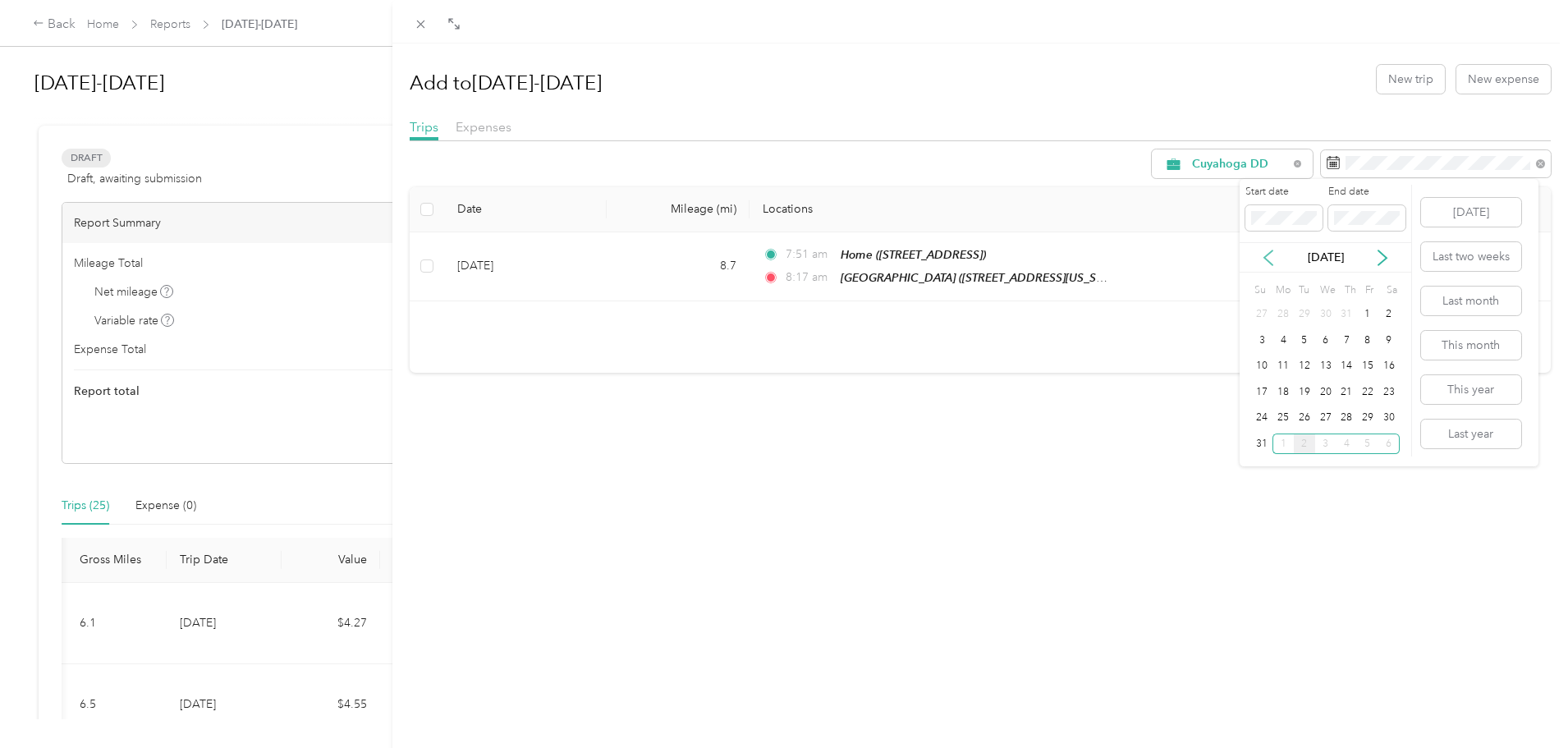
click at [1266, 255] on icon at bounding box center [1268, 258] width 8 height 15
click at [1303, 313] on div "1" at bounding box center [1304, 314] width 22 height 21
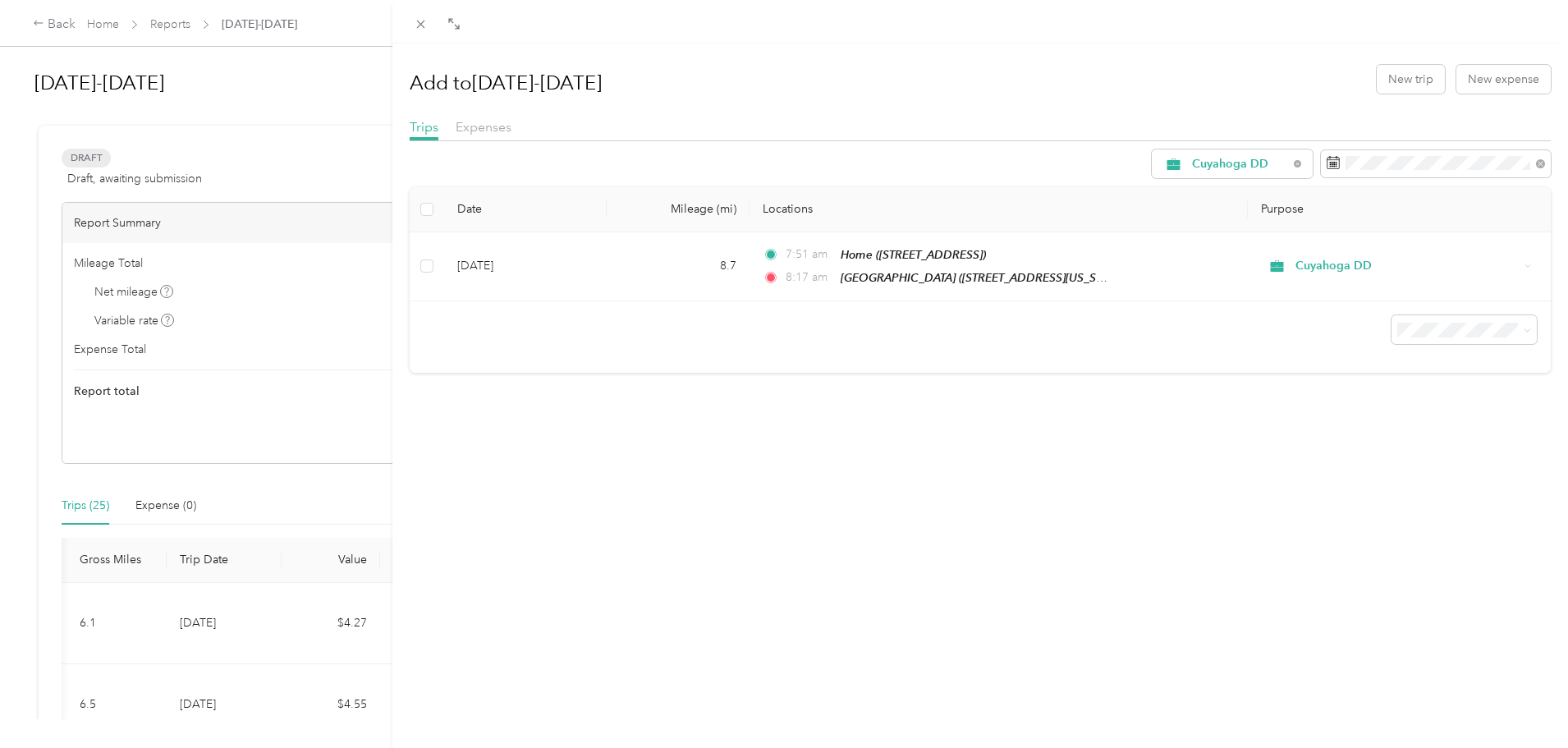
drag, startPoint x: 1147, startPoint y: 415, endPoint x: 1167, endPoint y: 401, distance: 24.4
click at [1150, 415] on div "Add to 4/1/25-8/31/25 New trip New expense Trips Expenses Cuyahoga DD Date Mile…" at bounding box center [980, 417] width 1176 height 748
click at [1380, 258] on icon at bounding box center [1382, 258] width 17 height 17
click at [1270, 258] on icon at bounding box center [1269, 258] width 17 height 17
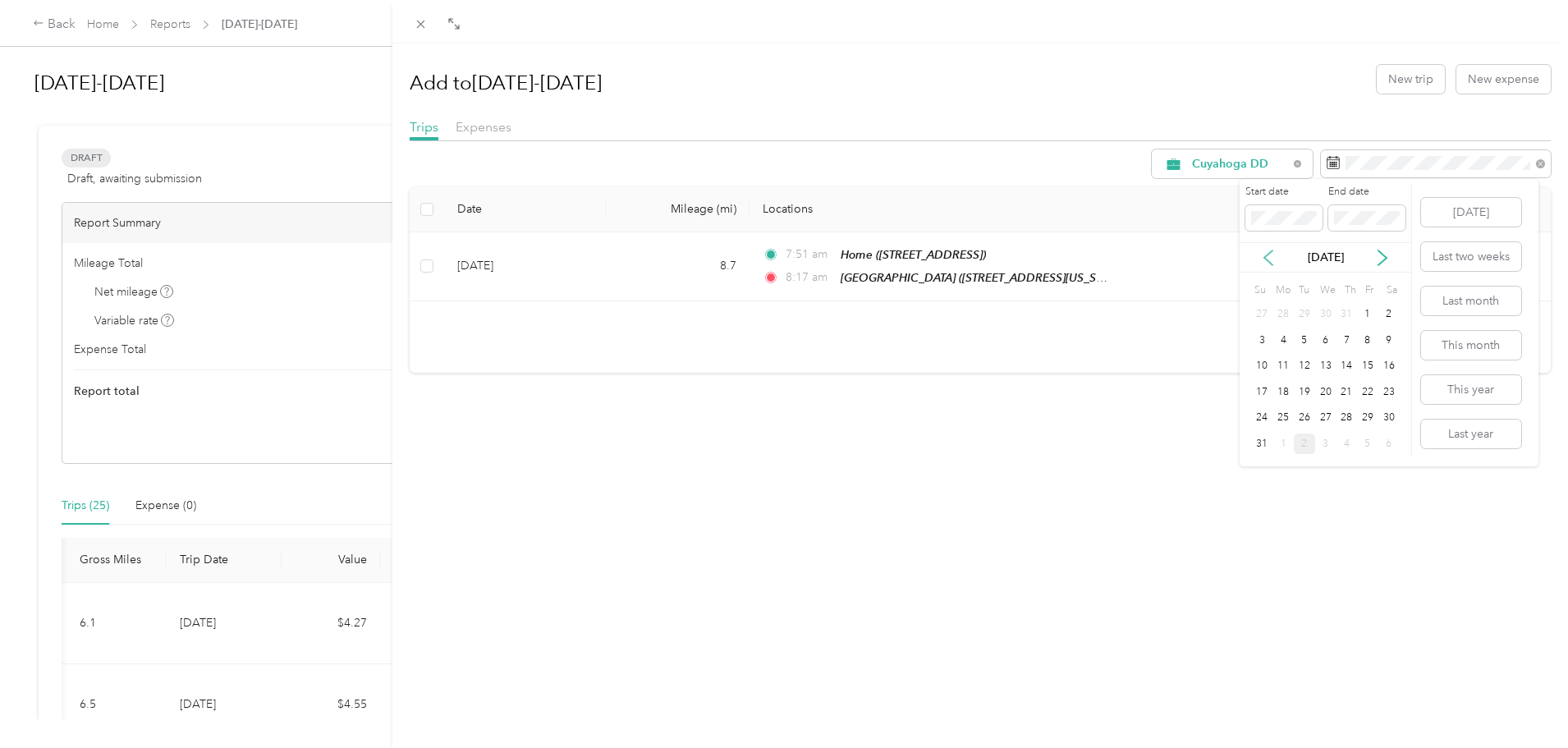
click at [1270, 258] on icon at bounding box center [1269, 258] width 17 height 17
click at [1307, 419] on div "29" at bounding box center [1304, 418] width 22 height 21
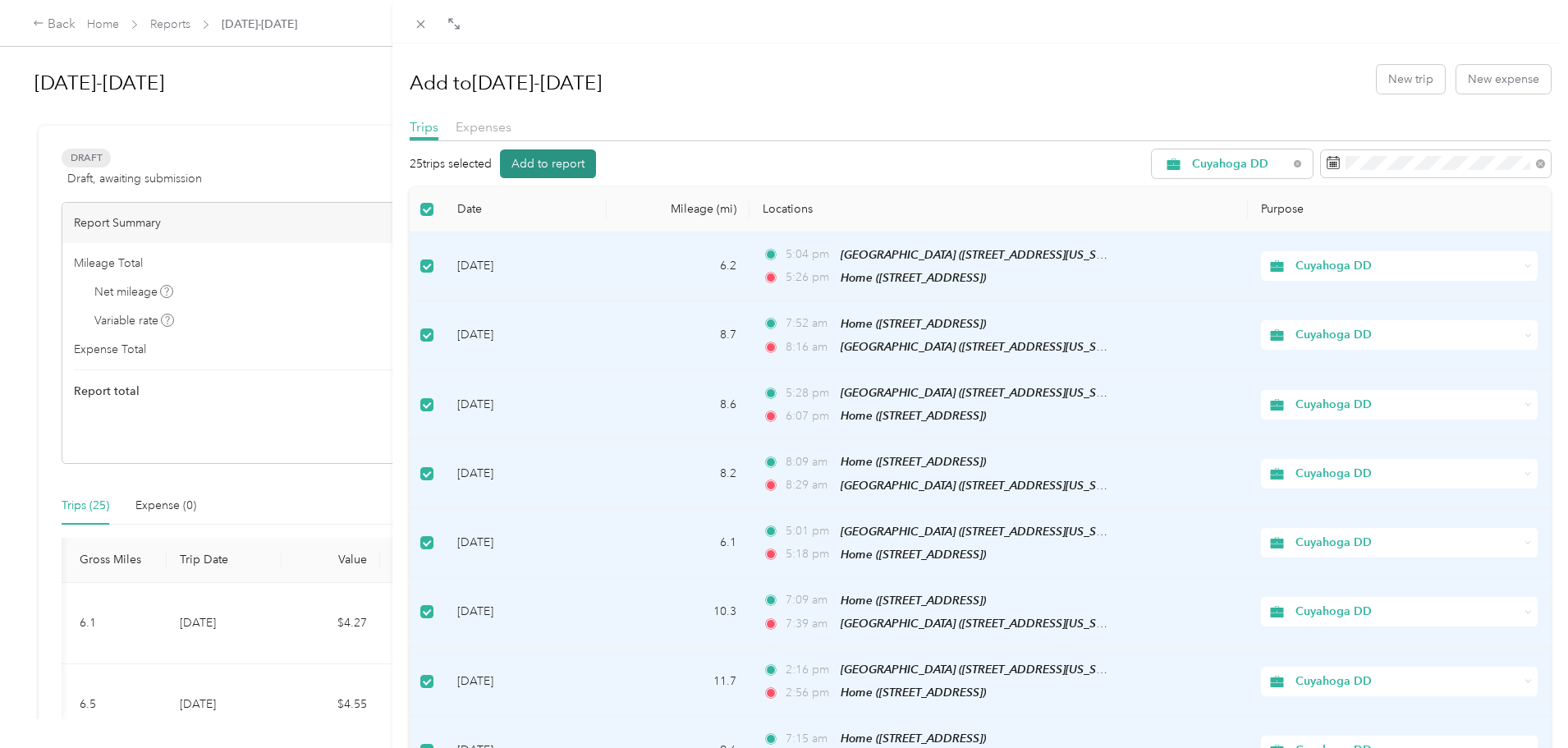
click at [548, 169] on button "Add to report" at bounding box center [548, 163] width 96 height 29
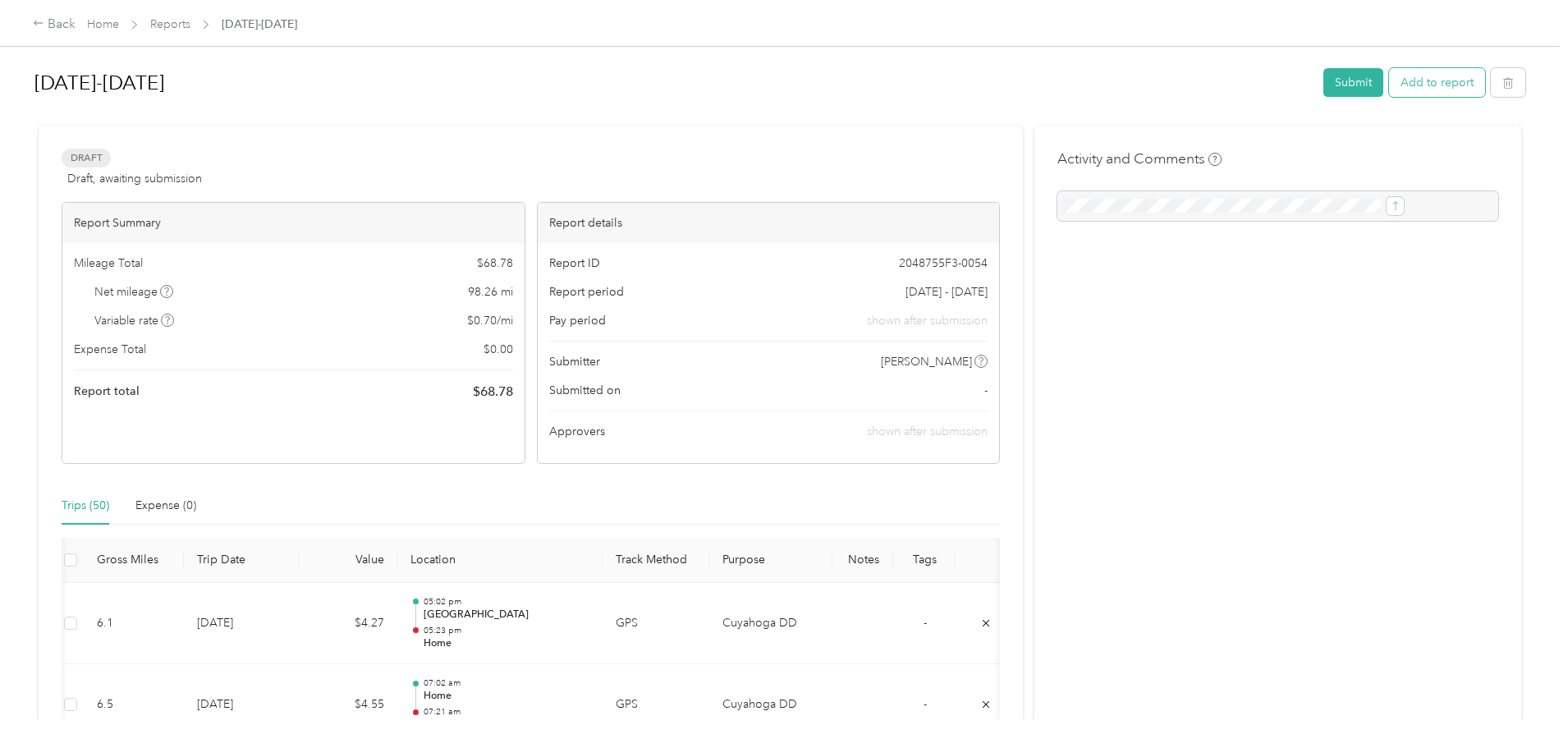
click at [1389, 84] on button "Add to report" at bounding box center [1437, 82] width 96 height 29
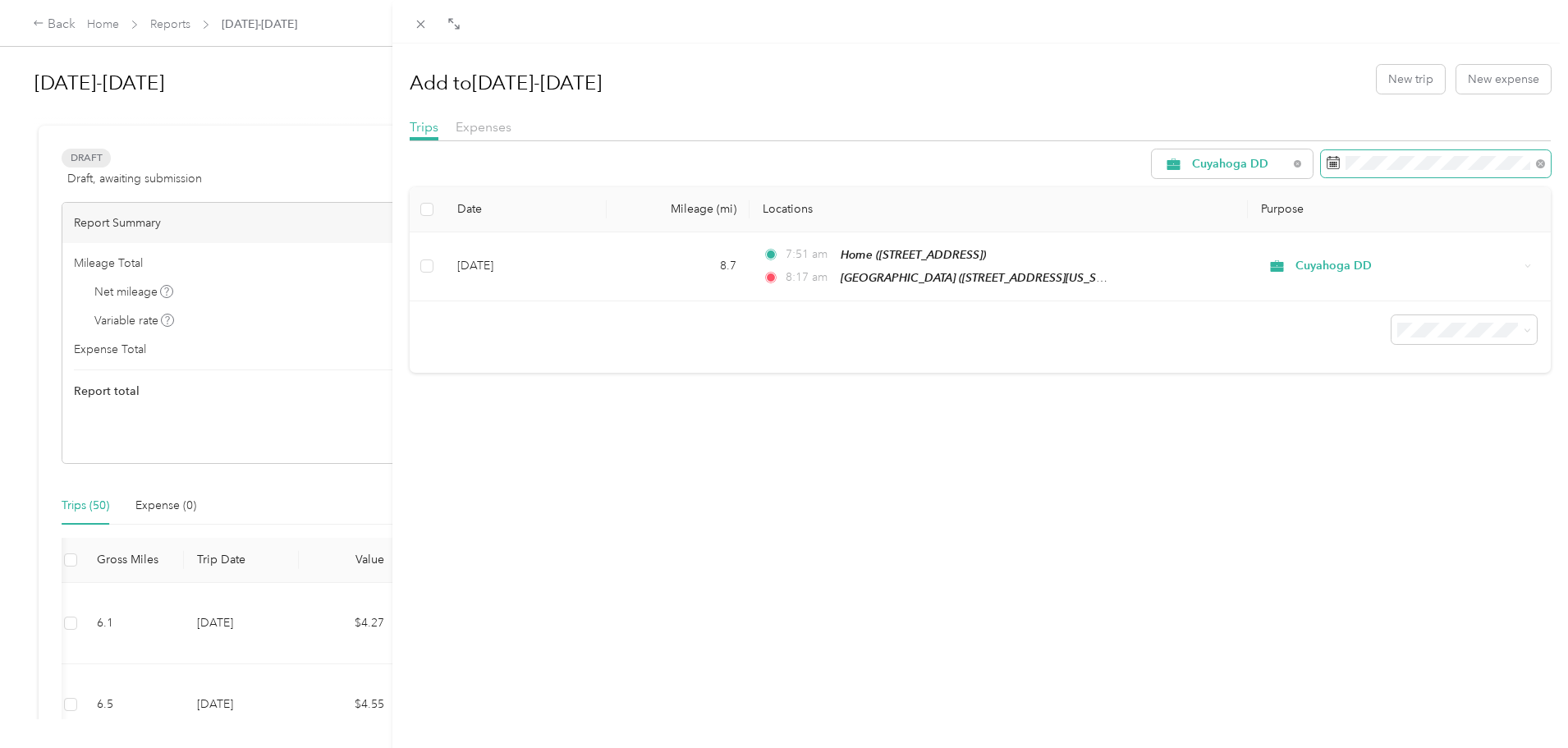
click at [1362, 171] on span at bounding box center [1435, 164] width 230 height 28
click at [1518, 169] on span at bounding box center [1435, 164] width 230 height 28
click at [1327, 156] on icon at bounding box center [1333, 163] width 13 height 13
click at [1321, 176] on span at bounding box center [1435, 164] width 230 height 28
click at [1310, 179] on div "Cuyahoga DD Date Mileage (mi) Locations Purpose Sep 2, 2025 8.7 7:51 am Home (4…" at bounding box center [980, 260] width 1142 height 223
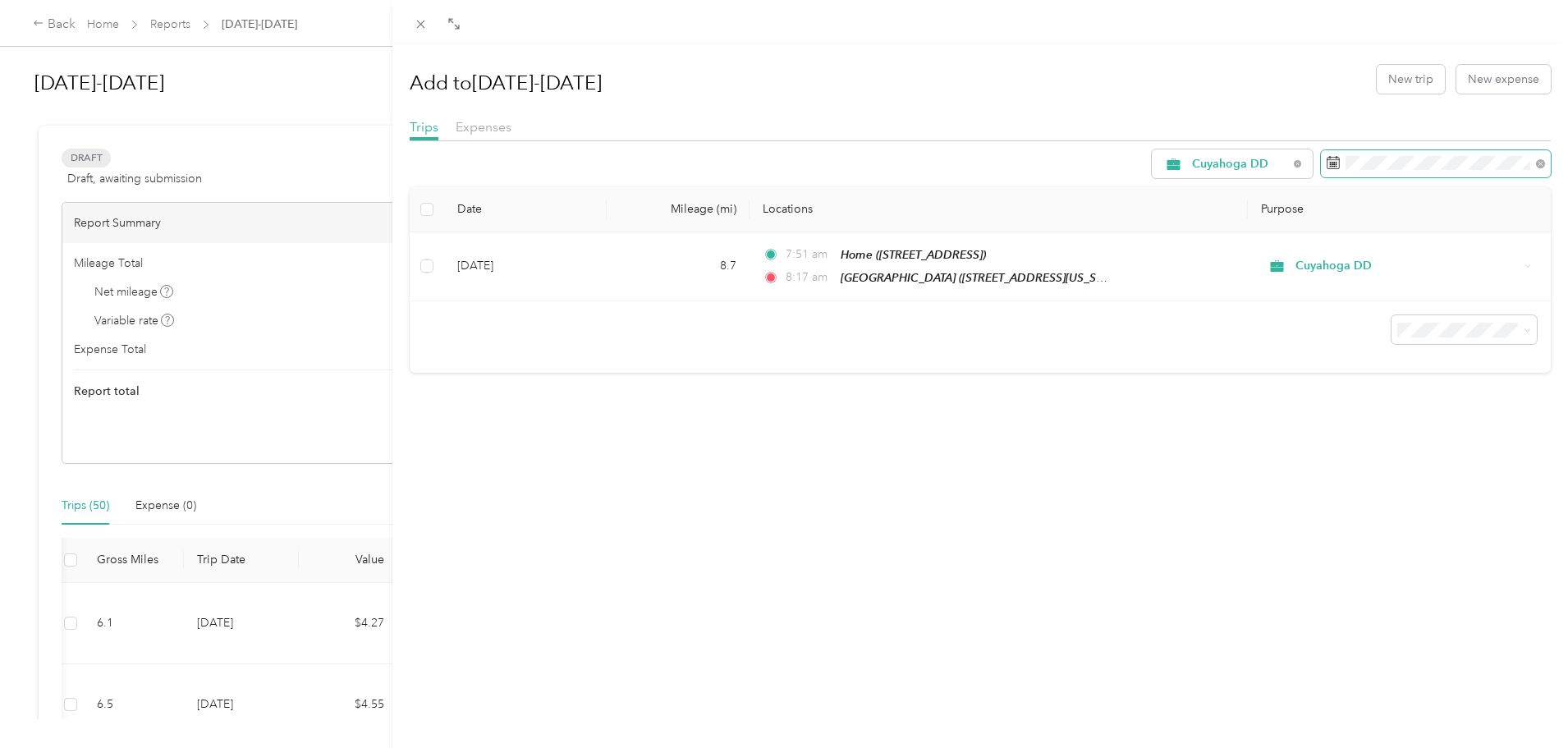
click at [1530, 161] on span at bounding box center [1537, 163] width 15 height 12
click at [1536, 162] on icon at bounding box center [1540, 163] width 9 height 9
click at [1268, 260] on icon at bounding box center [1269, 258] width 17 height 17
click at [1269, 259] on icon at bounding box center [1269, 258] width 17 height 17
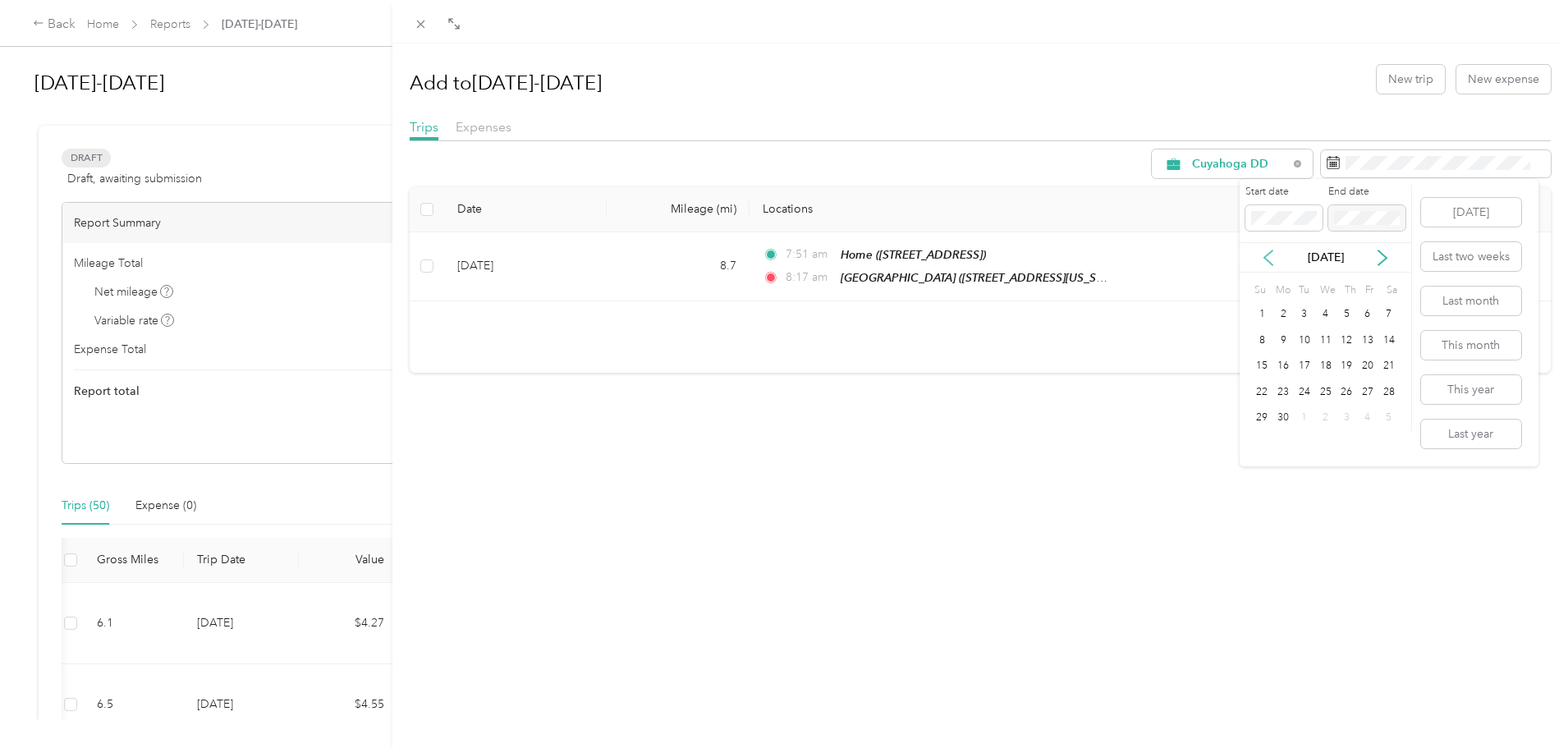
click at [1269, 259] on icon at bounding box center [1269, 258] width 17 height 17
click at [1352, 313] on div "1" at bounding box center [1347, 314] width 22 height 21
click at [1386, 257] on icon at bounding box center [1382, 258] width 8 height 15
click at [1387, 257] on icon at bounding box center [1382, 258] width 8 height 15
click at [1343, 420] on div "31" at bounding box center [1347, 418] width 22 height 21
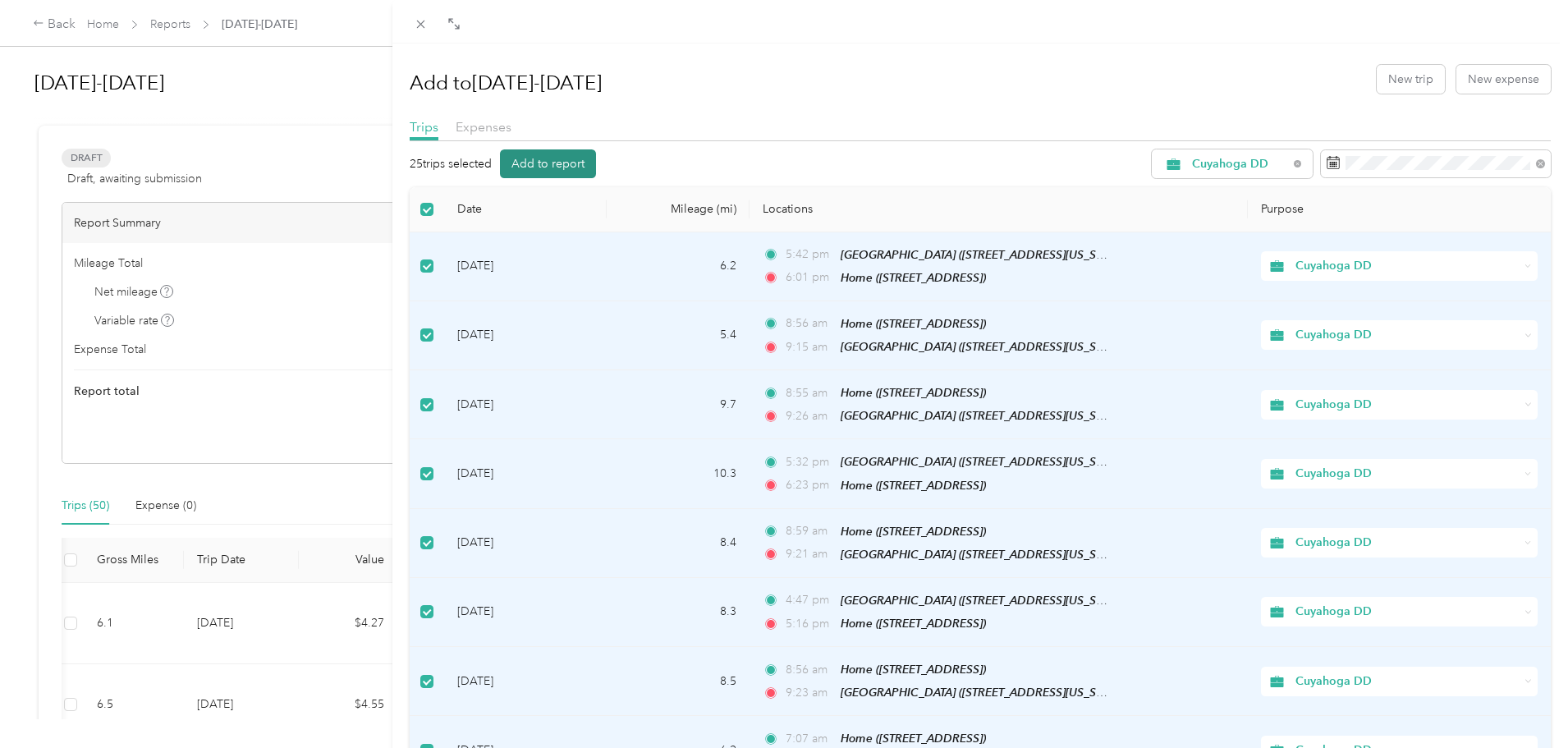
click at [549, 166] on button "Add to report" at bounding box center [548, 163] width 96 height 29
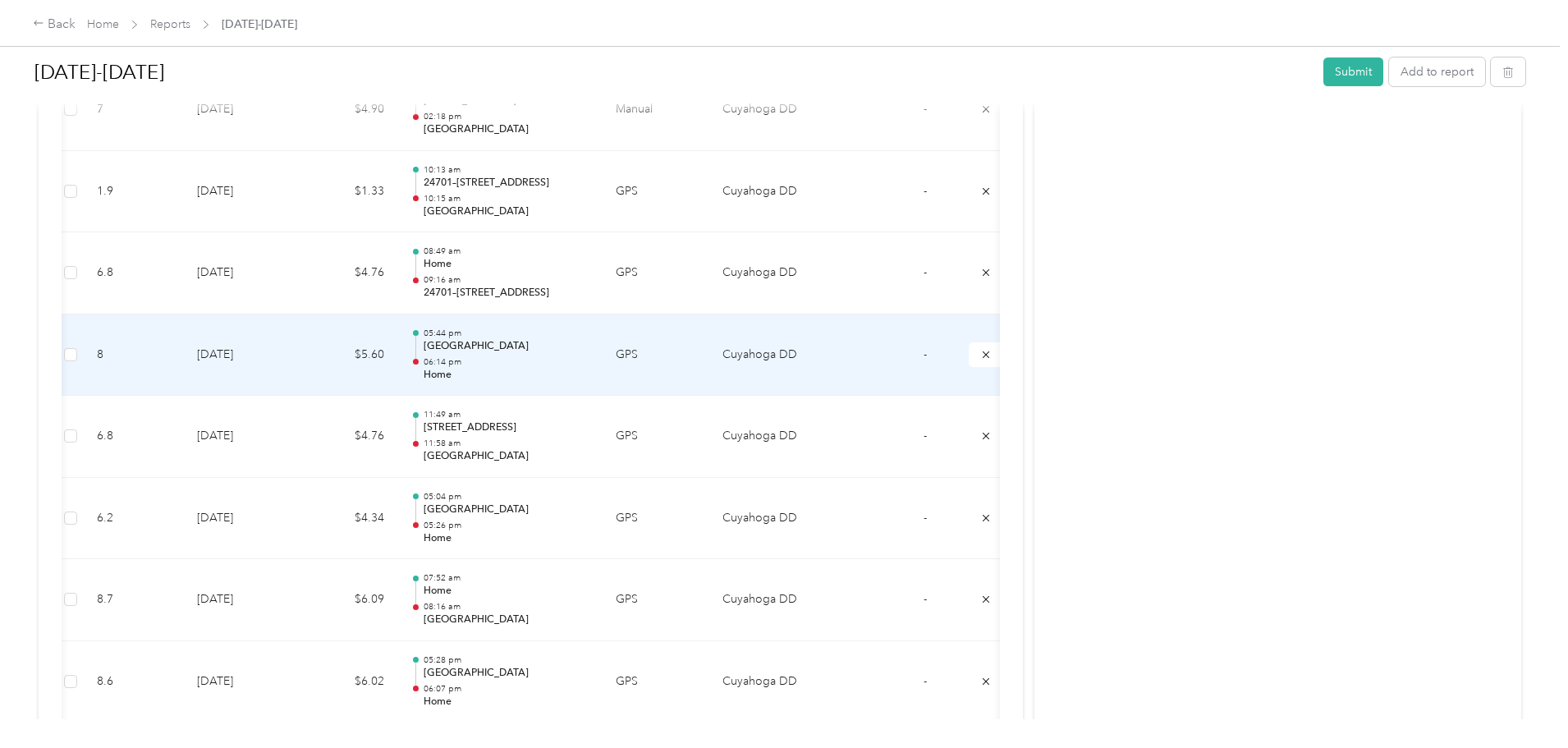
scroll to position [4272, 0]
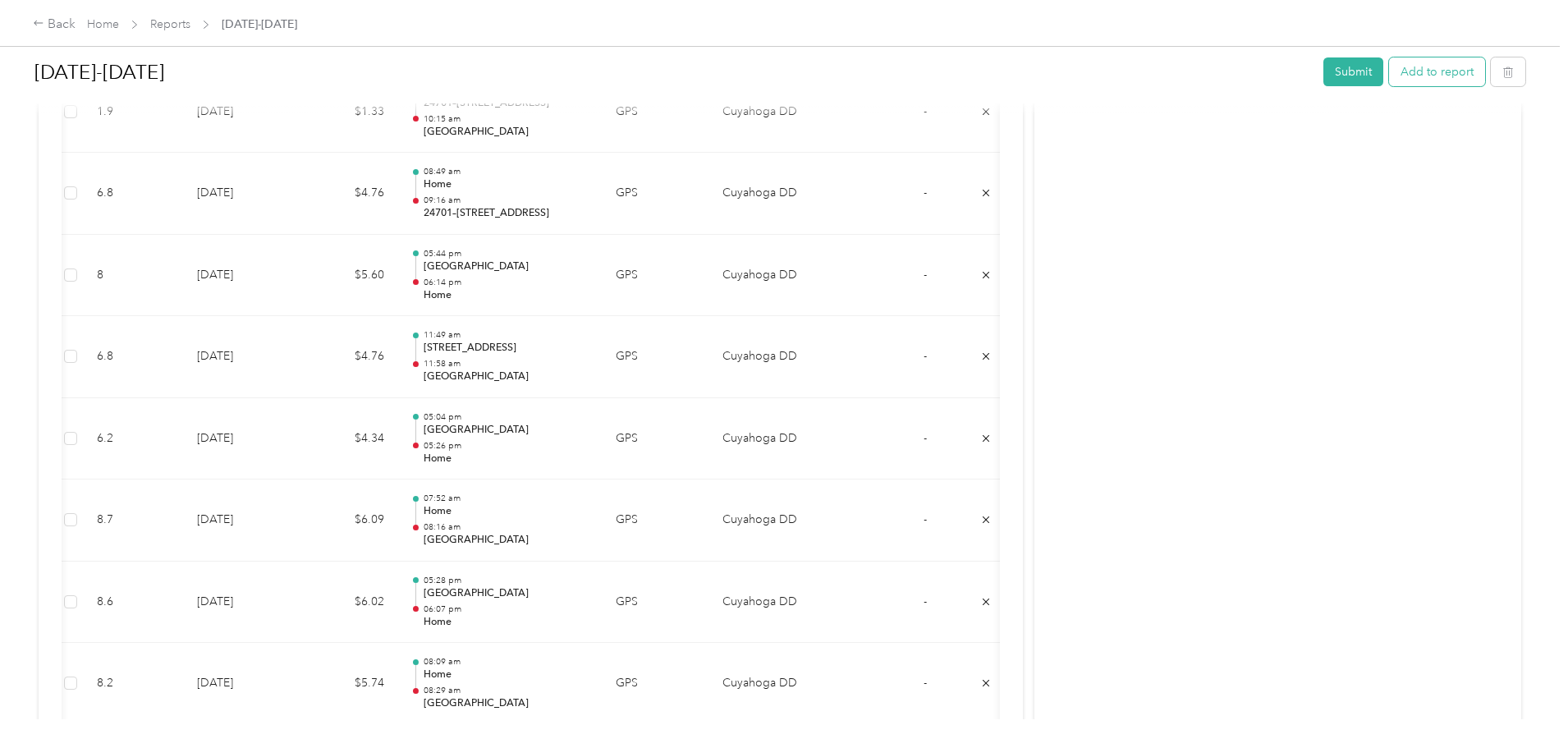
click at [1389, 80] on button "Add to report" at bounding box center [1437, 71] width 96 height 29
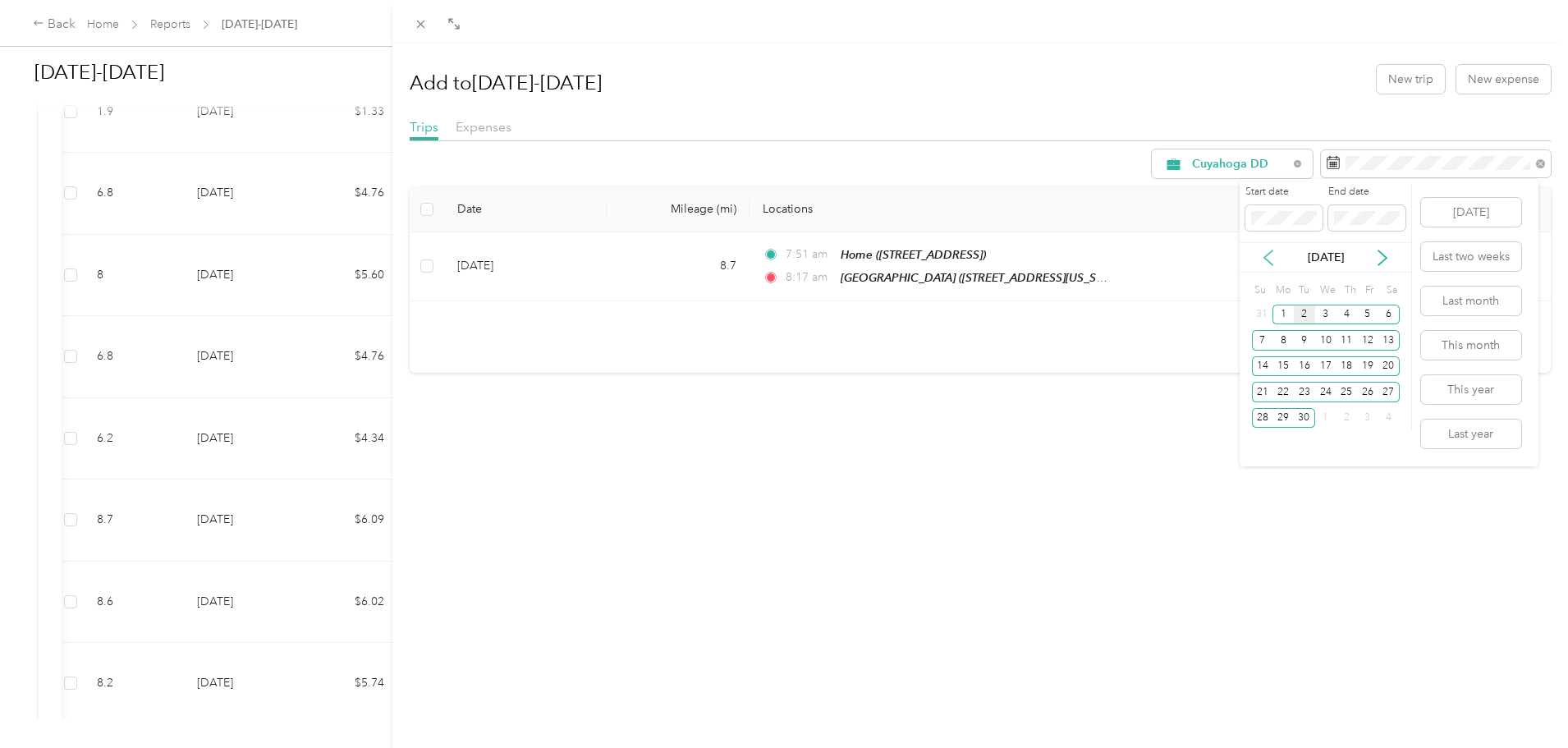
click at [1268, 265] on icon at bounding box center [1269, 258] width 17 height 17
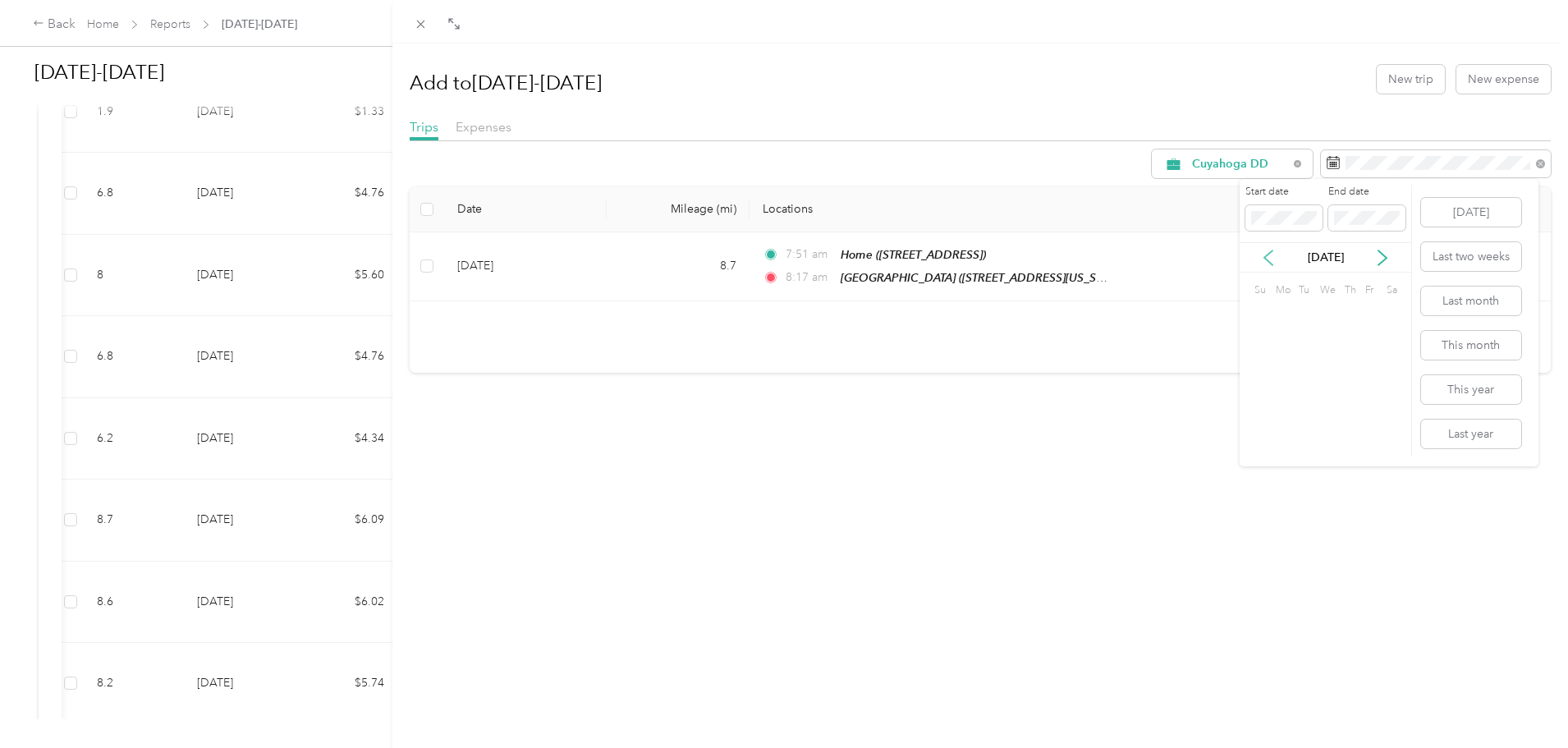
click at [1268, 265] on icon at bounding box center [1269, 258] width 17 height 17
click at [1343, 317] on div "1" at bounding box center [1347, 314] width 22 height 21
click at [1381, 260] on icon at bounding box center [1382, 258] width 17 height 17
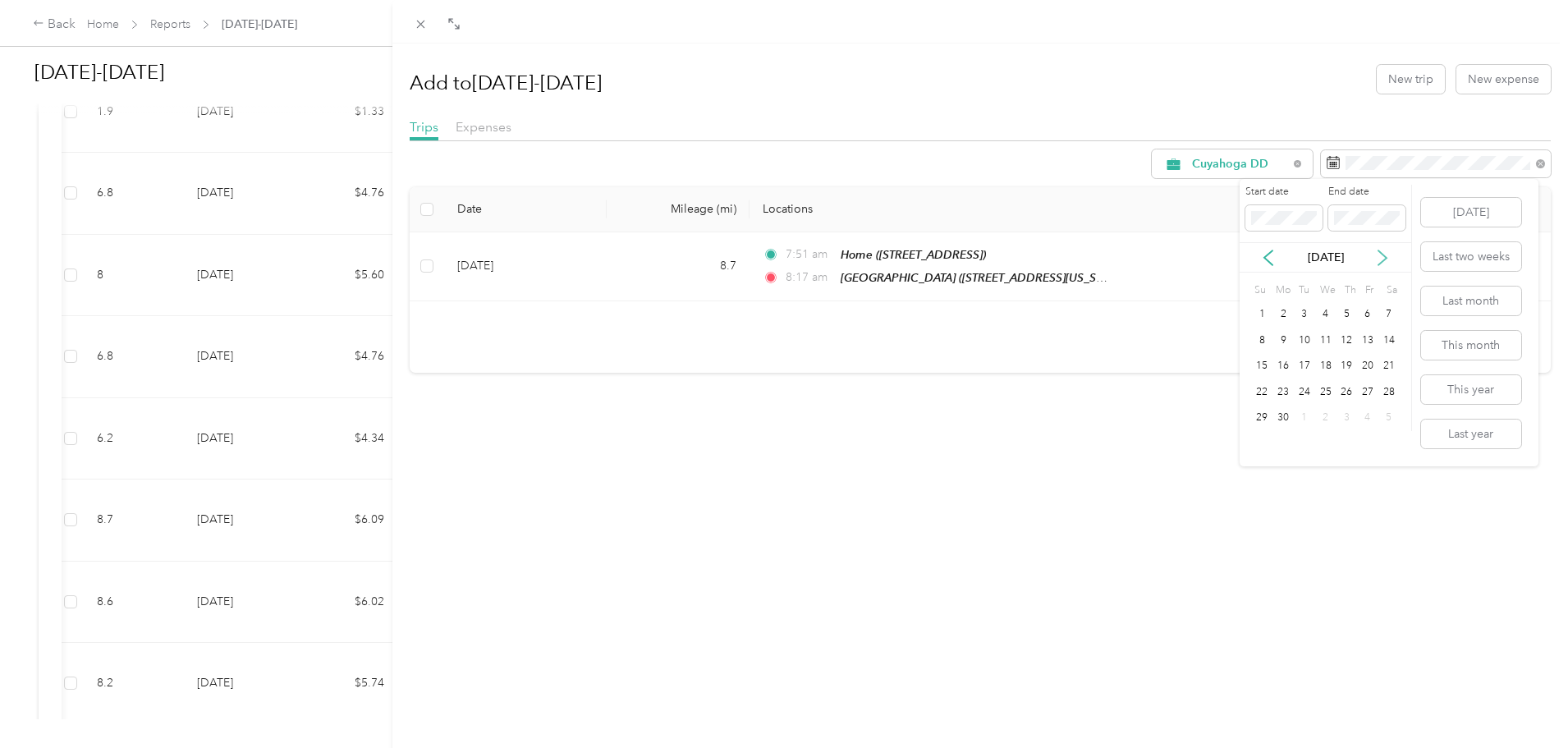
click at [1381, 260] on icon at bounding box center [1382, 258] width 17 height 17
click at [1269, 256] on icon at bounding box center [1269, 258] width 17 height 17
click at [1279, 417] on div "30" at bounding box center [1283, 418] width 22 height 21
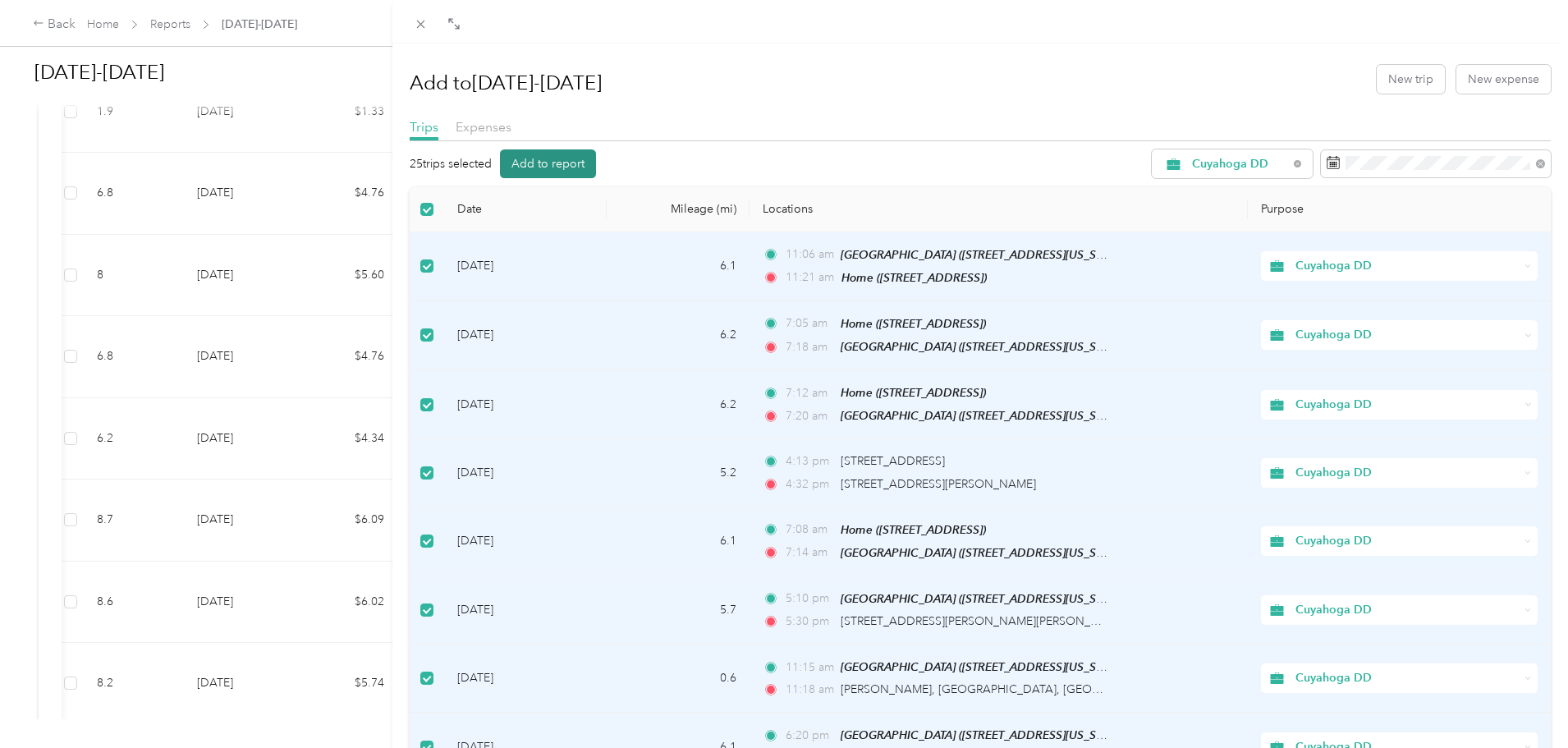
click at [549, 156] on button "Add to report" at bounding box center [548, 163] width 96 height 29
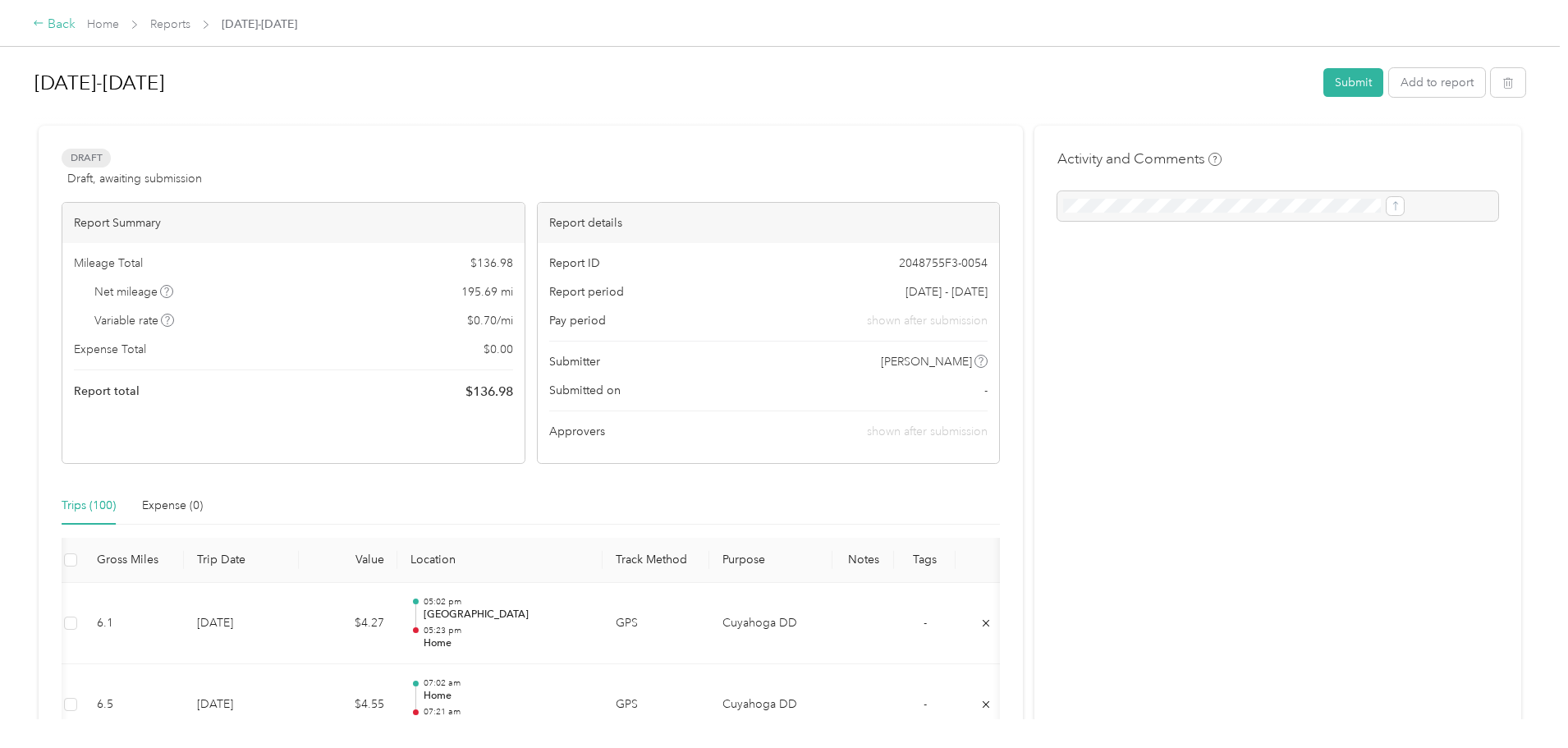
click at [75, 23] on div "Back" at bounding box center [55, 25] width 43 height 20
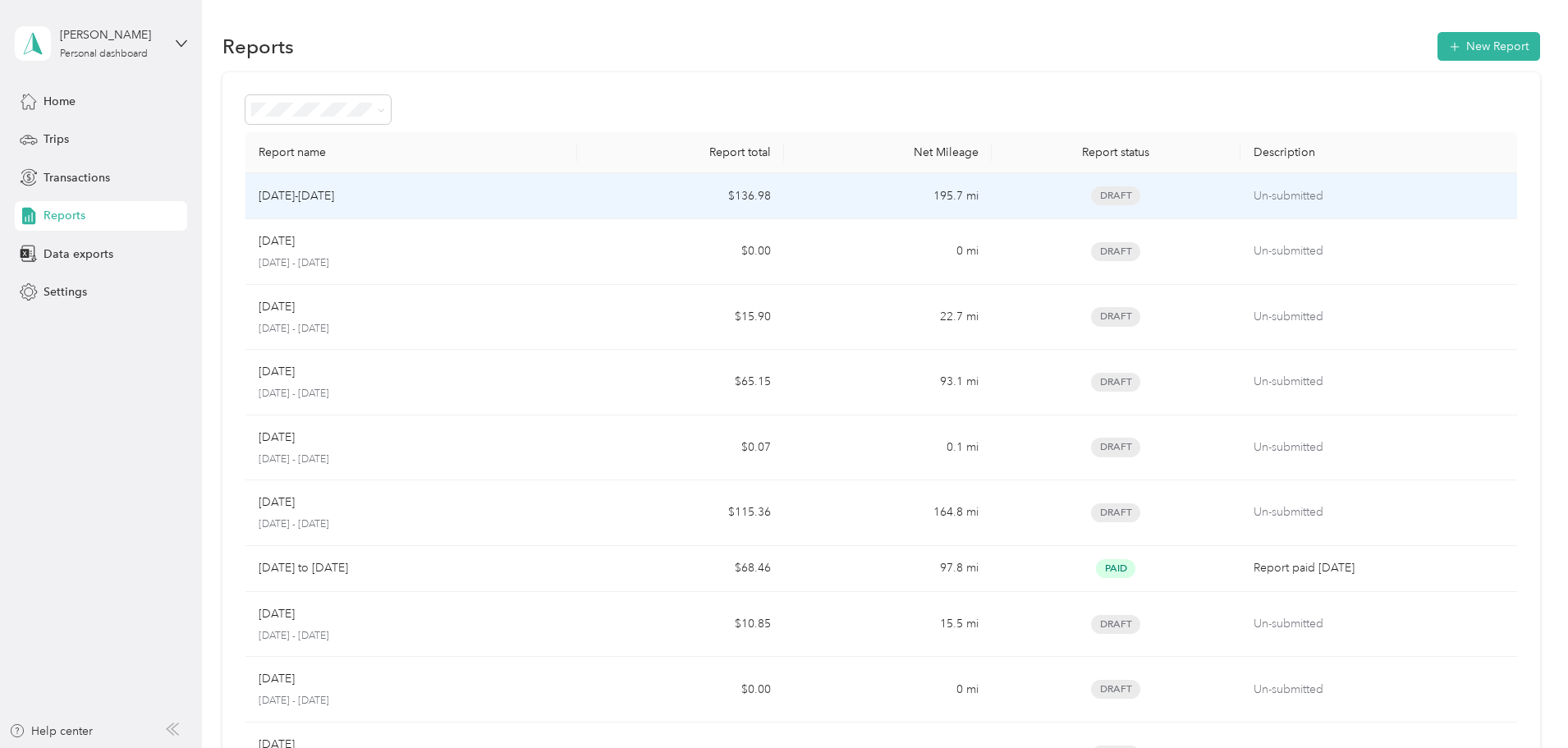
click at [557, 187] on div "4/1/25-8/31/25" at bounding box center [411, 197] width 305 height 18
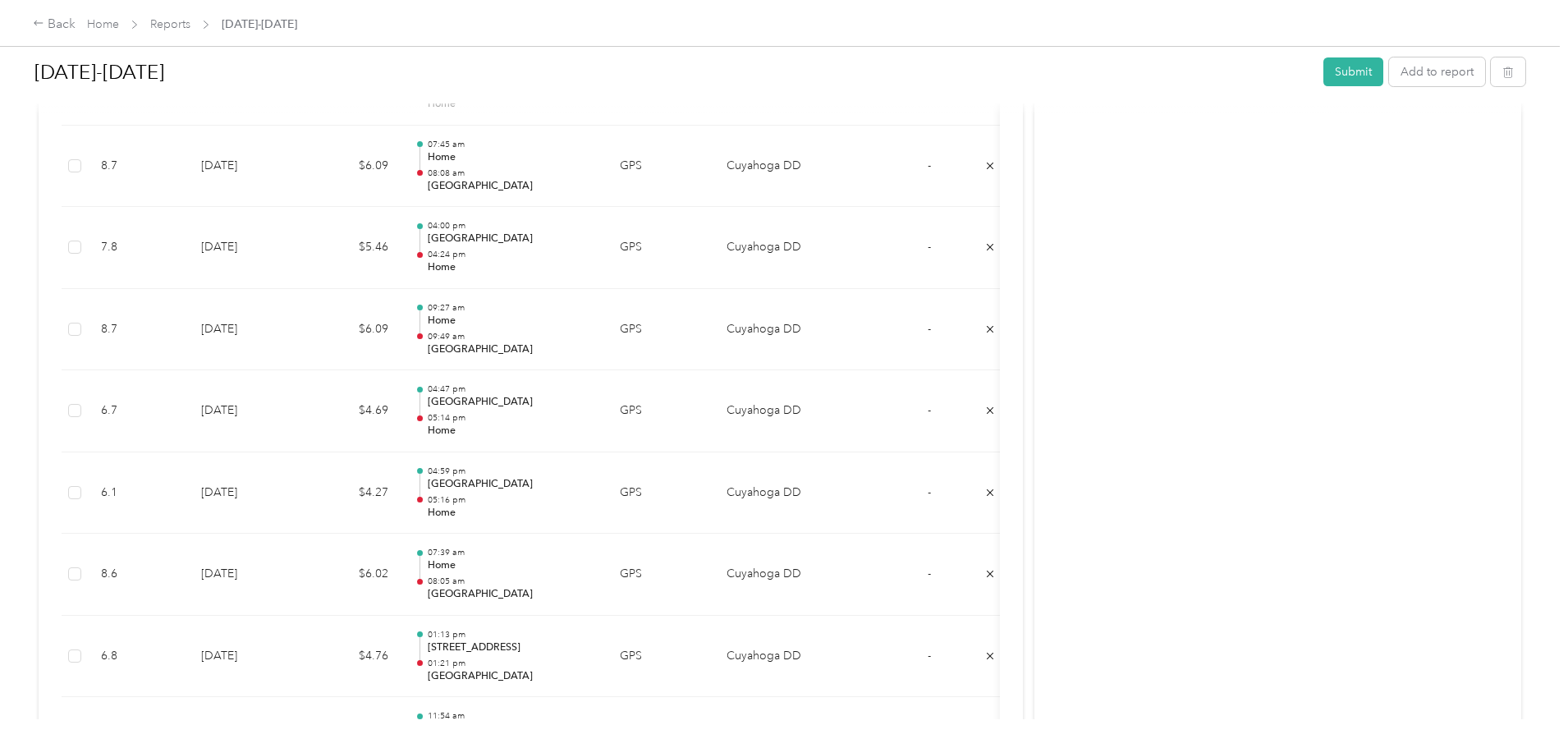
scroll to position [7653, 0]
click at [1389, 75] on button "Add to report" at bounding box center [1437, 71] width 96 height 29
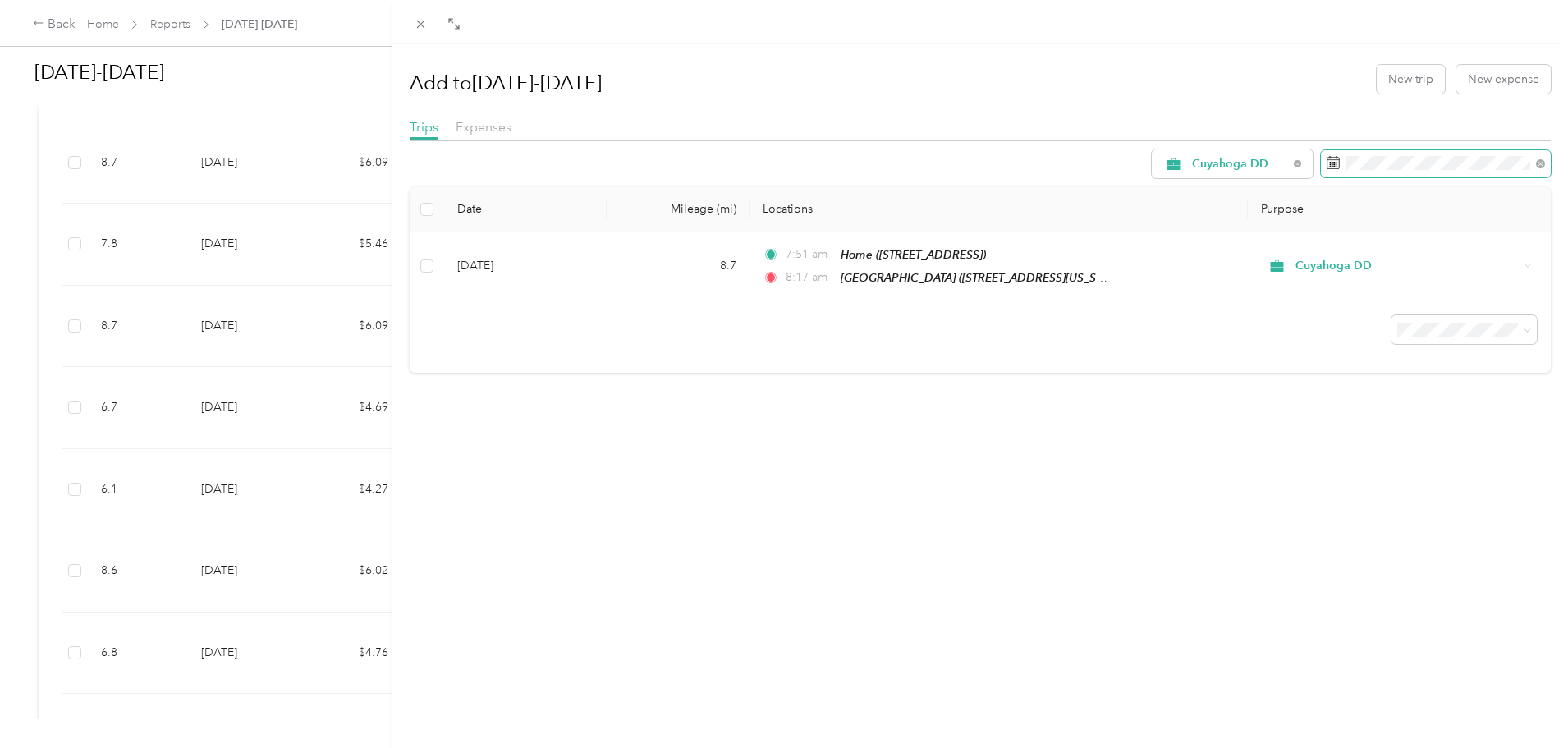
click at [1332, 168] on span at bounding box center [1435, 164] width 230 height 28
click at [1327, 161] on icon at bounding box center [1333, 163] width 13 height 13
click at [1537, 163] on icon at bounding box center [1540, 163] width 5 height 5
click at [1266, 259] on icon at bounding box center [1268, 258] width 8 height 15
click at [1266, 258] on icon at bounding box center [1269, 258] width 17 height 17
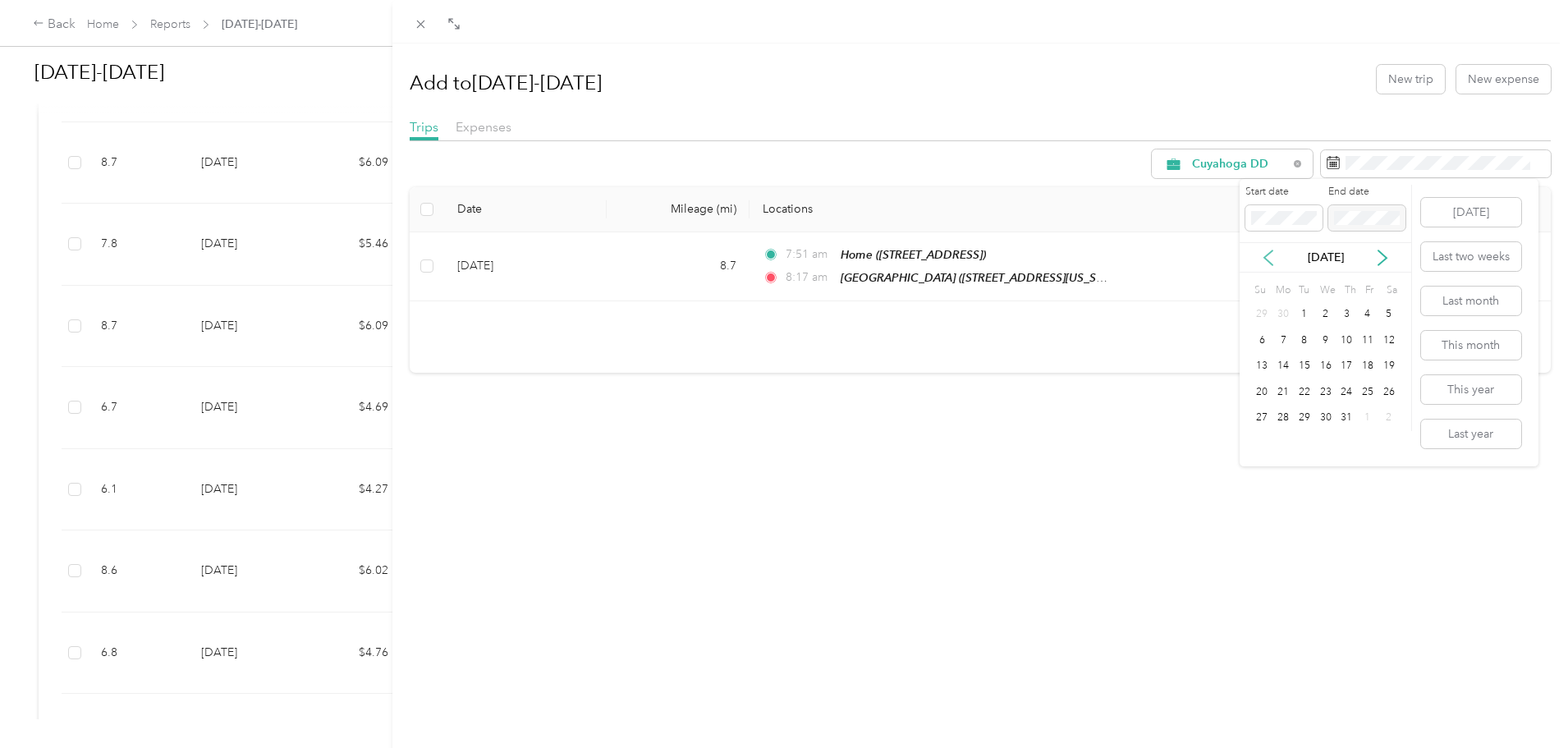
click at [1265, 256] on icon at bounding box center [1268, 258] width 8 height 15
click at [1263, 255] on icon at bounding box center [1269, 258] width 17 height 17
click at [1343, 312] on div "1" at bounding box center [1347, 314] width 22 height 21
click at [1386, 424] on div "31" at bounding box center [1389, 418] width 22 height 21
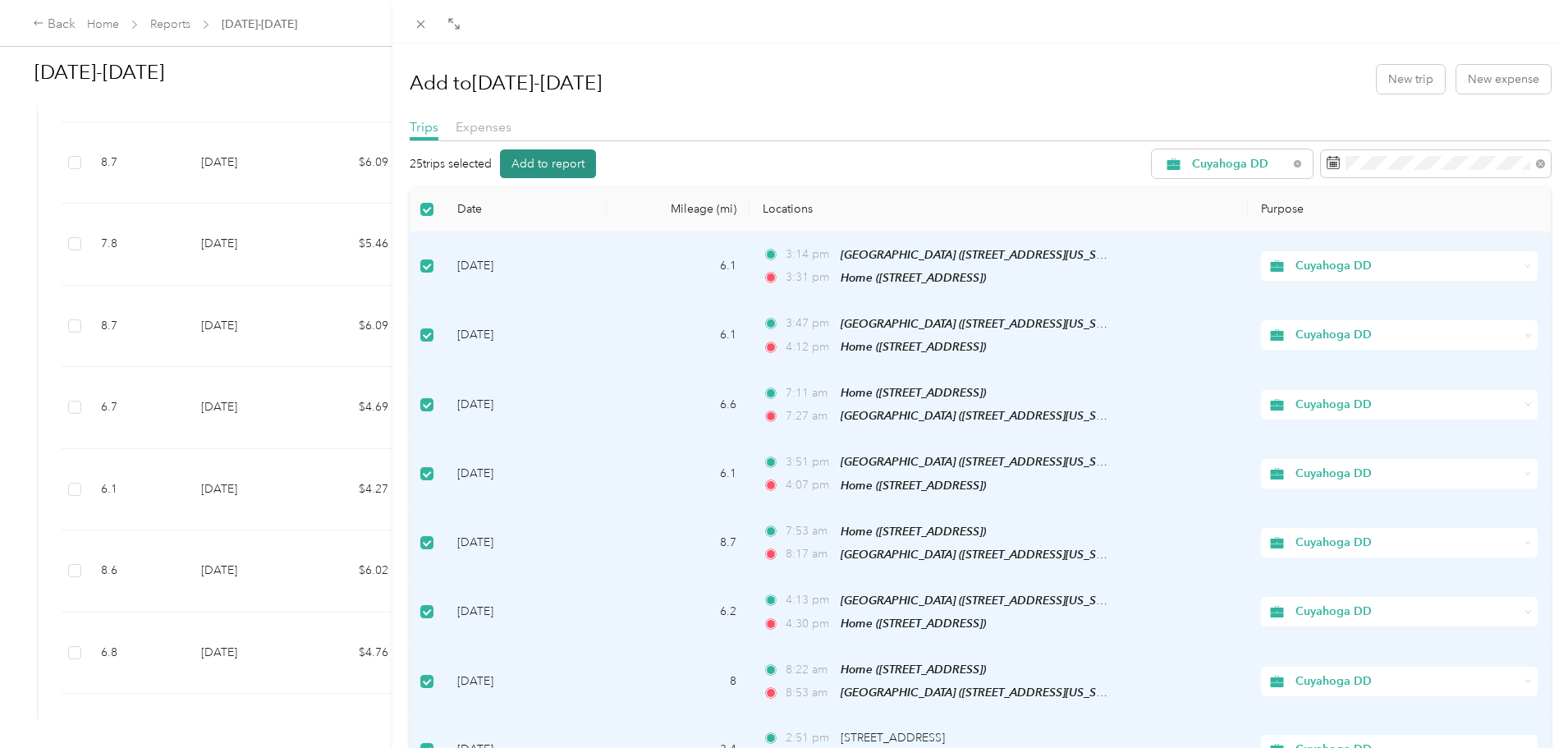
click at [540, 165] on button "Add to report" at bounding box center [548, 163] width 96 height 29
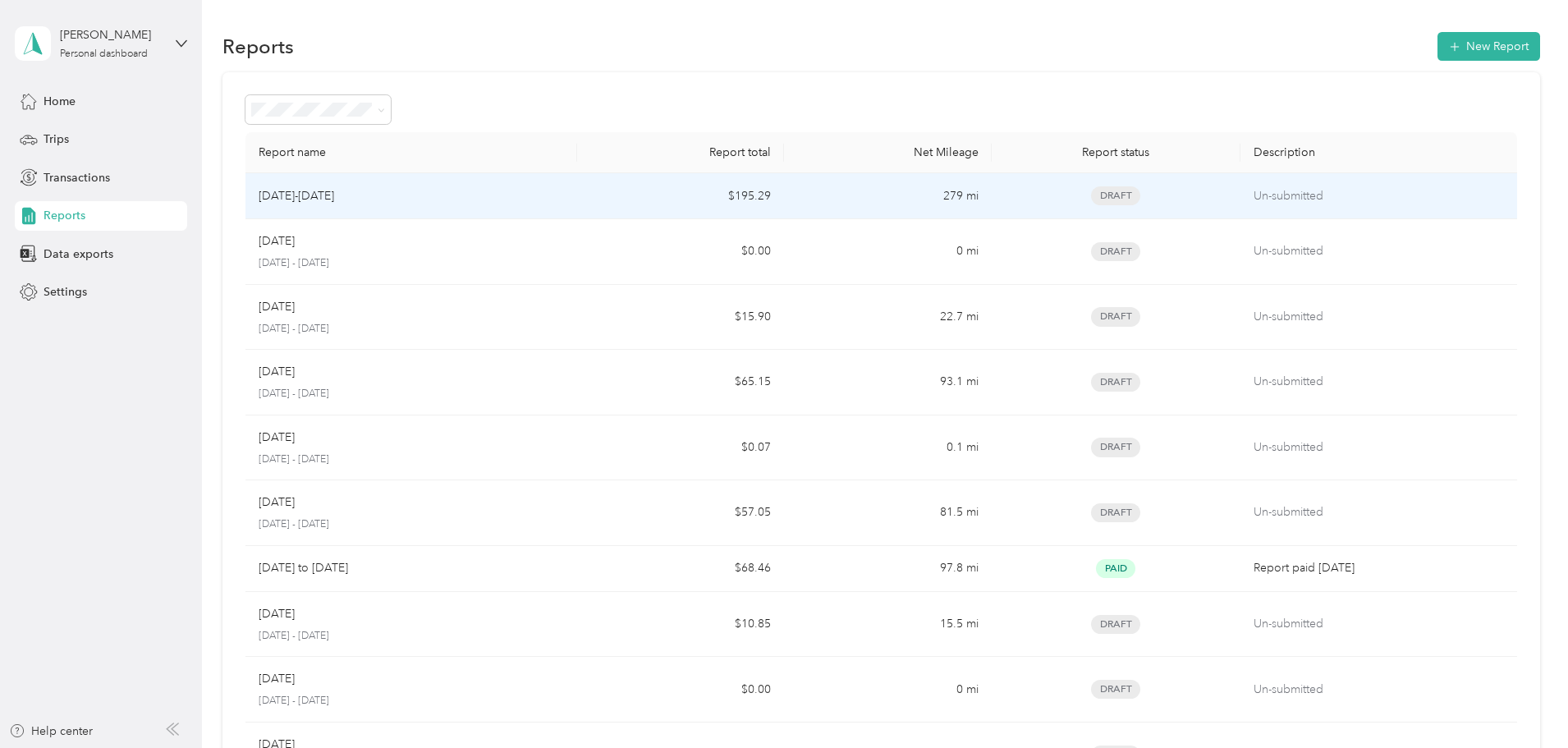
click at [511, 203] on div "4/1/25-8/31/25" at bounding box center [411, 197] width 305 height 18
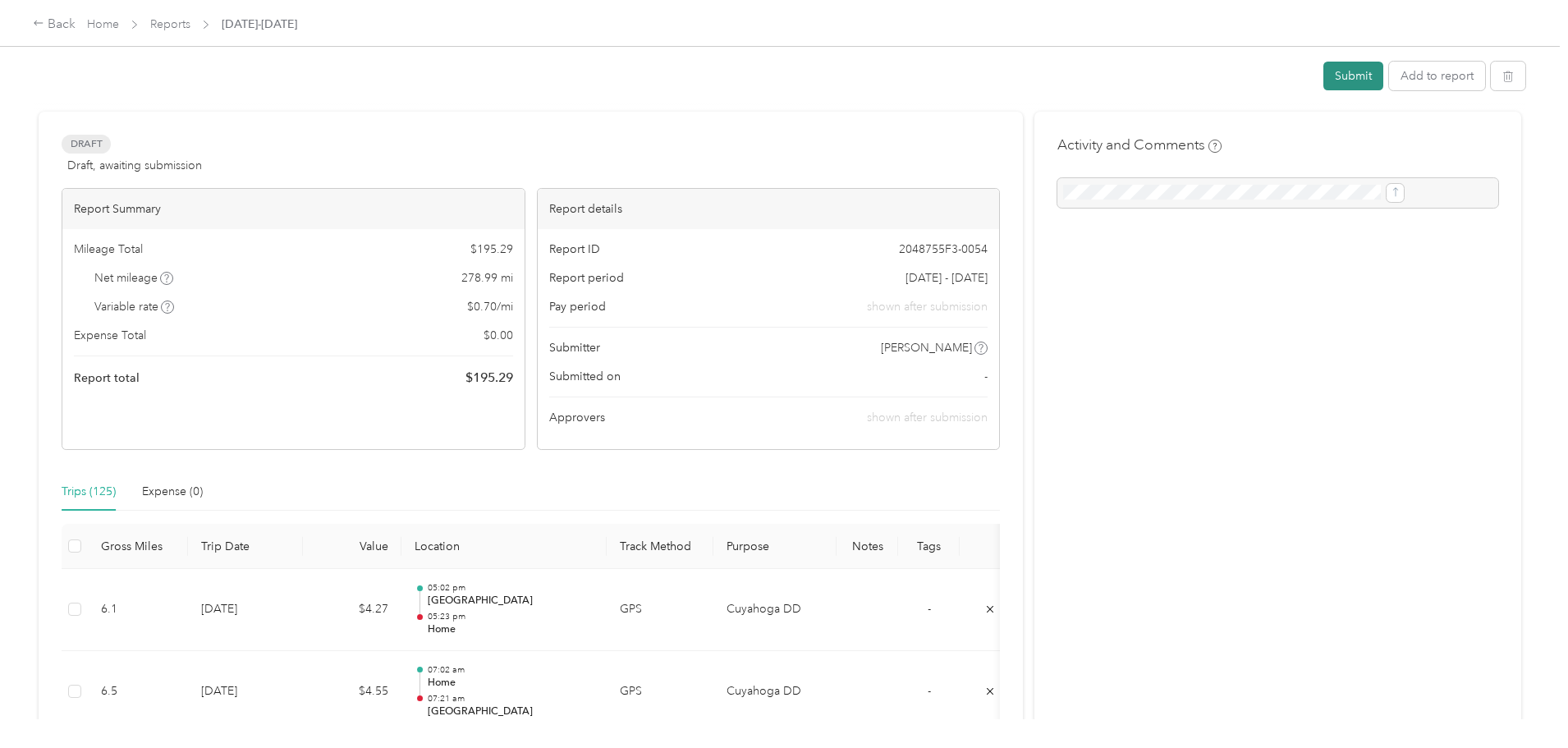
click at [1324, 78] on button "Submit" at bounding box center [1353, 75] width 60 height 29
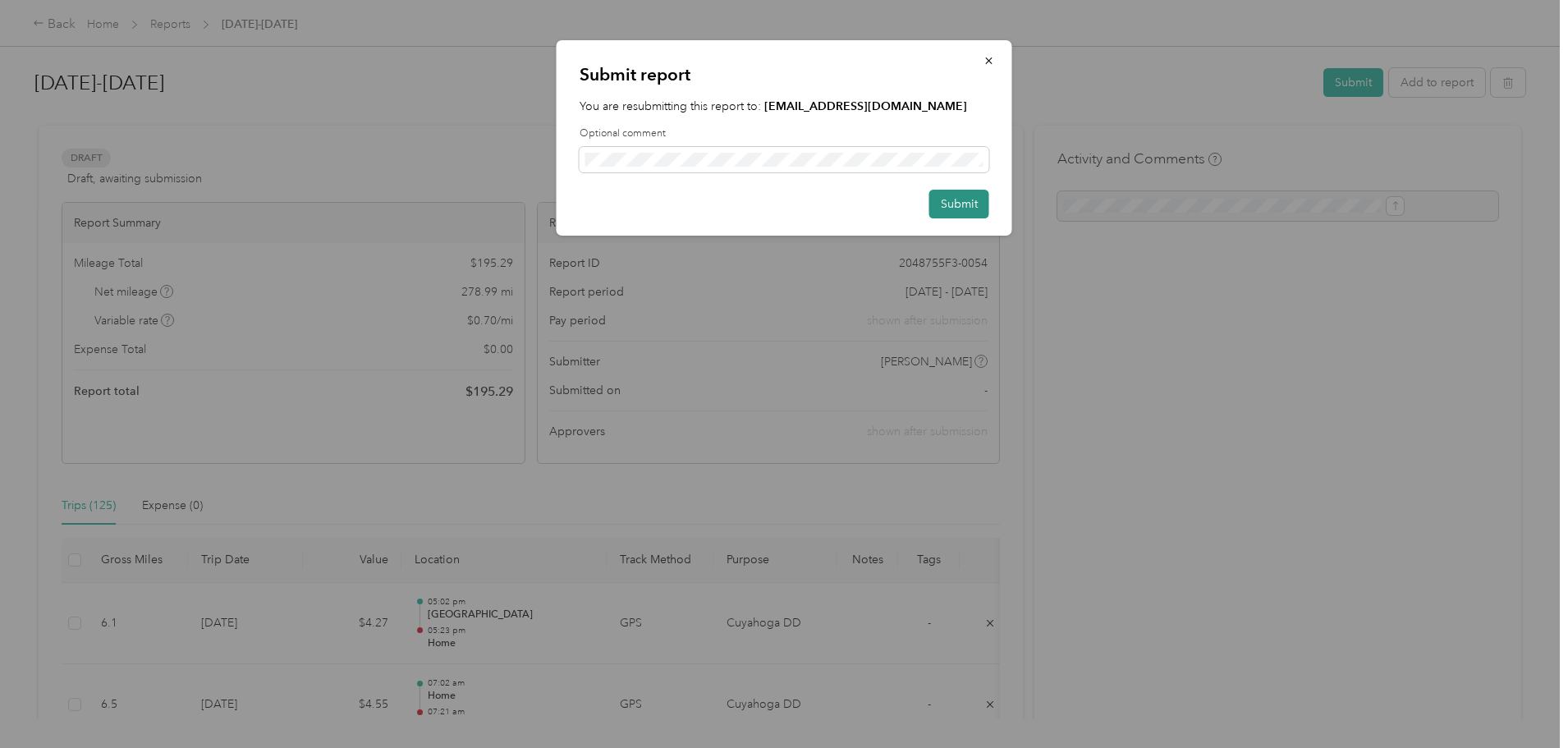
click at [957, 207] on button "Submit" at bounding box center [959, 204] width 60 height 29
